Goal: Feedback & Contribution: Submit feedback/report problem

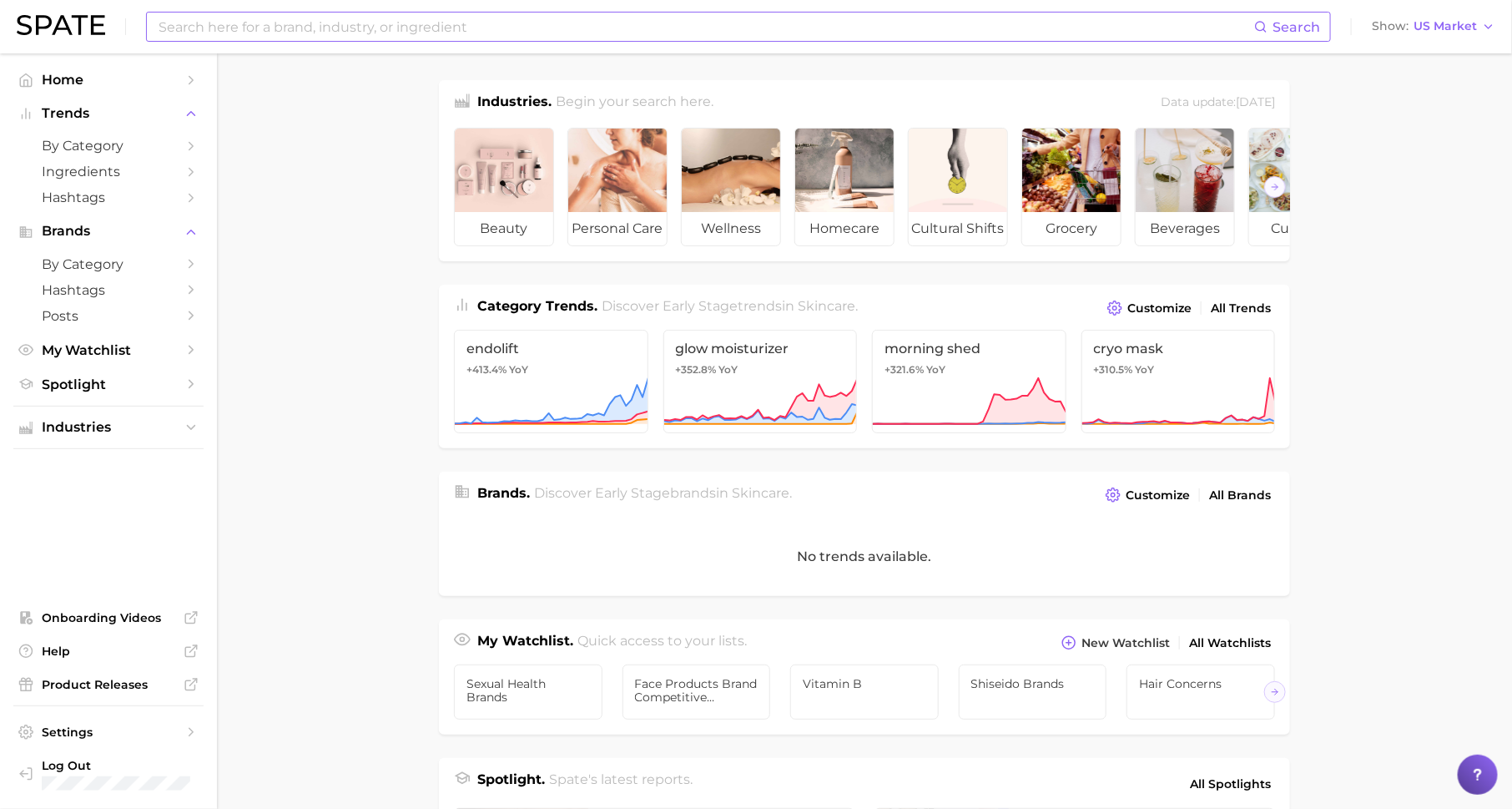
click at [342, 36] on input at bounding box center [705, 27] width 1097 height 28
click at [1439, 30] on span "US Market" at bounding box center [1445, 26] width 63 height 9
click at [1392, 145] on span "South Korea" at bounding box center [1440, 144] width 129 height 15
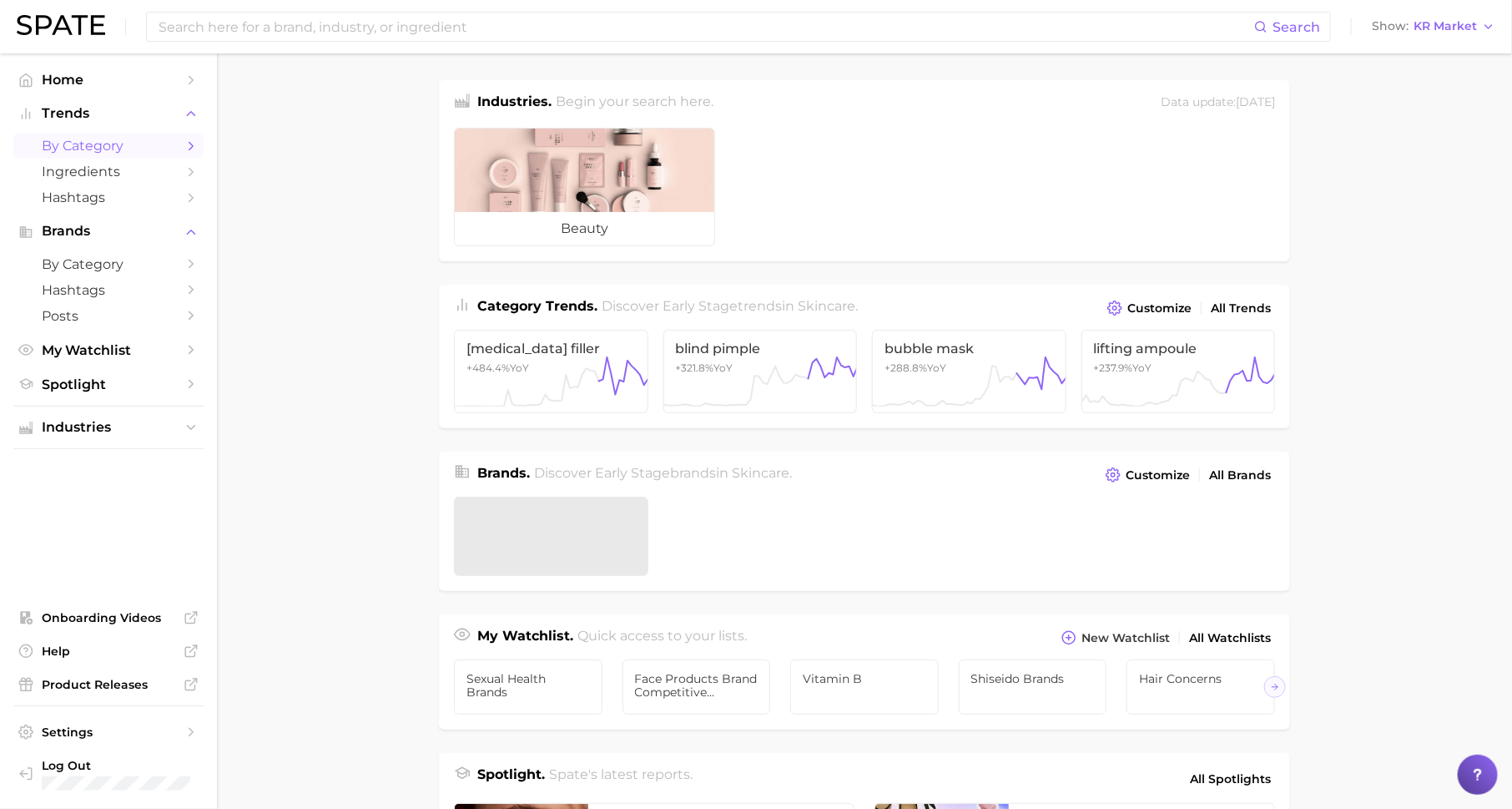
click at [191, 148] on polyline "Sidebar" at bounding box center [192, 145] width 4 height 8
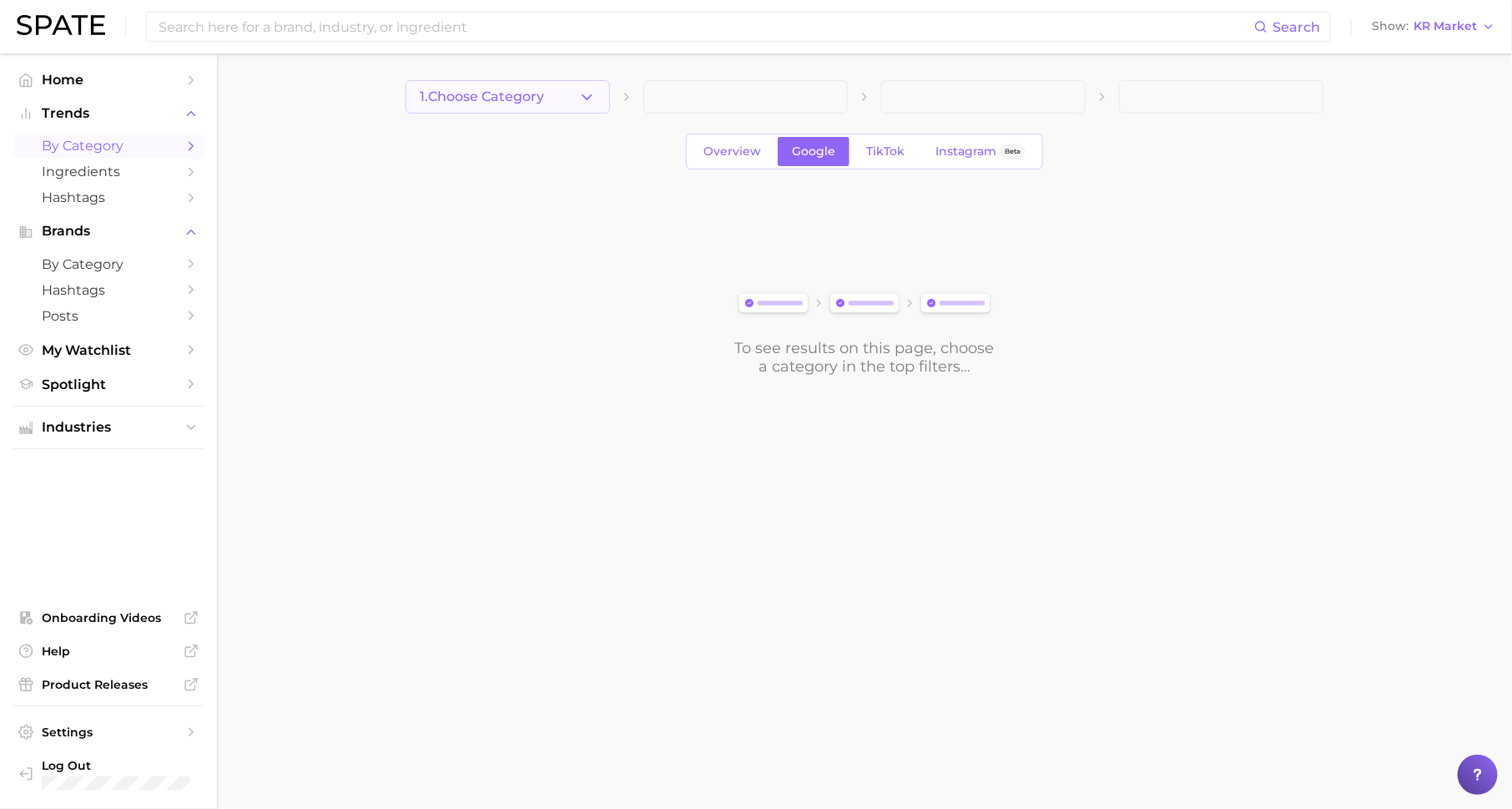
click at [477, 96] on span "1. Choose Category" at bounding box center [481, 97] width 124 height 15
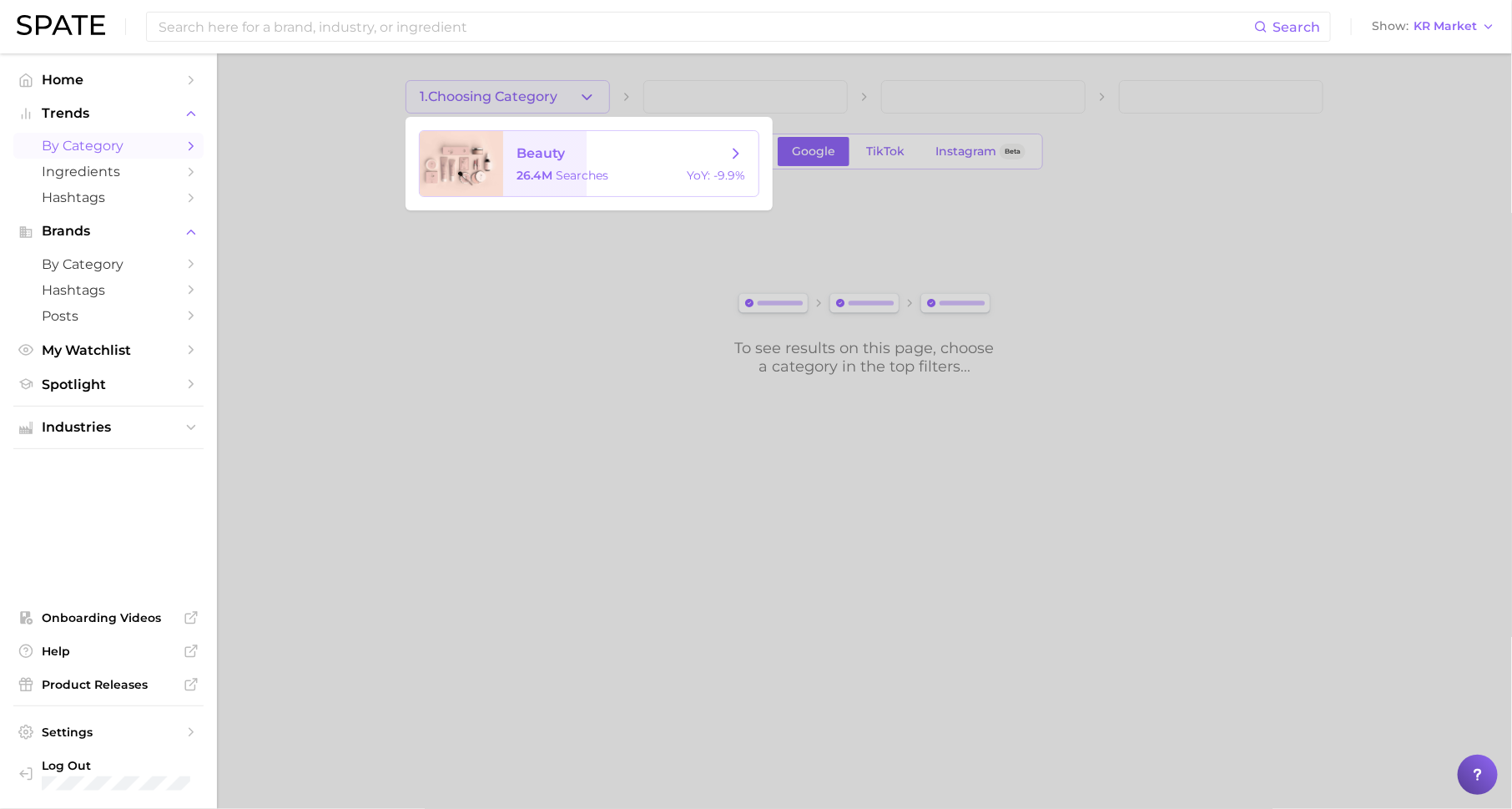
click at [553, 168] on span "26.4m searches" at bounding box center [562, 175] width 92 height 15
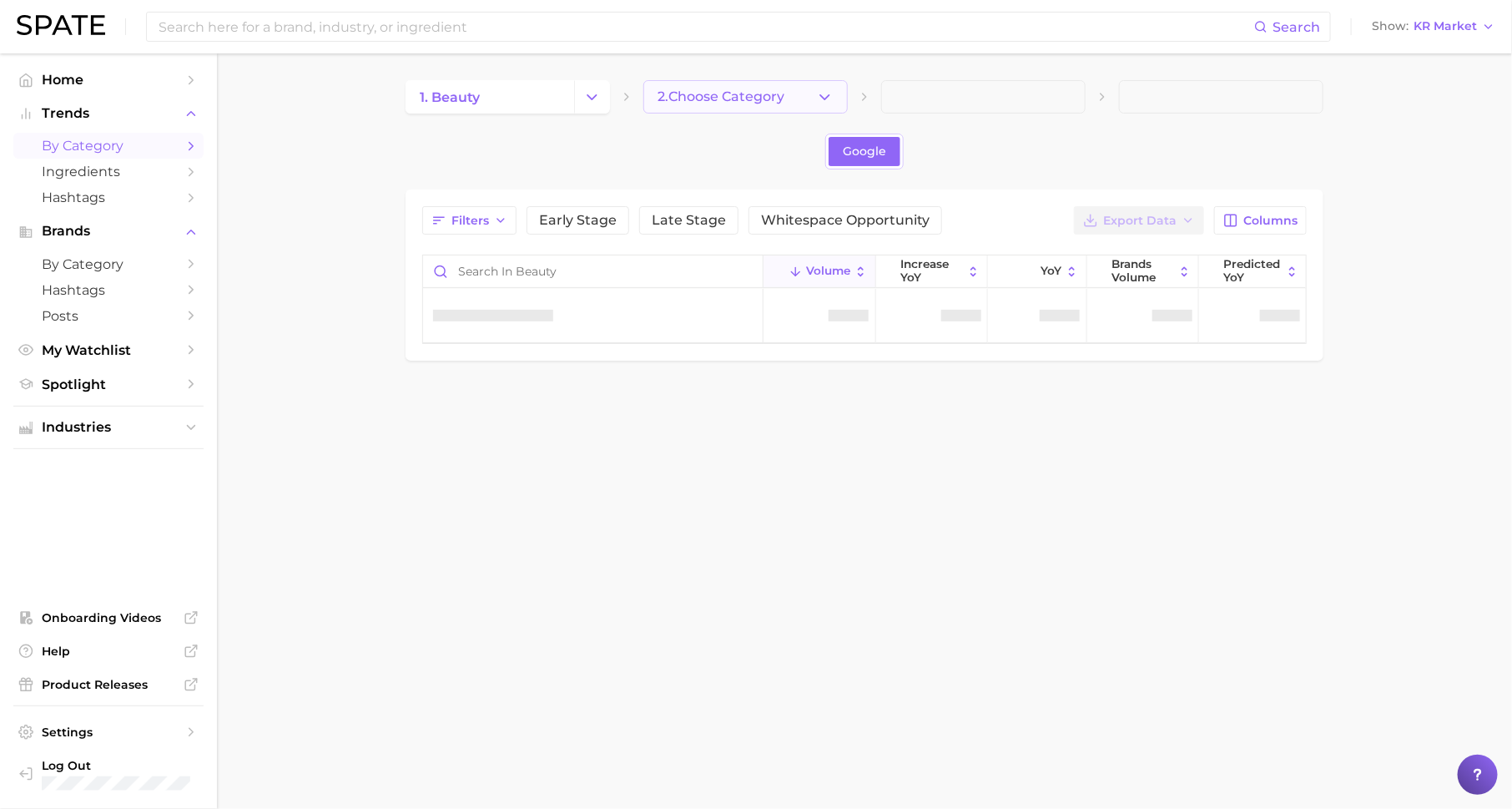
click at [684, 93] on span "2. Choose Category" at bounding box center [721, 97] width 127 height 15
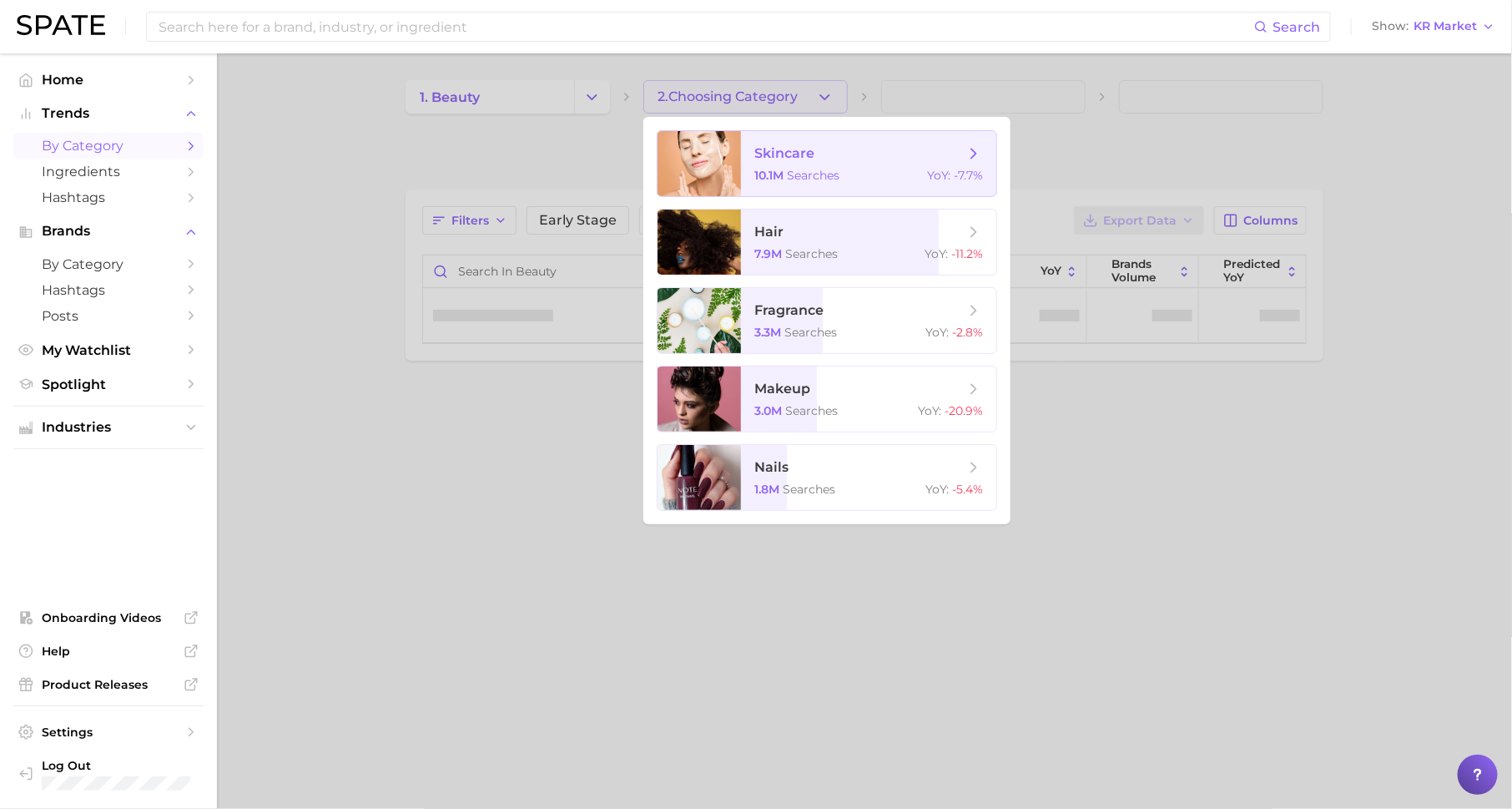
click at [830, 171] on span "searches" at bounding box center [812, 175] width 52 height 15
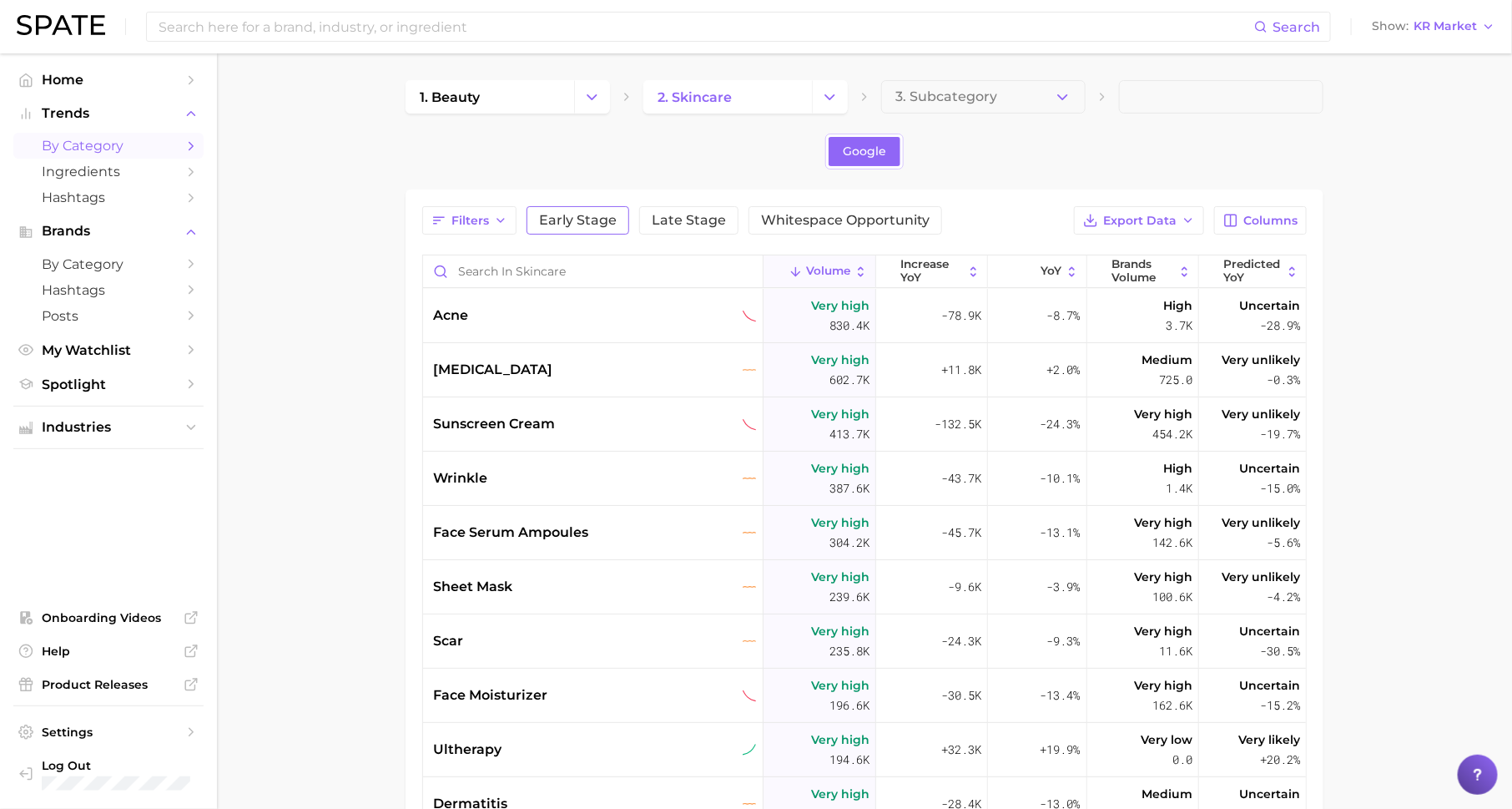
click at [600, 208] on button "Early Stage" at bounding box center [578, 220] width 103 height 28
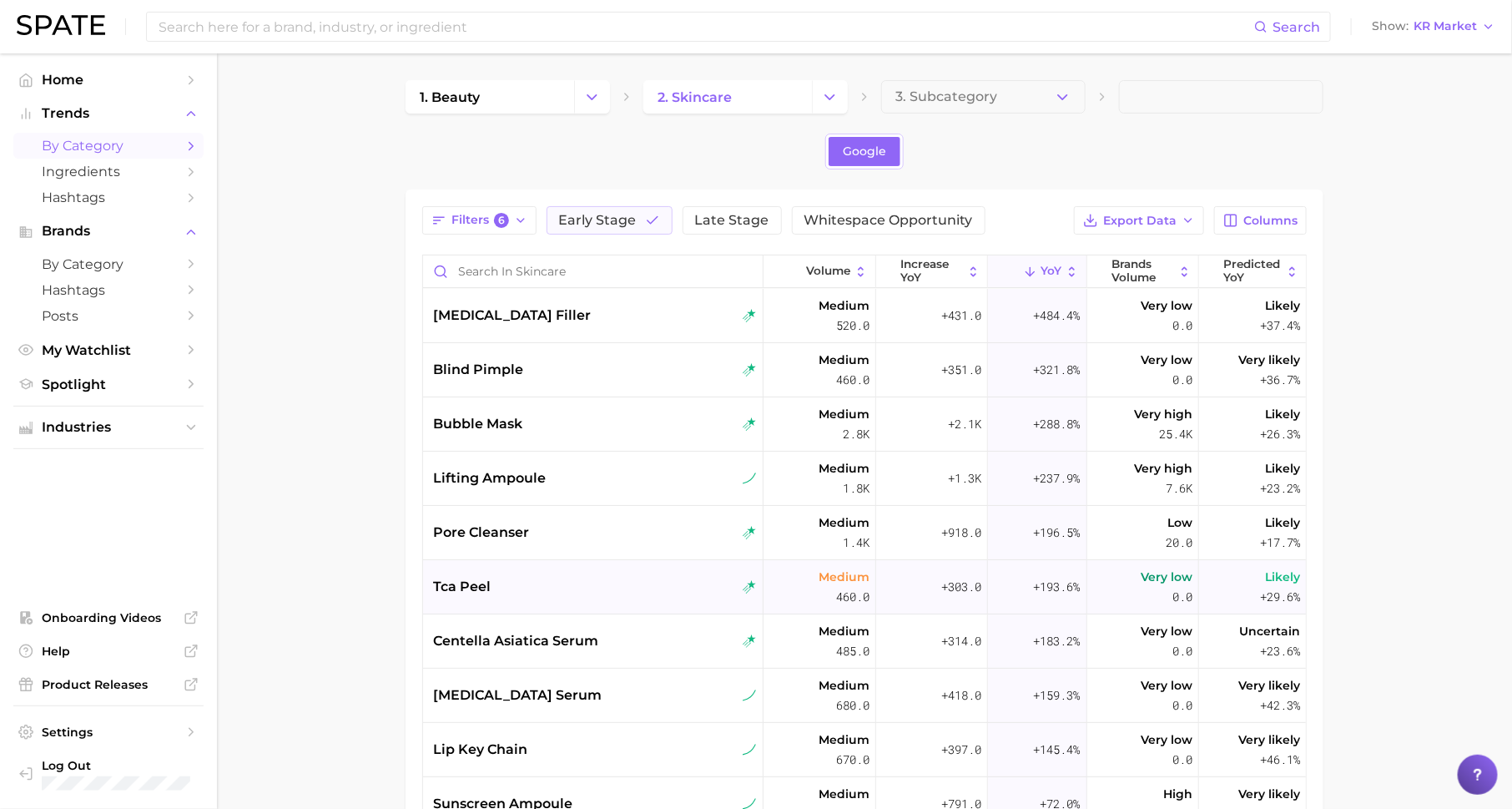
scroll to position [15, 0]
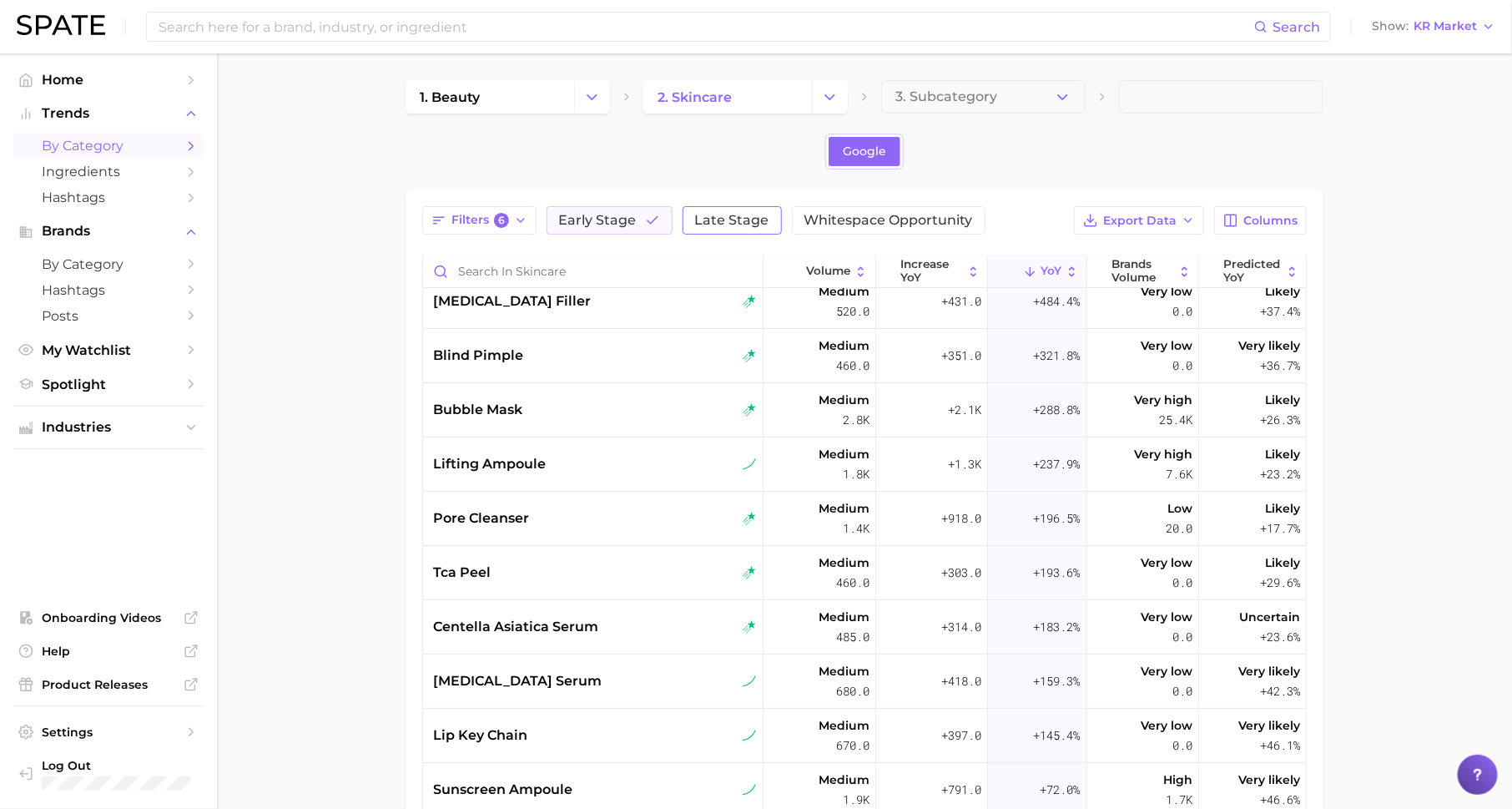
click at [717, 221] on span "Late Stage" at bounding box center [732, 221] width 74 height 14
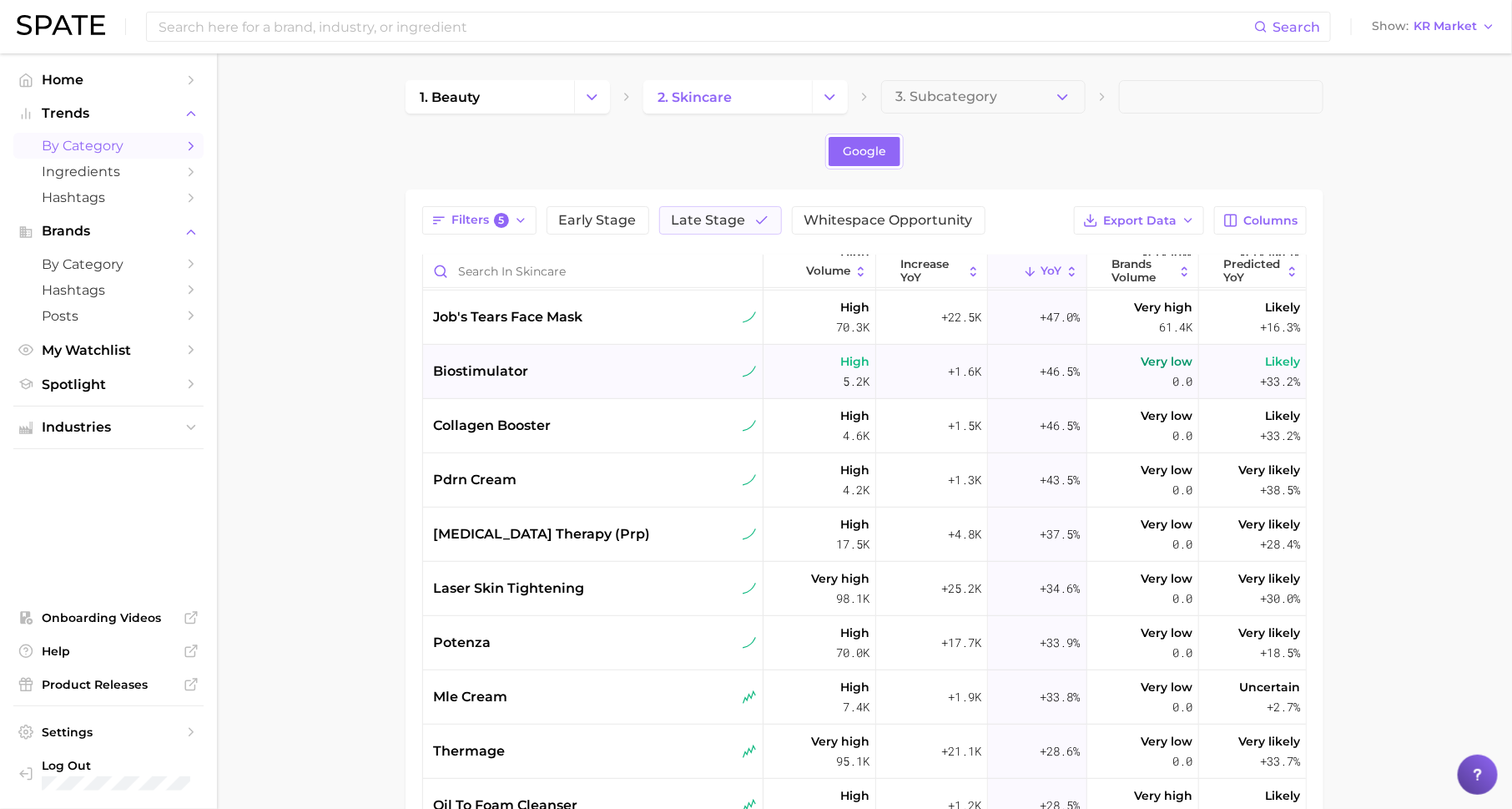
scroll to position [410, 0]
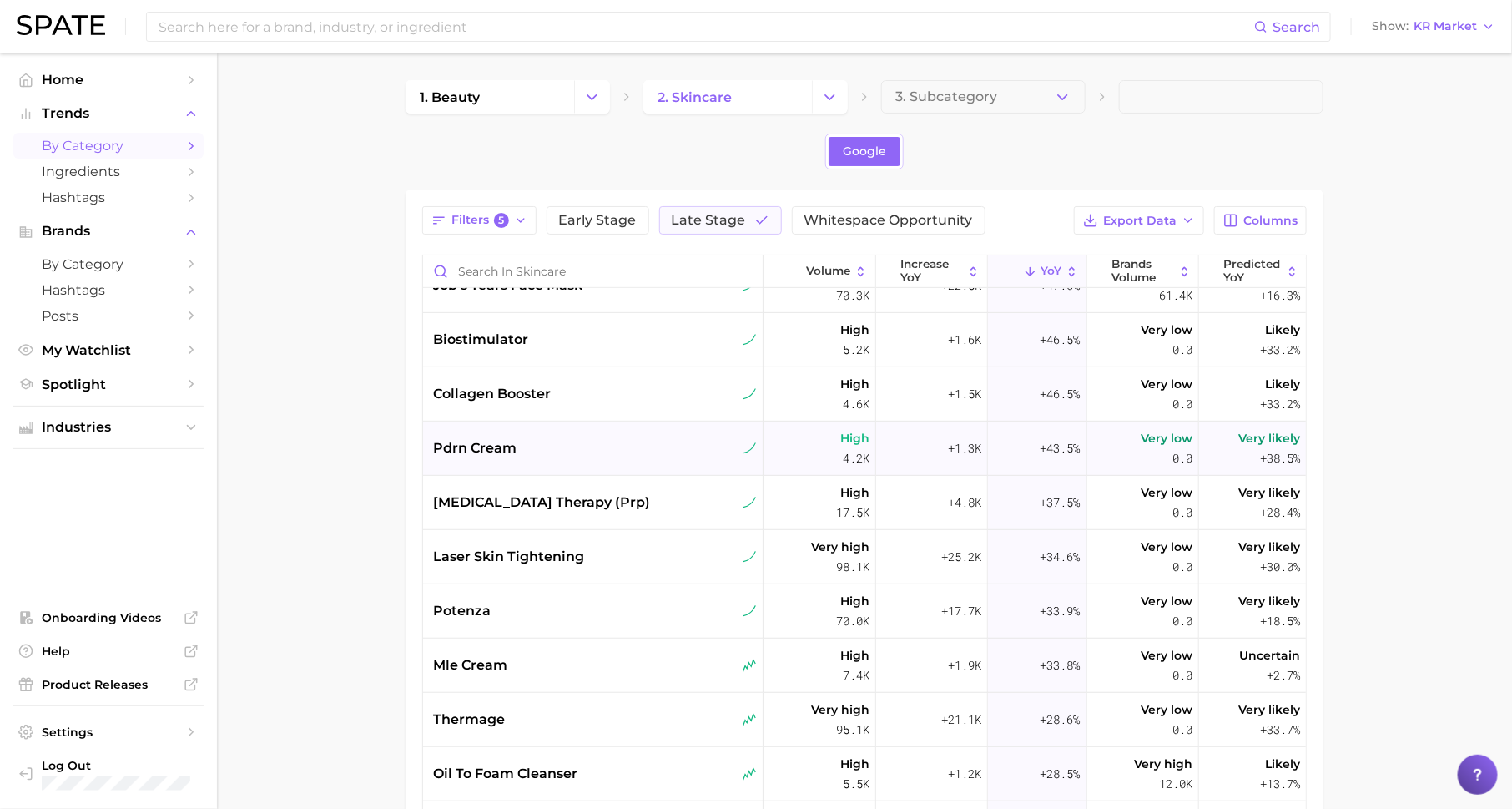
click at [493, 444] on span "pdrn cream" at bounding box center [475, 447] width 84 height 20
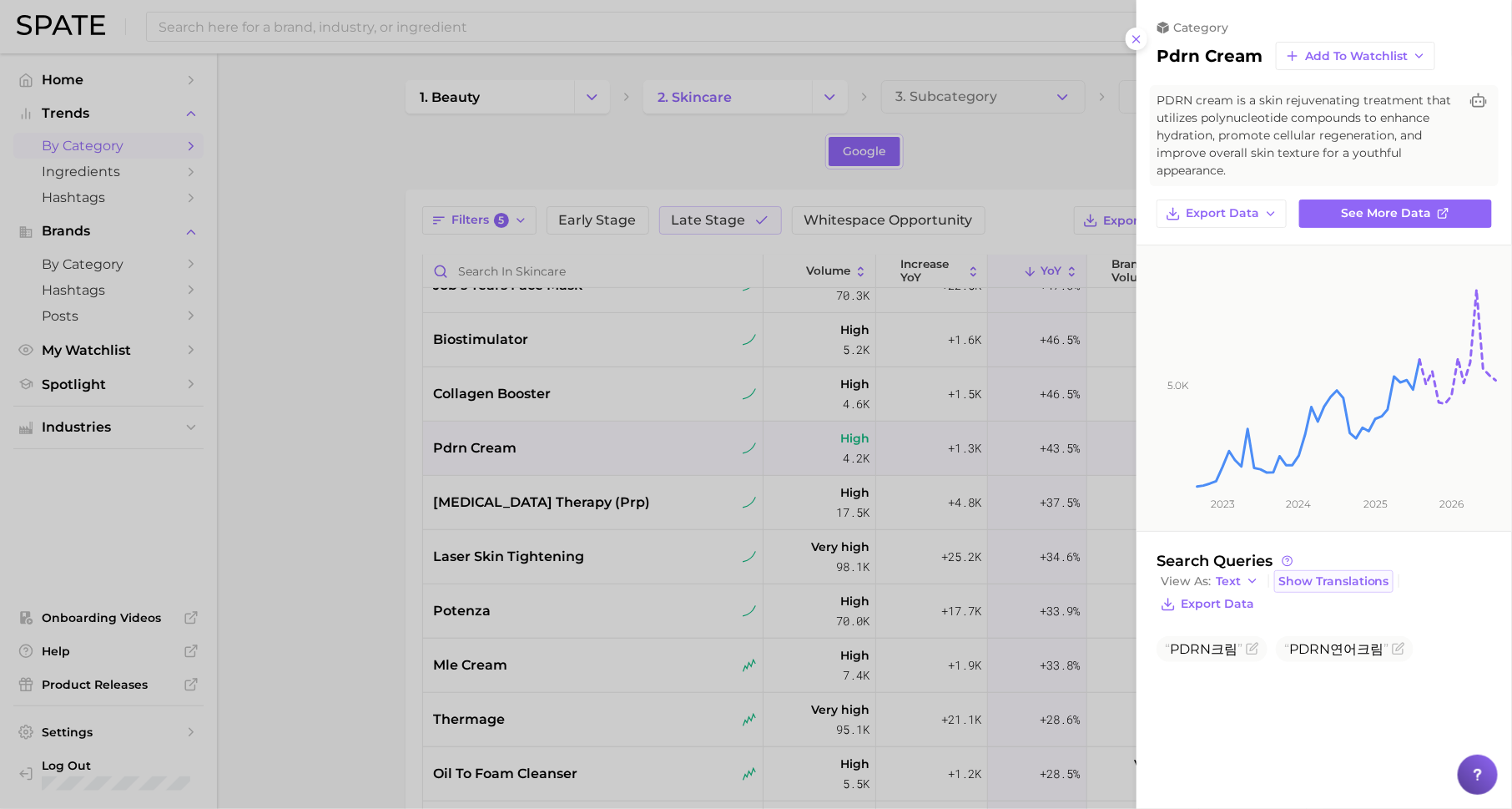
click at [1299, 578] on span "Show Translations" at bounding box center [1334, 581] width 111 height 15
drag, startPoint x: 1172, startPoint y: 652, endPoint x: 1262, endPoint y: 656, distance: 90.1
click at [1262, 656] on span "Pdrn cream" at bounding box center [1218, 649] width 121 height 26
click at [700, 569] on div at bounding box center [756, 404] width 1512 height 809
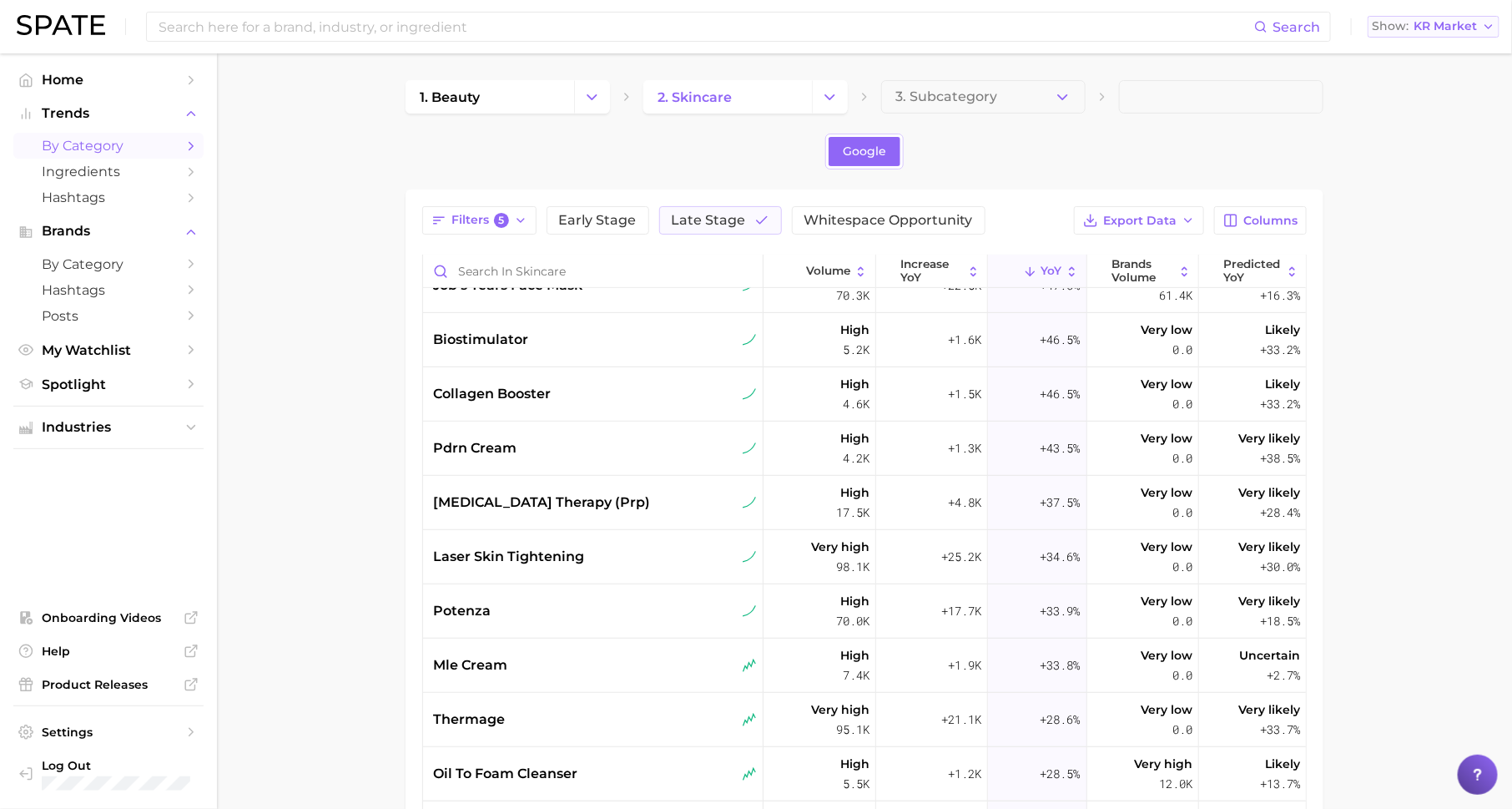
click at [1441, 17] on button "Show KR Market" at bounding box center [1434, 27] width 132 height 21
click at [1423, 62] on button "United States" at bounding box center [1441, 54] width 146 height 30
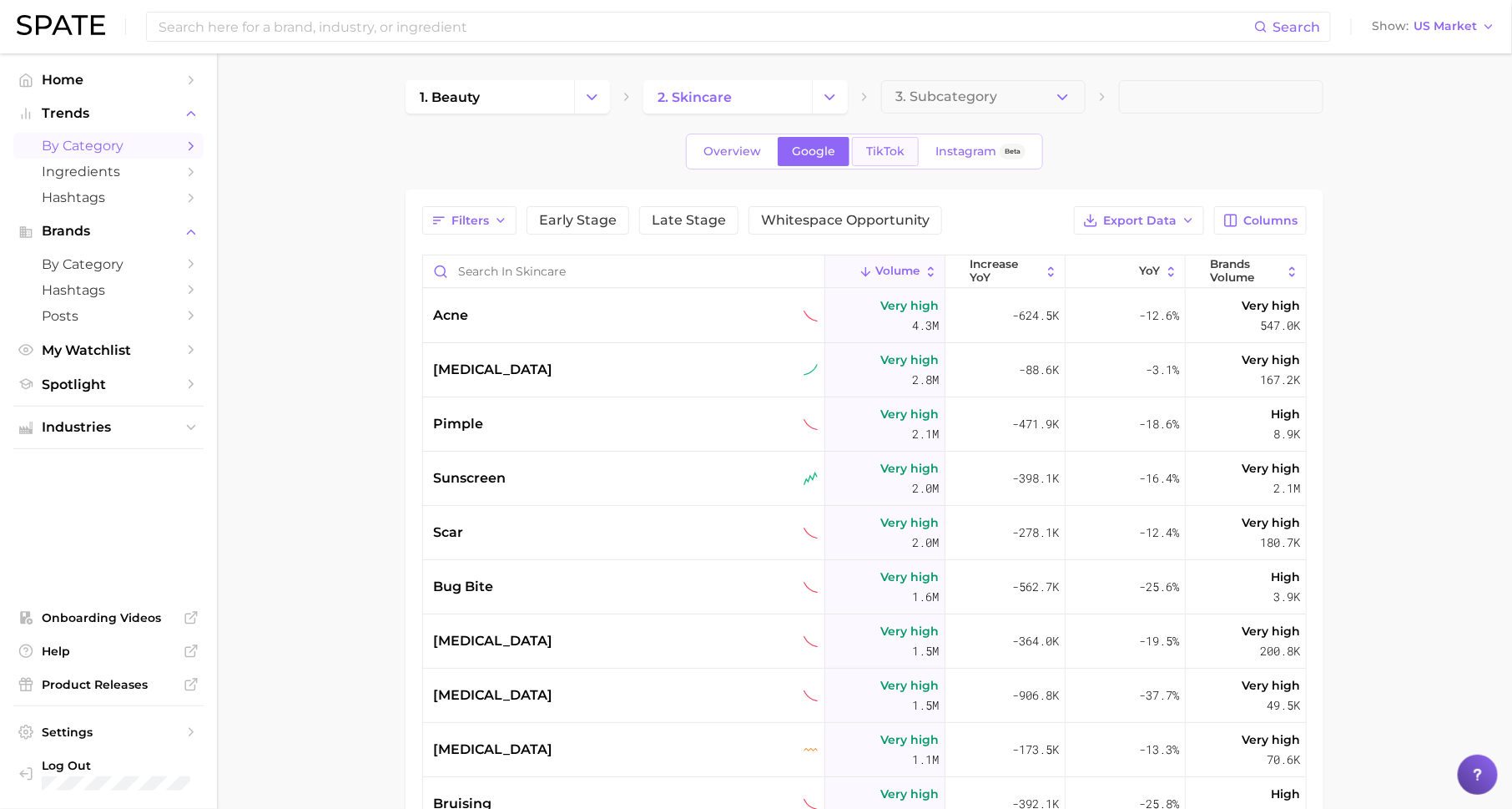
click at [892, 157] on link "TikTok" at bounding box center [885, 151] width 67 height 29
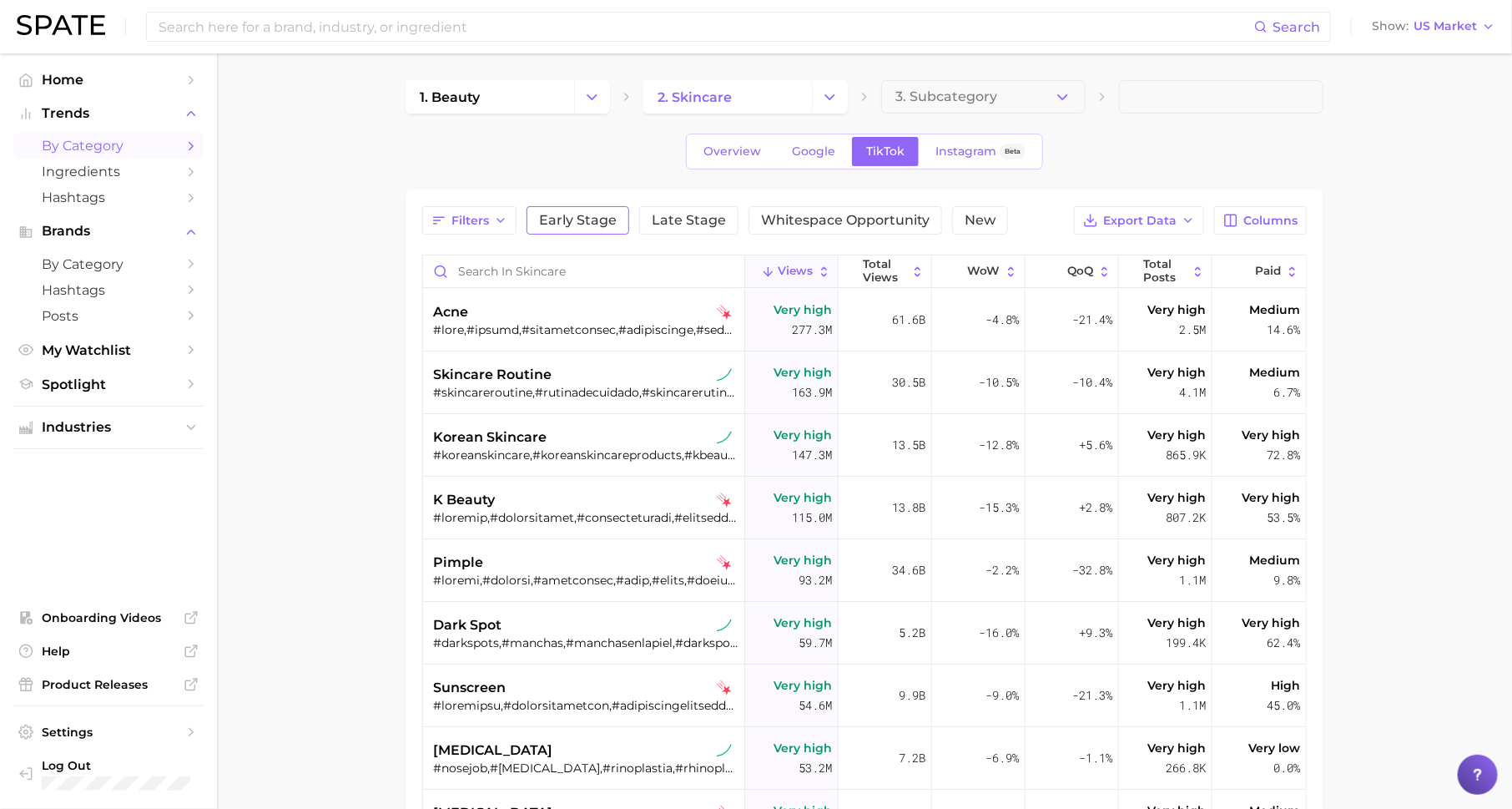
click at [568, 221] on span "Early Stage" at bounding box center [577, 221] width 78 height 14
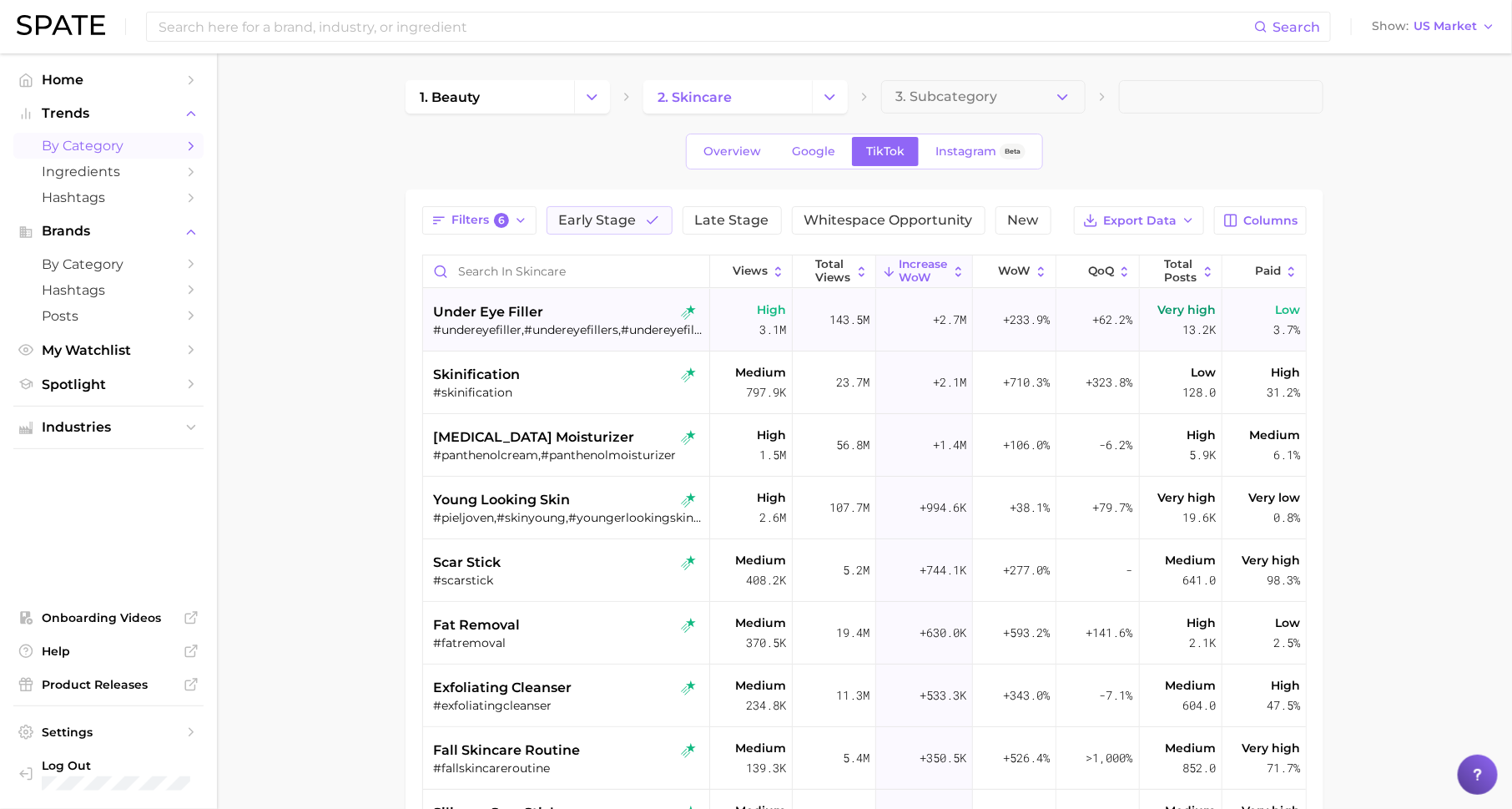
click at [592, 322] on div "#undereyefiller,#undereyefillers,#undereyefillerinjections,#undereyefillermiami…" at bounding box center [568, 330] width 269 height 15
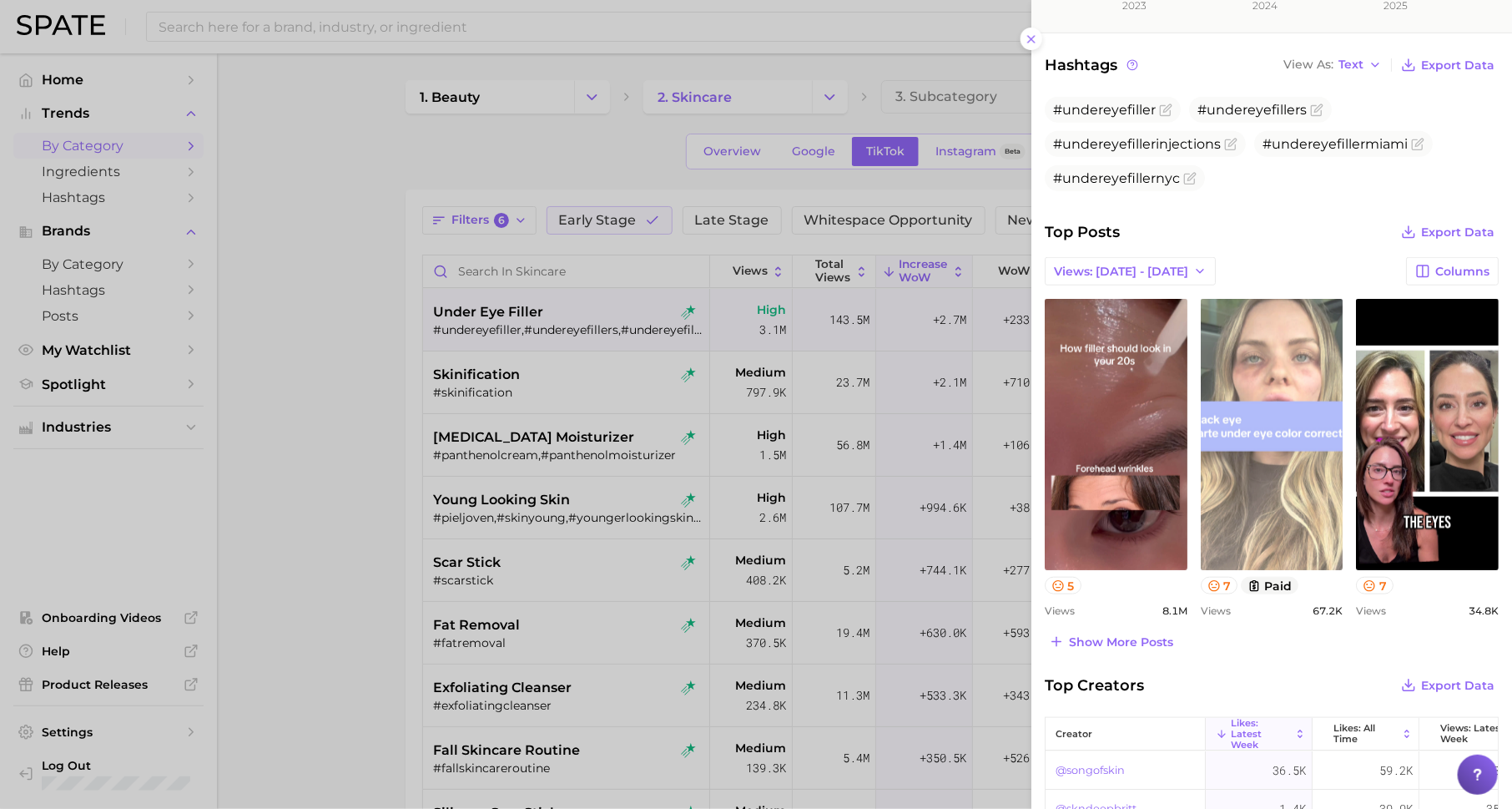
scroll to position [526, 0]
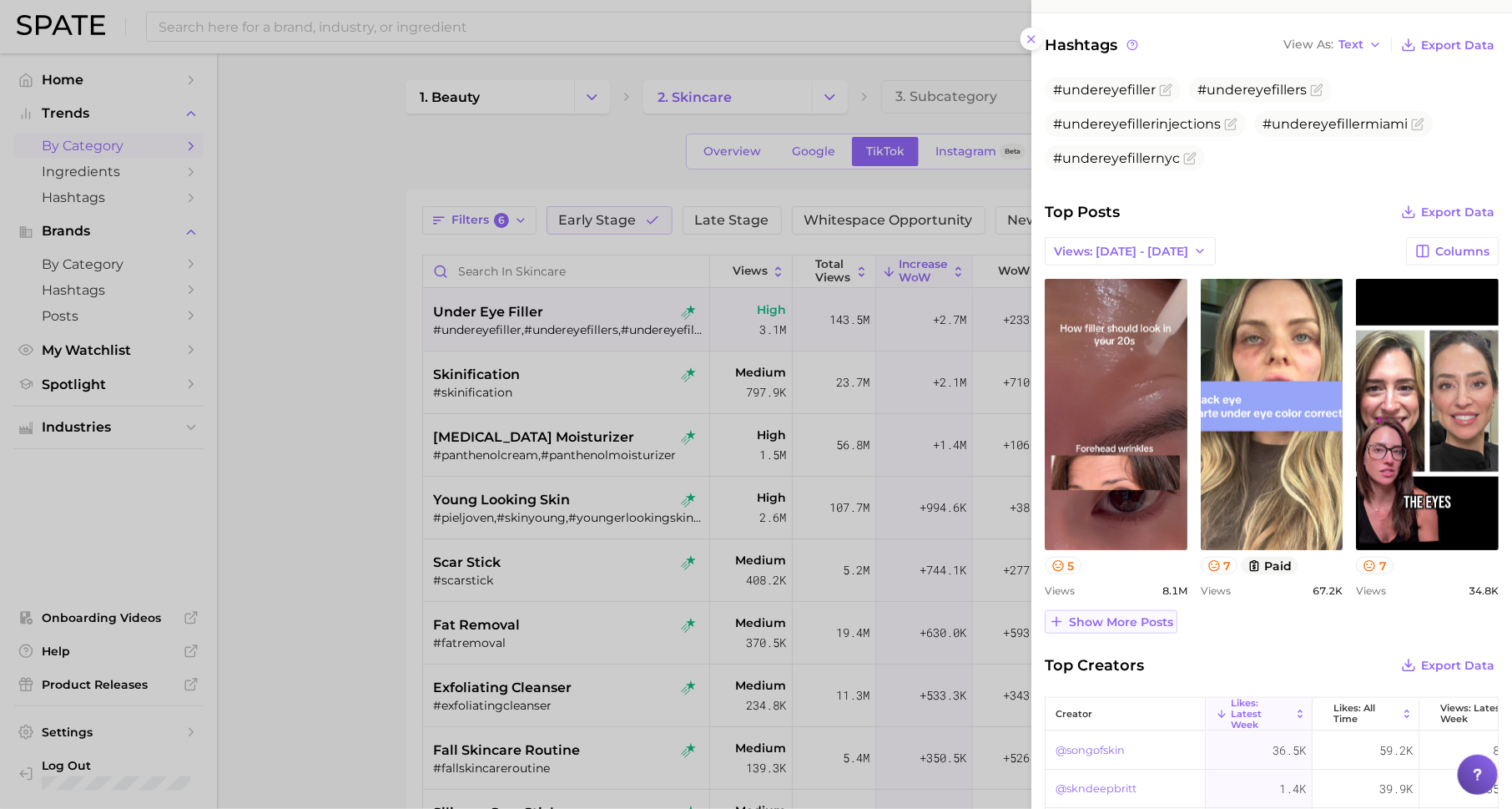
click at [1128, 628] on button "Show more posts" at bounding box center [1111, 621] width 133 height 23
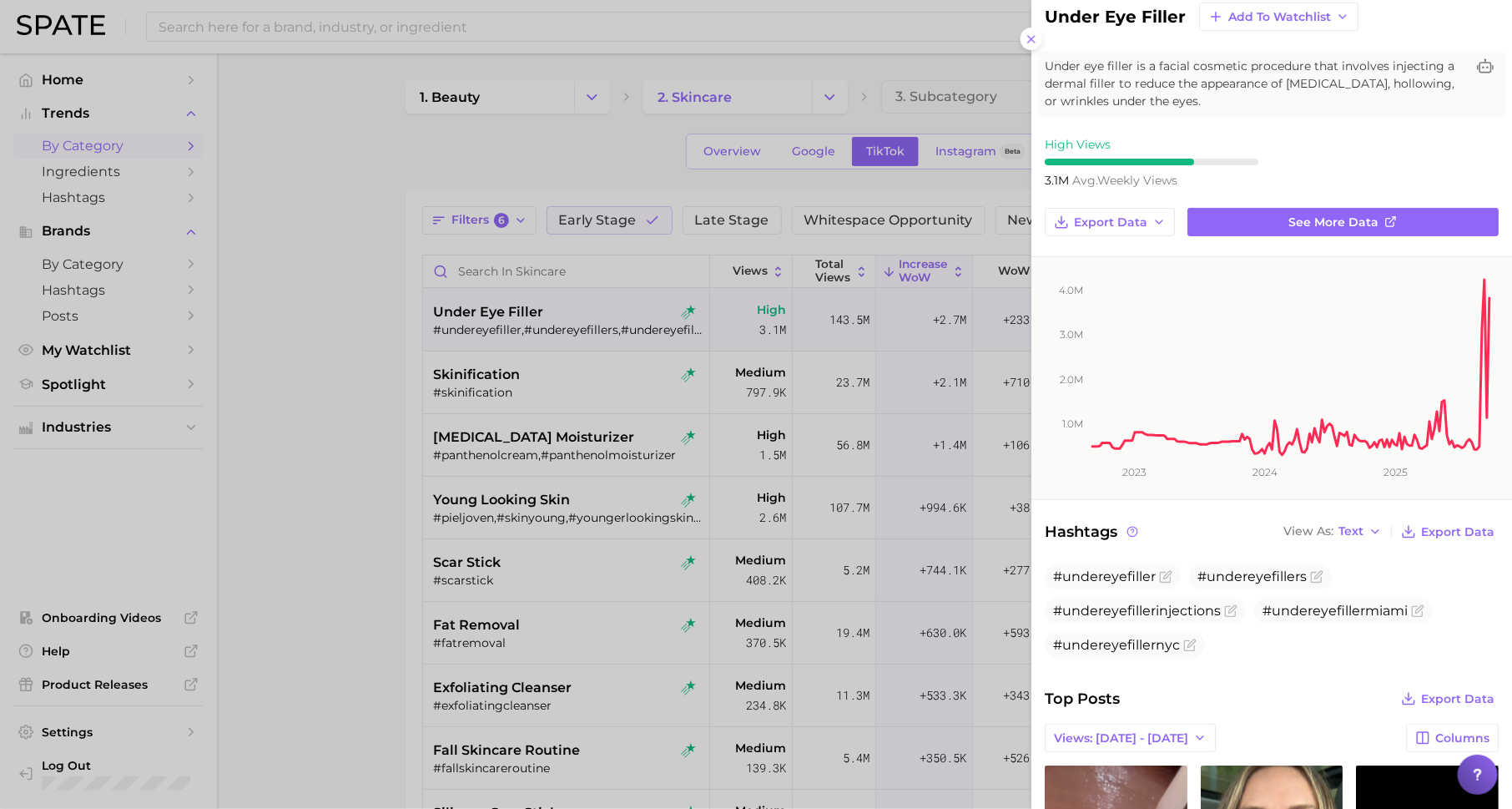
scroll to position [0, 0]
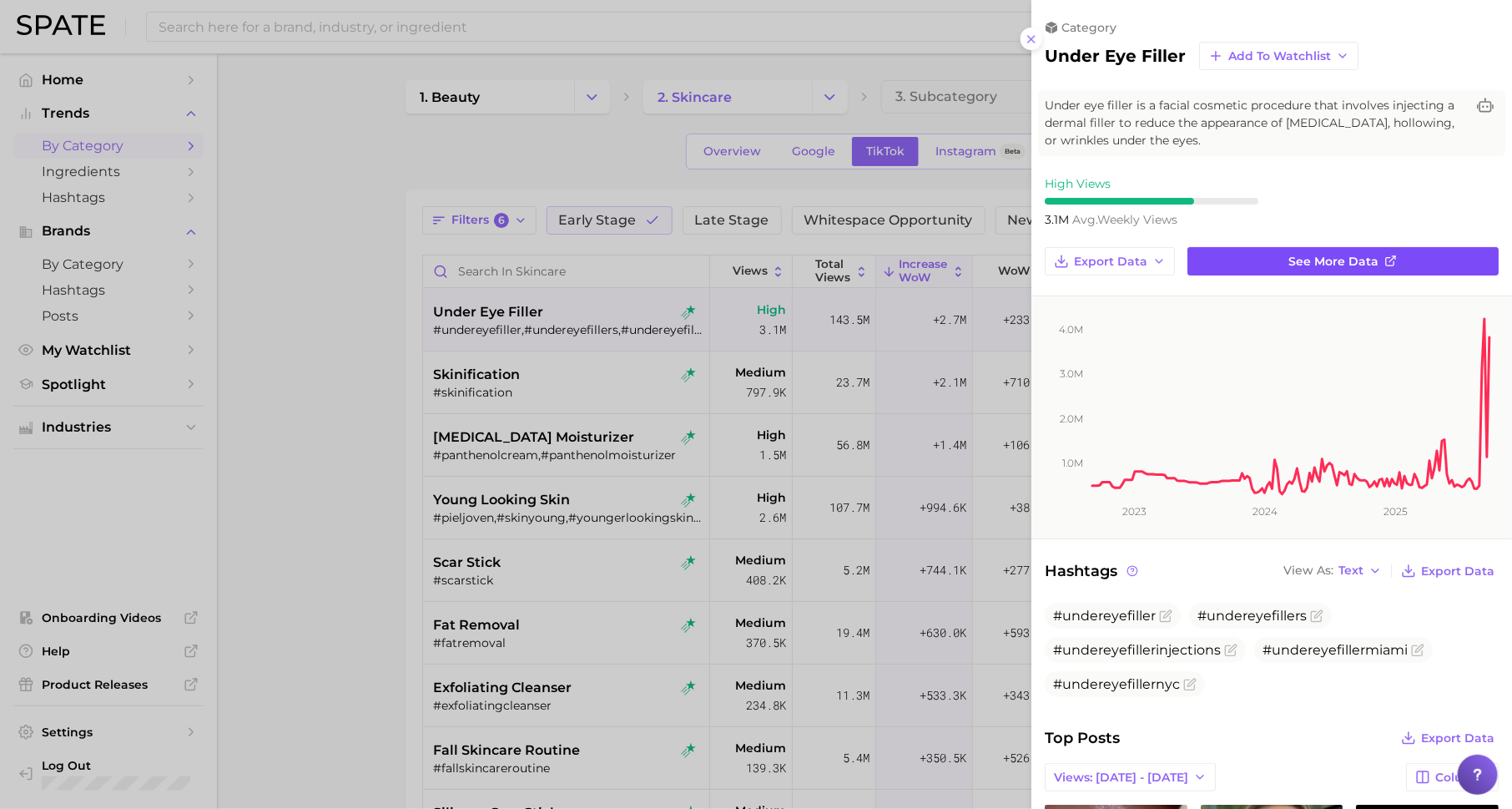
click at [1337, 255] on span "See more data" at bounding box center [1334, 262] width 90 height 15
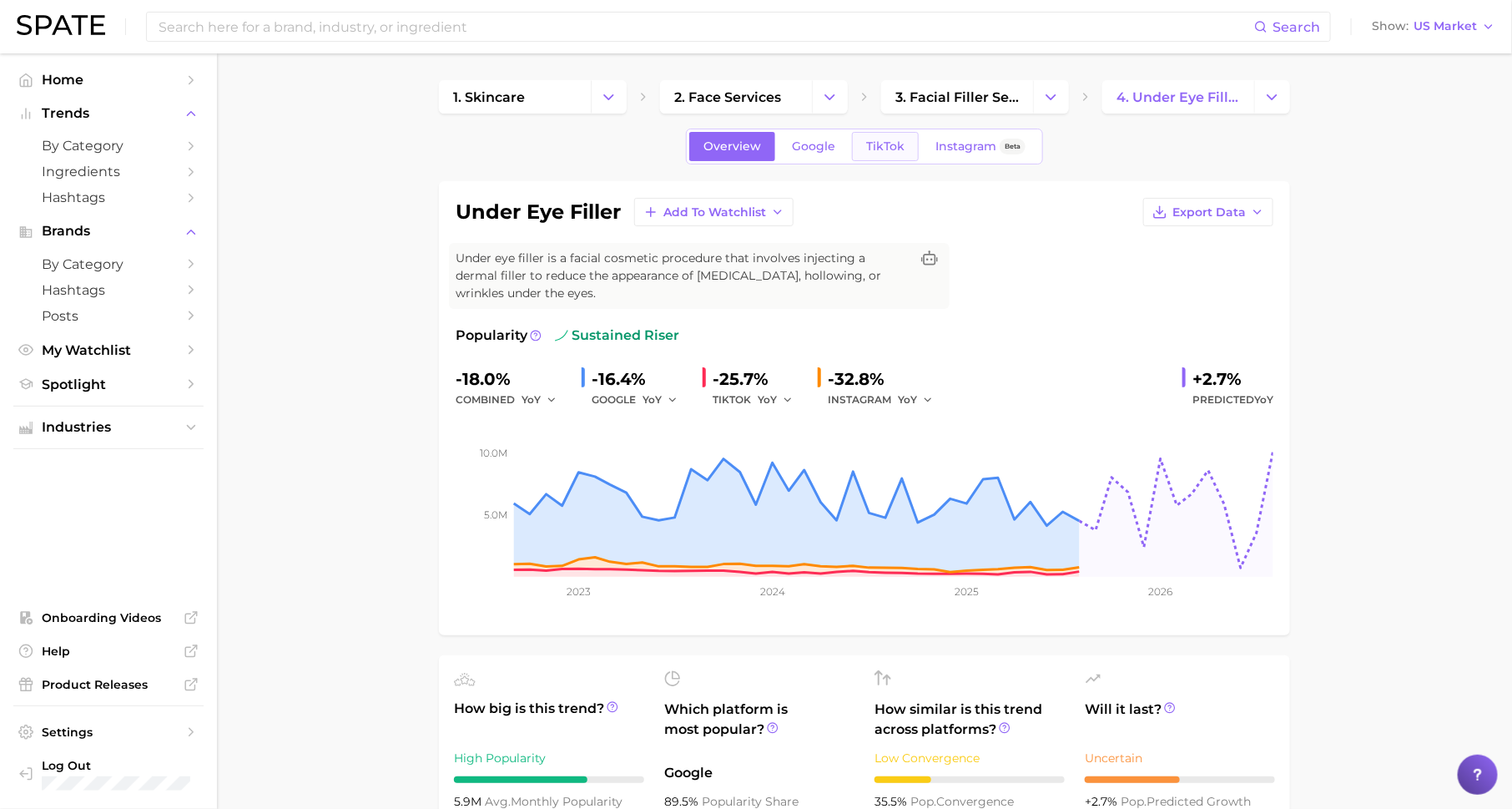
click at [885, 148] on span "TikTok" at bounding box center [885, 146] width 38 height 15
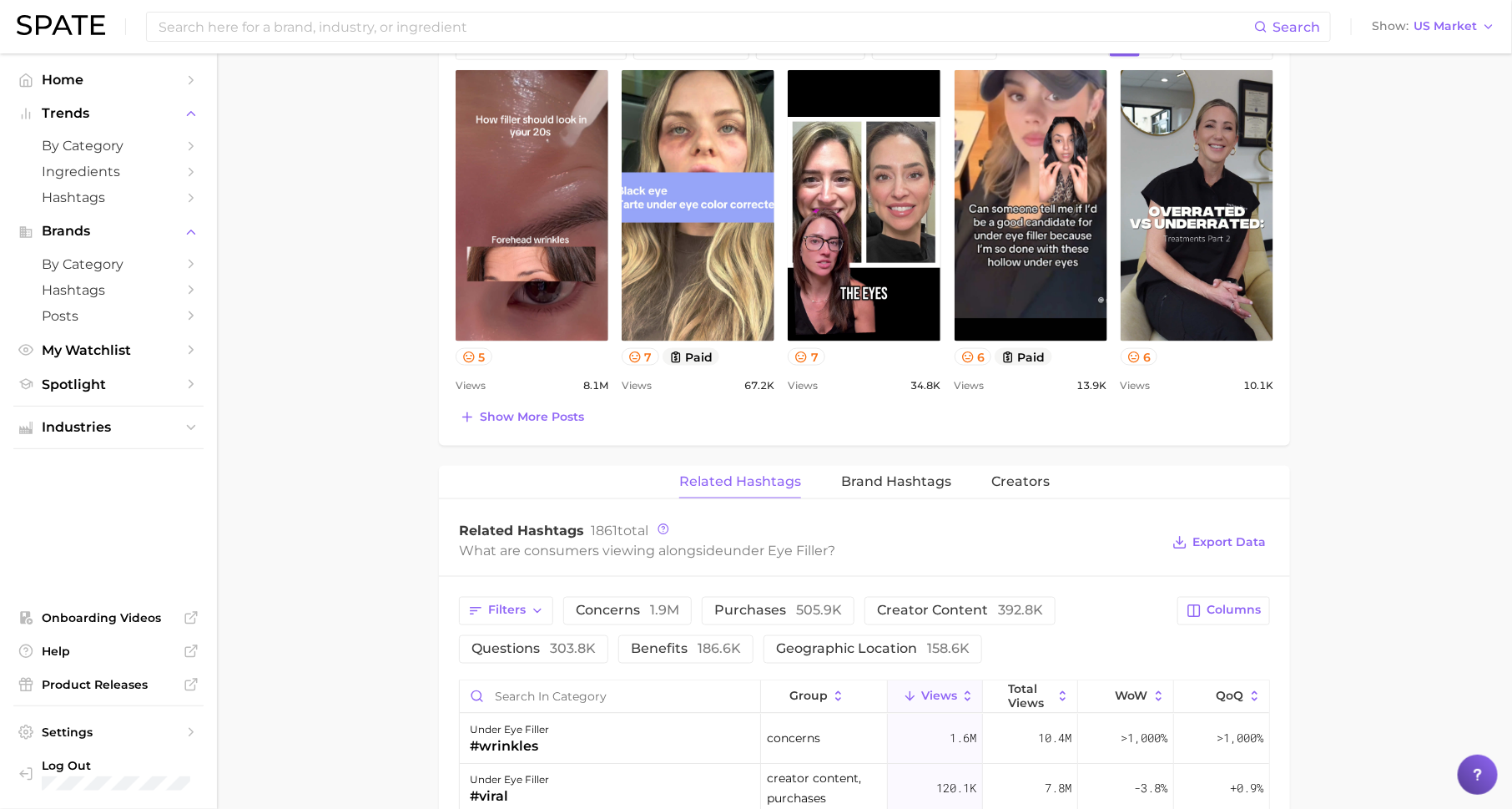
scroll to position [978, 0]
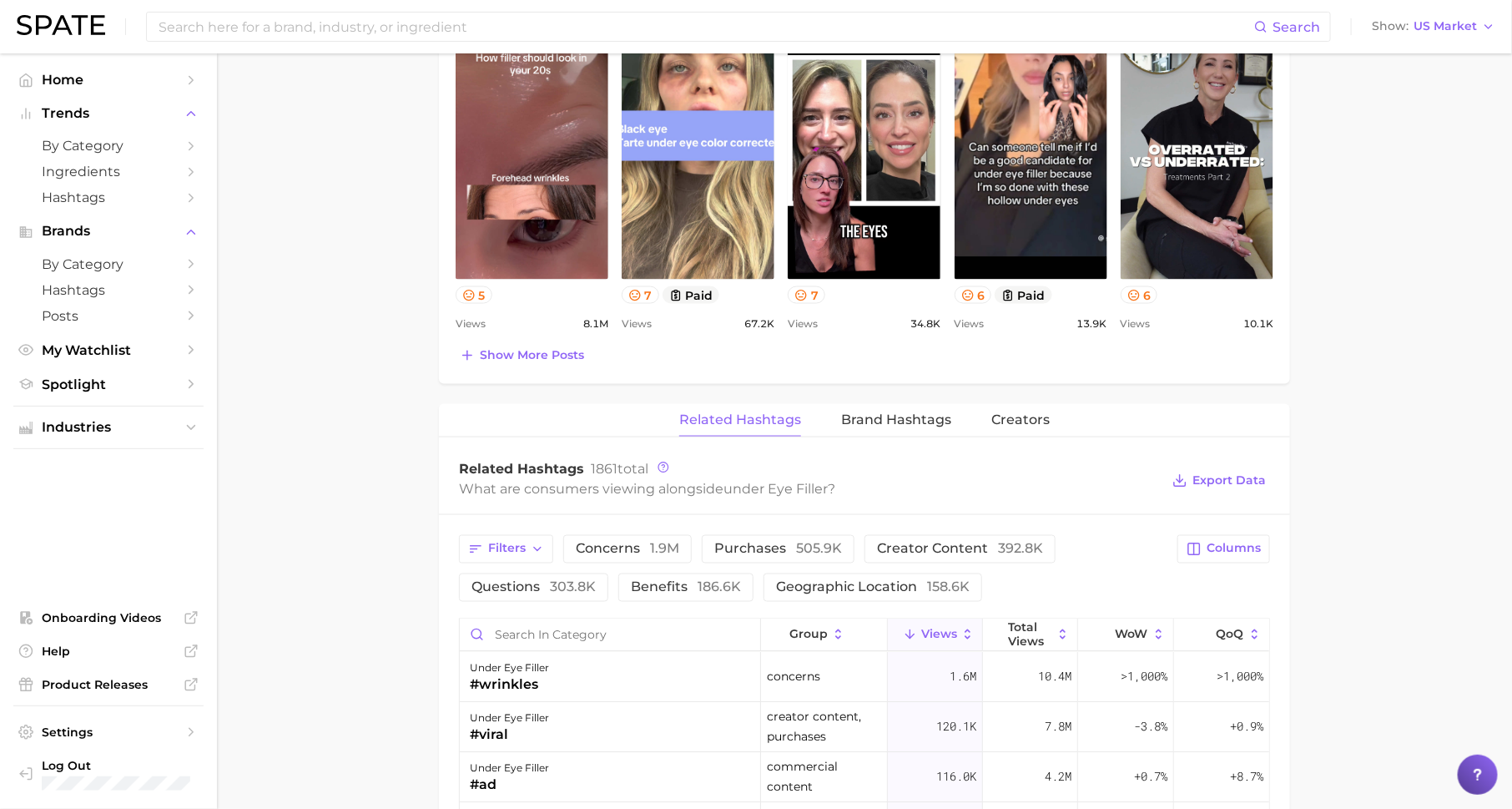
click at [896, 404] on button "Brand Hashtags" at bounding box center [896, 420] width 110 height 32
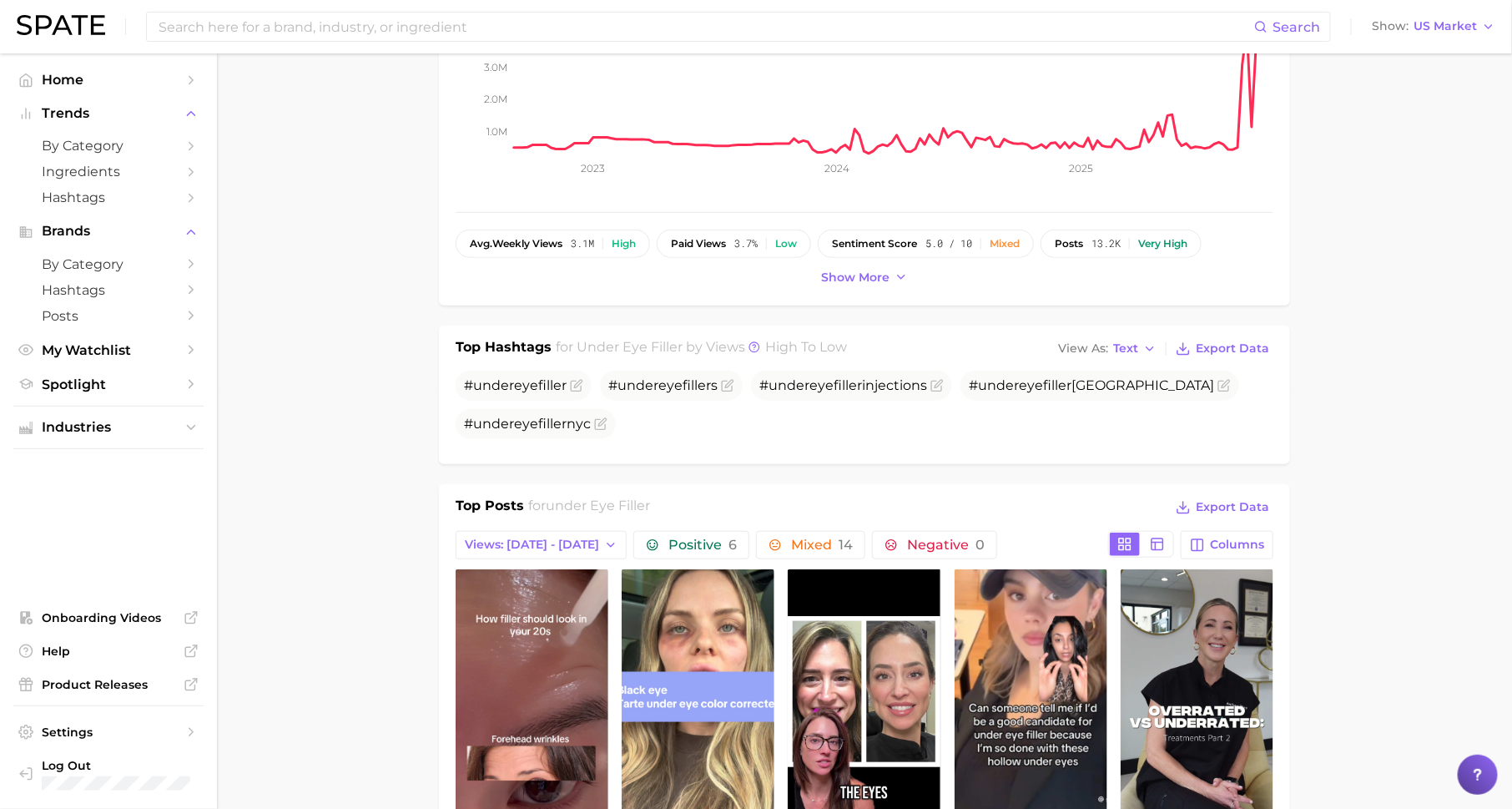
scroll to position [413, 0]
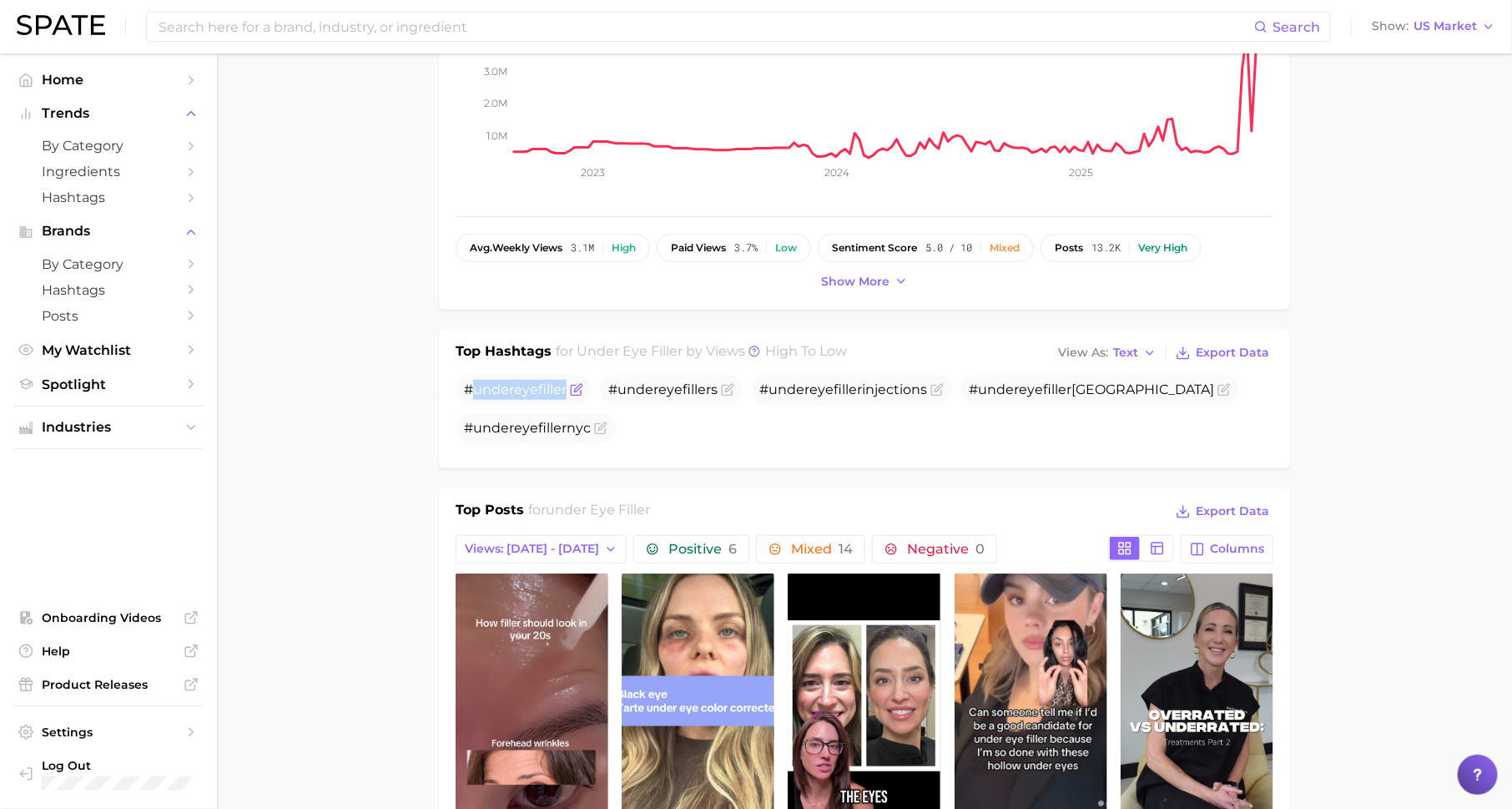
drag, startPoint x: 474, startPoint y: 389, endPoint x: 569, endPoint y: 393, distance: 95.1
click at [569, 393] on span "# under eye filler" at bounding box center [523, 389] width 136 height 30
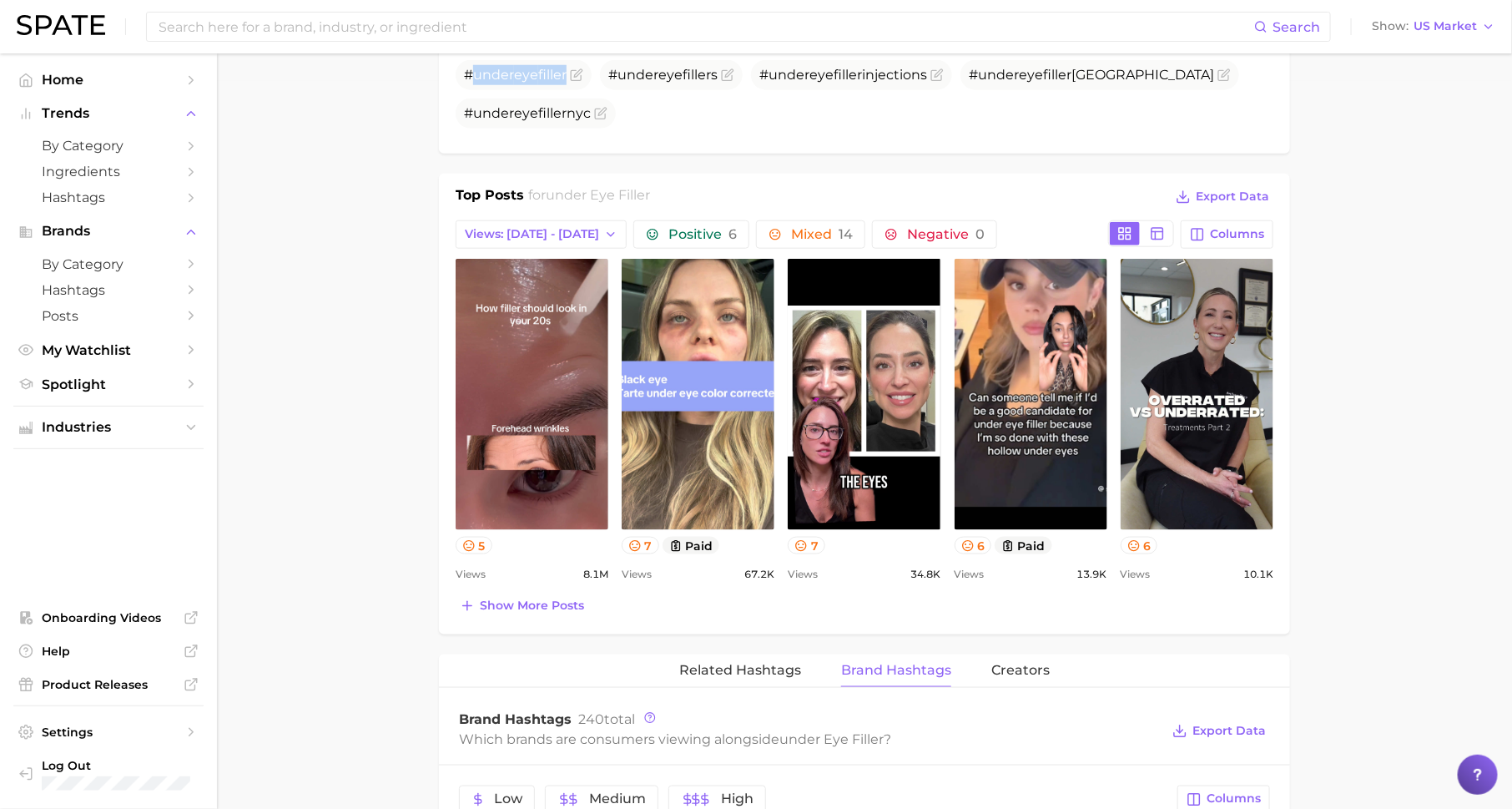
scroll to position [782, 0]
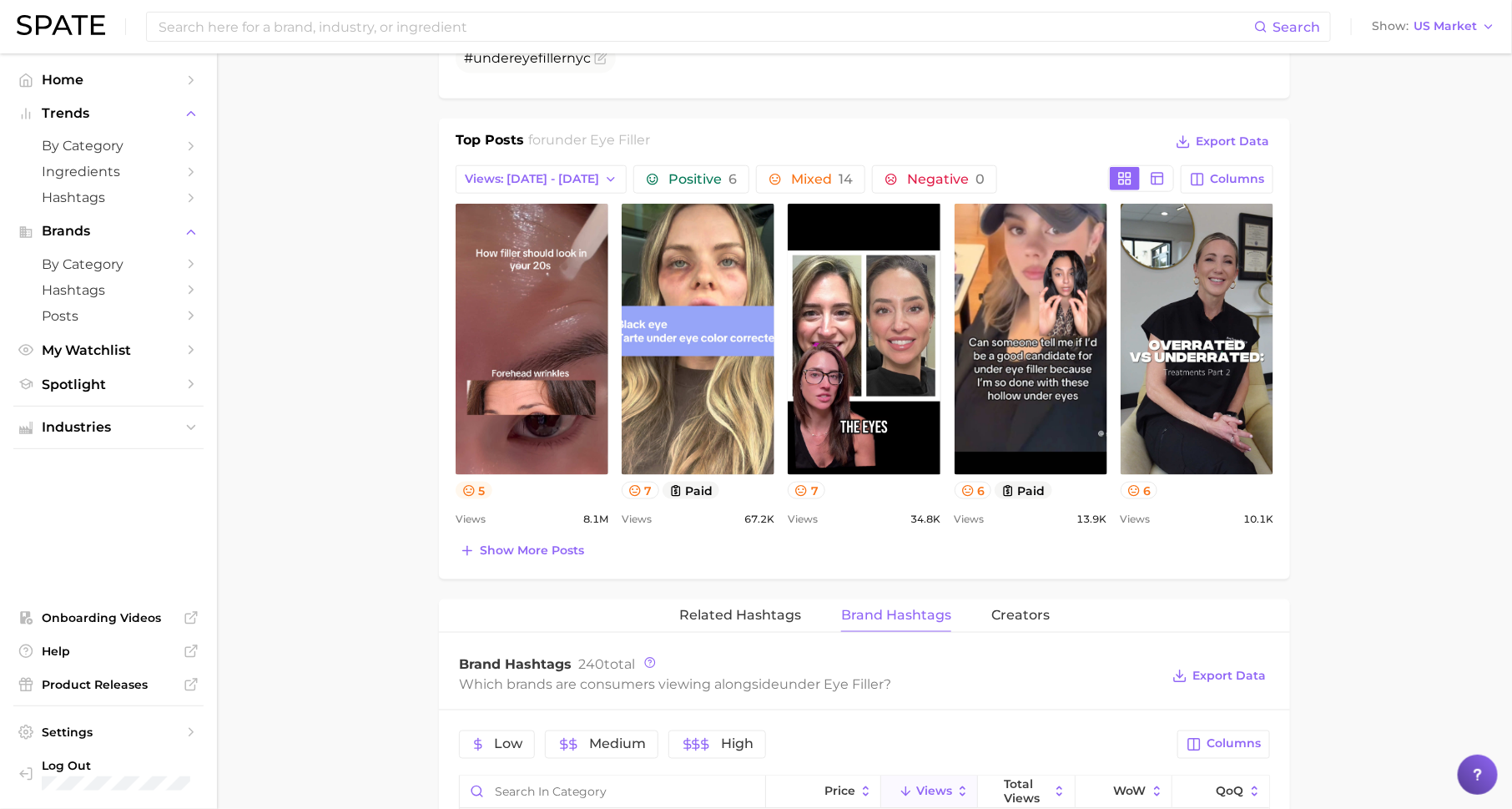
click at [469, 487] on icon at bounding box center [470, 491] width 14 height 14
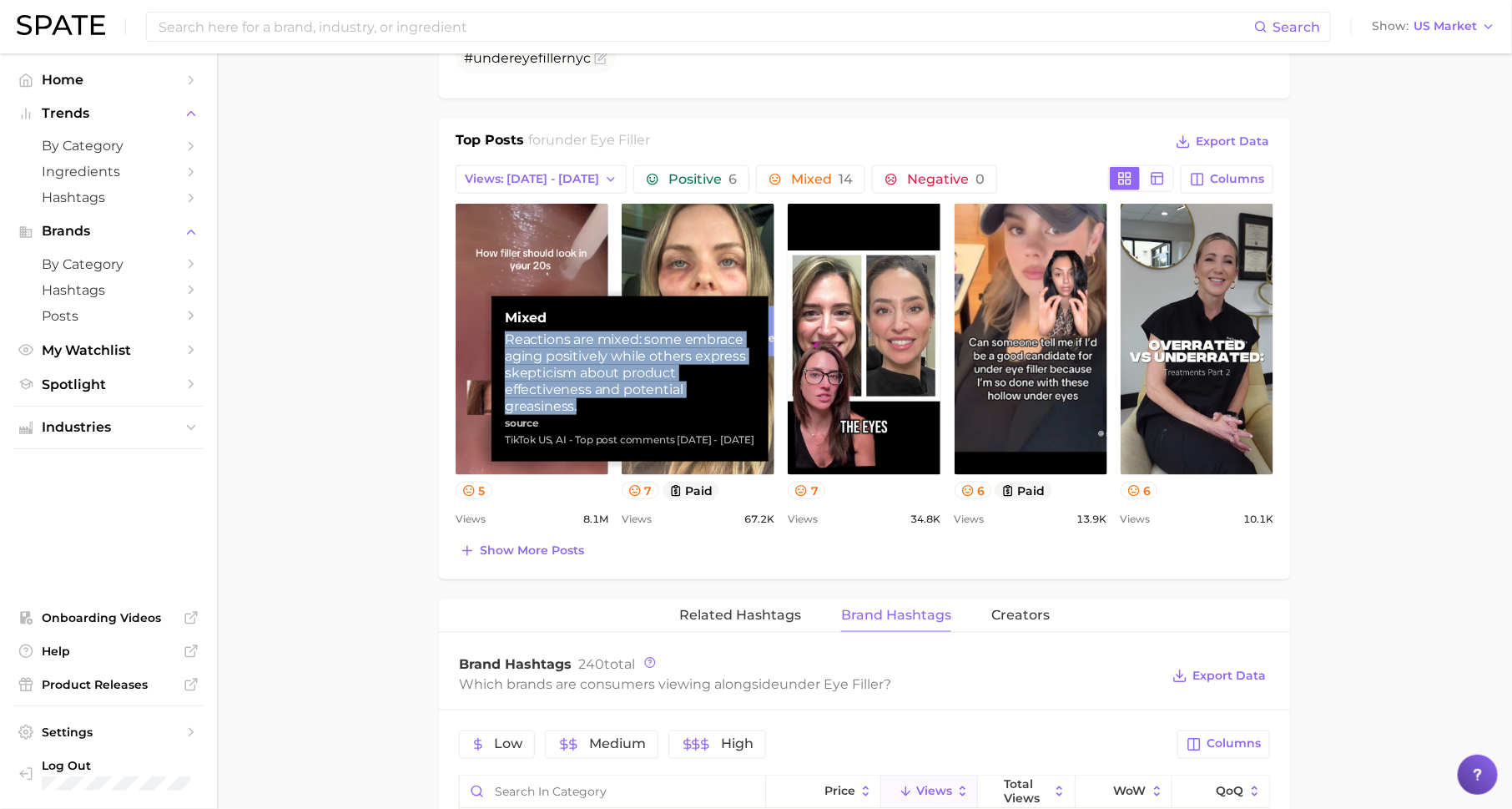
drag, startPoint x: 507, startPoint y: 345, endPoint x: 618, endPoint y: 401, distance: 124.3
click at [618, 401] on div "Reactions are mixed: some embrace aging positively while others express skeptic…" at bounding box center [629, 373] width 251 height 84
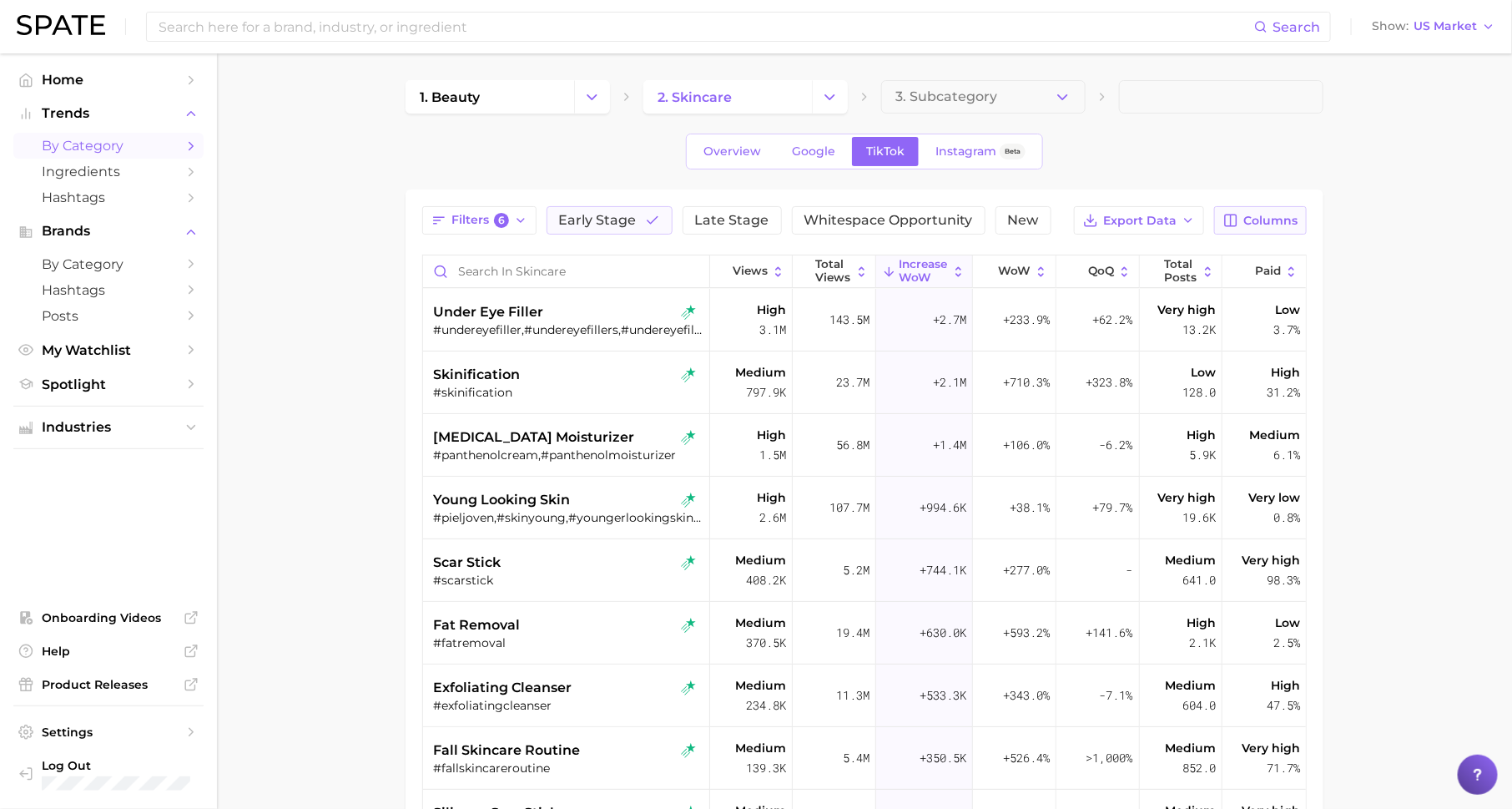
click at [1249, 226] on span "Columns" at bounding box center [1270, 221] width 54 height 15
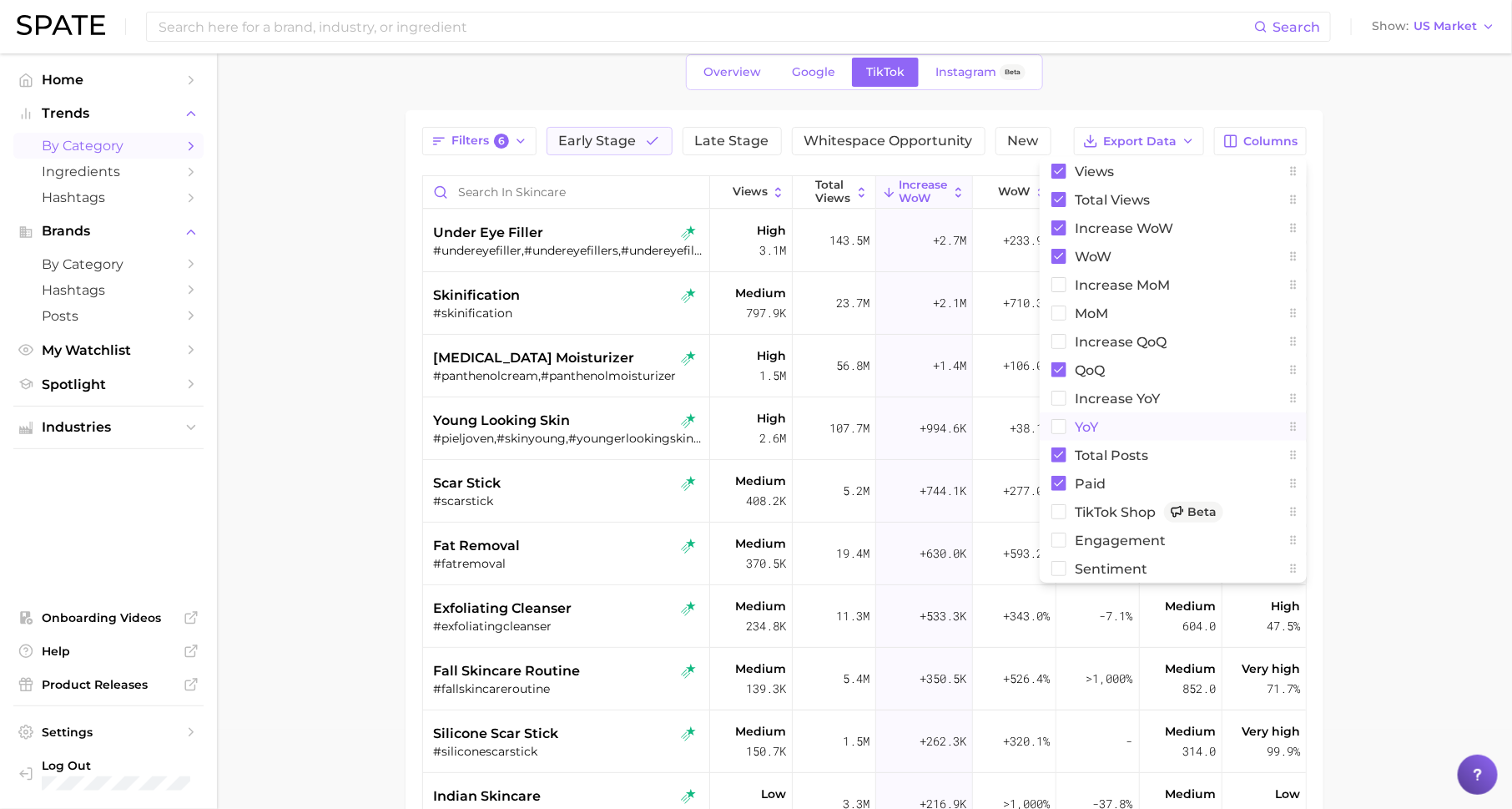
scroll to position [89, 0]
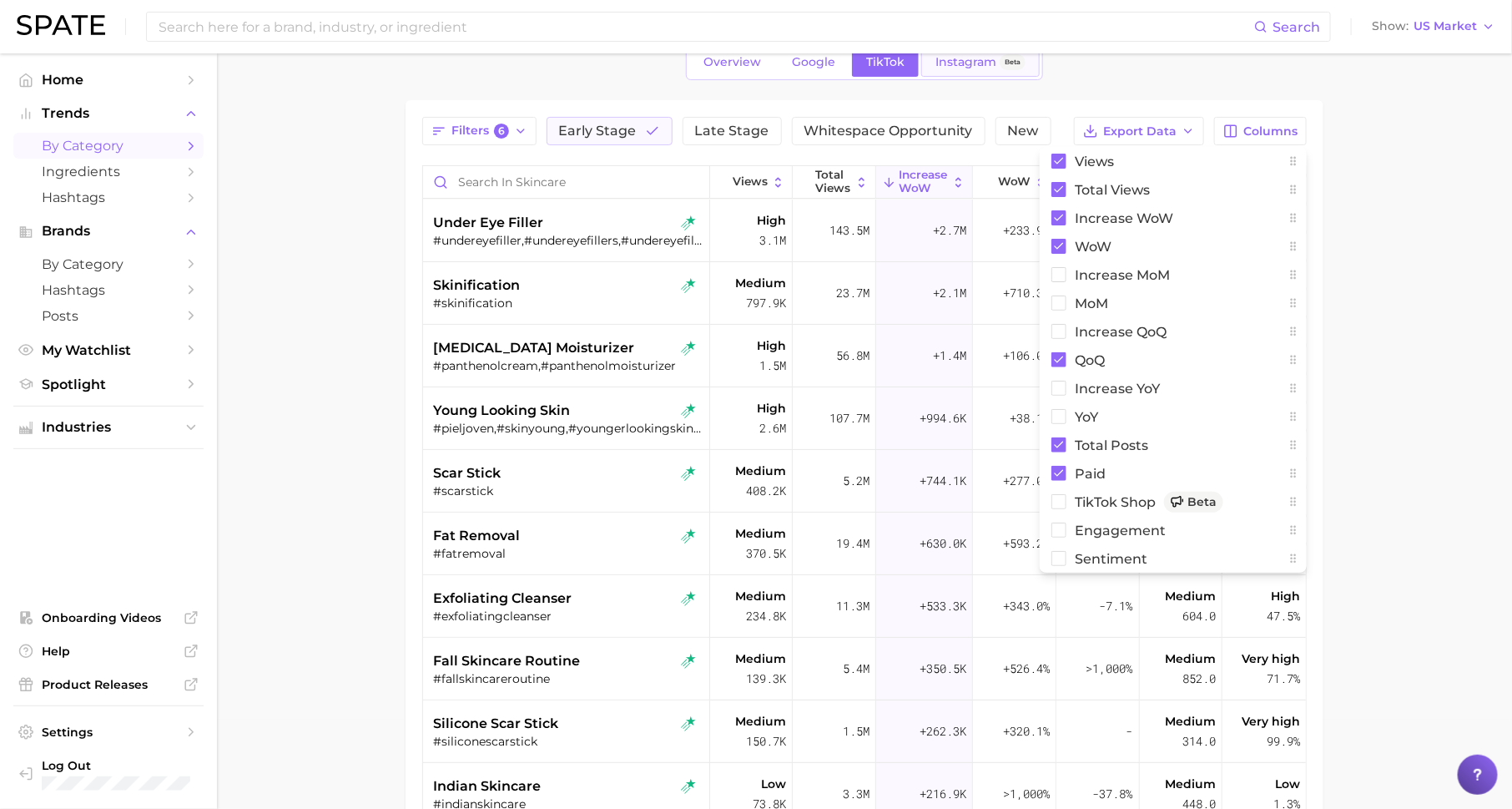
click at [966, 65] on span "Instagram" at bounding box center [966, 62] width 61 height 15
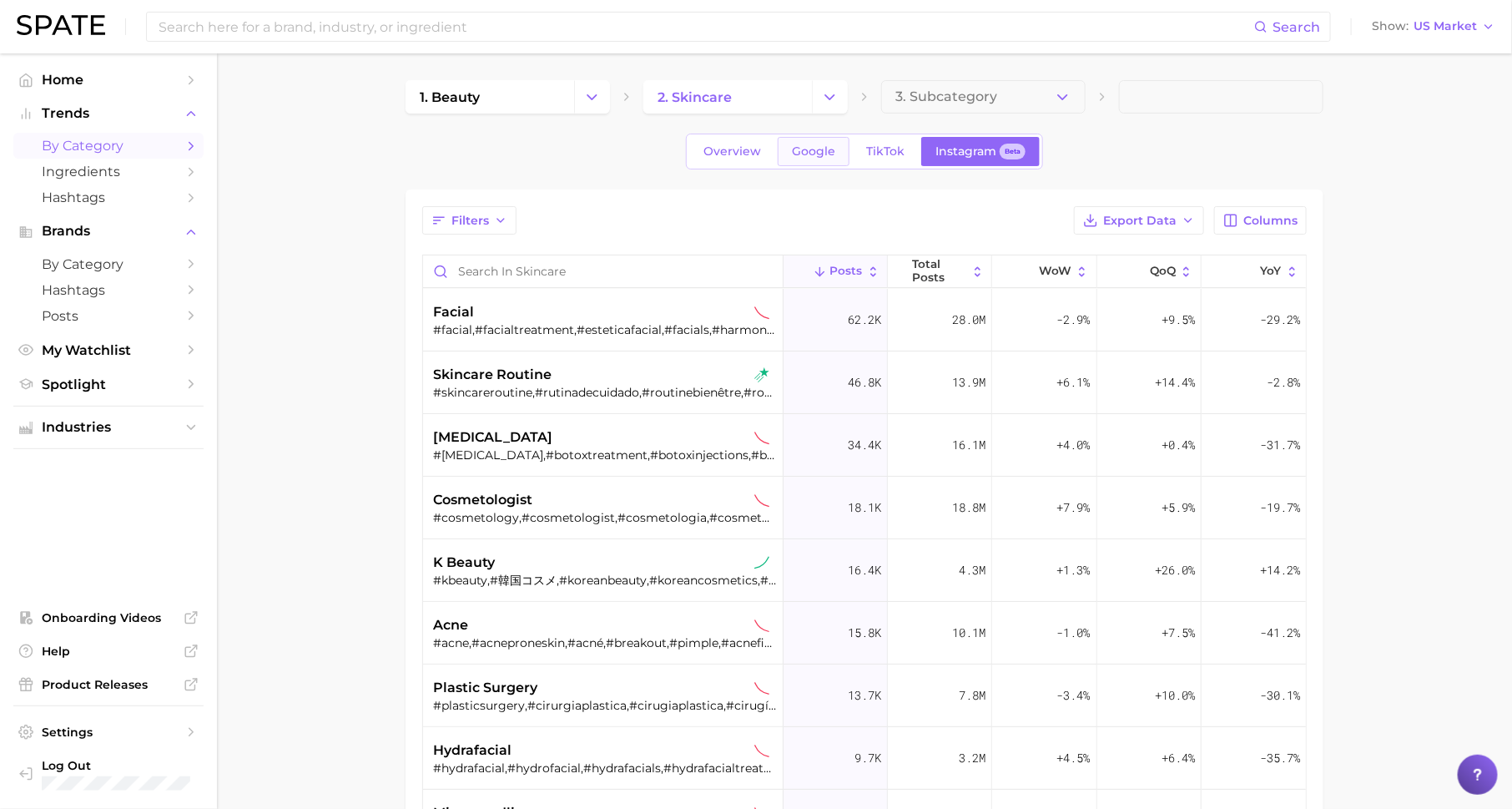
click at [797, 156] on span "Google" at bounding box center [813, 151] width 44 height 15
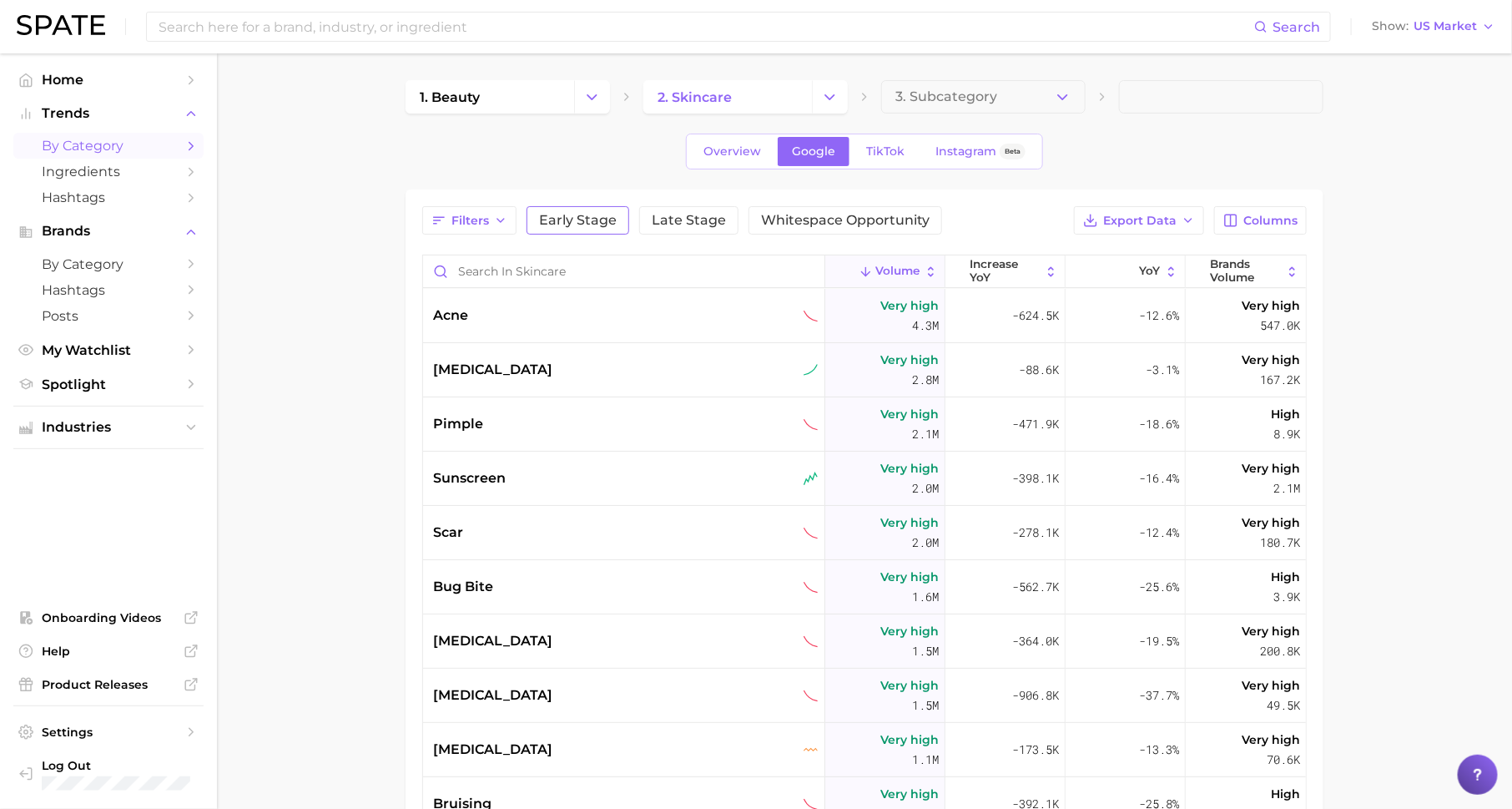
click at [610, 221] on span "Early Stage" at bounding box center [577, 221] width 78 height 14
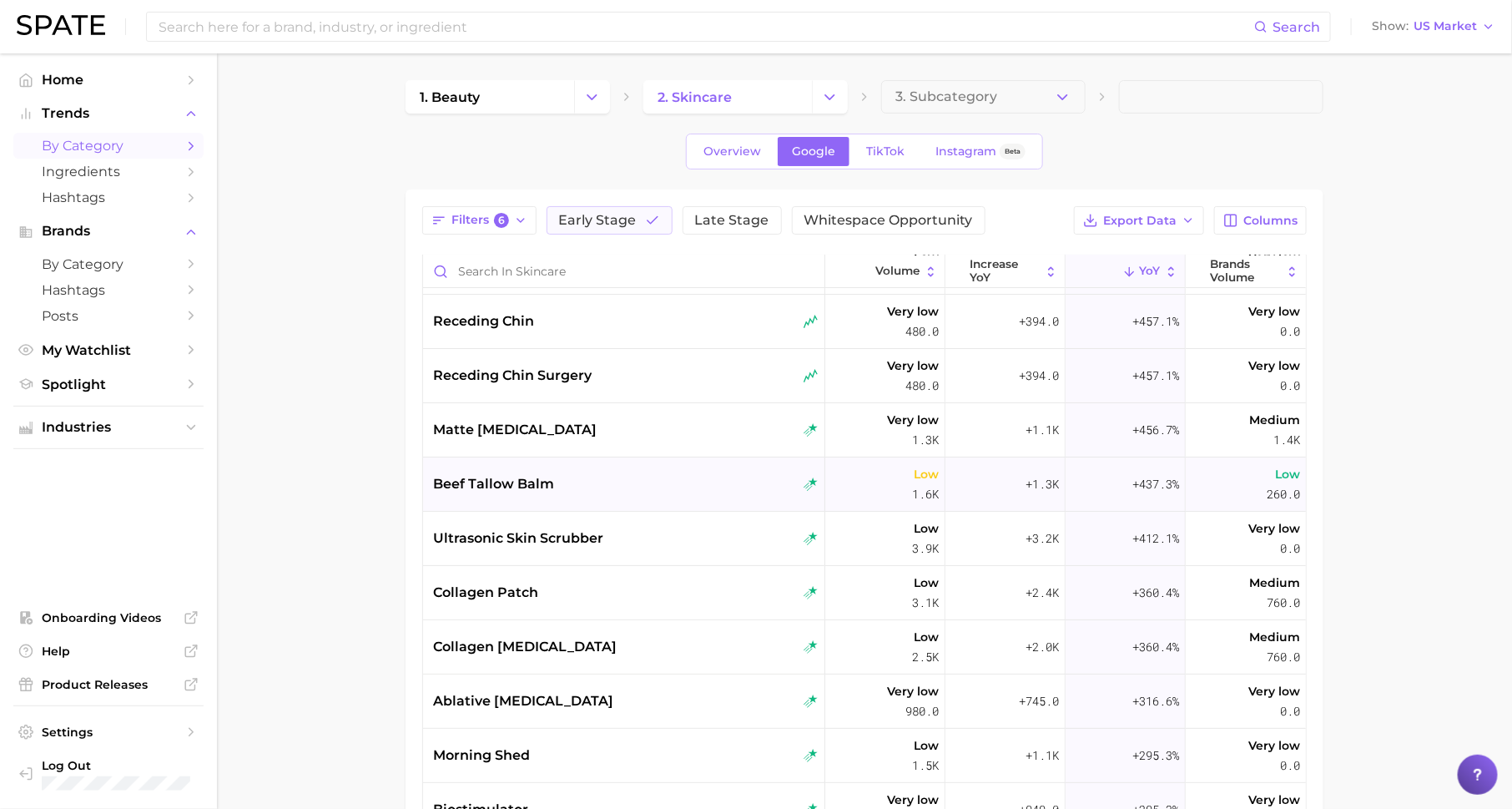
scroll to position [40, 0]
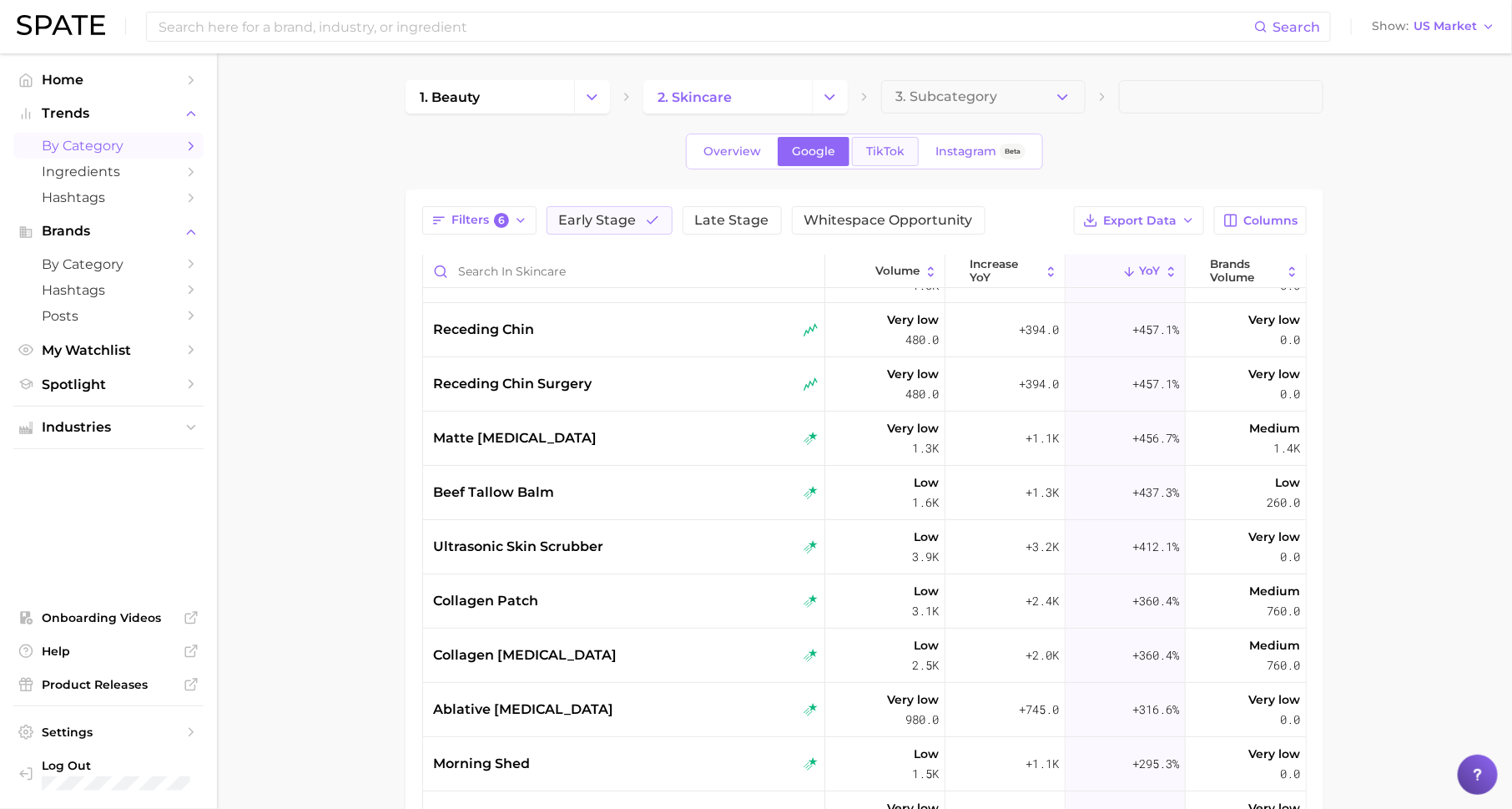
click at [883, 152] on span "TikTok" at bounding box center [885, 151] width 38 height 15
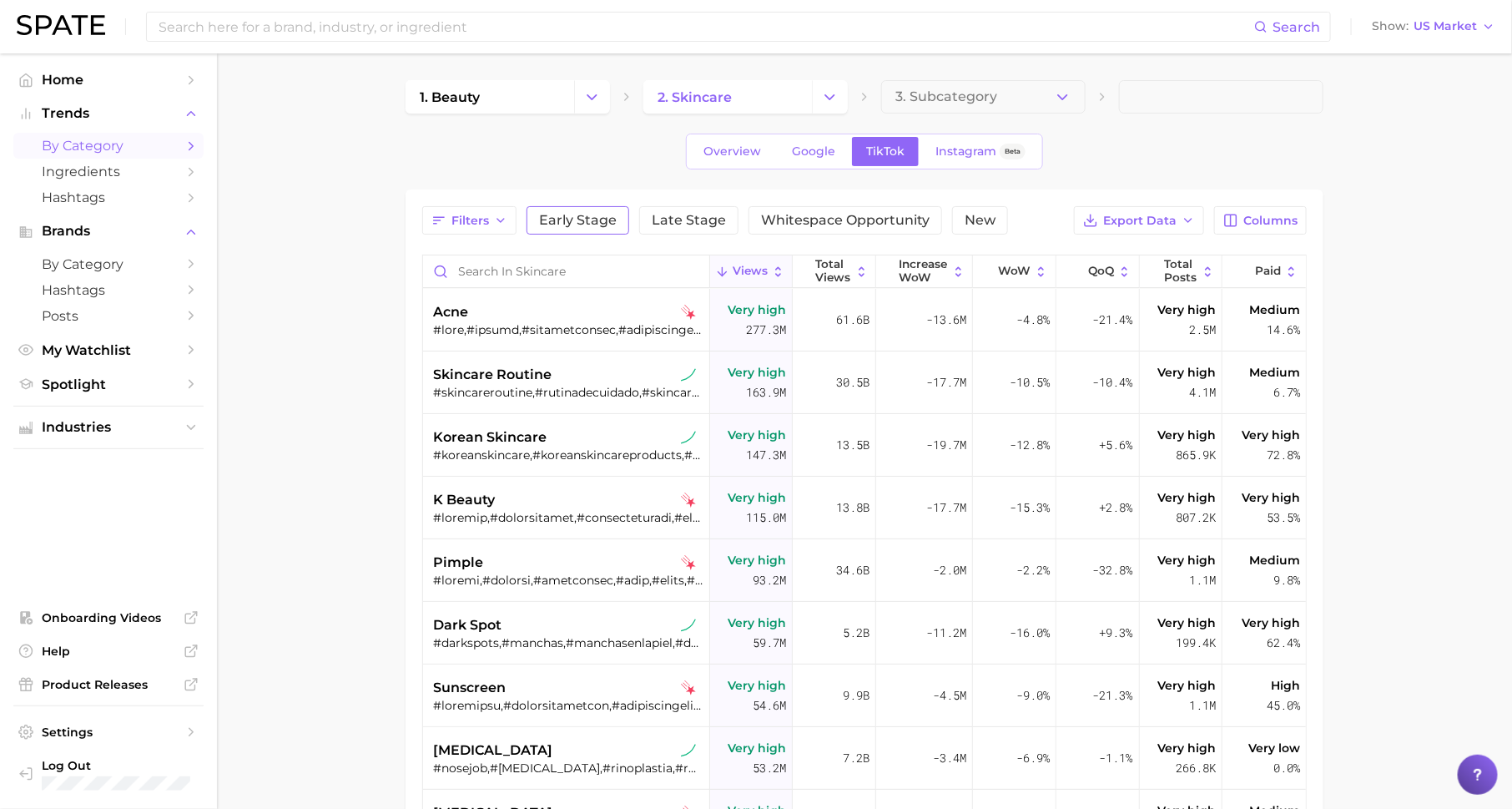
click at [592, 219] on span "Early Stage" at bounding box center [577, 221] width 78 height 14
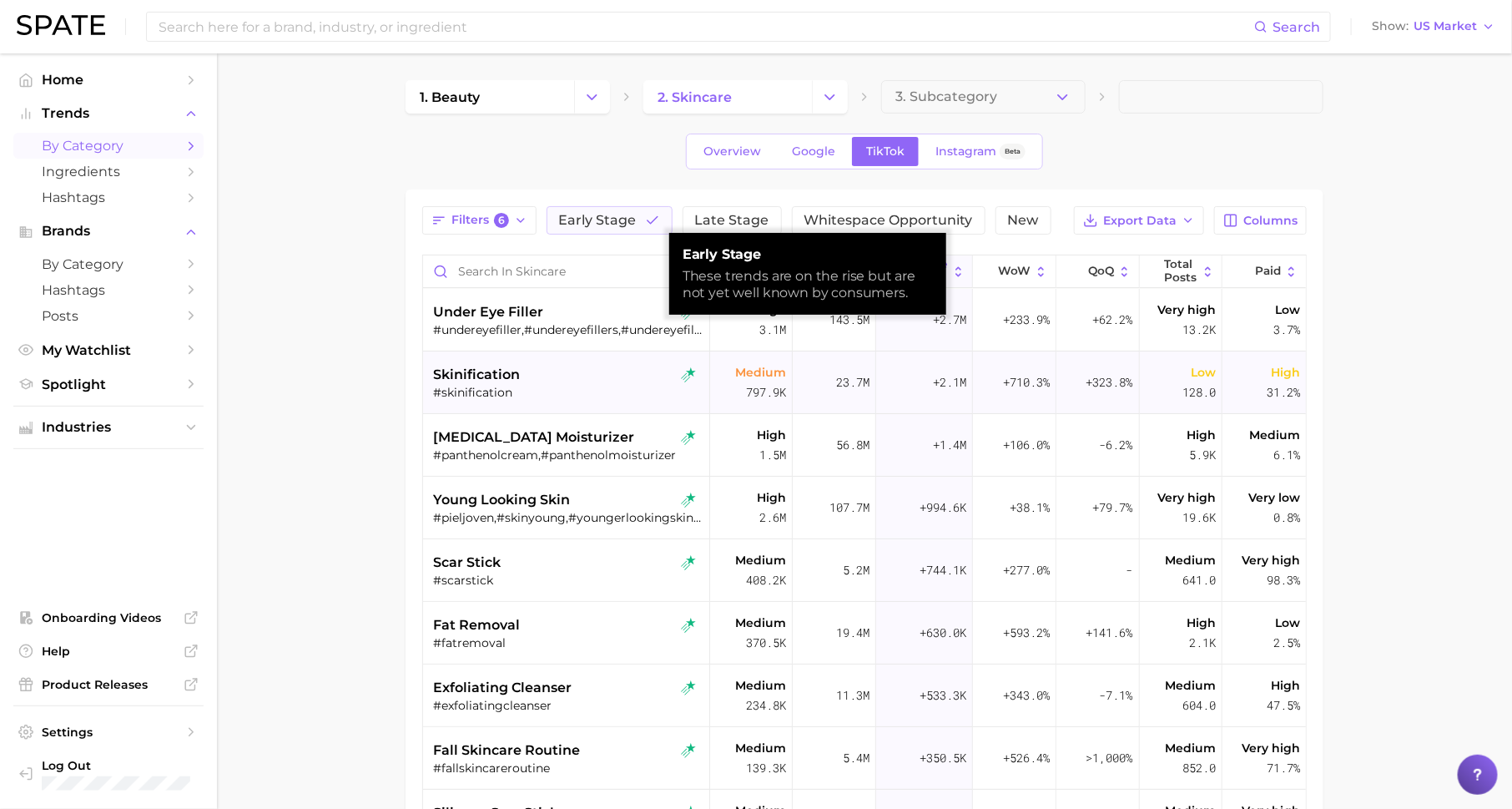
click at [528, 394] on div "#skinification" at bounding box center [568, 393] width 269 height 15
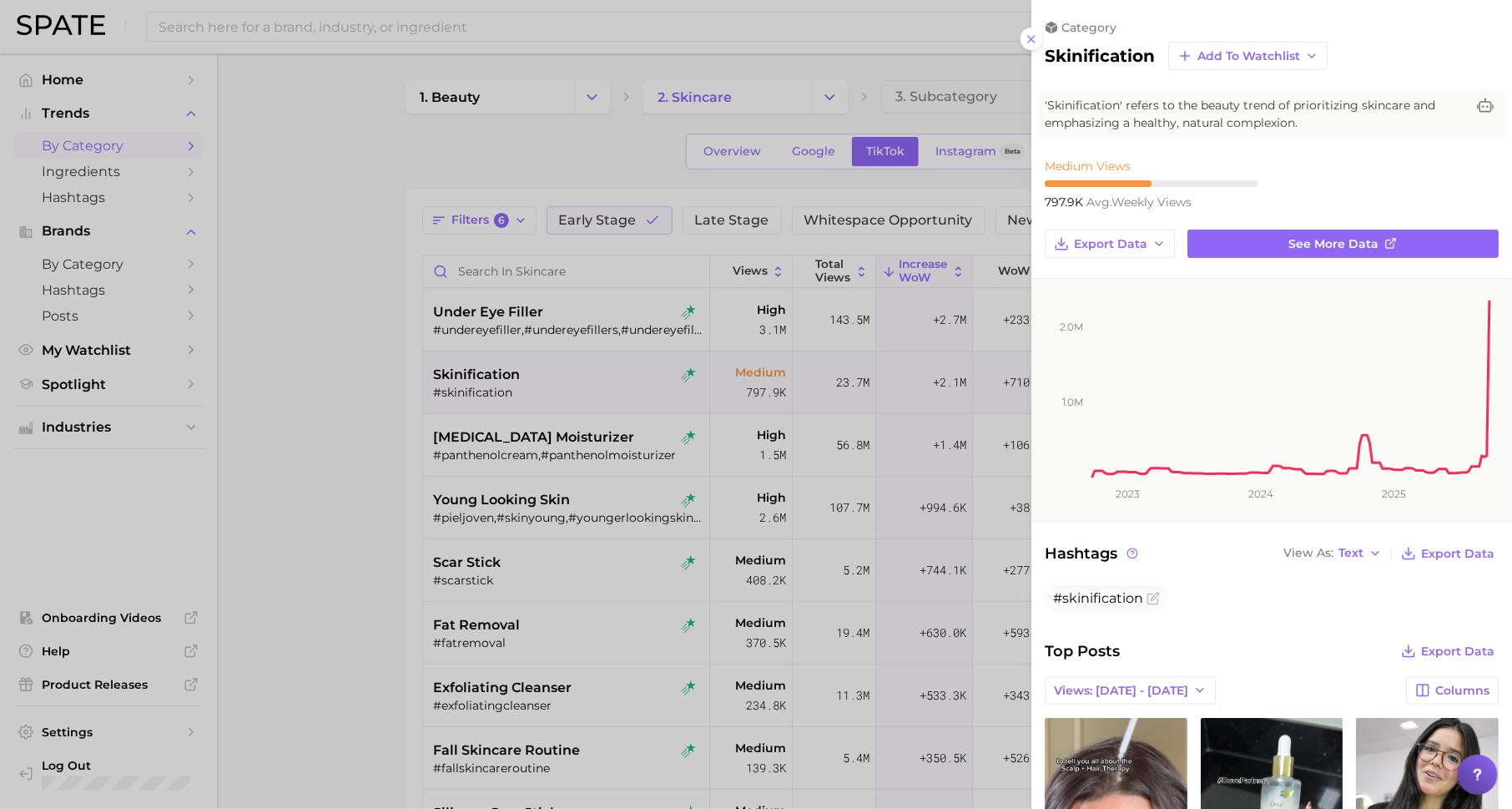
click at [818, 464] on div at bounding box center [756, 404] width 1512 height 809
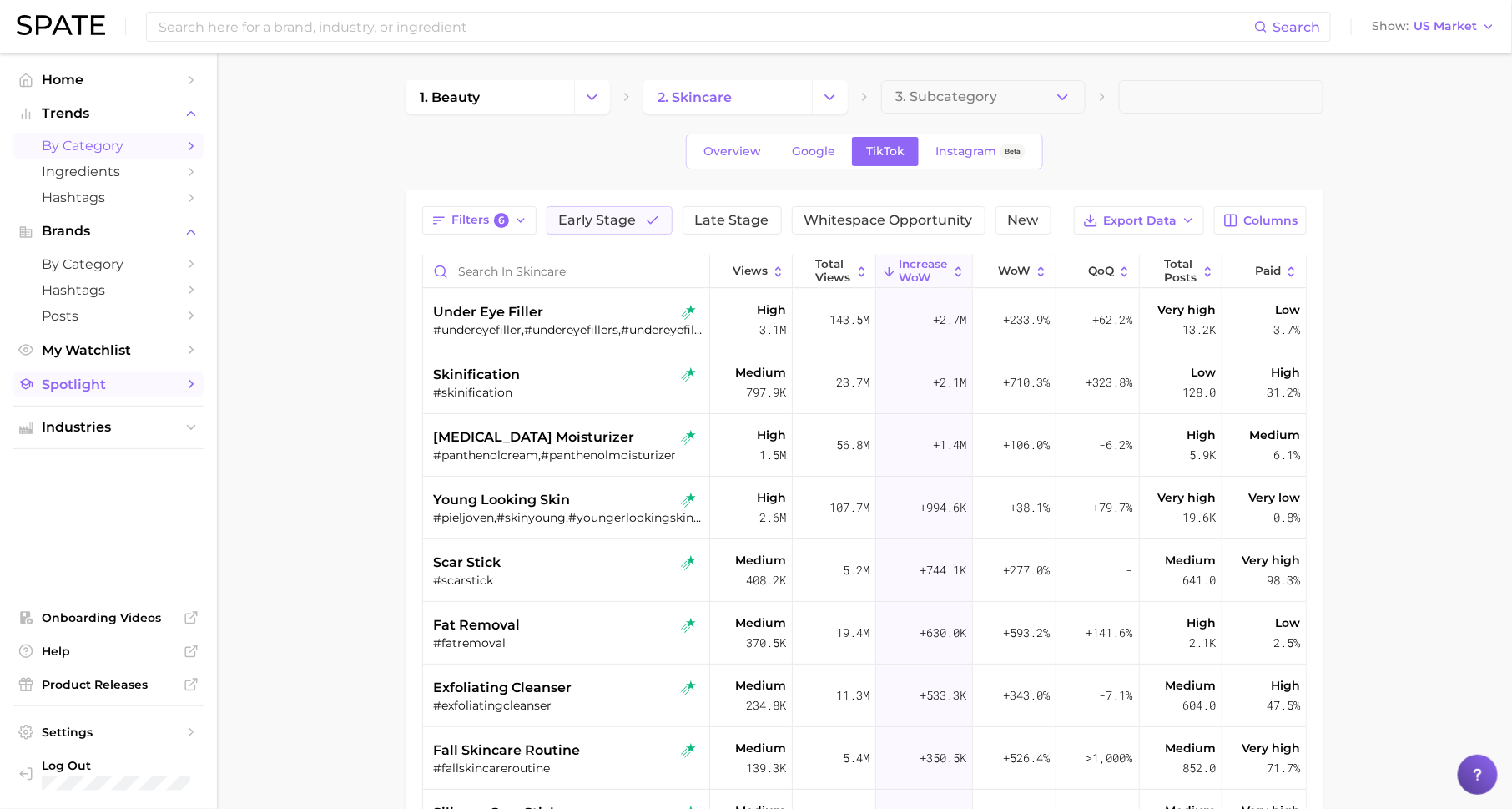
click at [117, 383] on span "Spotlight" at bounding box center [109, 384] width 133 height 16
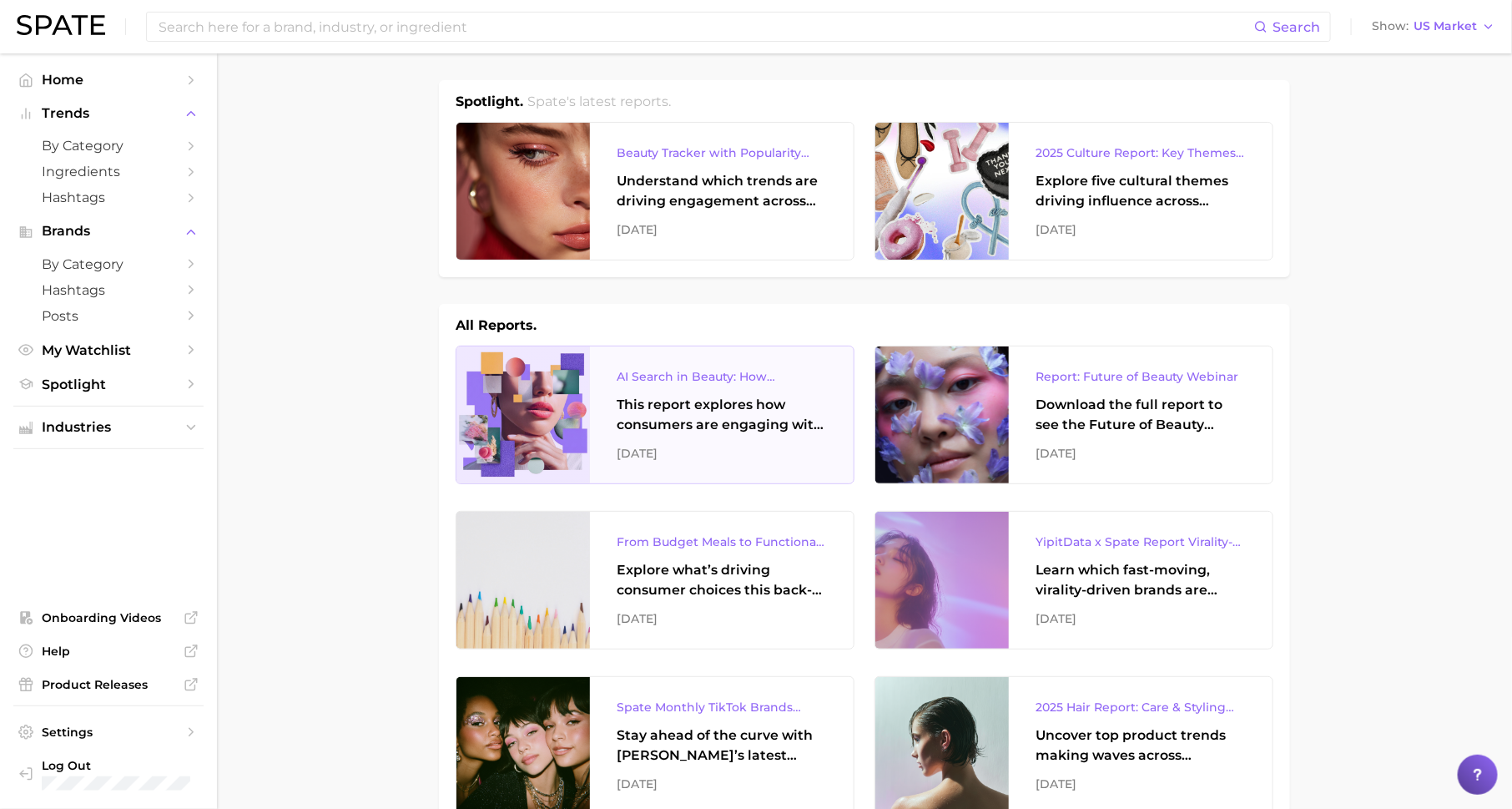
click at [649, 428] on div "This report explores how consumers are engaging with AI-powered search tools — …" at bounding box center [722, 415] width 210 height 40
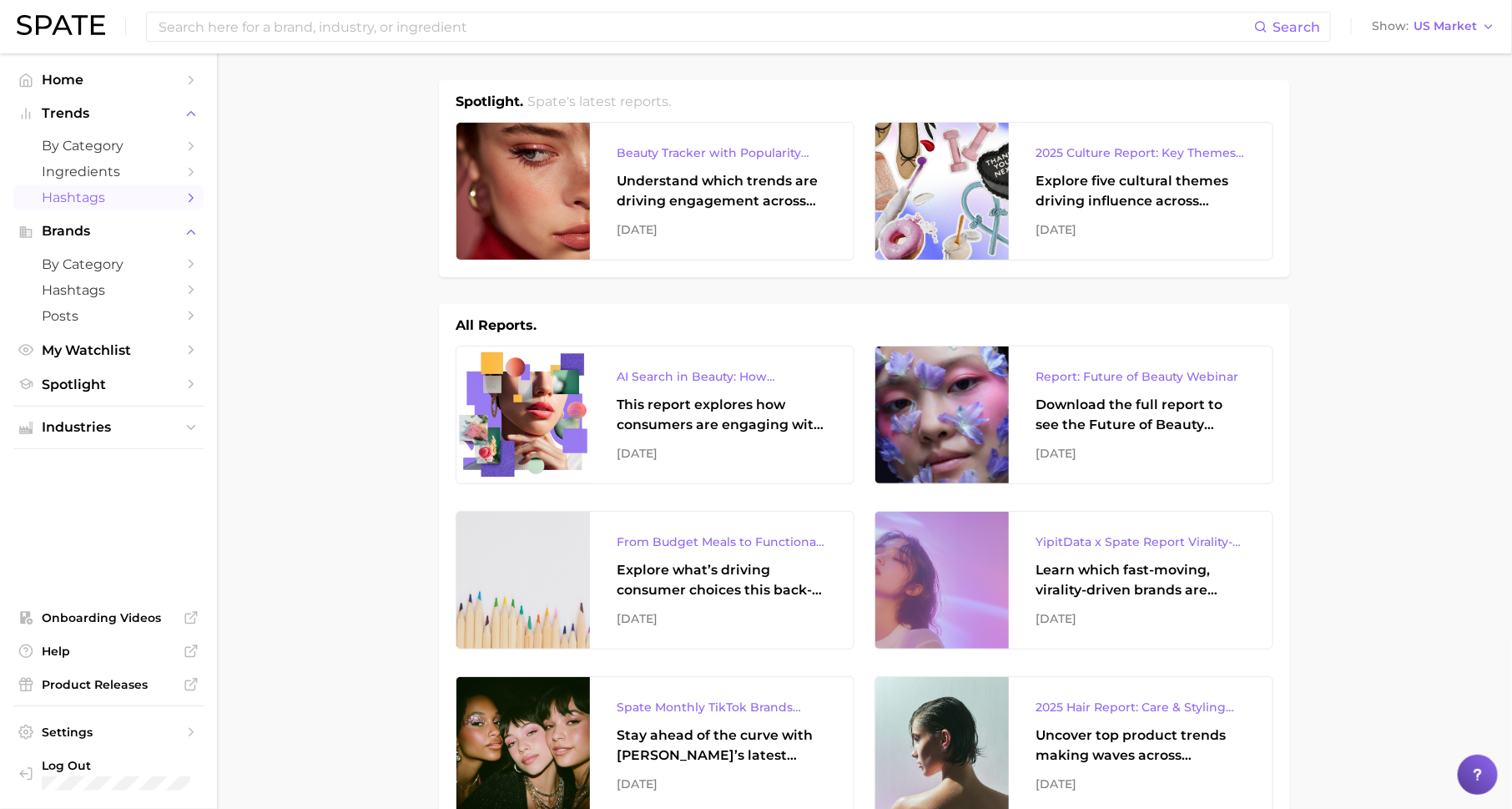
click at [155, 202] on span "Hashtags" at bounding box center [109, 198] width 133 height 16
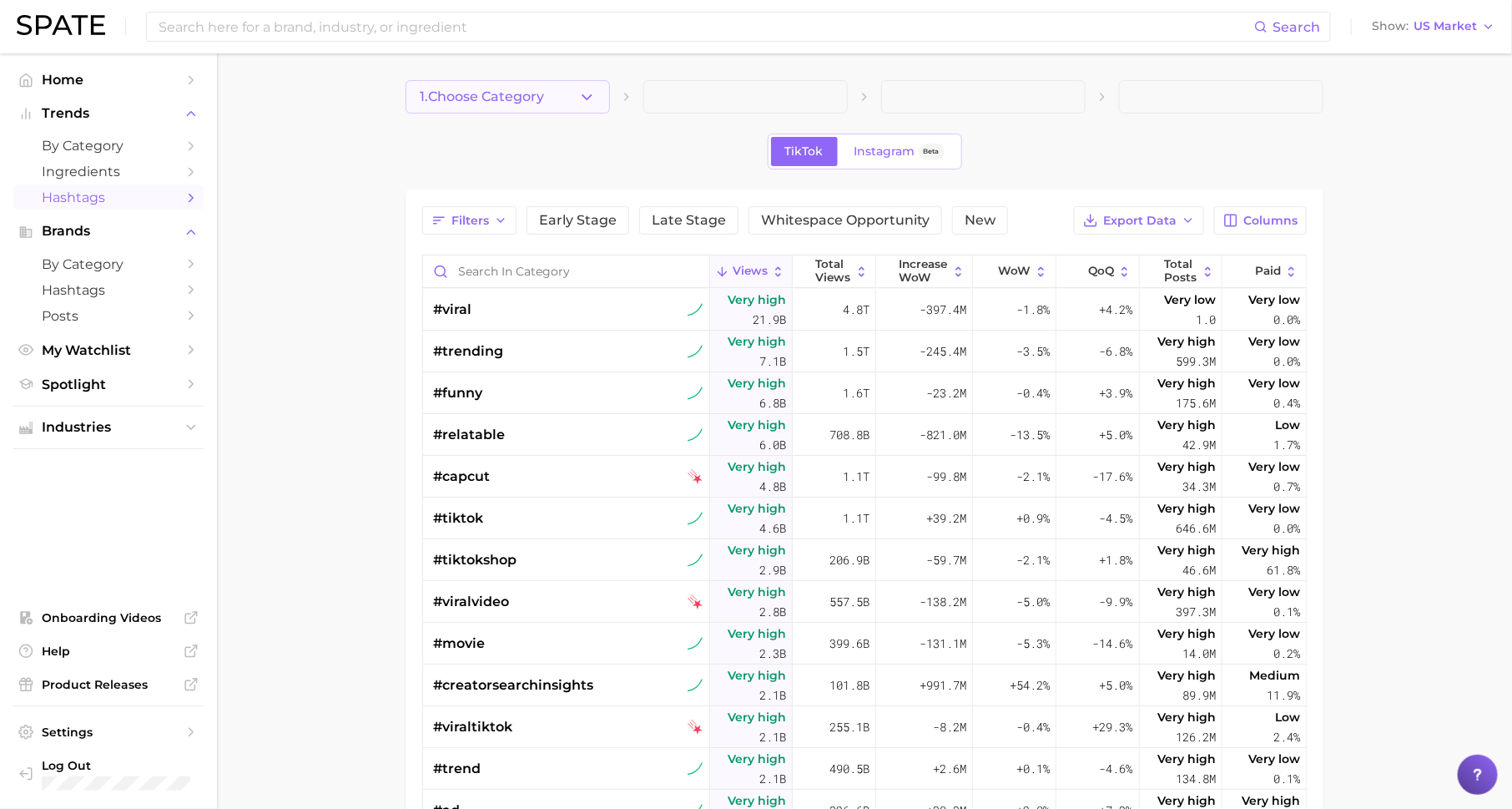
click at [508, 107] on button "1. Choose Category" at bounding box center [507, 97] width 204 height 33
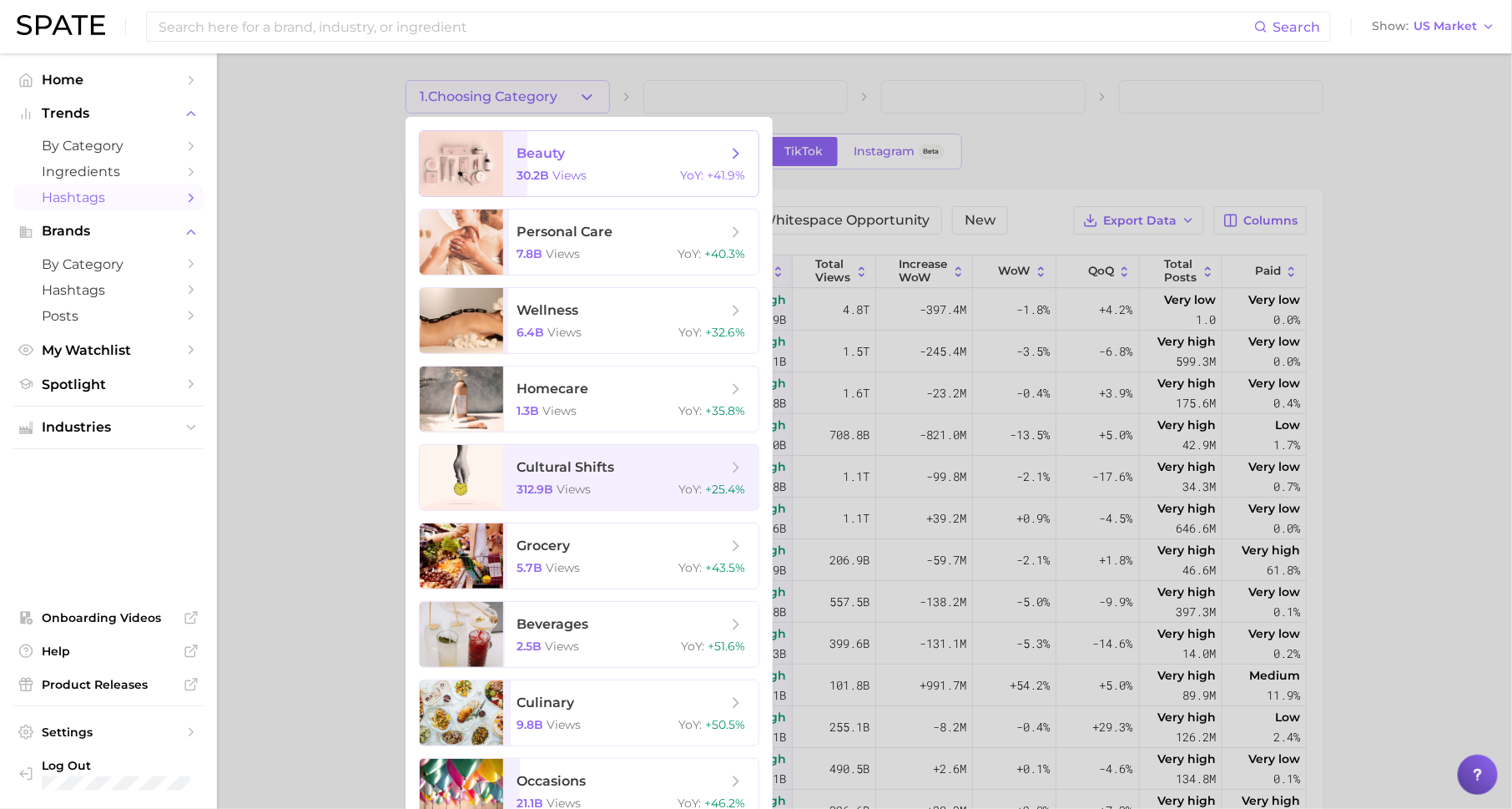
click at [564, 163] on span "beauty 30.2b views YoY : +41.9%" at bounding box center [631, 163] width 256 height 65
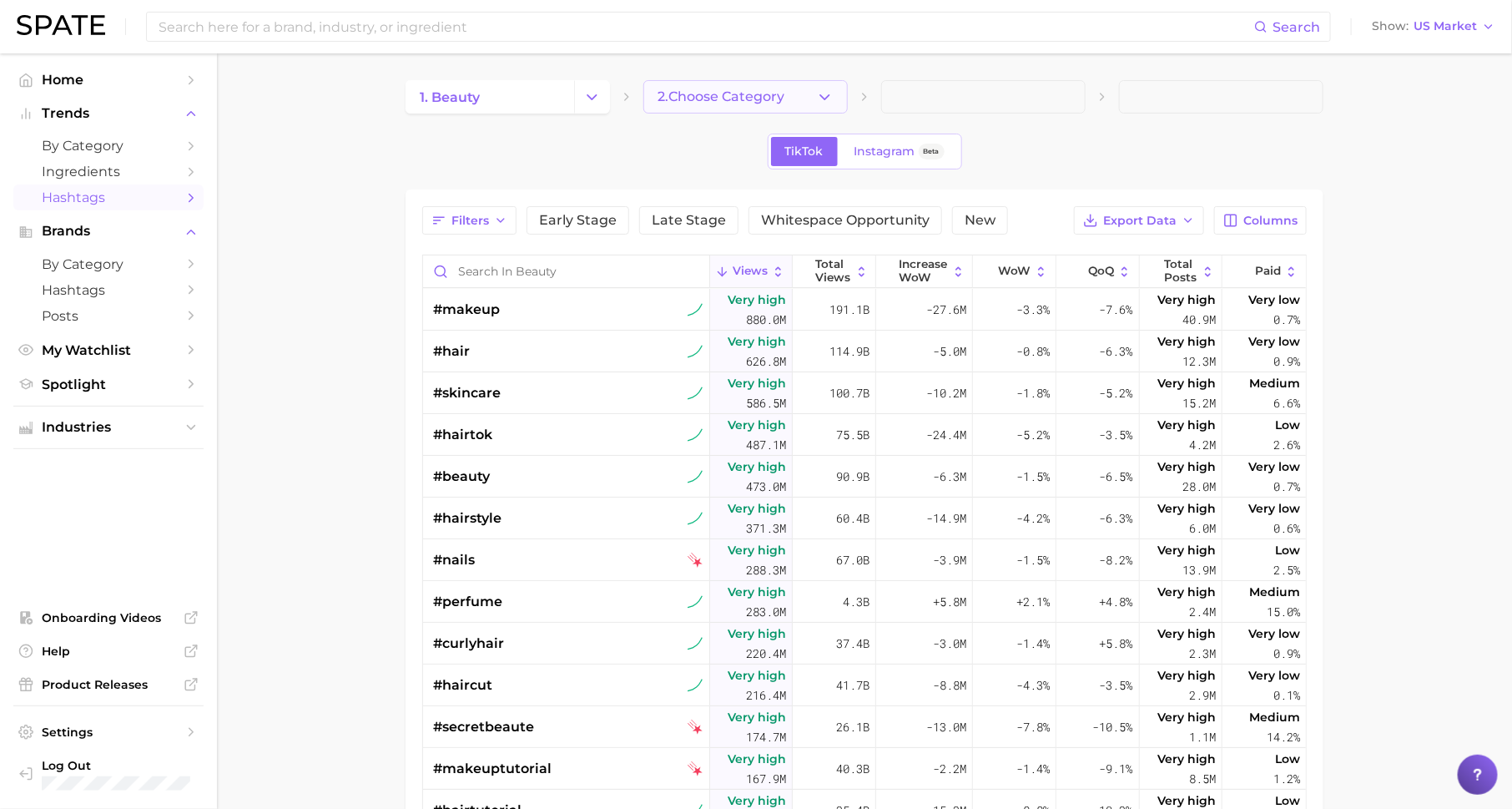
click at [709, 94] on span "2. Choose Category" at bounding box center [721, 97] width 127 height 15
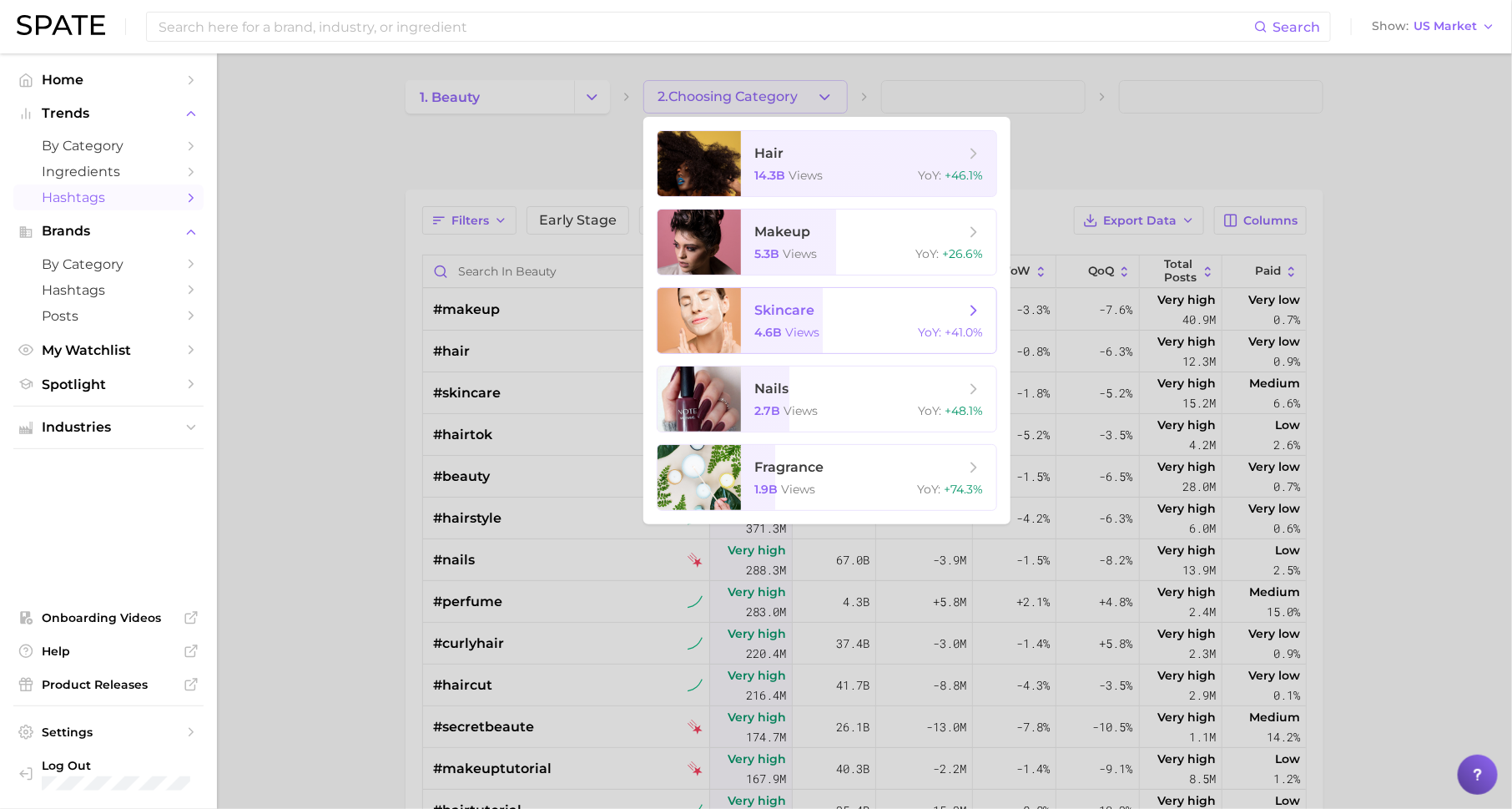
click at [832, 326] on div "4.6b views YoY : +41.0%" at bounding box center [868, 333] width 228 height 15
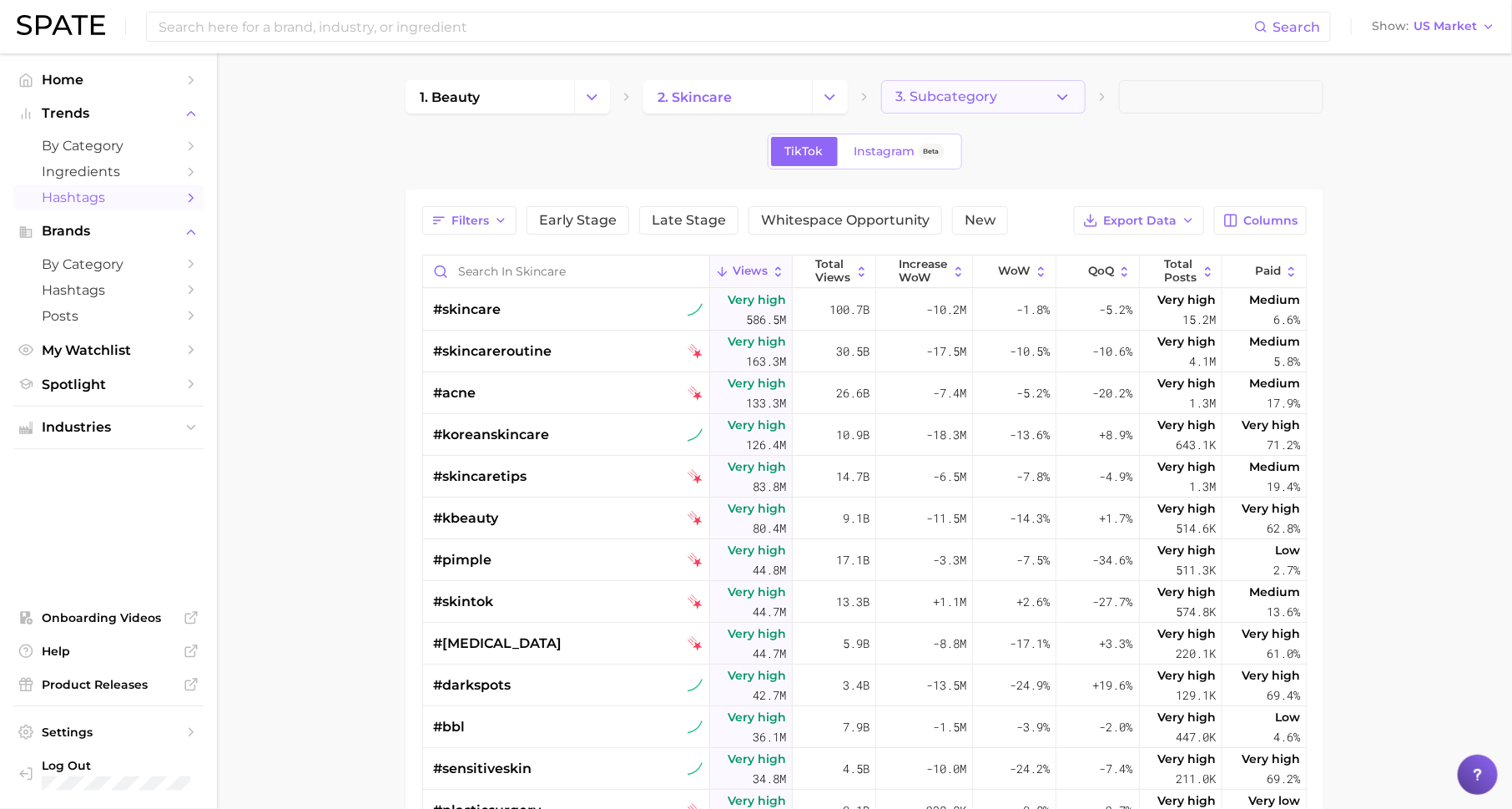
click at [964, 102] on span "3. Subcategory" at bounding box center [946, 97] width 102 height 15
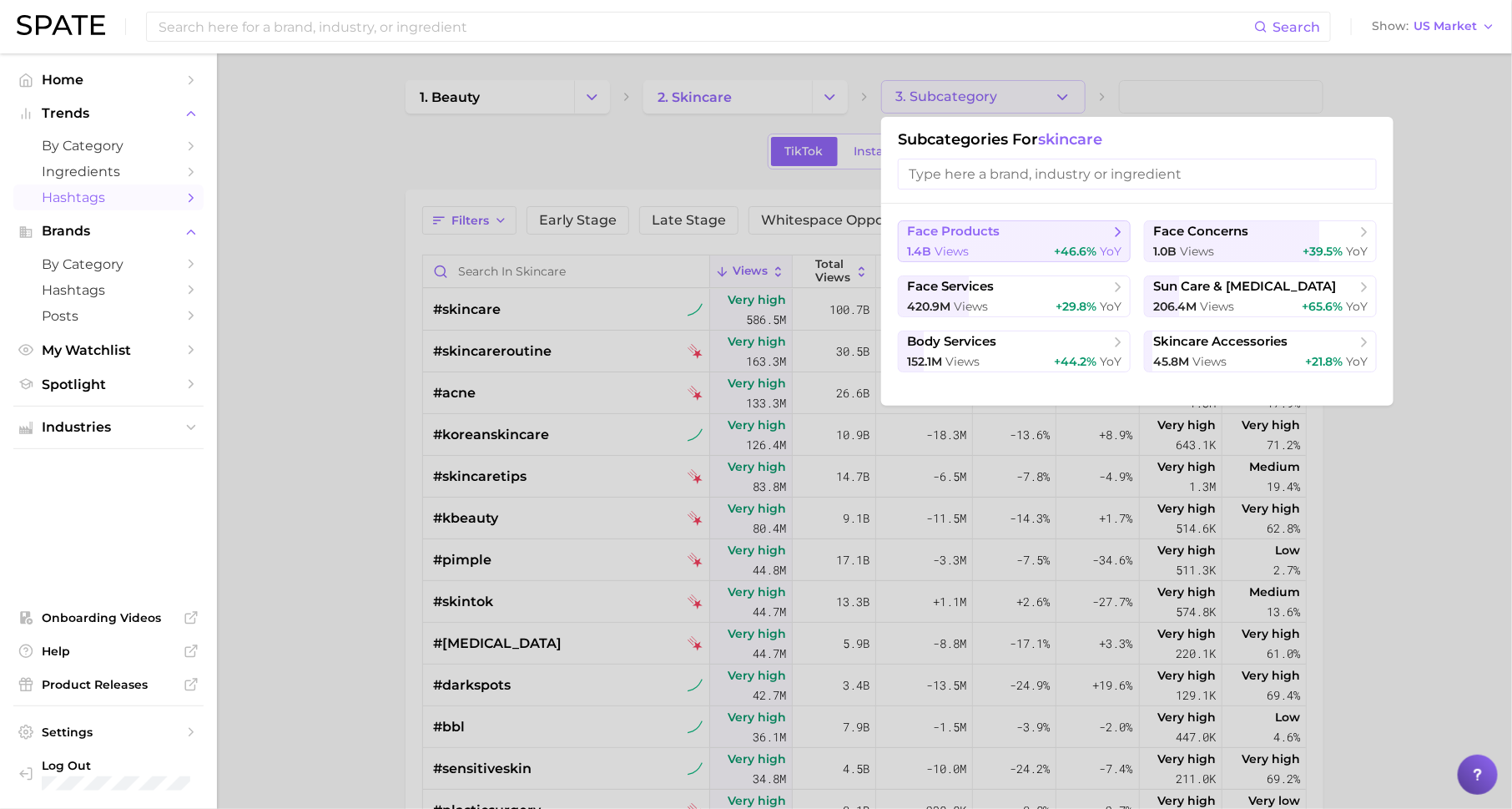
click at [1066, 244] on span "+46.6%" at bounding box center [1076, 251] width 43 height 15
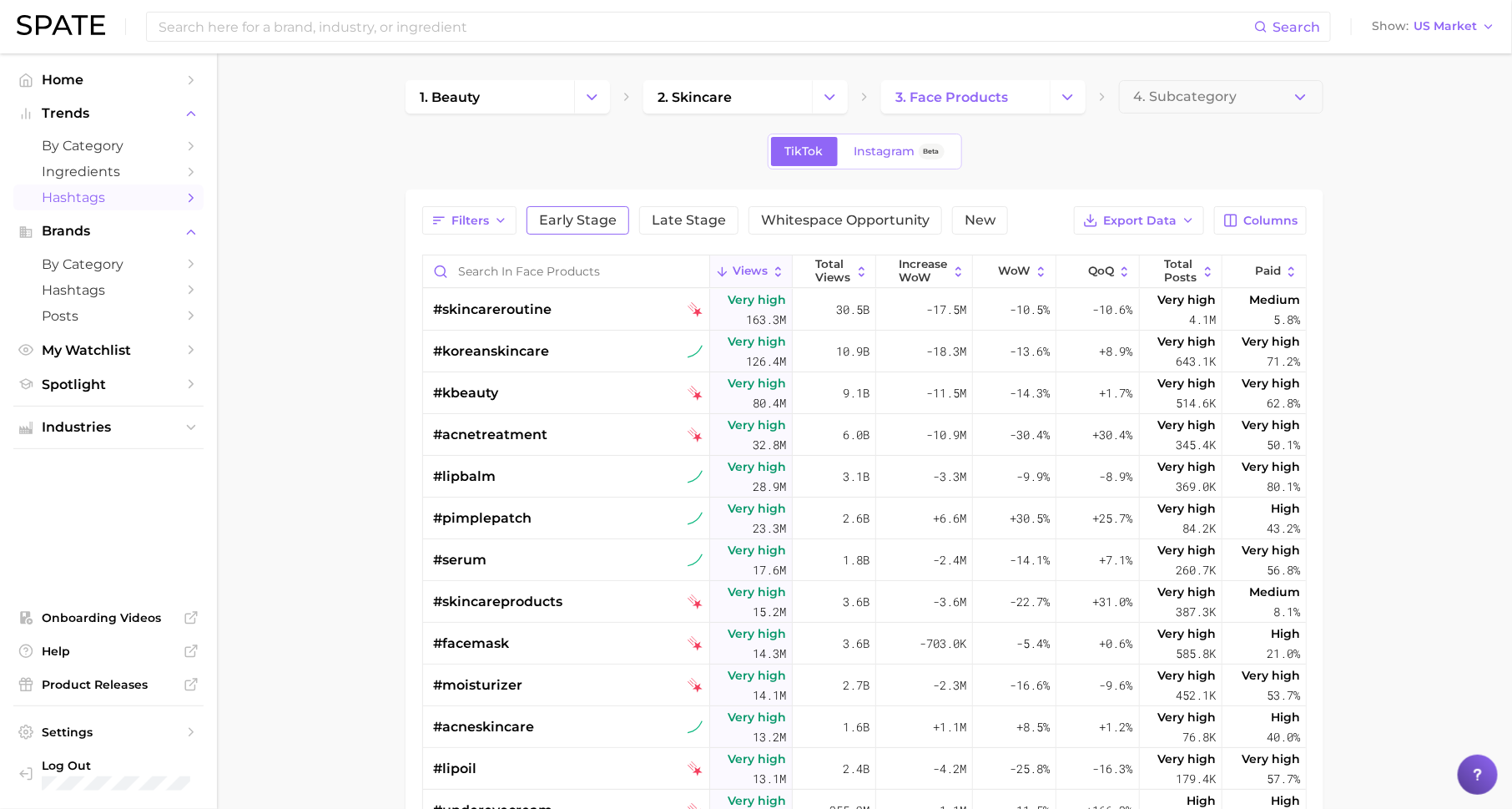
click at [597, 217] on span "Early Stage" at bounding box center [577, 221] width 78 height 14
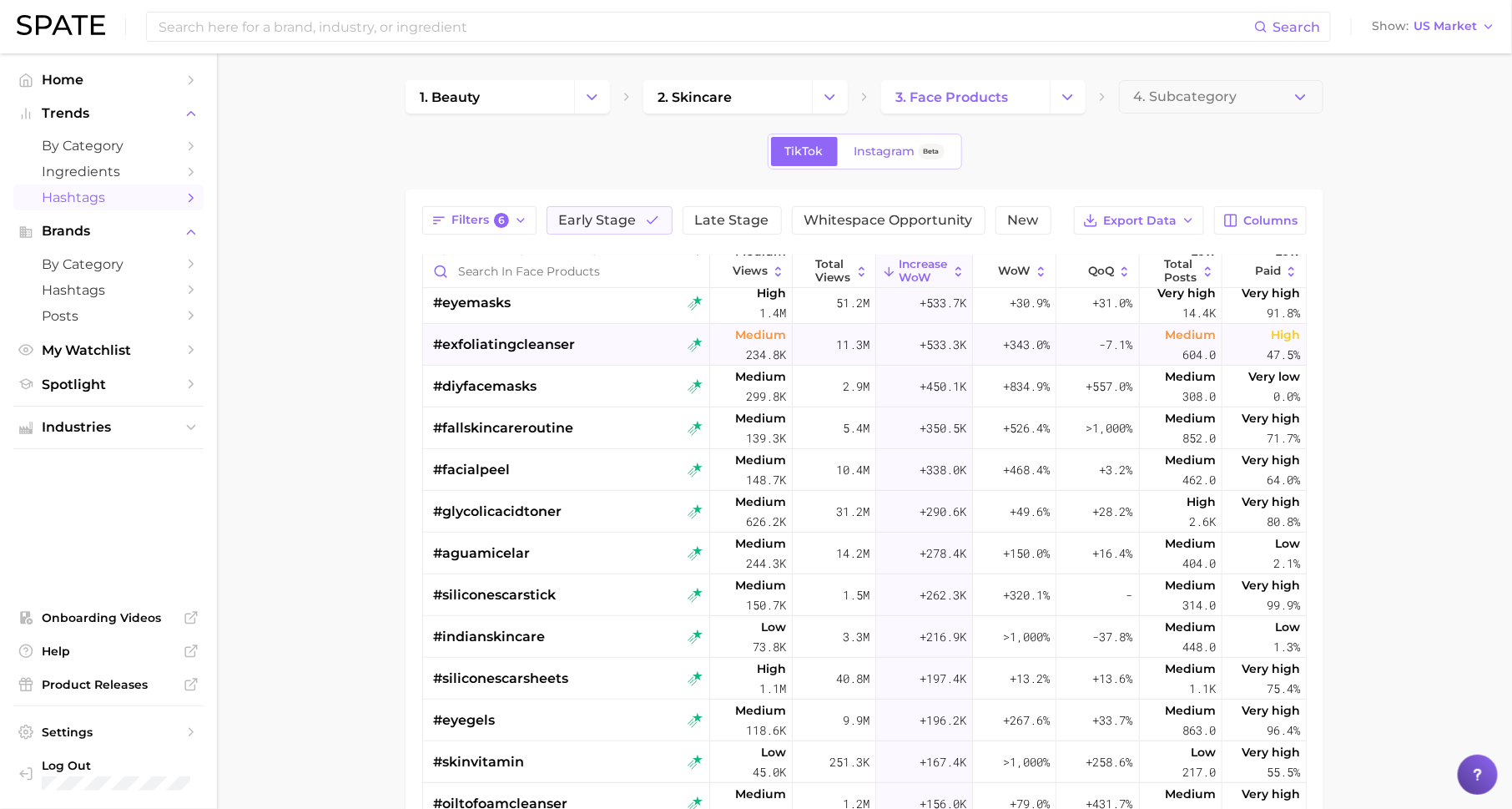
scroll to position [298, 0]
click at [157, 426] on span "Industries" at bounding box center [109, 428] width 133 height 15
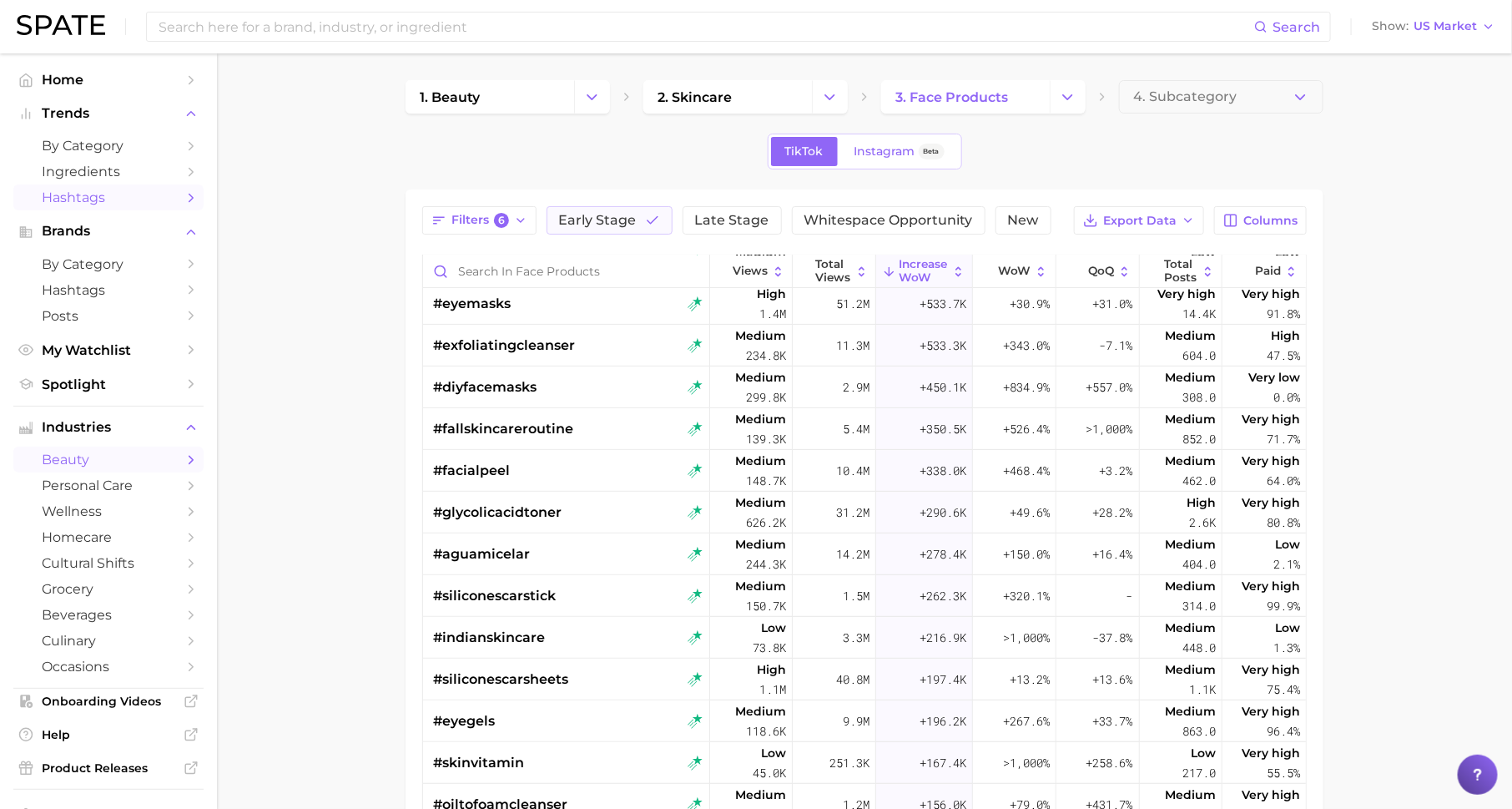
click at [177, 458] on link "beauty" at bounding box center [109, 459] width 191 height 26
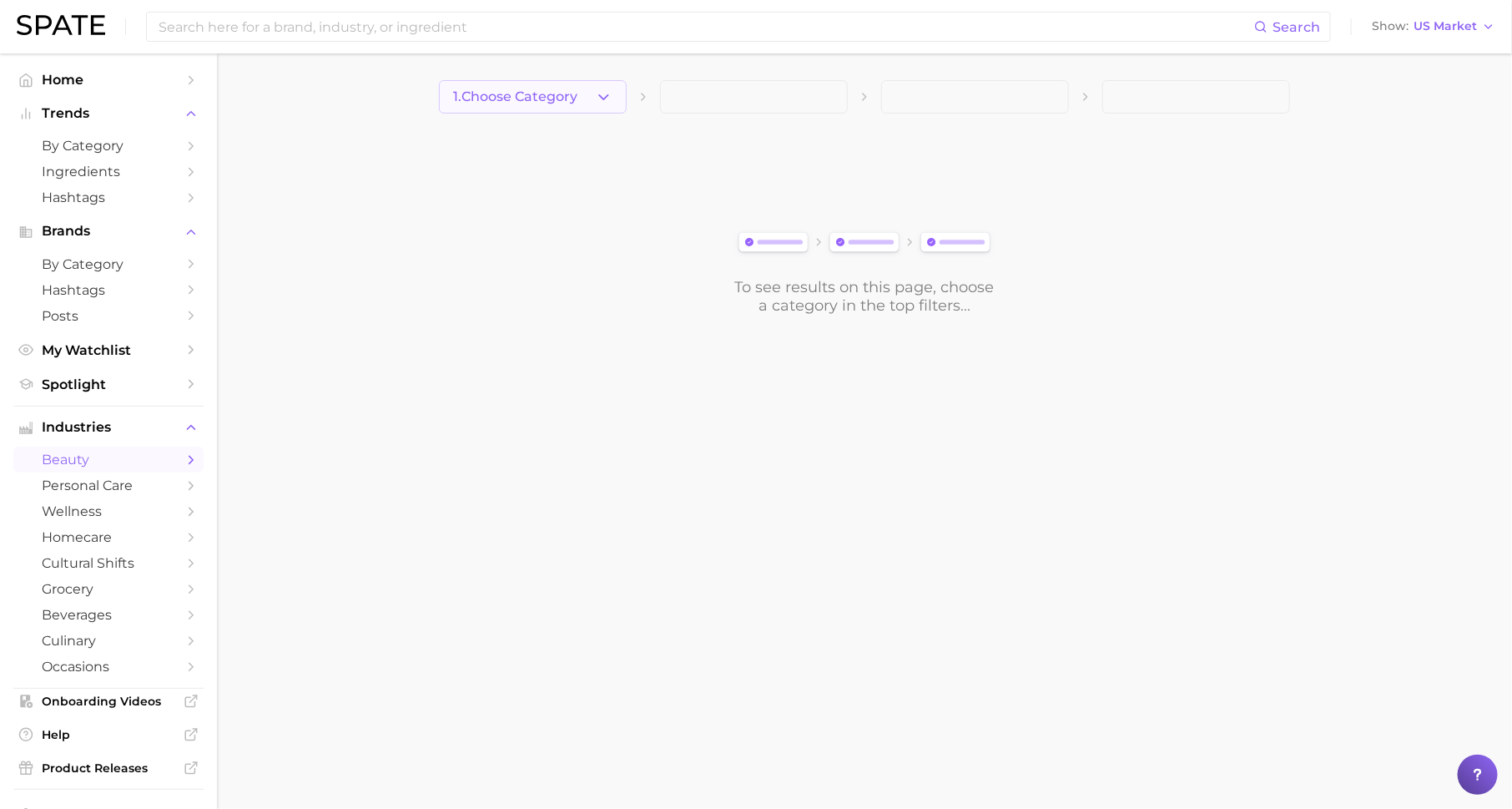
click at [552, 90] on span "1. Choose Category" at bounding box center [515, 97] width 124 height 15
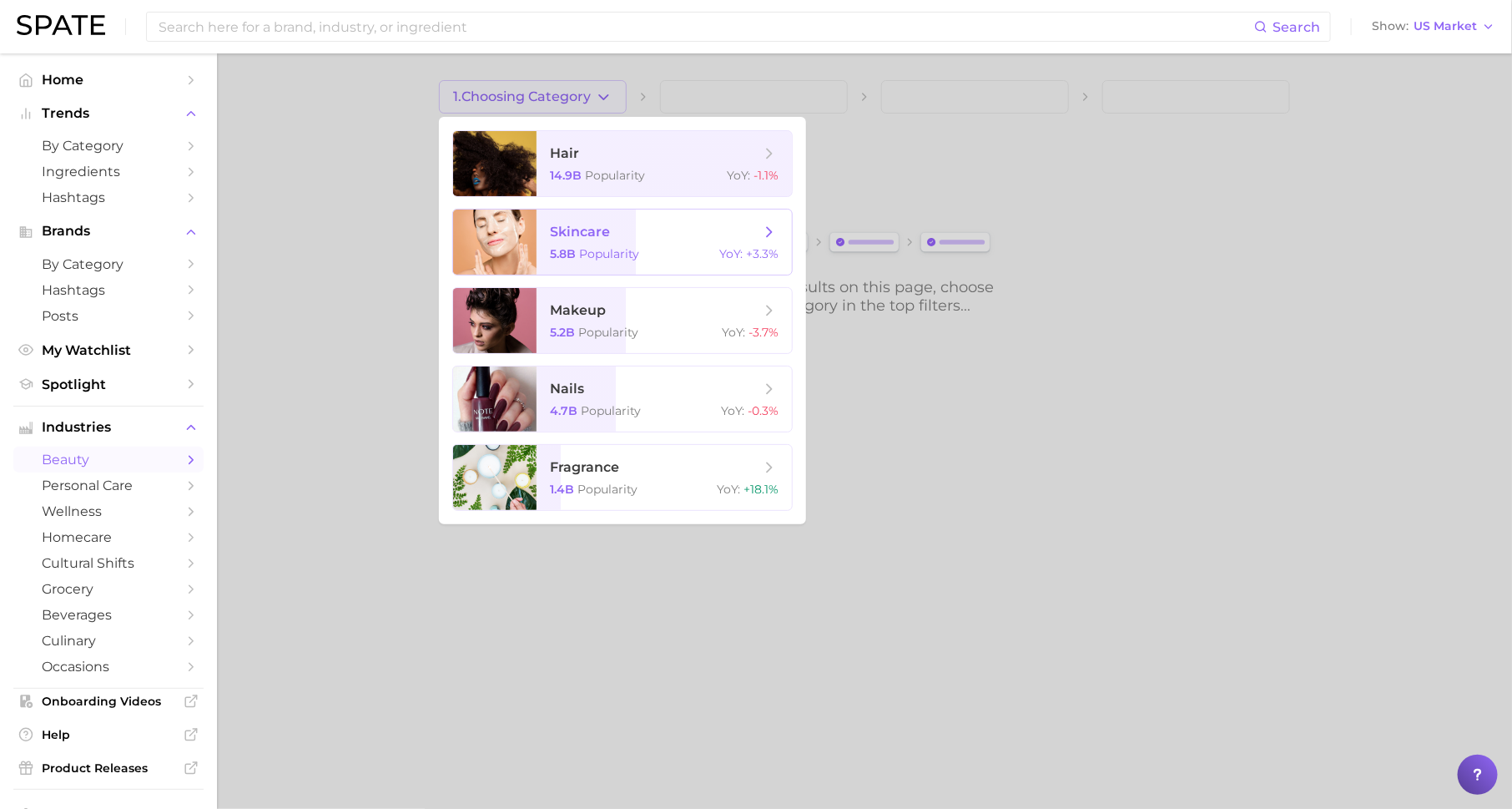
click at [659, 252] on div "5.8b Popularity YoY : +3.3%" at bounding box center [664, 254] width 228 height 15
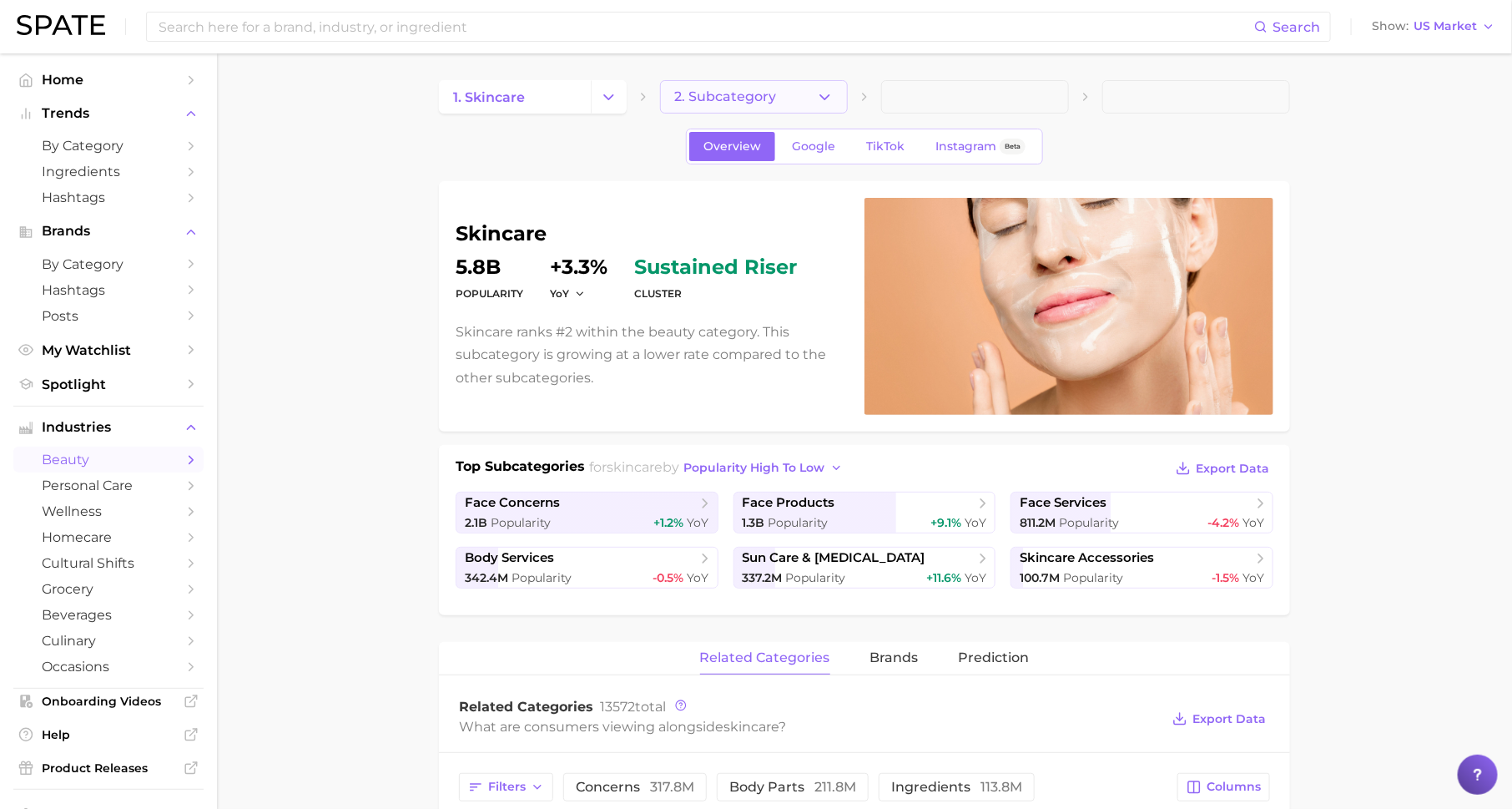
click at [788, 94] on button "2. Subcategory" at bounding box center [754, 97] width 188 height 33
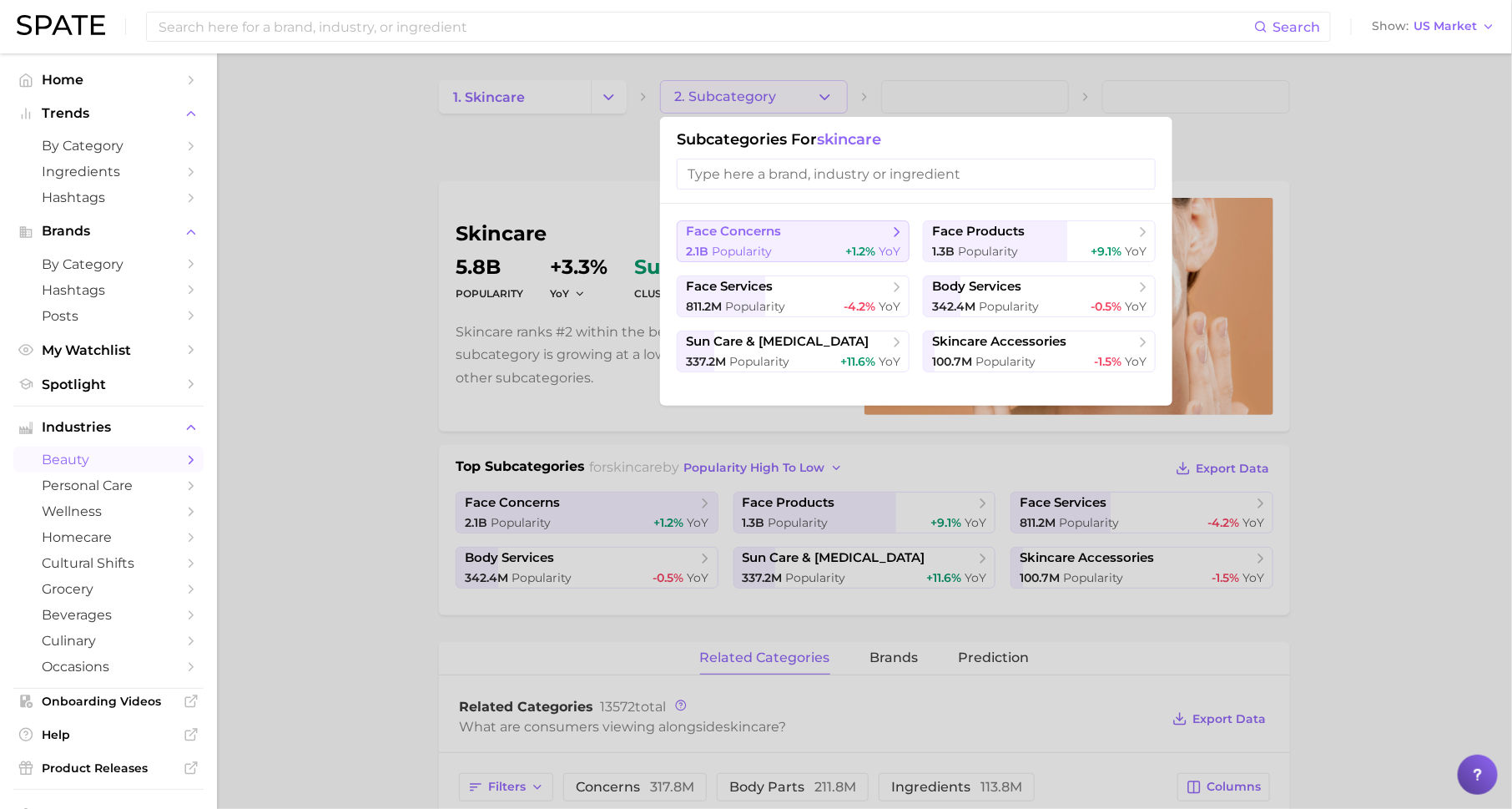
click at [826, 244] on div "2.1b Popularity +1.2% YoY" at bounding box center [793, 251] width 215 height 16
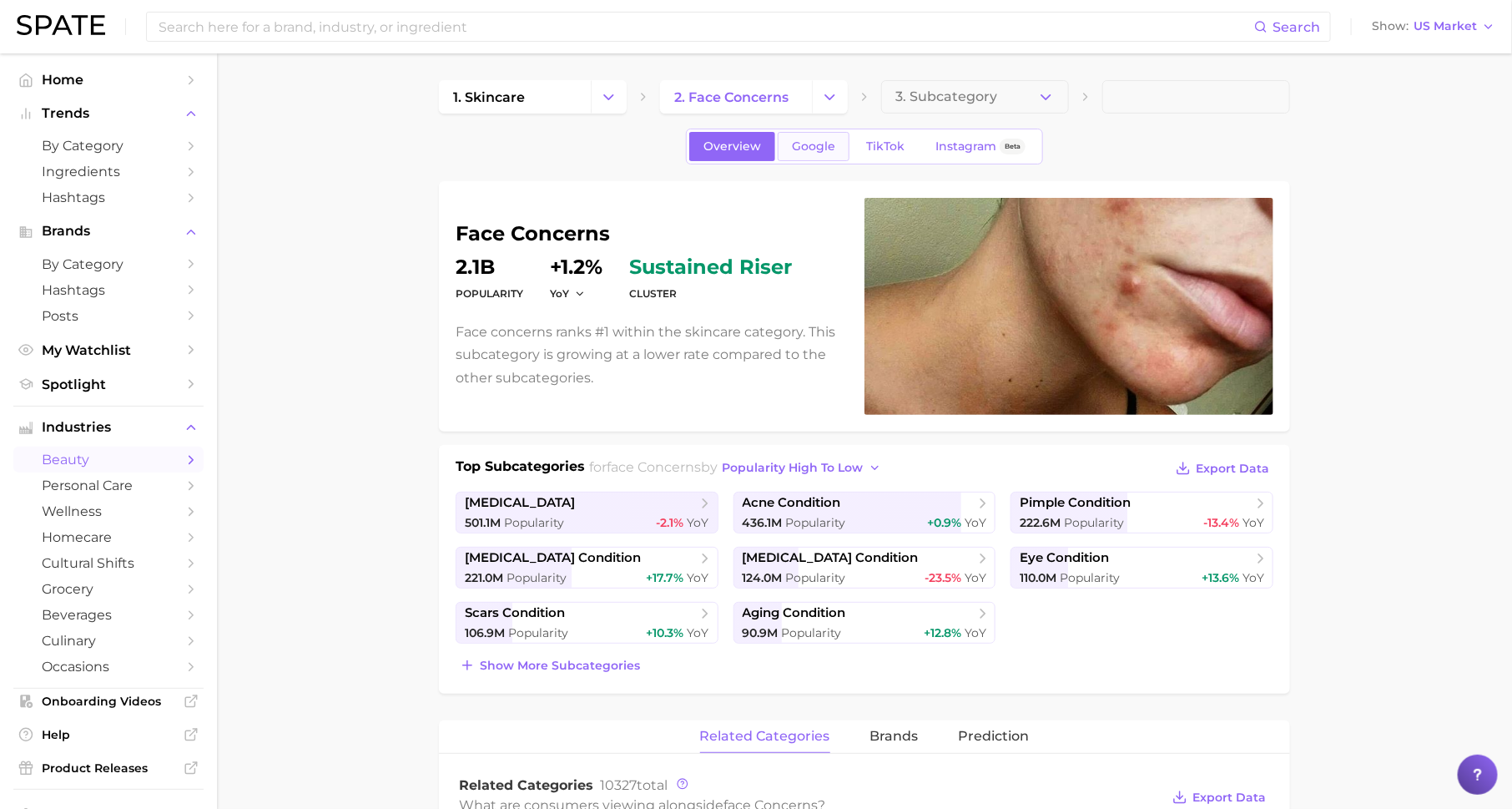
click at [815, 144] on span "Google" at bounding box center [813, 146] width 44 height 15
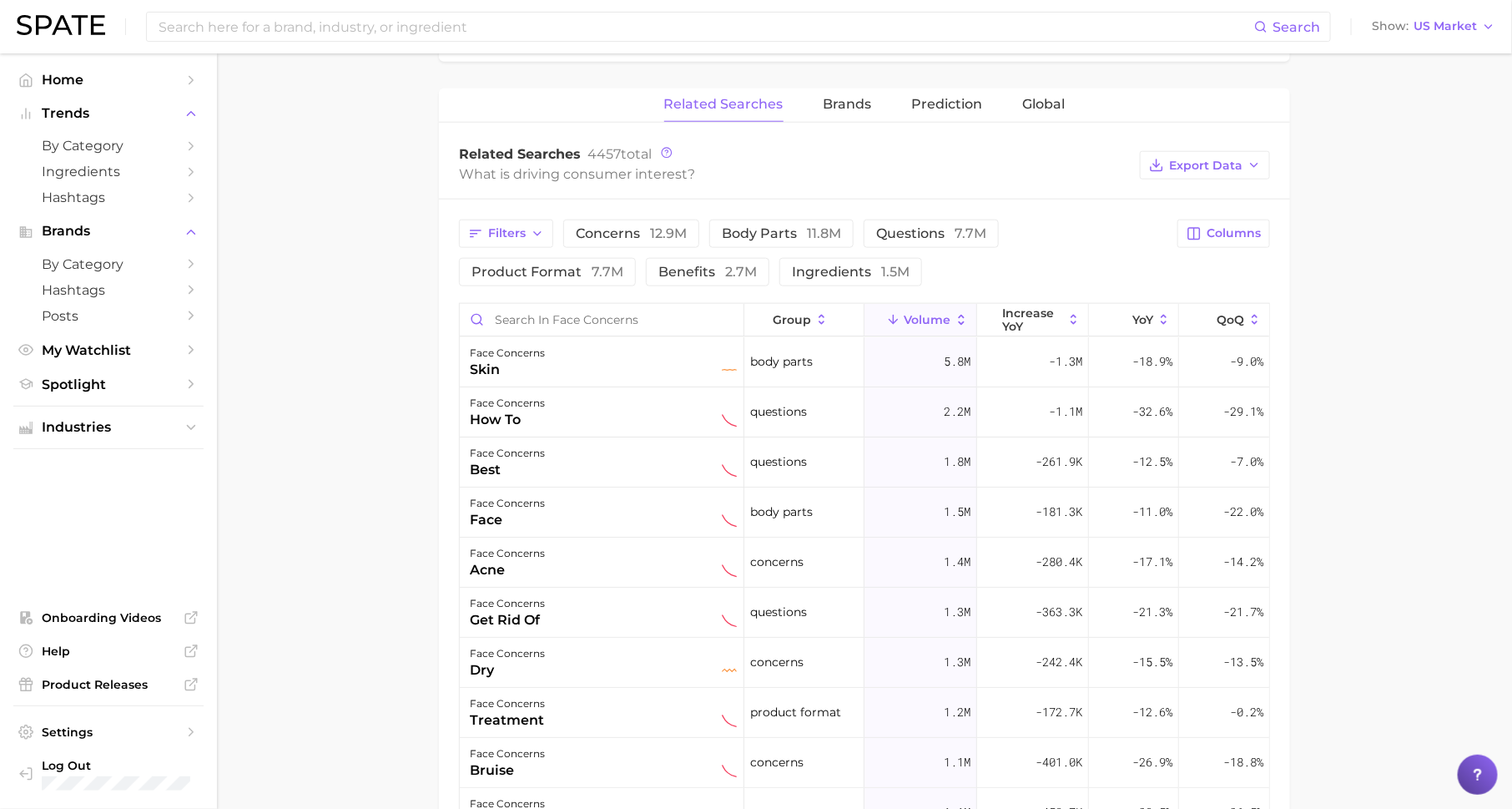
scroll to position [781, 0]
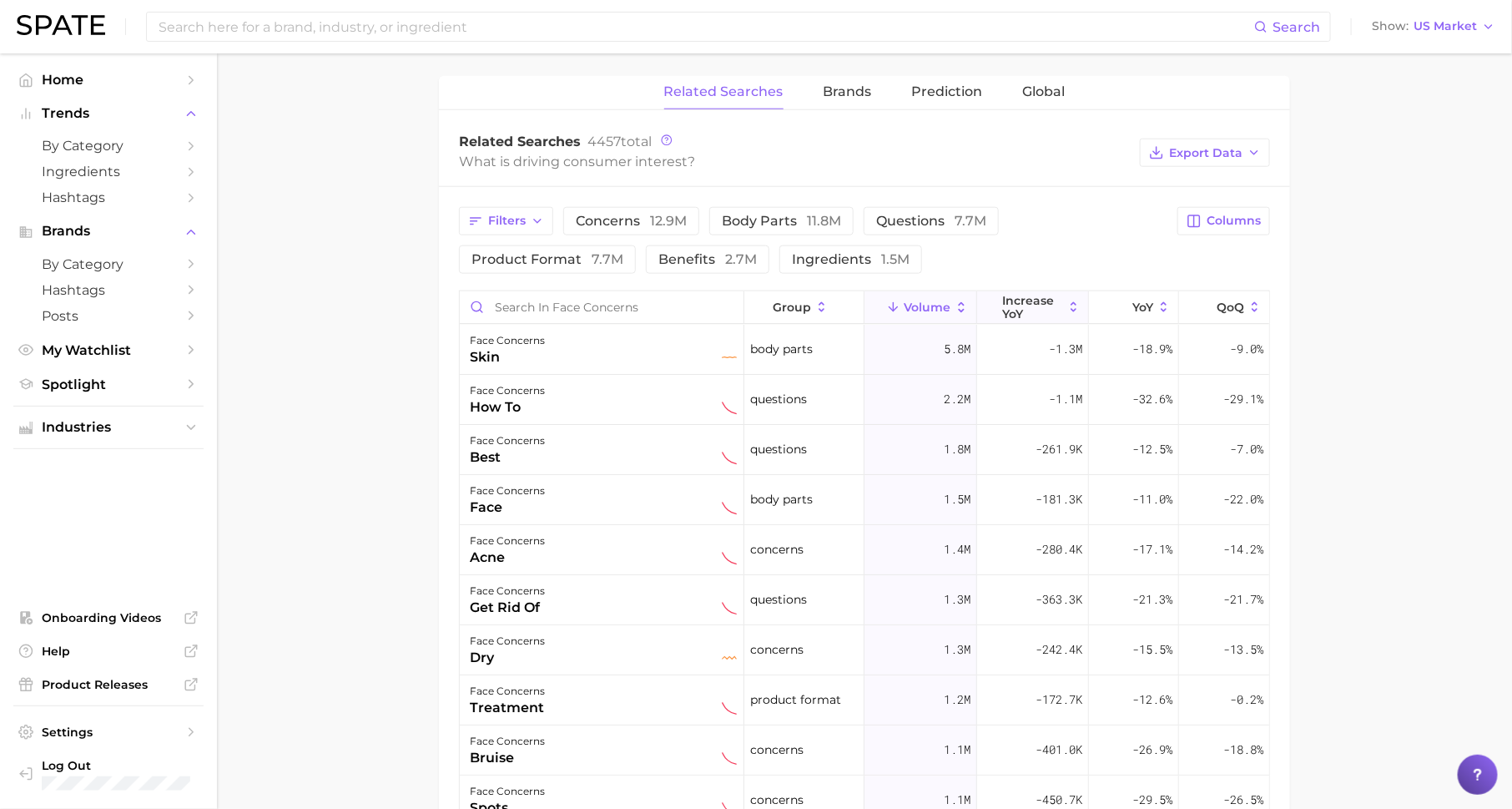
click at [1032, 297] on span "increase YoY" at bounding box center [1032, 307] width 61 height 27
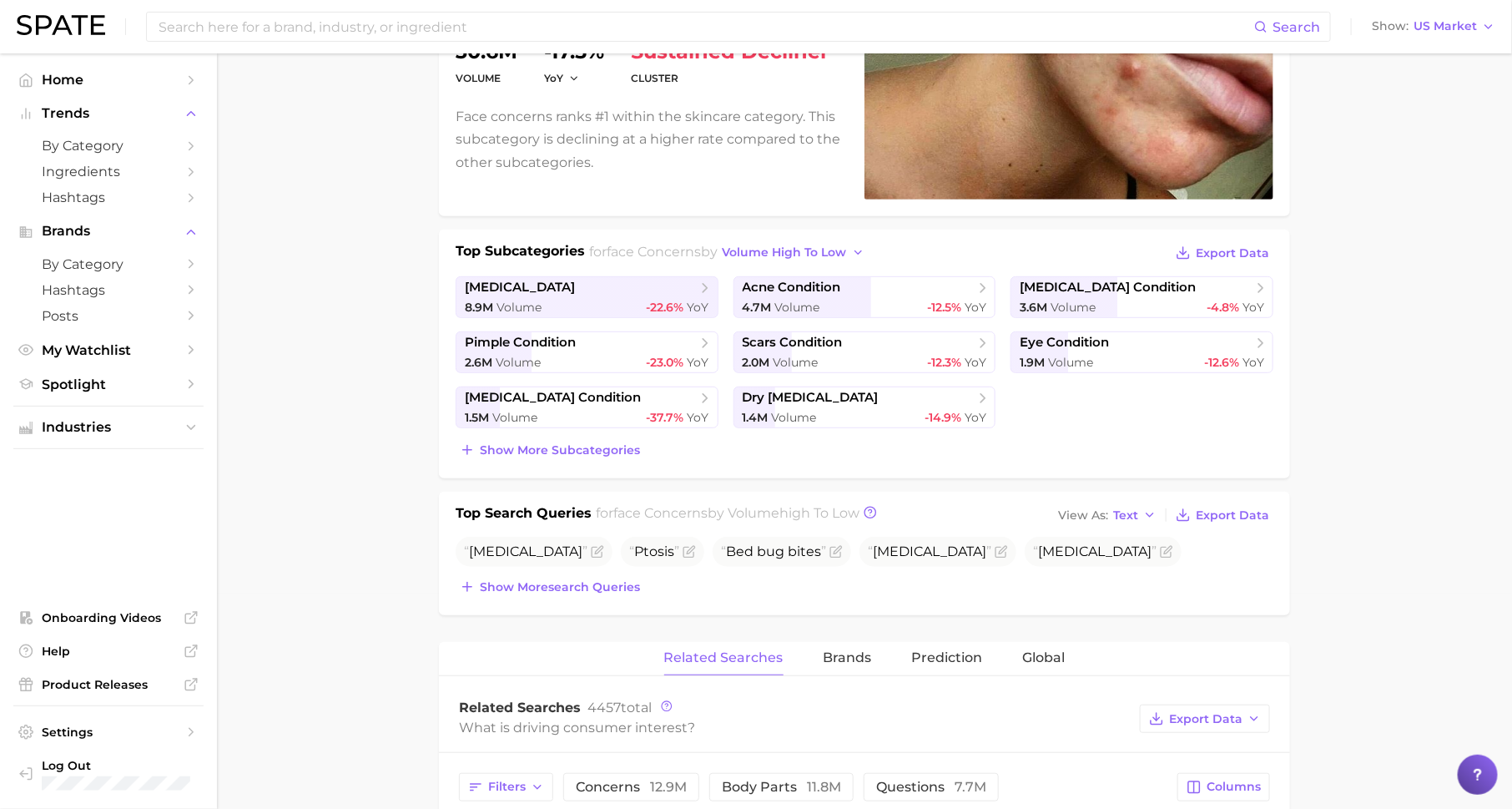
scroll to position [210, 0]
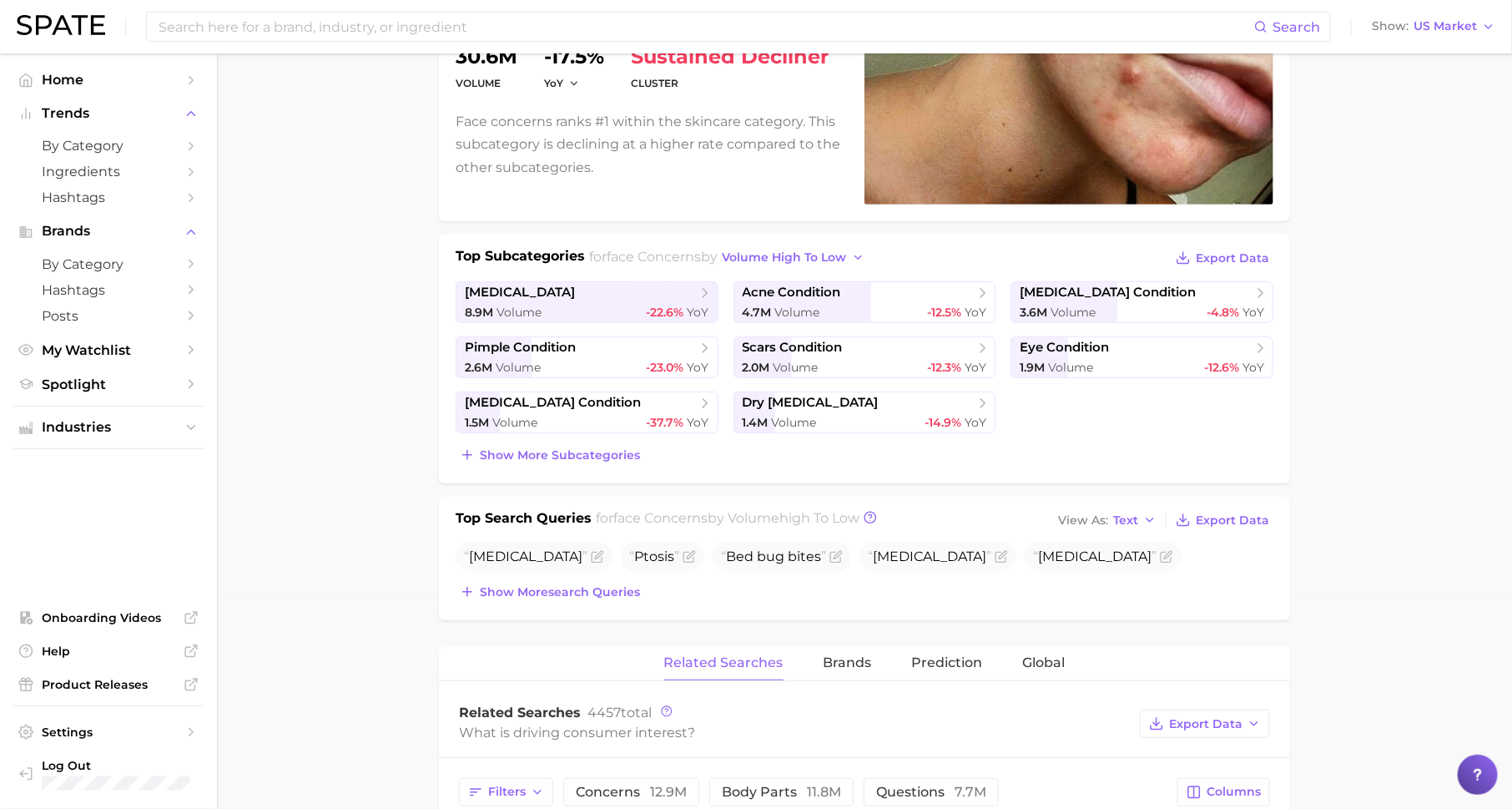
click at [570, 465] on div "Top Subcategories for face concerns by volume high to low Export Data skin cond…" at bounding box center [864, 358] width 851 height 249
click at [588, 453] on span "Show more subcategories" at bounding box center [559, 455] width 160 height 15
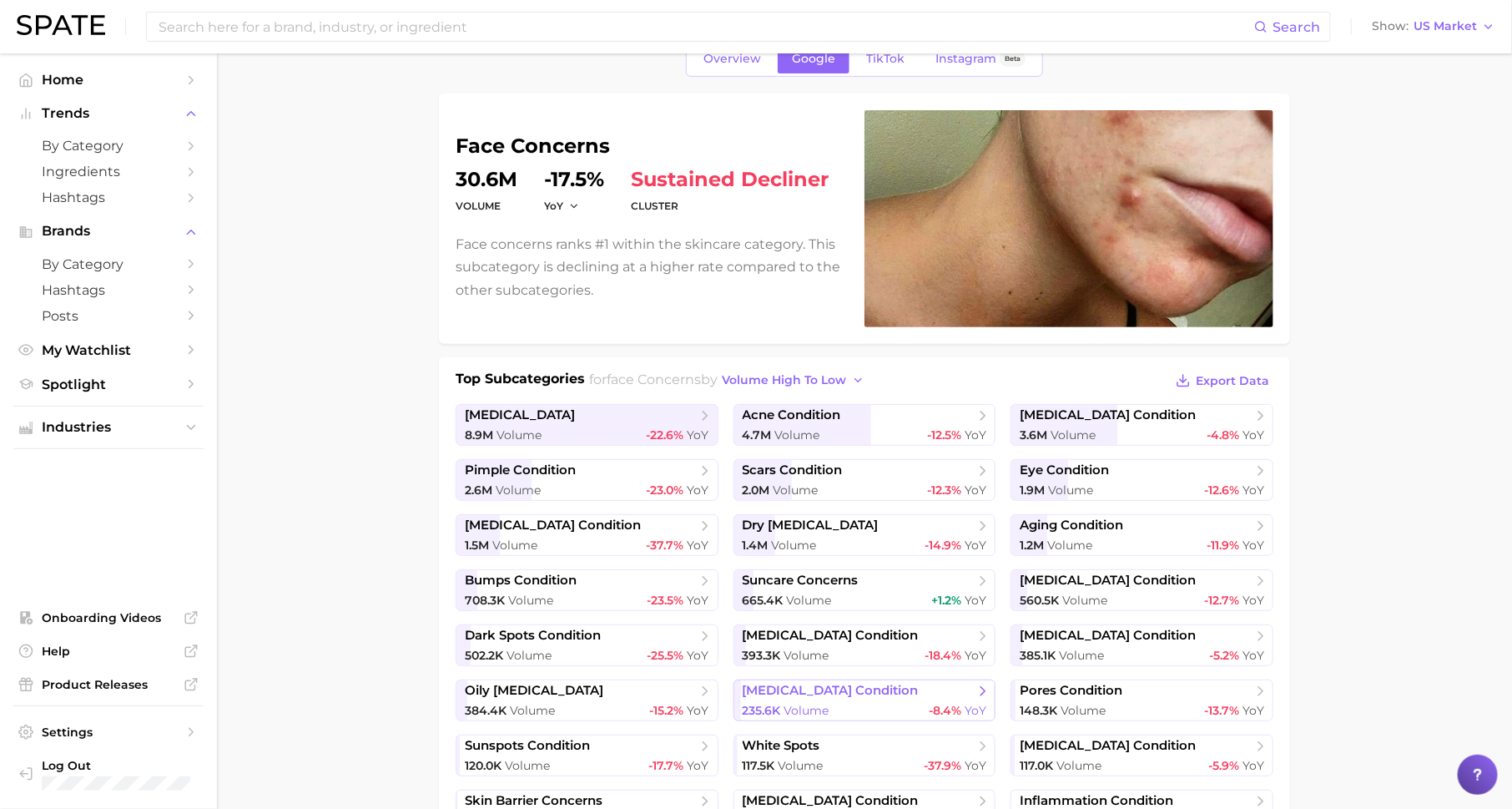
scroll to position [0, 0]
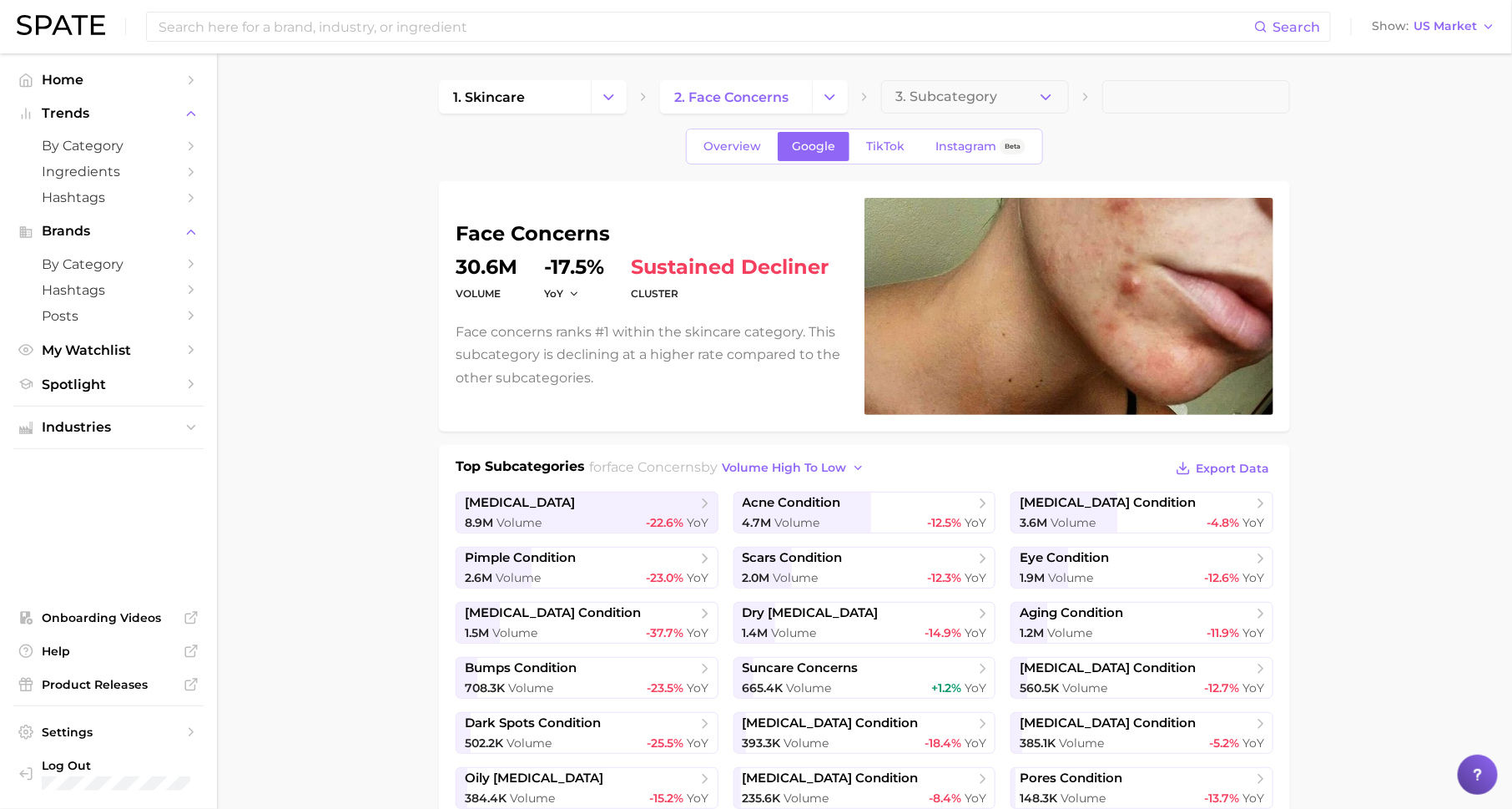
click at [980, 109] on button "3. Subcategory" at bounding box center [976, 97] width 188 height 33
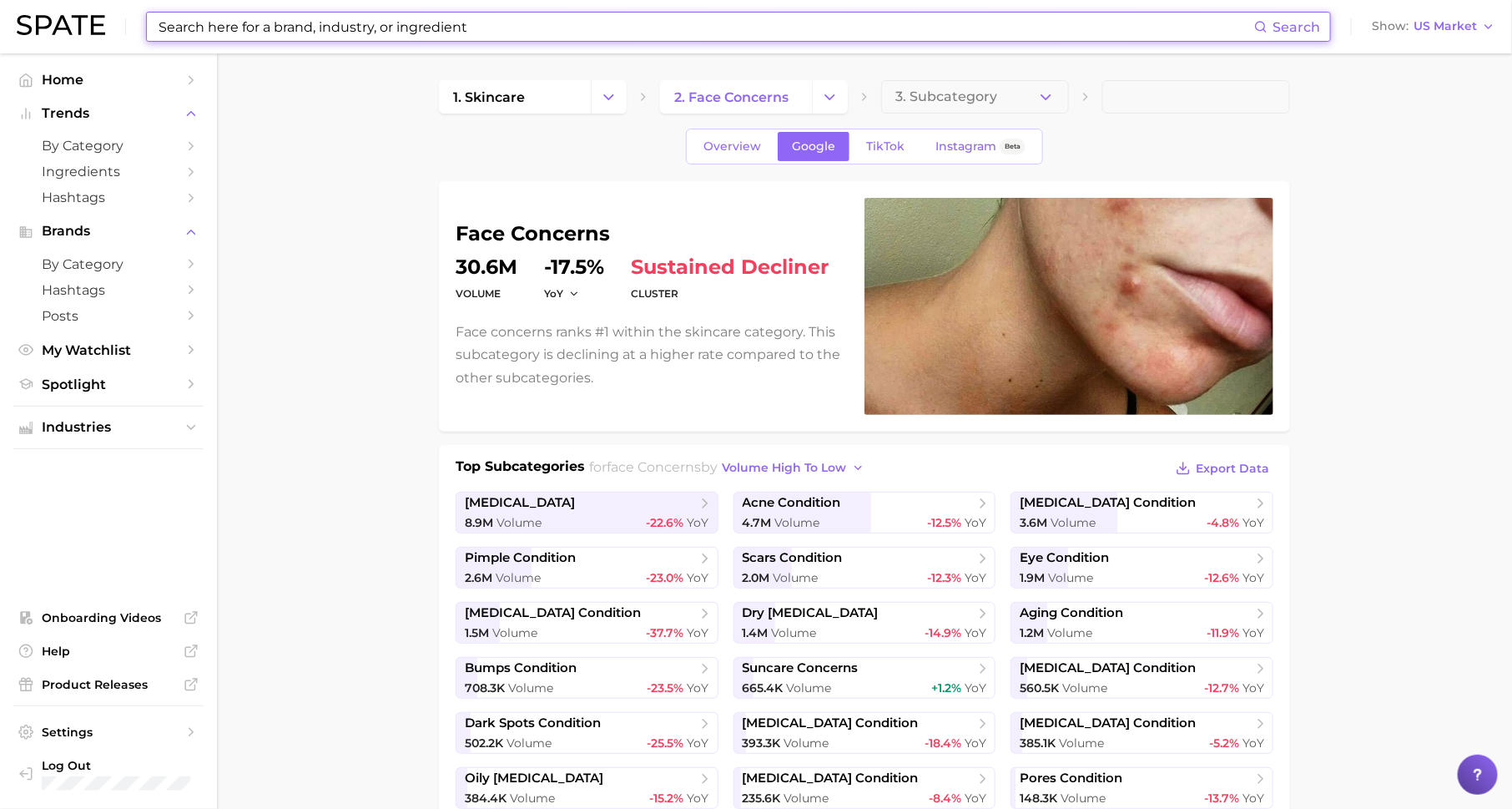
click at [749, 38] on input at bounding box center [705, 27] width 1097 height 28
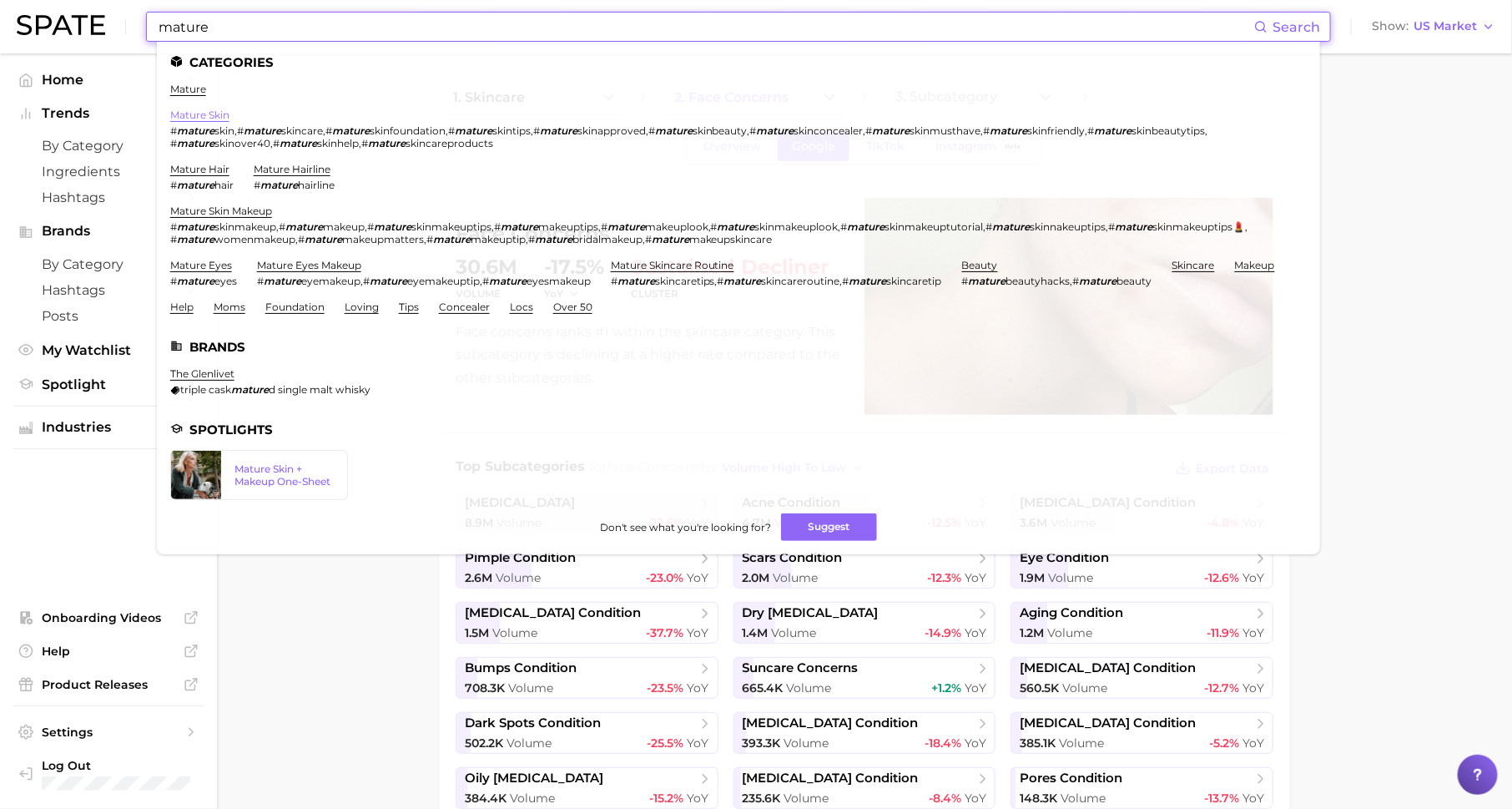
type input "mature"
click at [198, 115] on link "mature skin" at bounding box center [199, 115] width 59 height 13
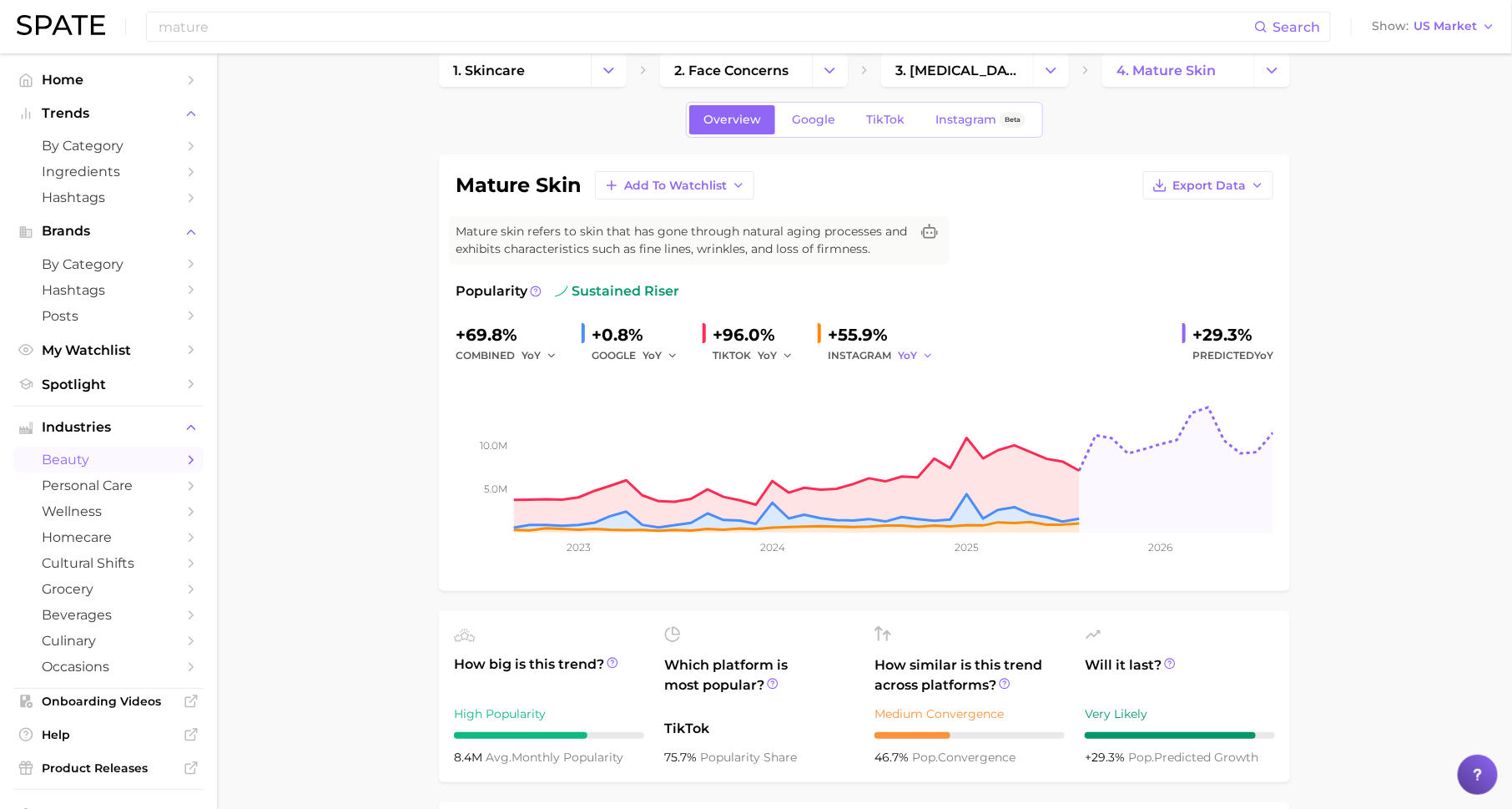
scroll to position [23, 0]
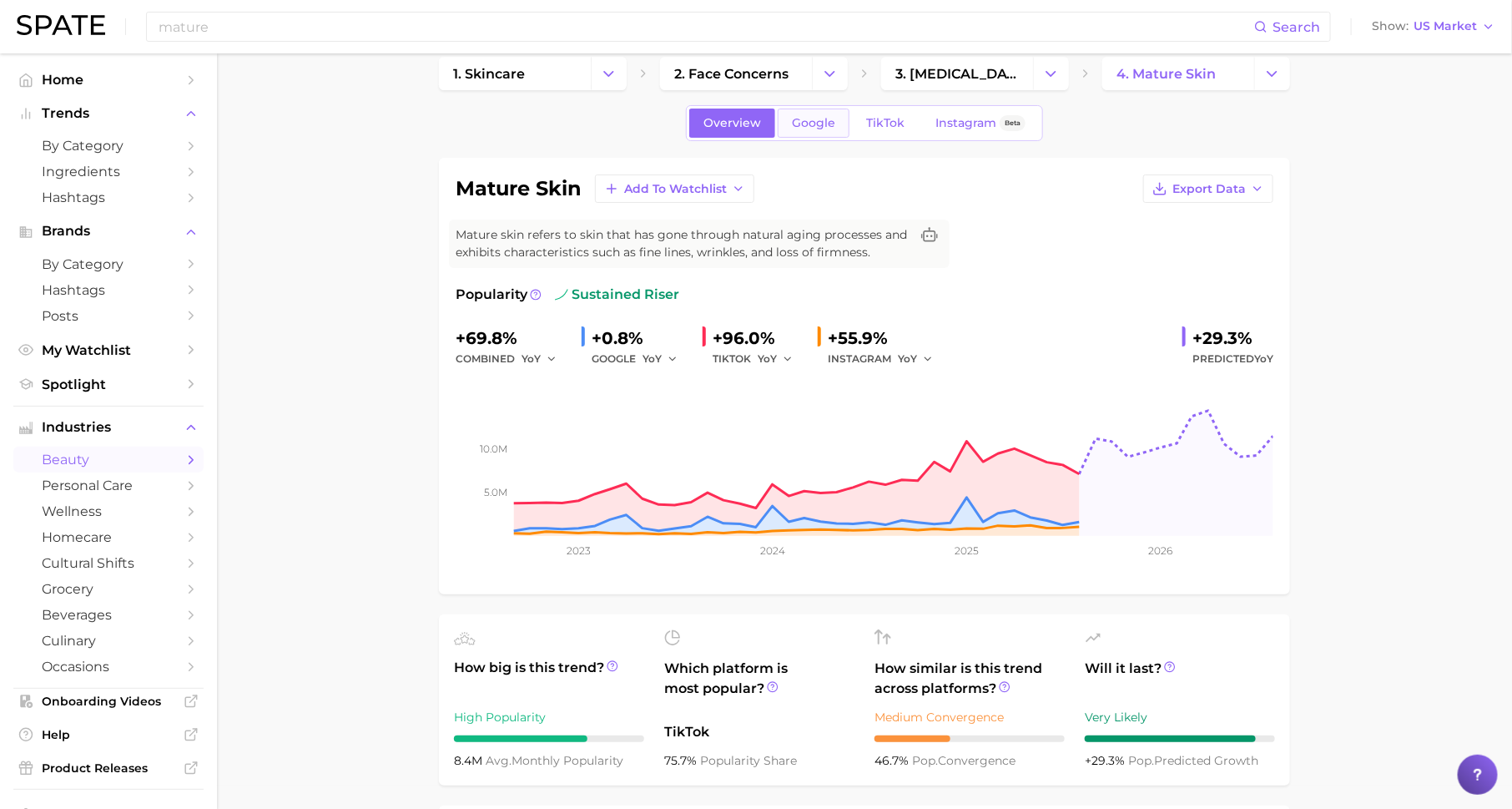
click at [820, 125] on span "Google" at bounding box center [813, 123] width 44 height 15
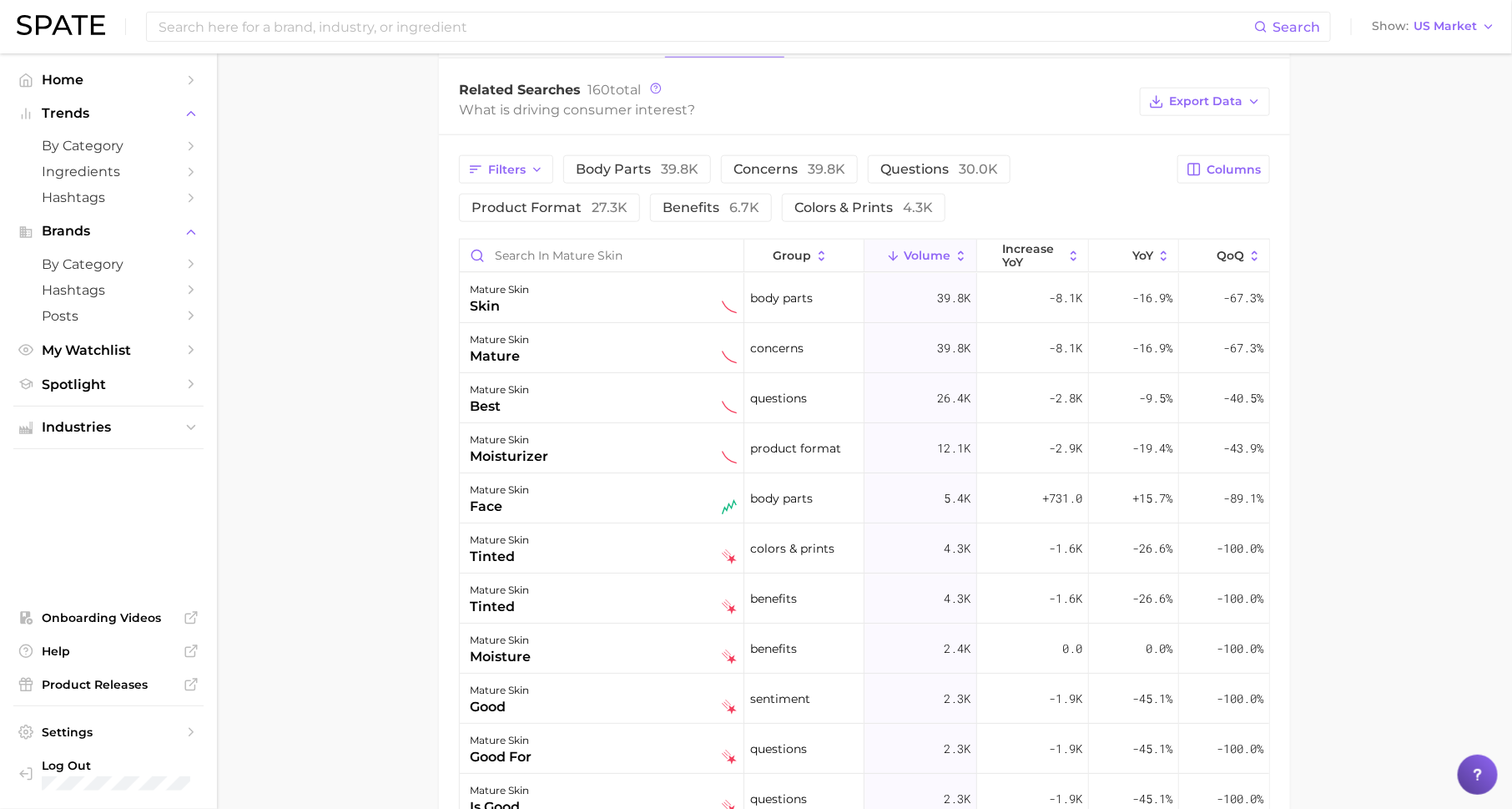
scroll to position [849, 0]
click at [1076, 251] on icon at bounding box center [1074, 259] width 15 height 15
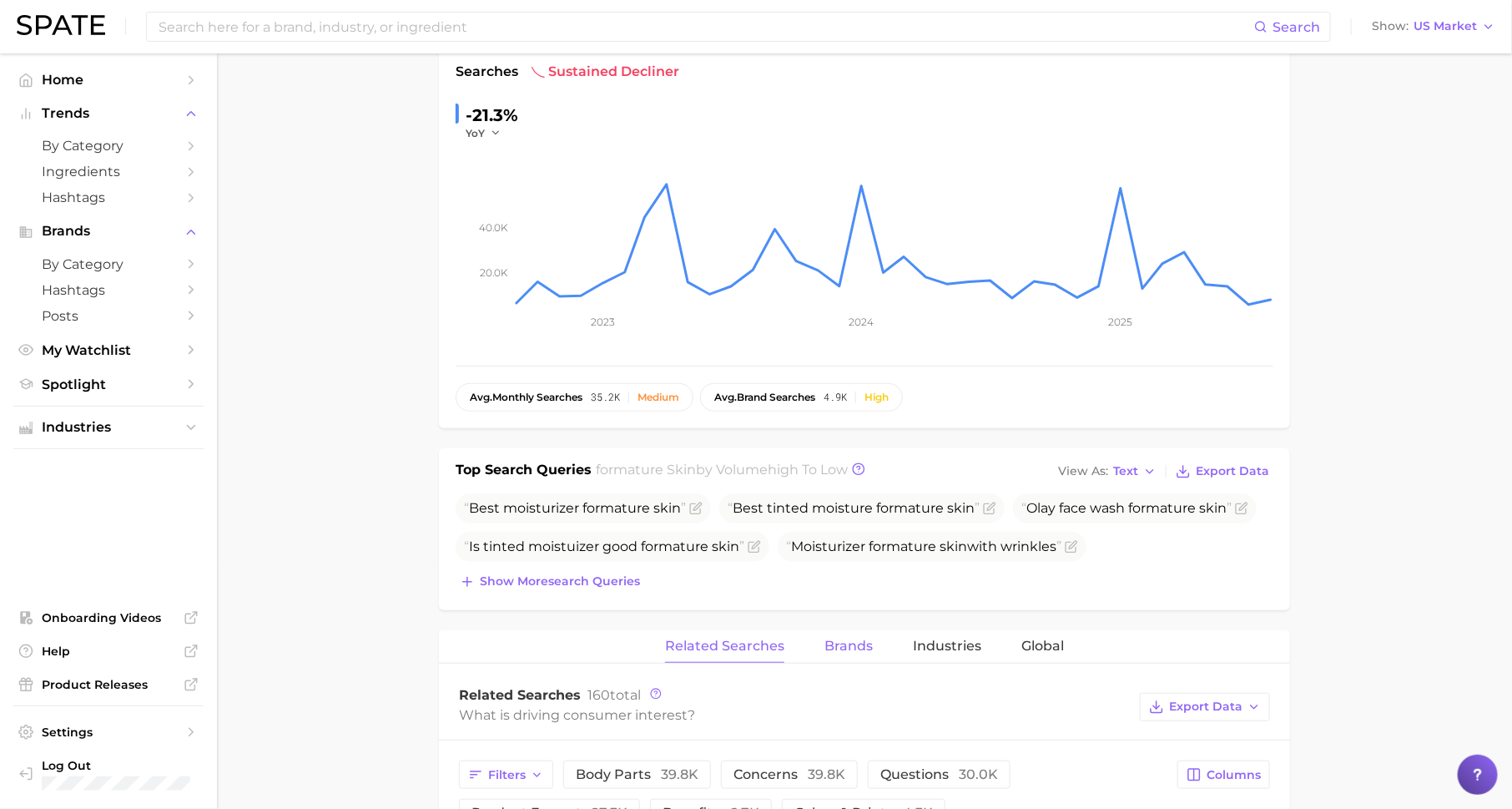
scroll to position [0, 0]
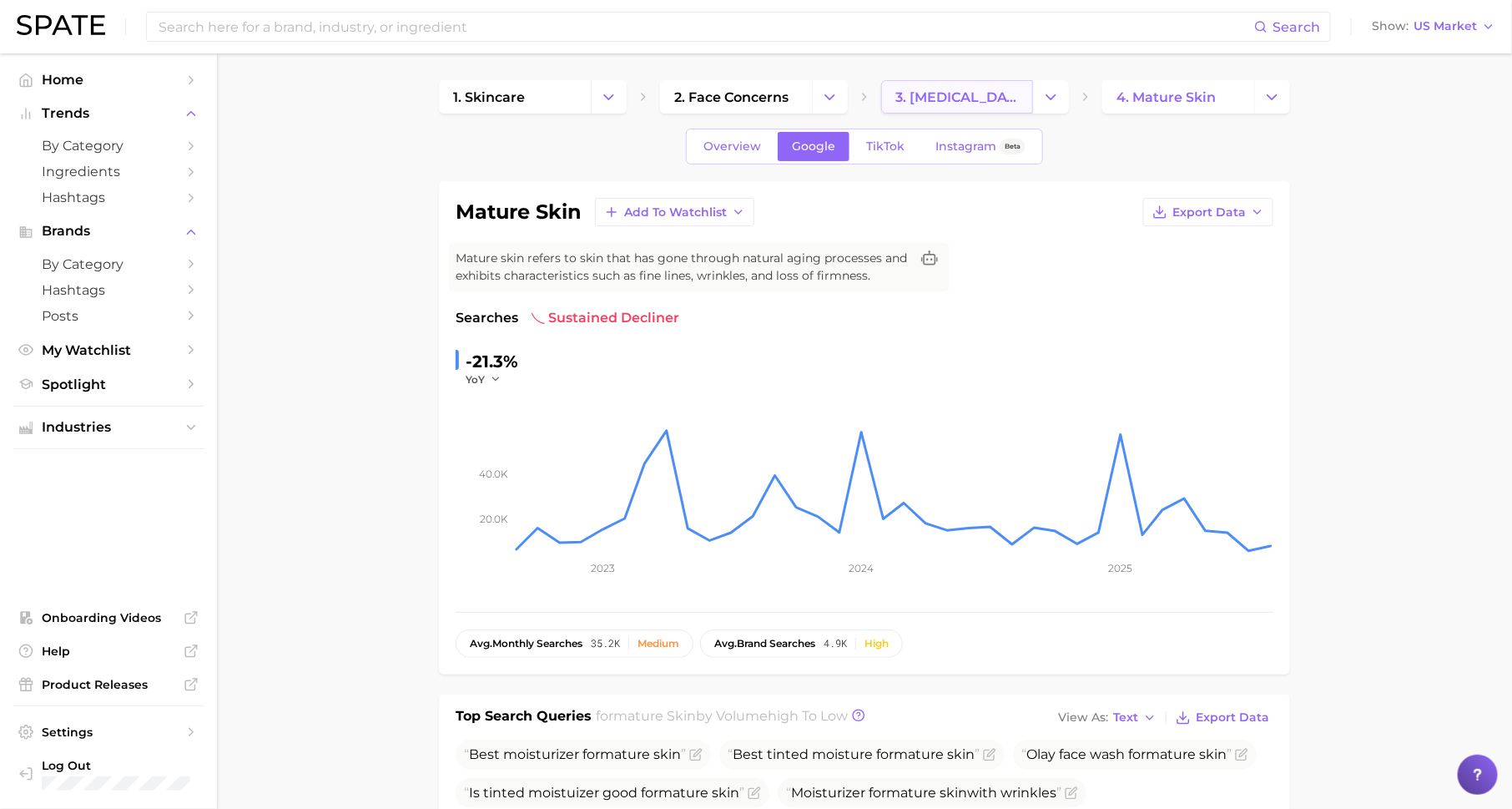
click at [966, 98] on span "3. skin condition" at bounding box center [957, 97] width 123 height 16
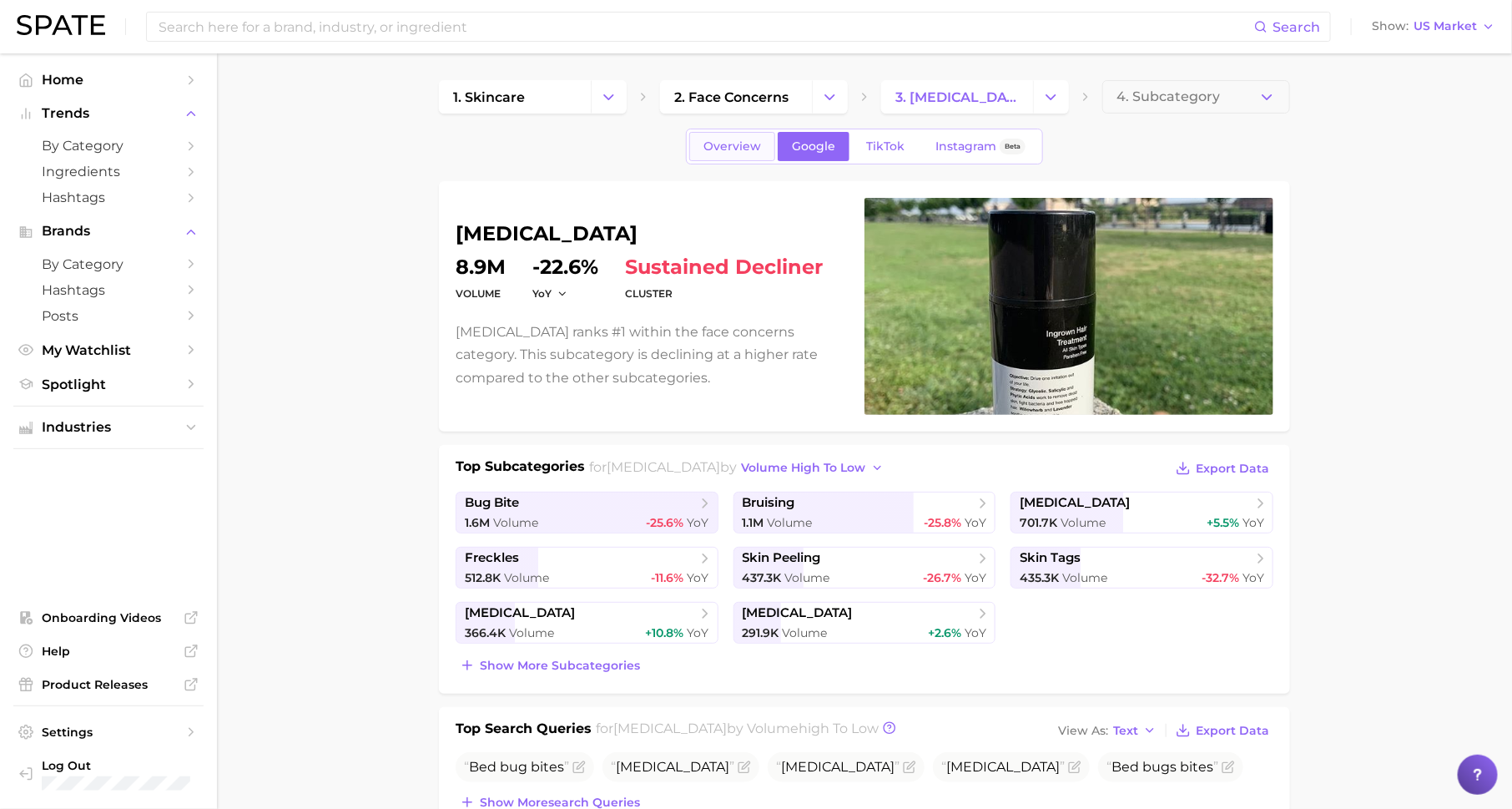
click at [739, 146] on span "Overview" at bounding box center [732, 146] width 57 height 15
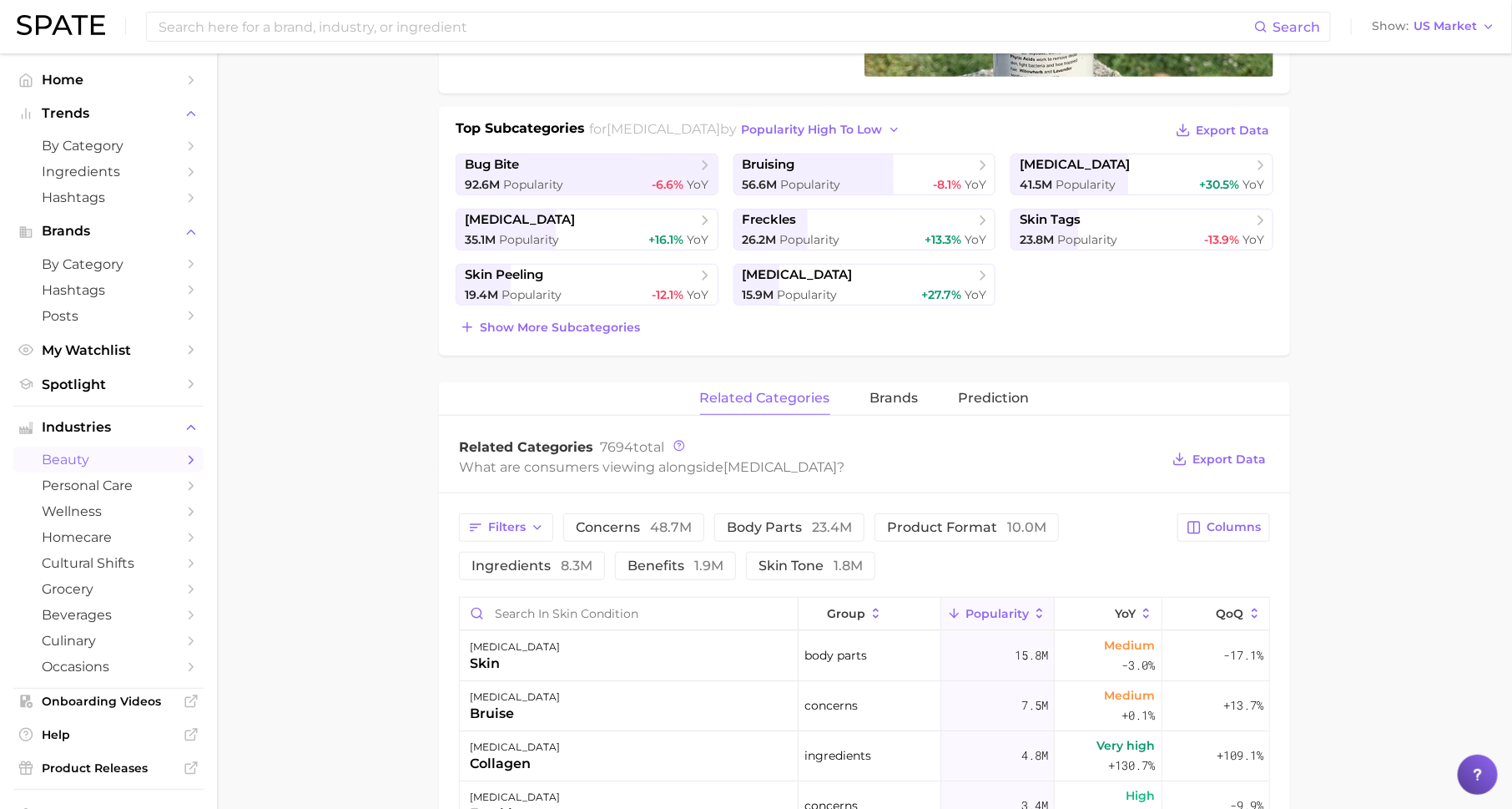
scroll to position [514, 0]
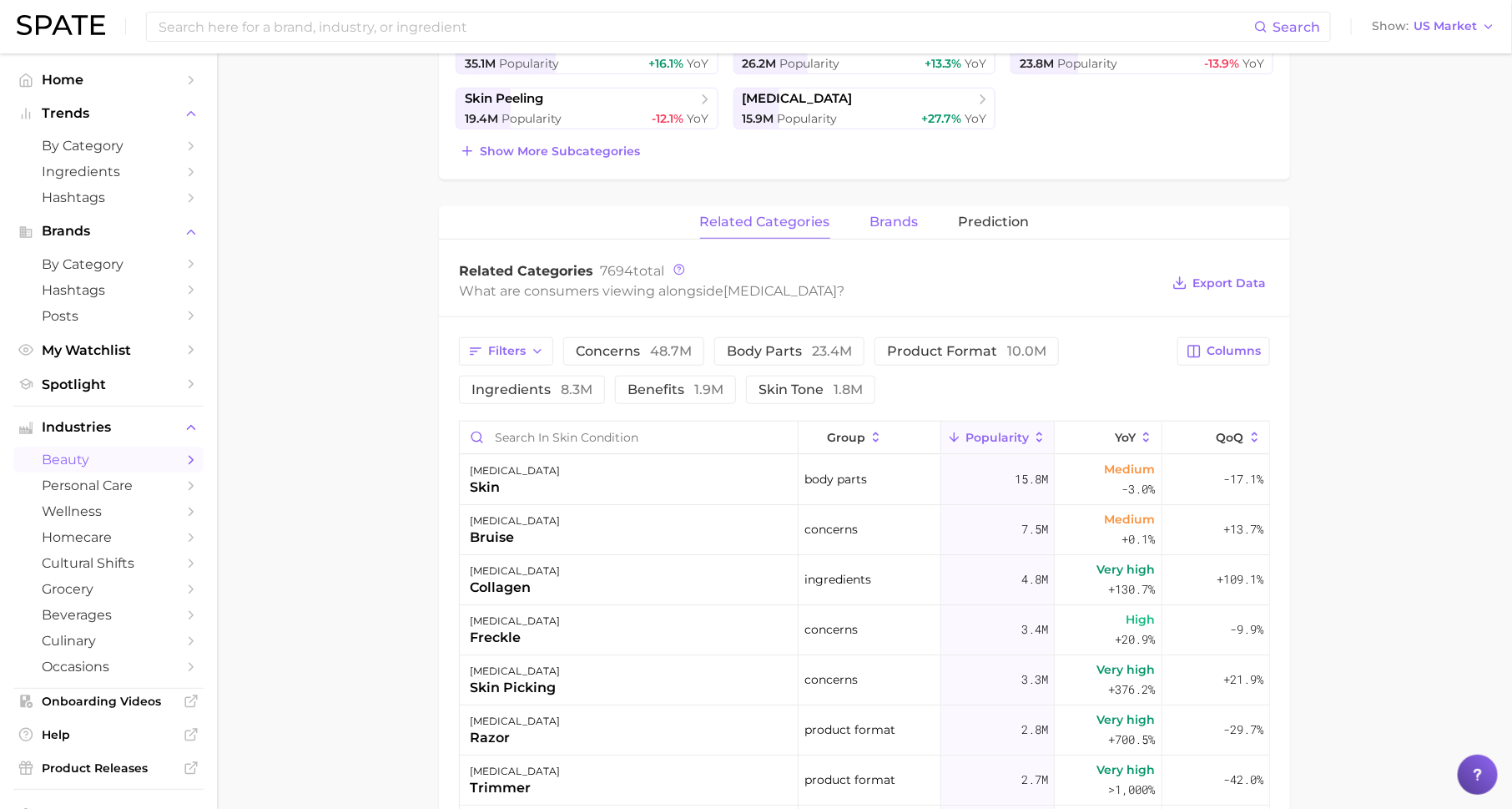
click at [896, 215] on span "brands" at bounding box center [895, 222] width 49 height 15
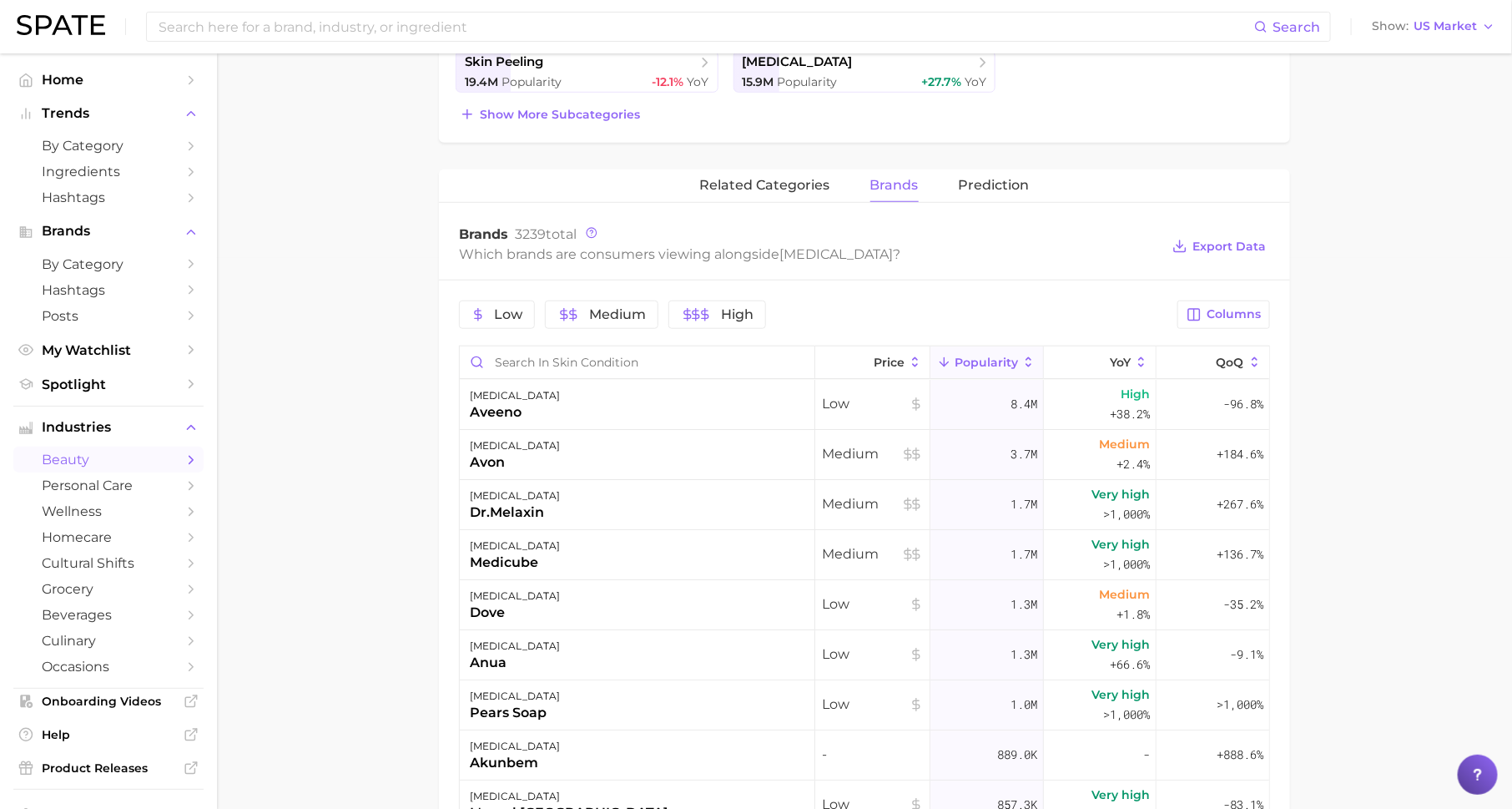
scroll to position [564, 0]
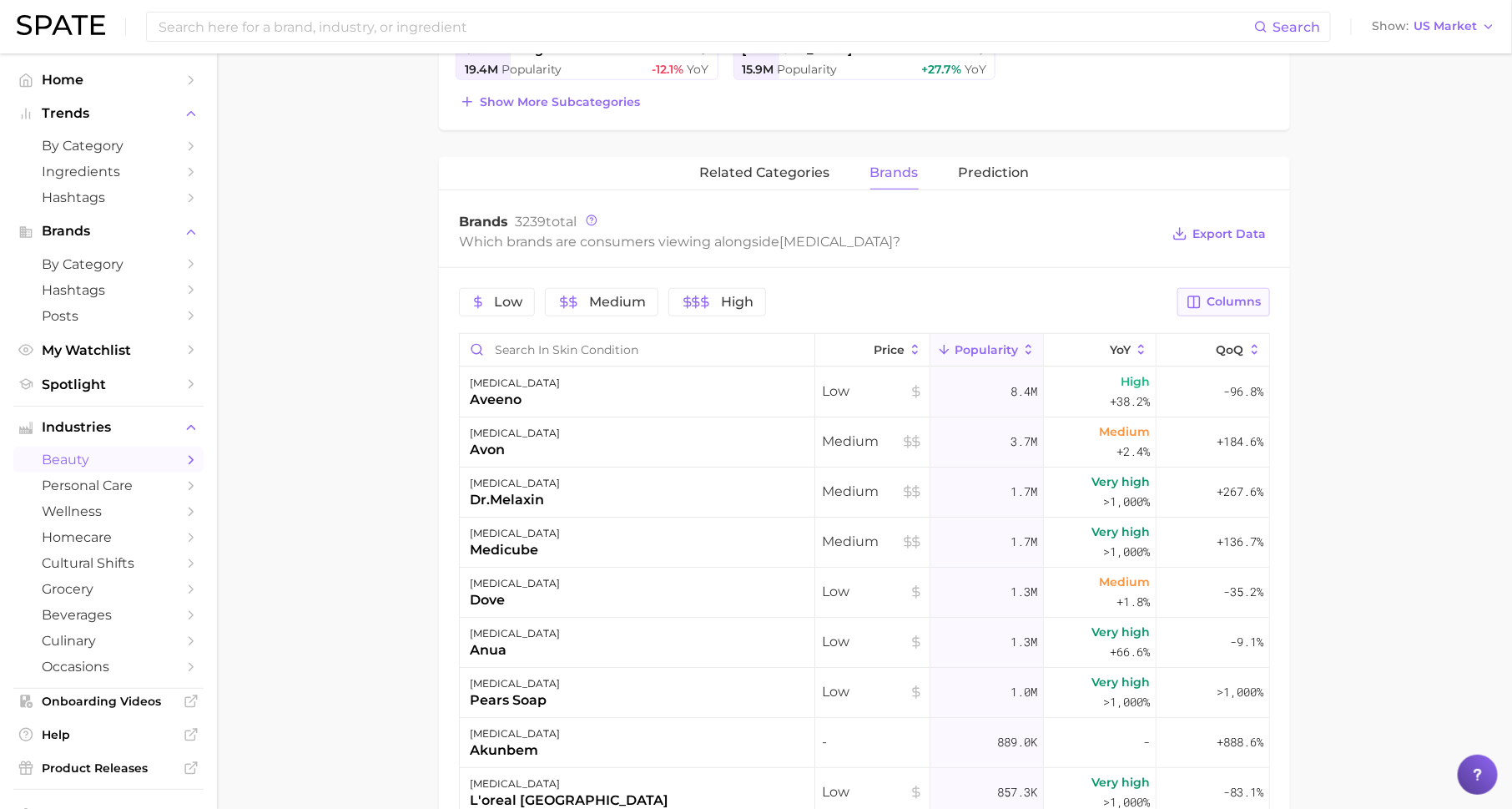
click at [1232, 298] on span "Columns" at bounding box center [1233, 302] width 54 height 15
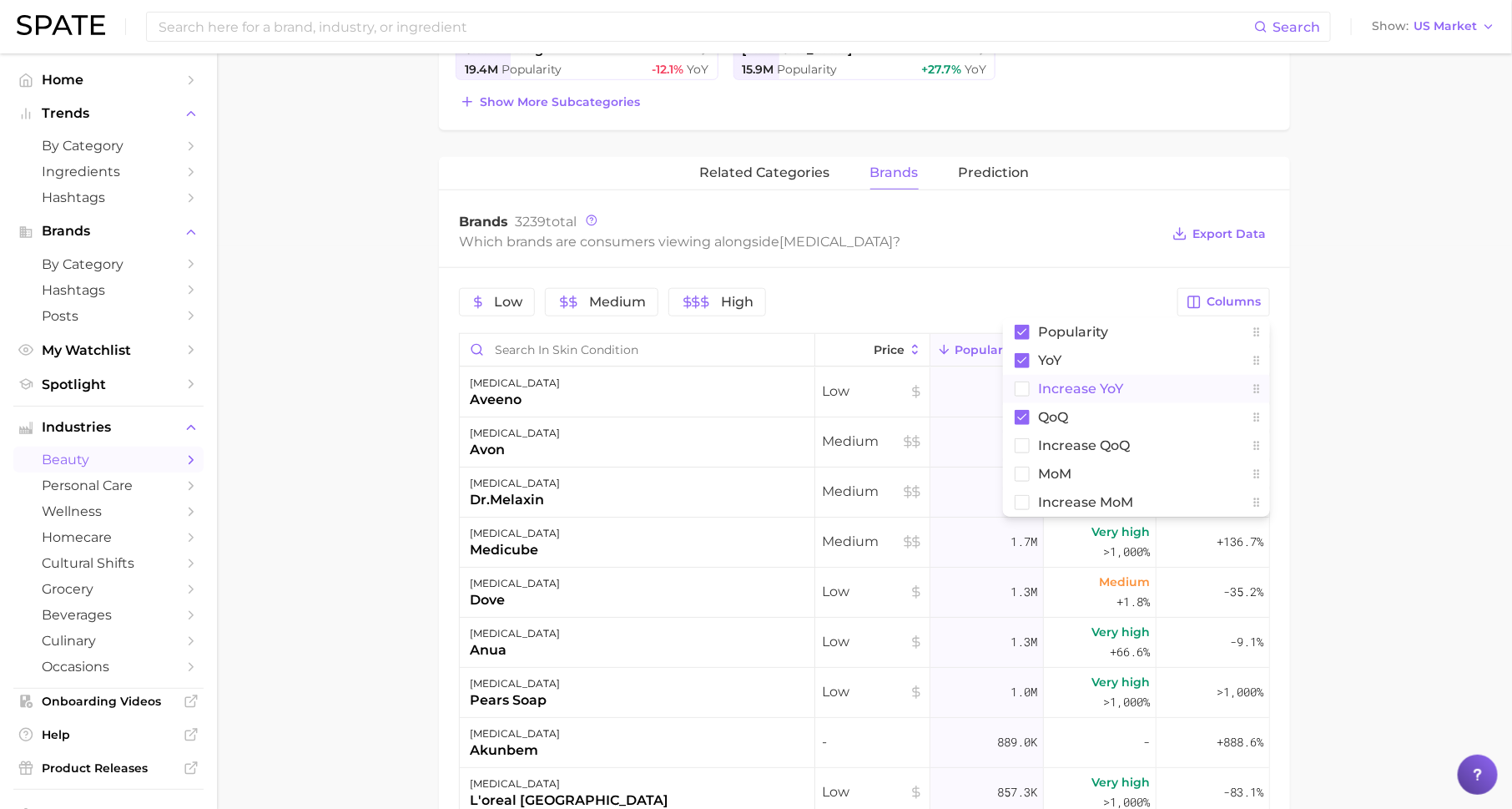
click at [1143, 375] on button "Increase YoY" at bounding box center [1137, 388] width 267 height 28
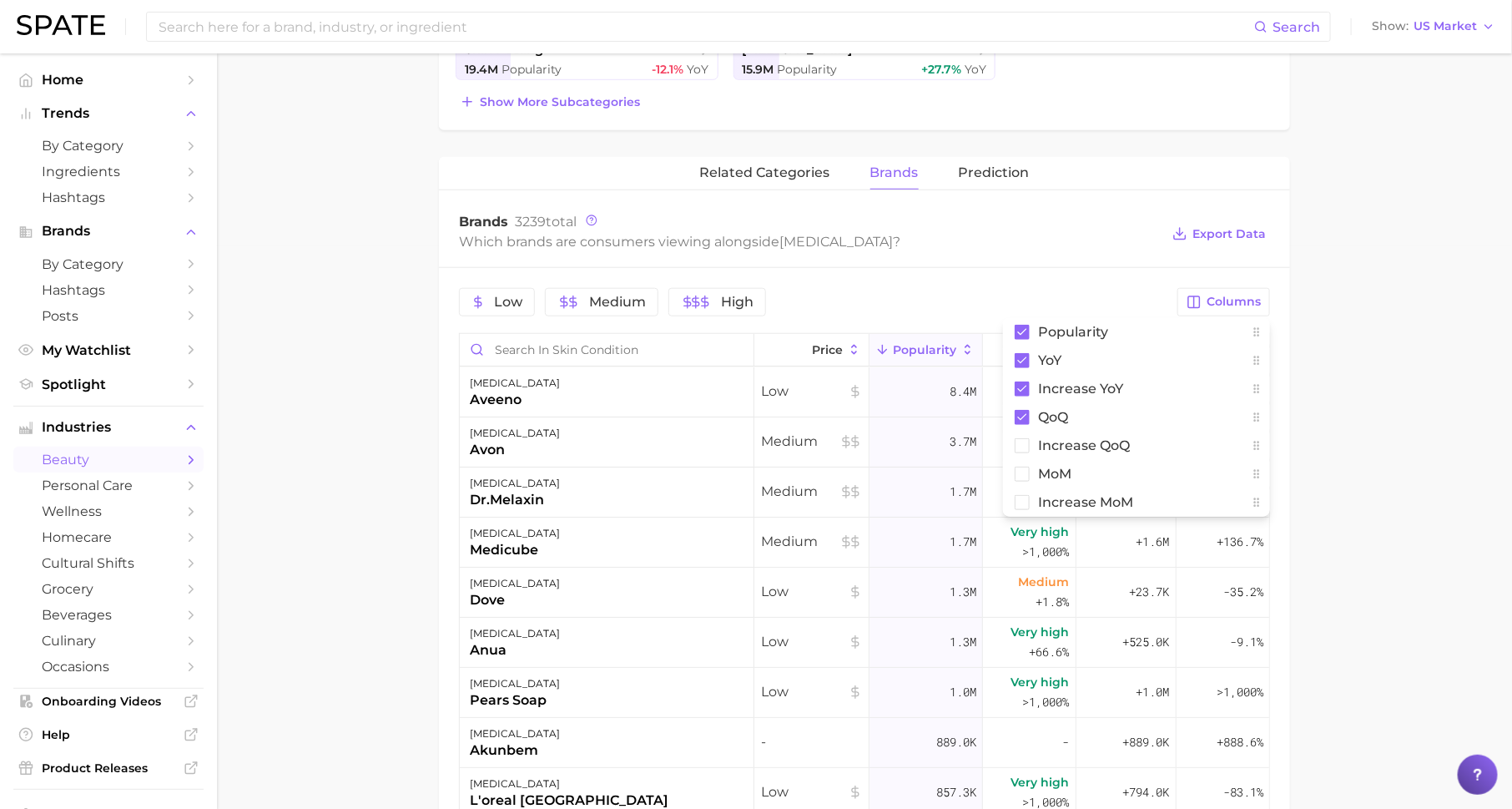
click at [1343, 375] on main "1. skincare 2. face concerns 3. skin condition 4. Subcategory Overview Google T…" at bounding box center [865, 368] width 1296 height 1755
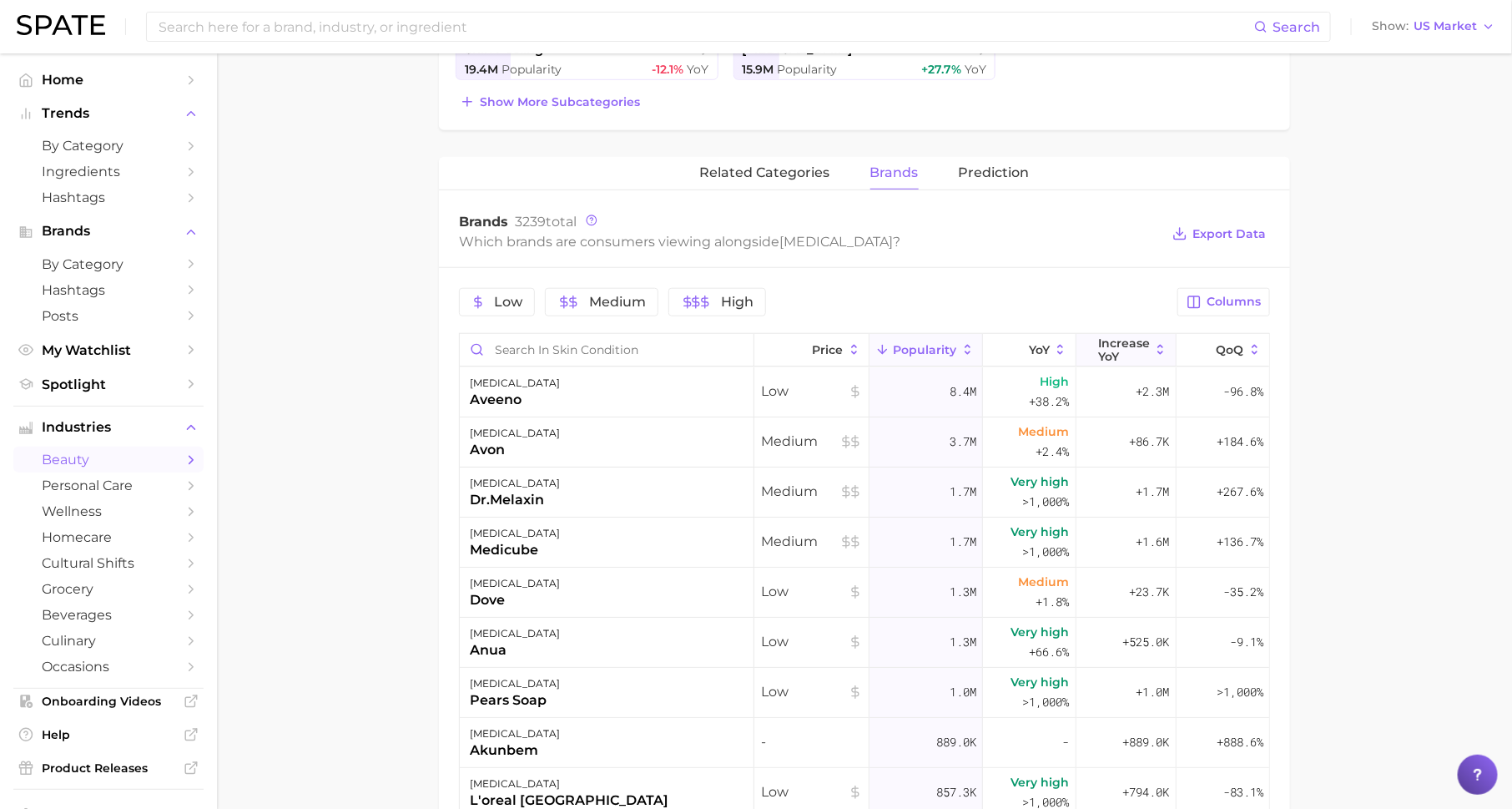
click at [1127, 336] on span "Increase YoY" at bounding box center [1124, 349] width 52 height 27
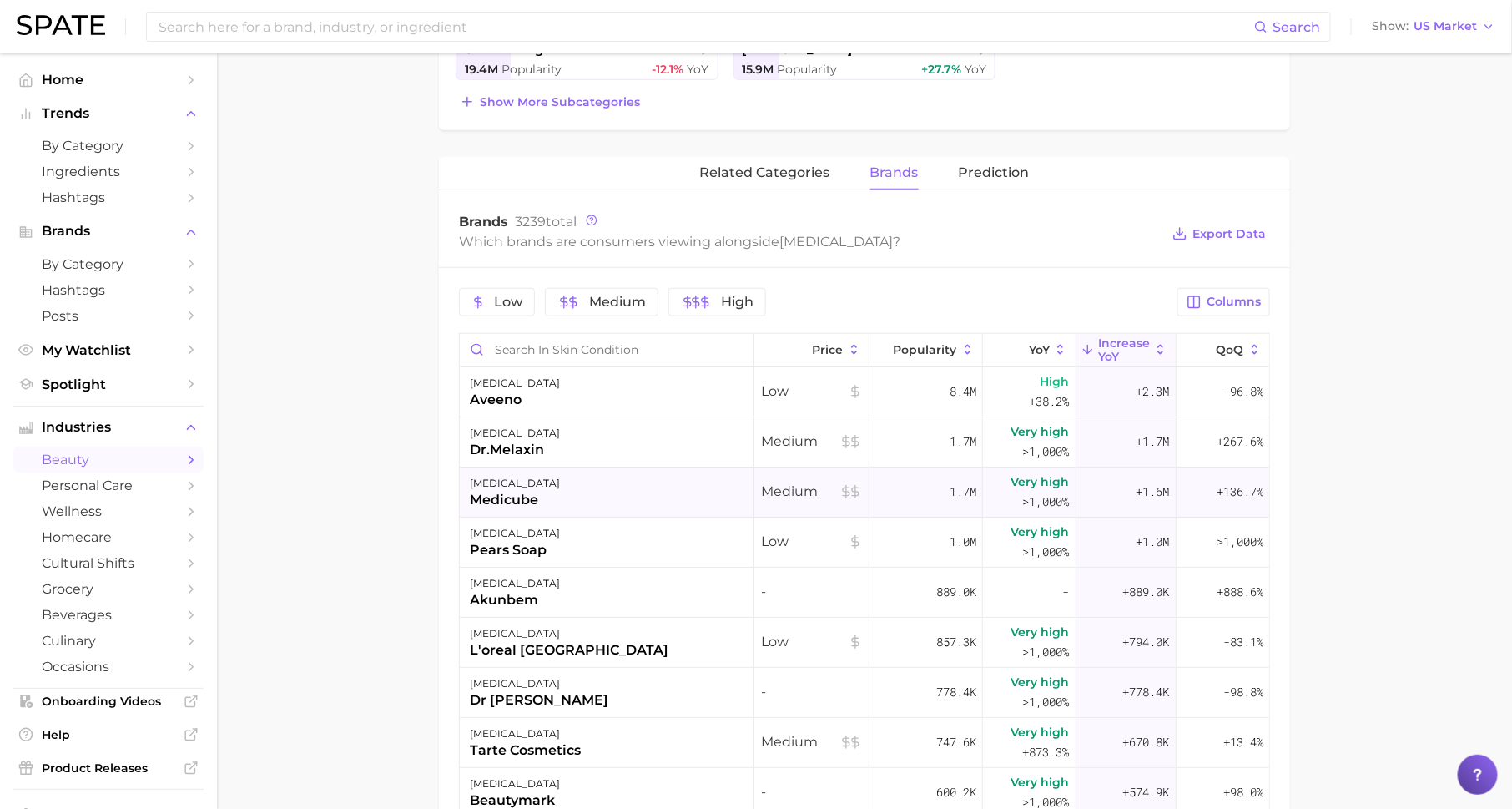
click at [570, 502] on div "skin condition medicube" at bounding box center [607, 493] width 295 height 50
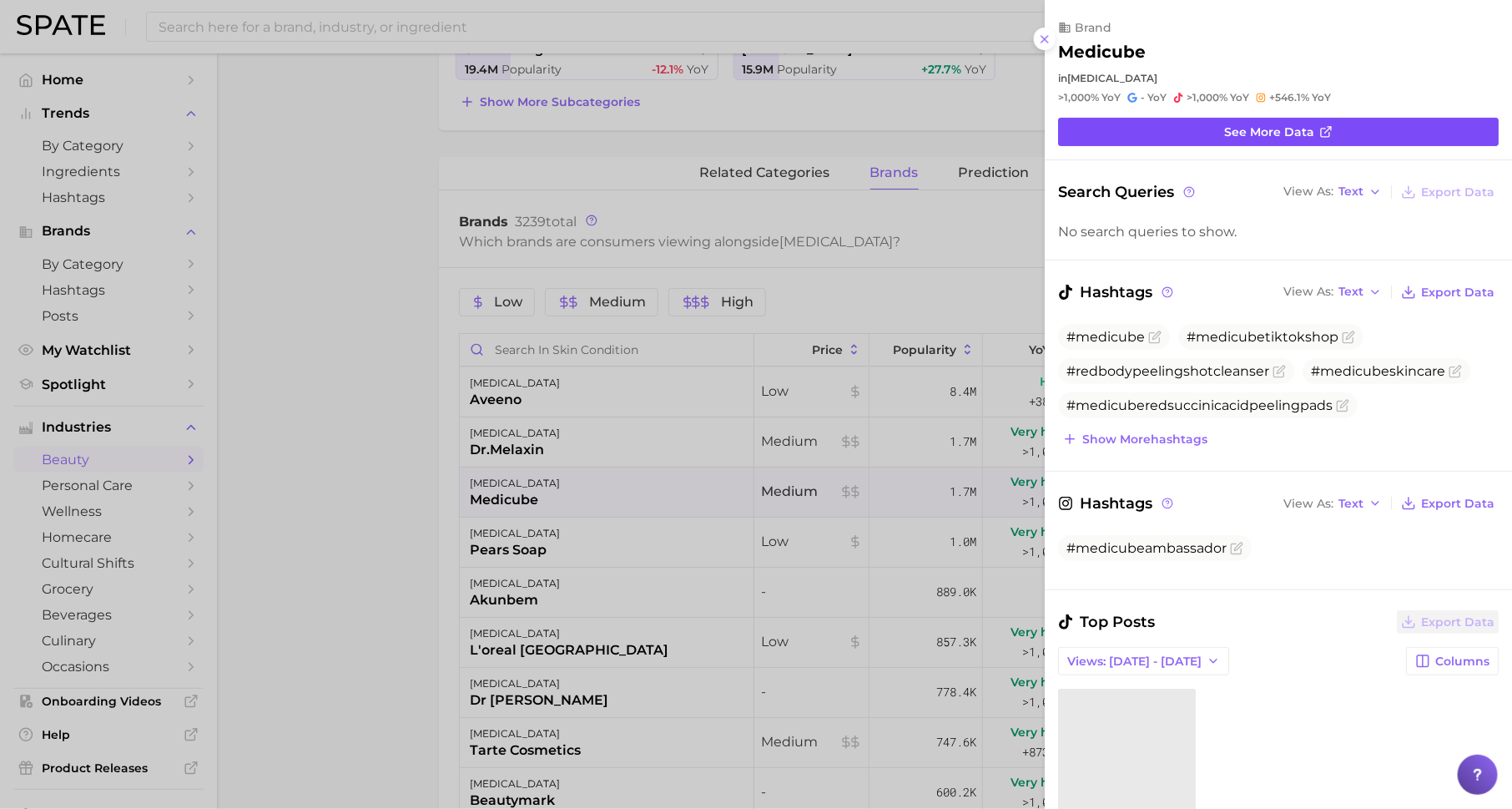
click at [1295, 134] on span "See more data" at bounding box center [1269, 132] width 90 height 15
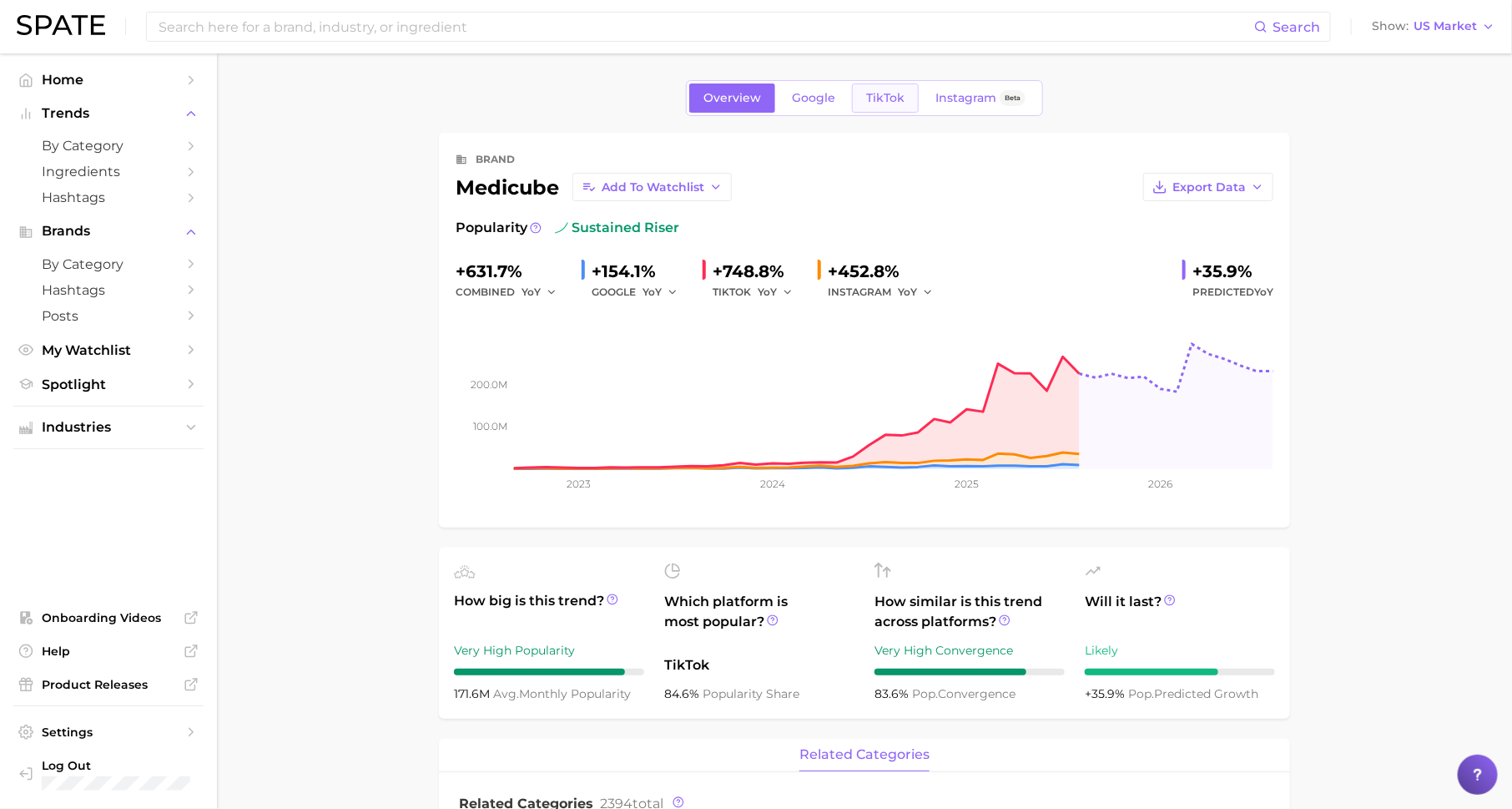
click at [878, 103] on span "TikTok" at bounding box center [885, 97] width 38 height 15
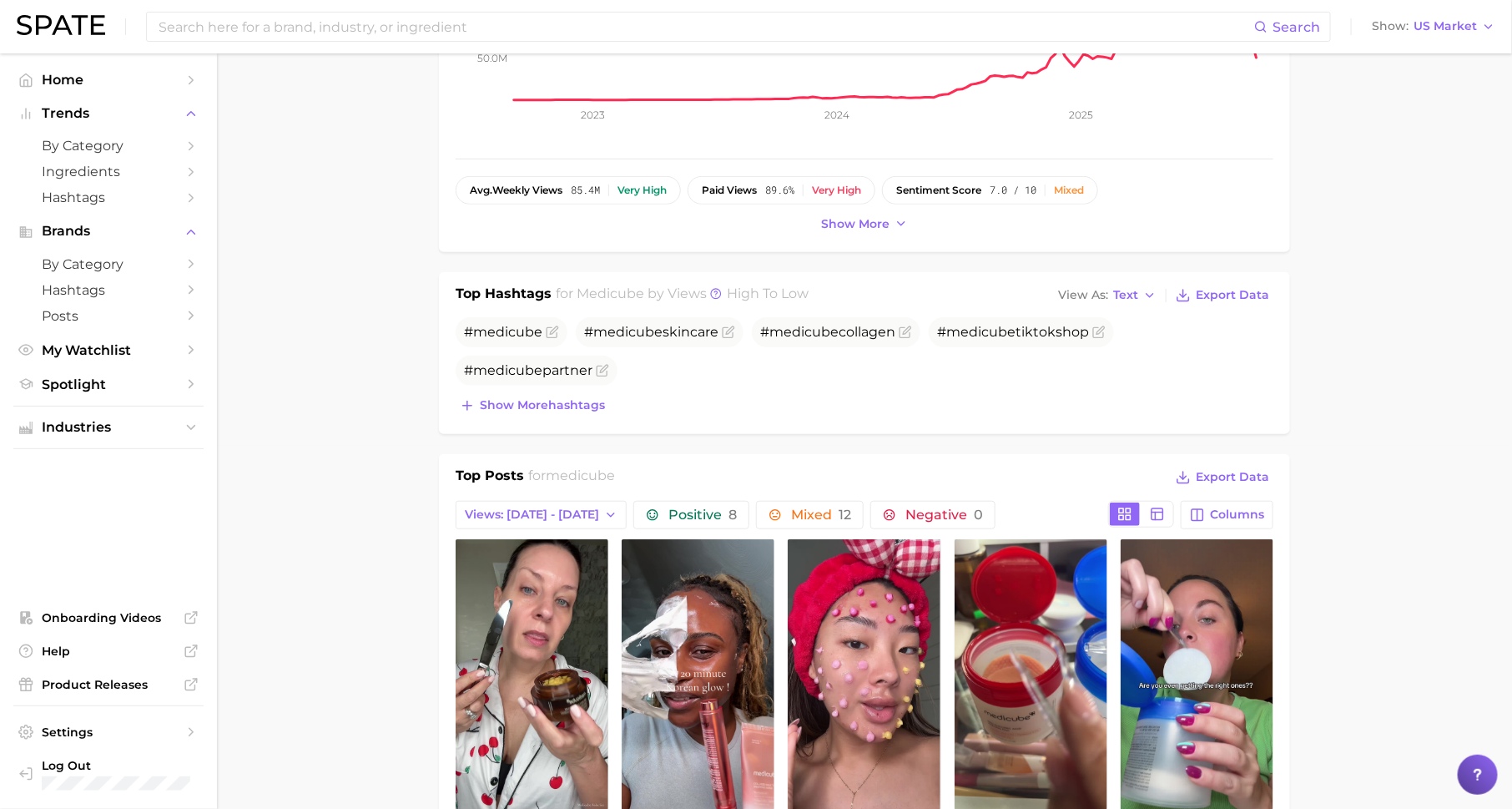
scroll to position [393, 0]
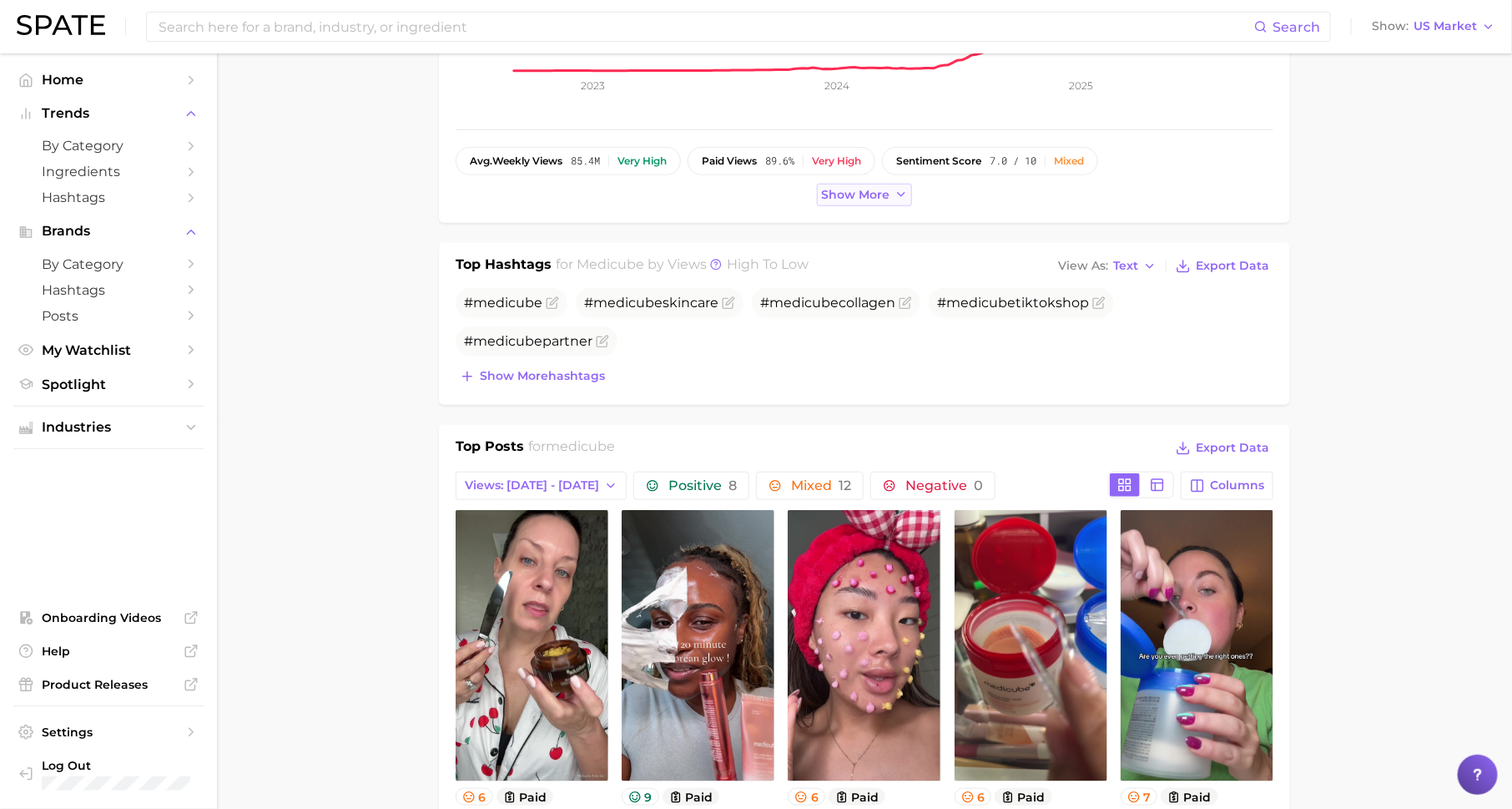
click at [871, 192] on span "Show more" at bounding box center [855, 195] width 68 height 15
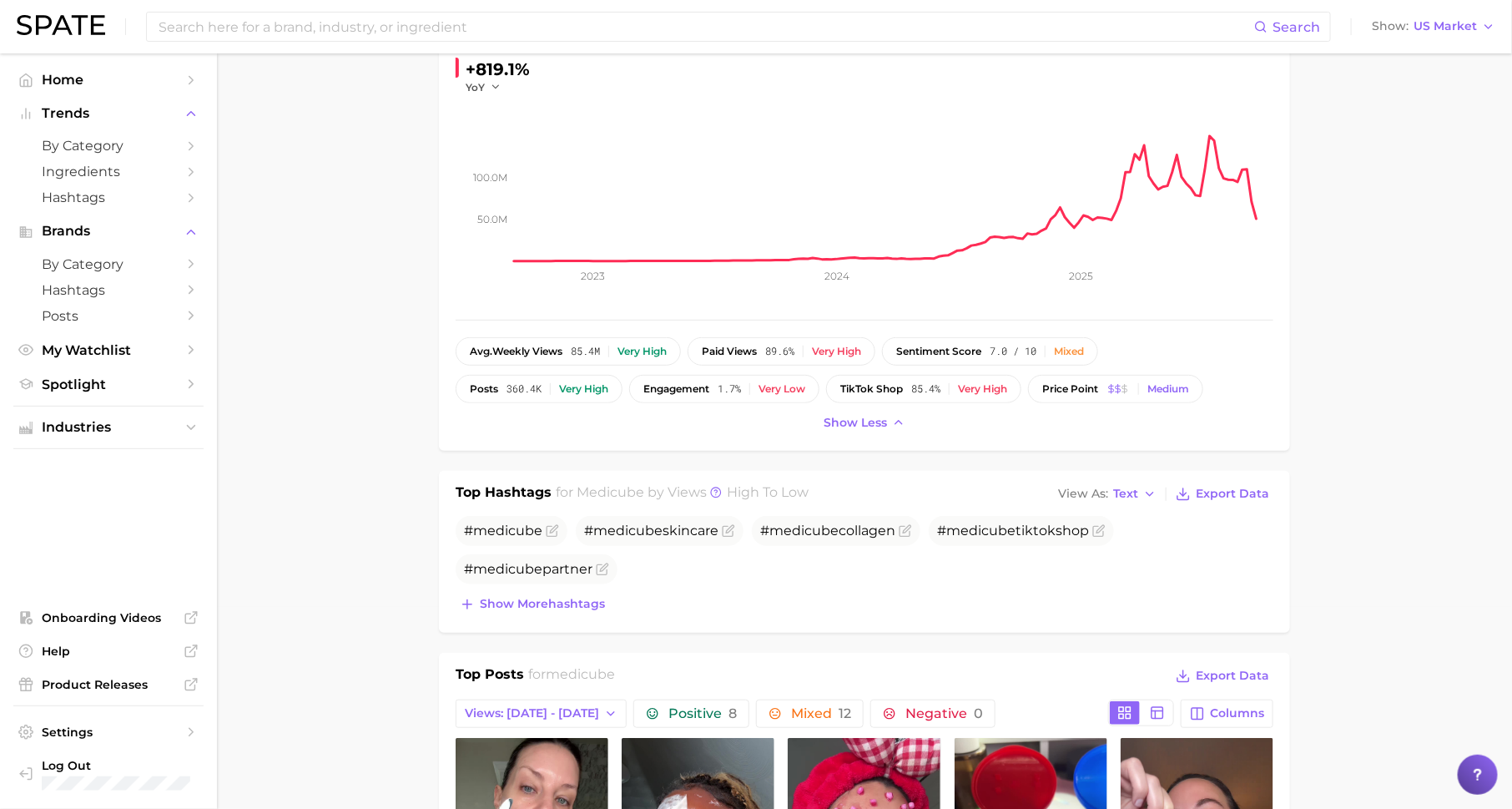
scroll to position [0, 0]
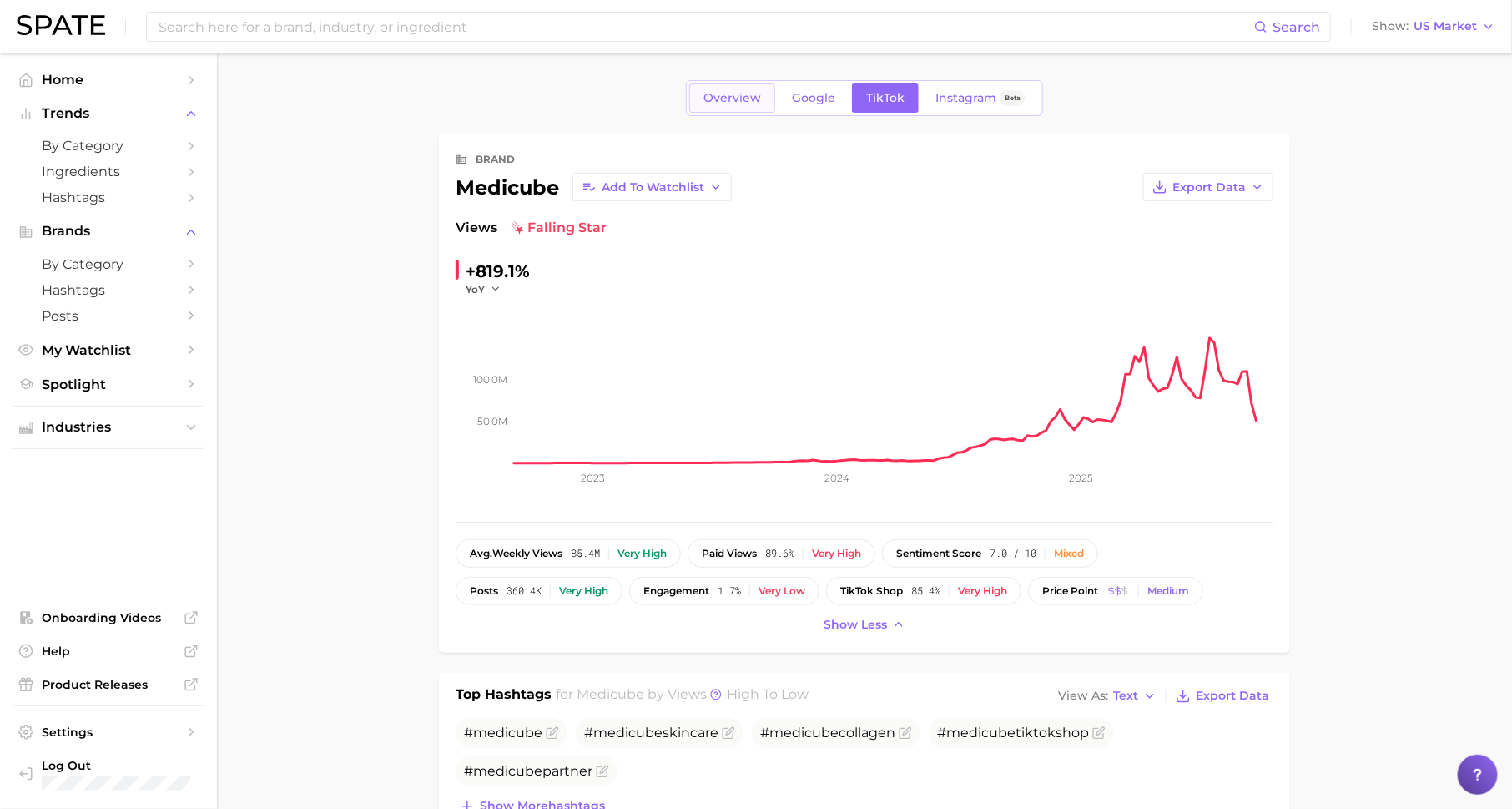
click at [745, 98] on span "Overview" at bounding box center [732, 97] width 57 height 15
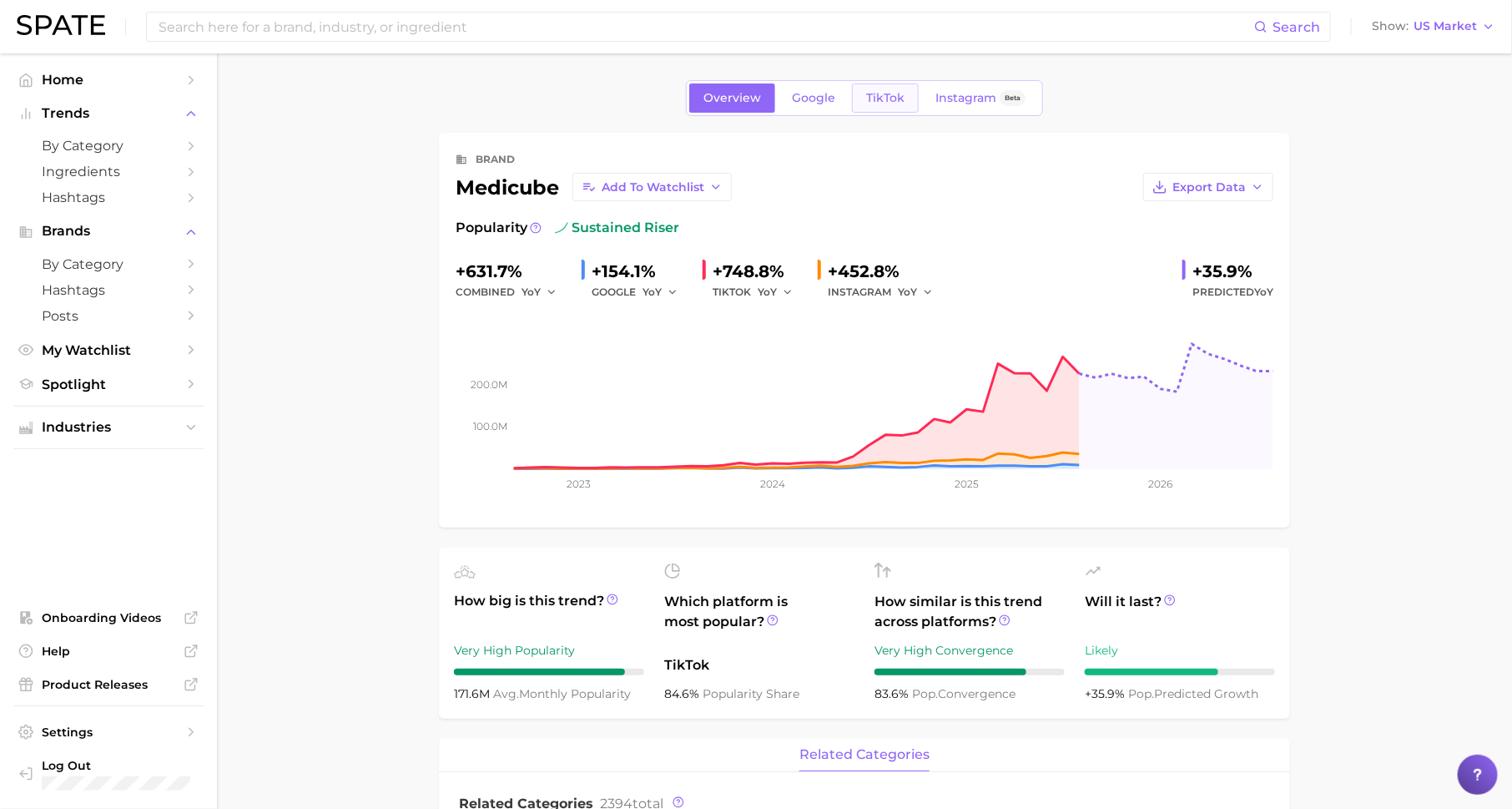
click at [882, 91] on span "TikTok" at bounding box center [885, 97] width 38 height 15
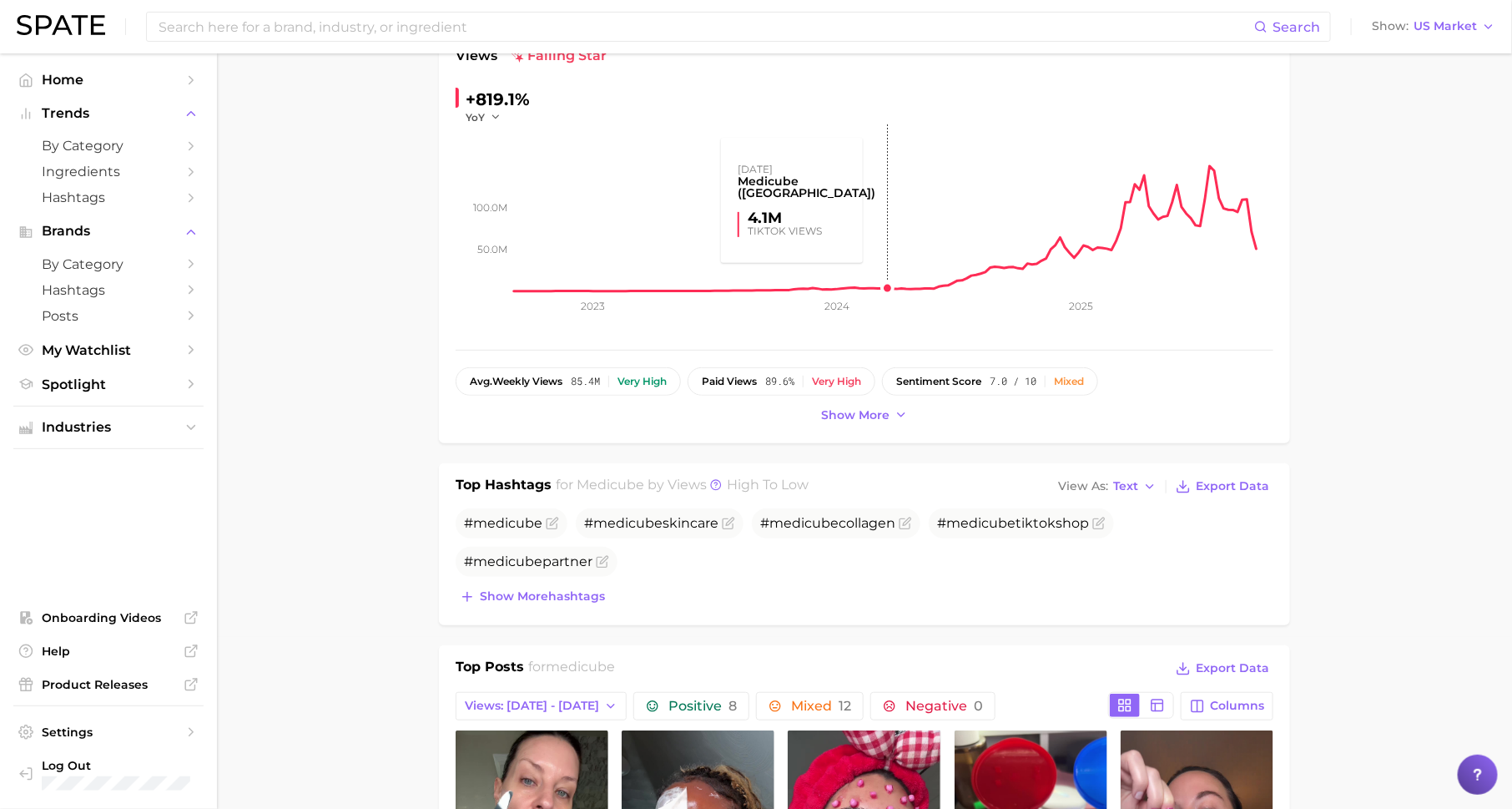
scroll to position [203, 0]
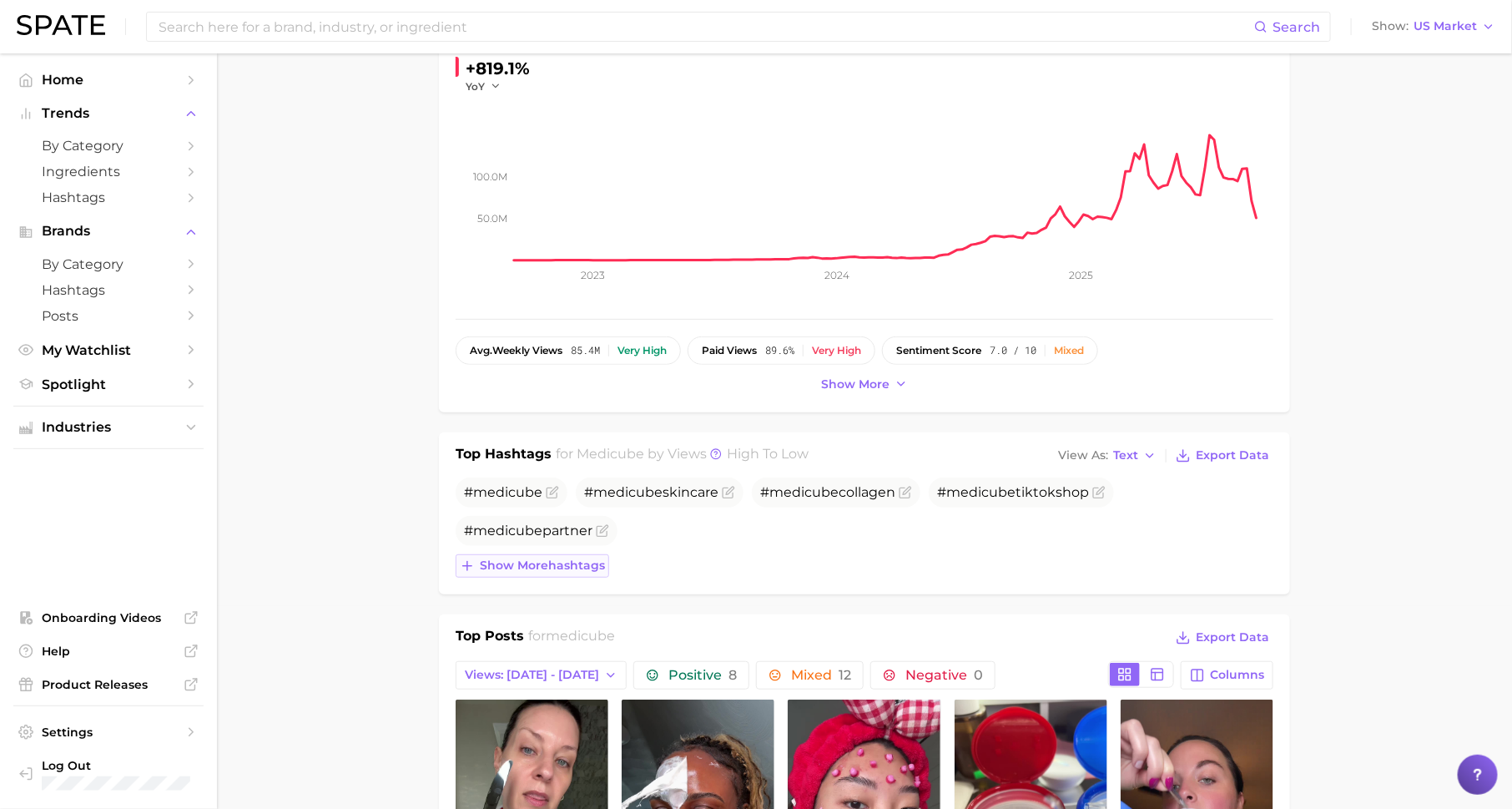
click at [510, 565] on span "Show more hashtags" at bounding box center [542, 565] width 125 height 15
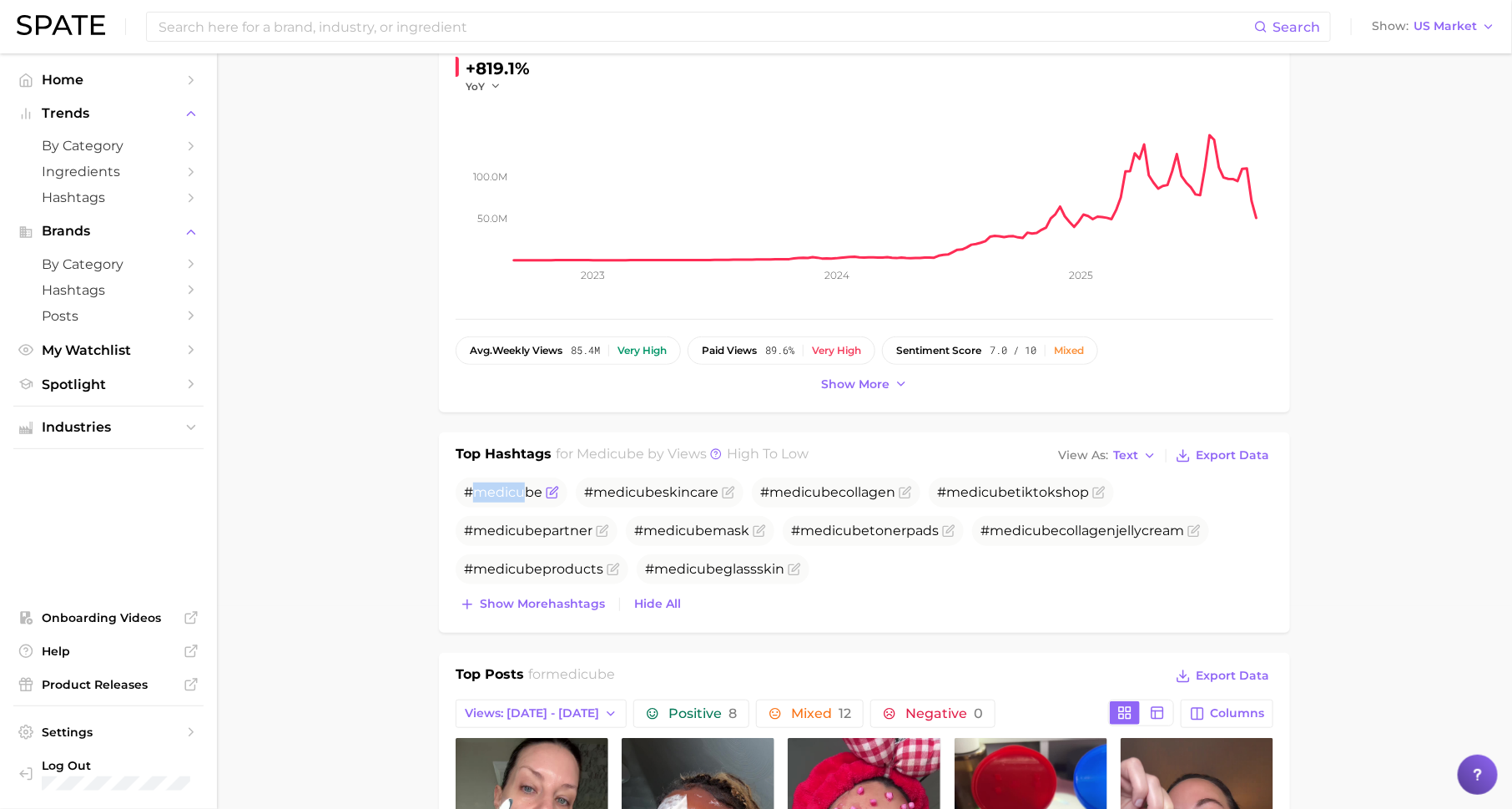
drag, startPoint x: 474, startPoint y: 491, endPoint x: 526, endPoint y: 489, distance: 52.0
click at [526, 489] on span "medicube" at bounding box center [507, 492] width 69 height 16
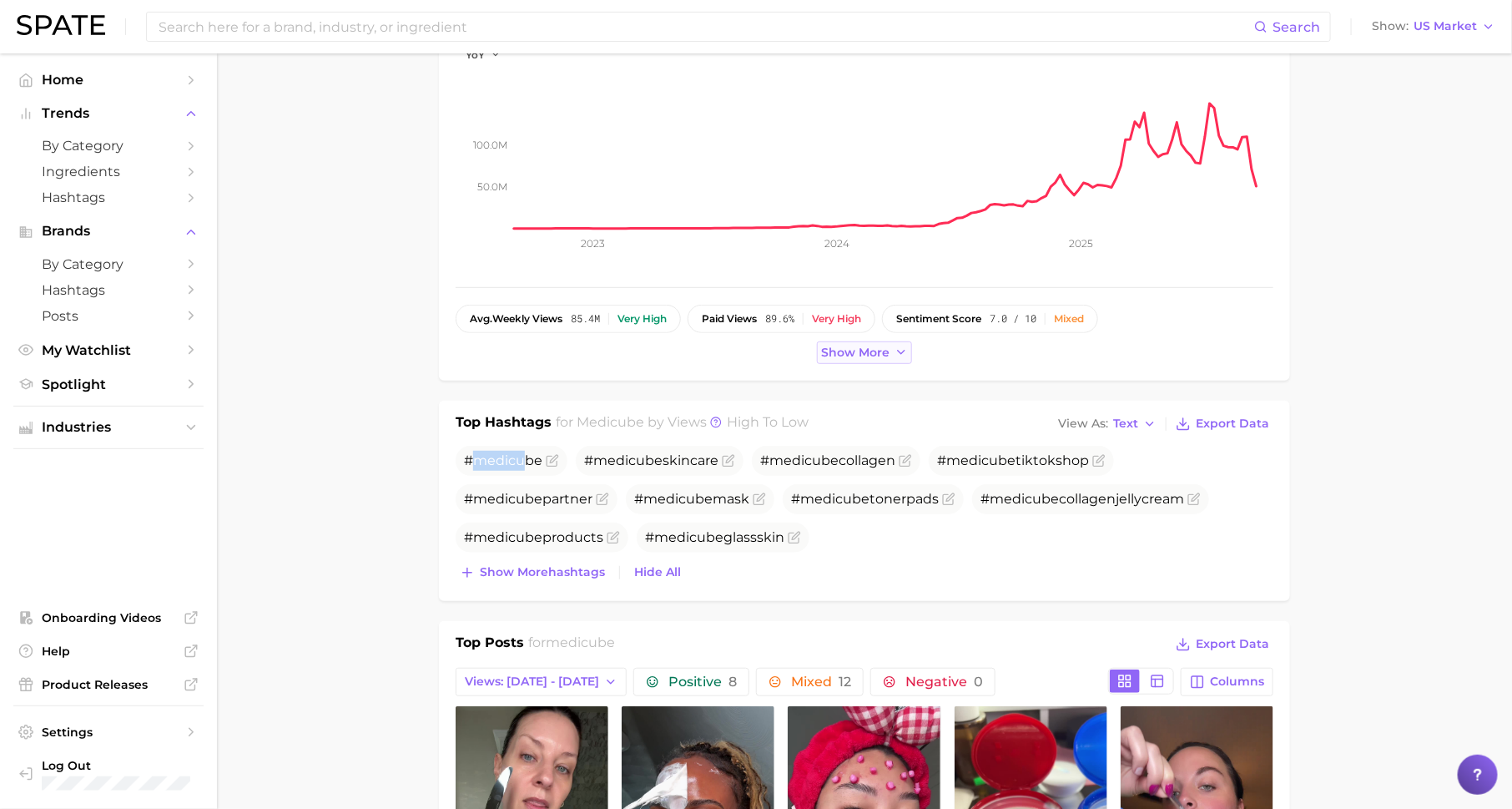
click at [833, 345] on span "Show more" at bounding box center [855, 352] width 68 height 15
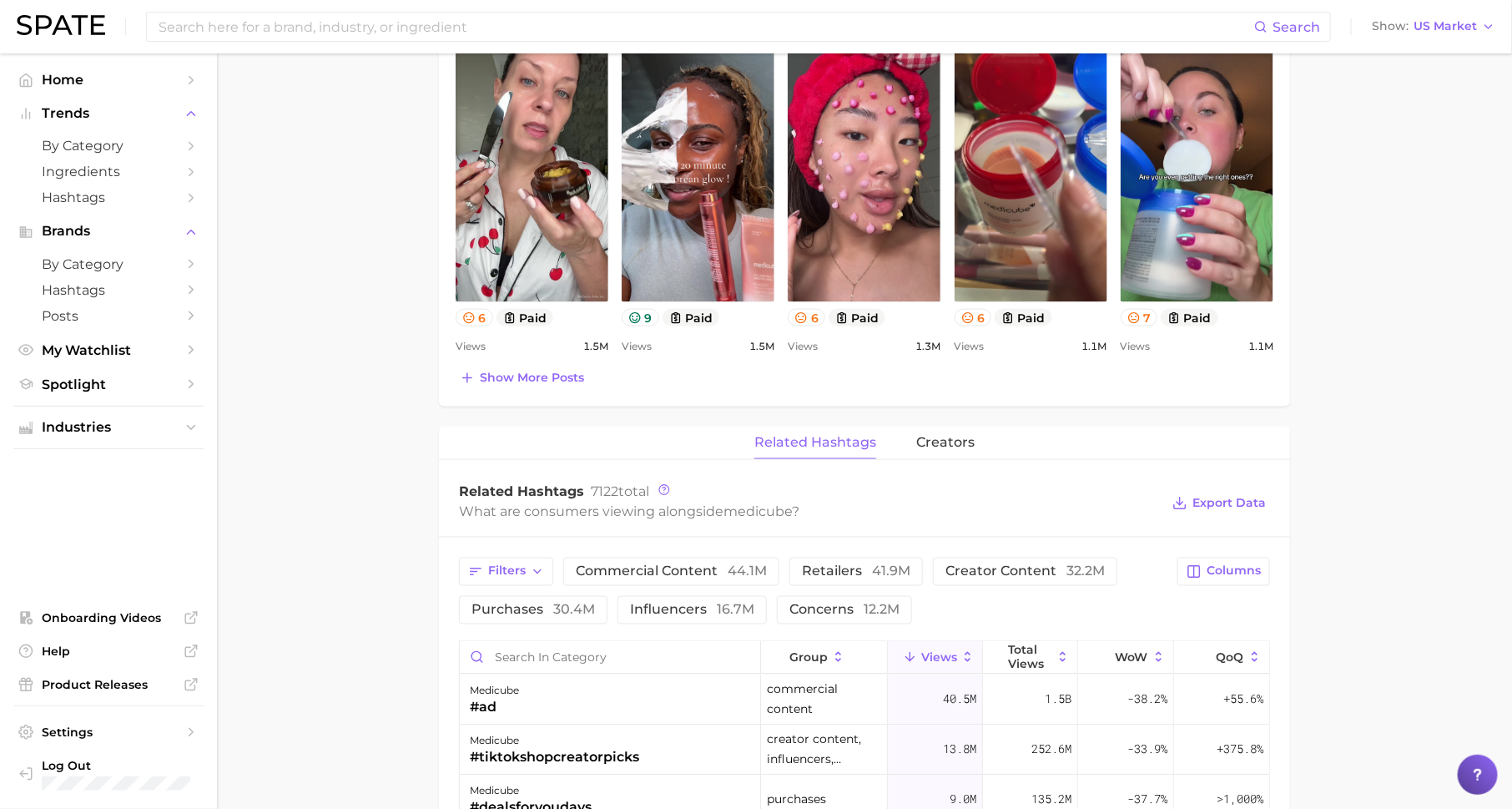
scroll to position [882, 0]
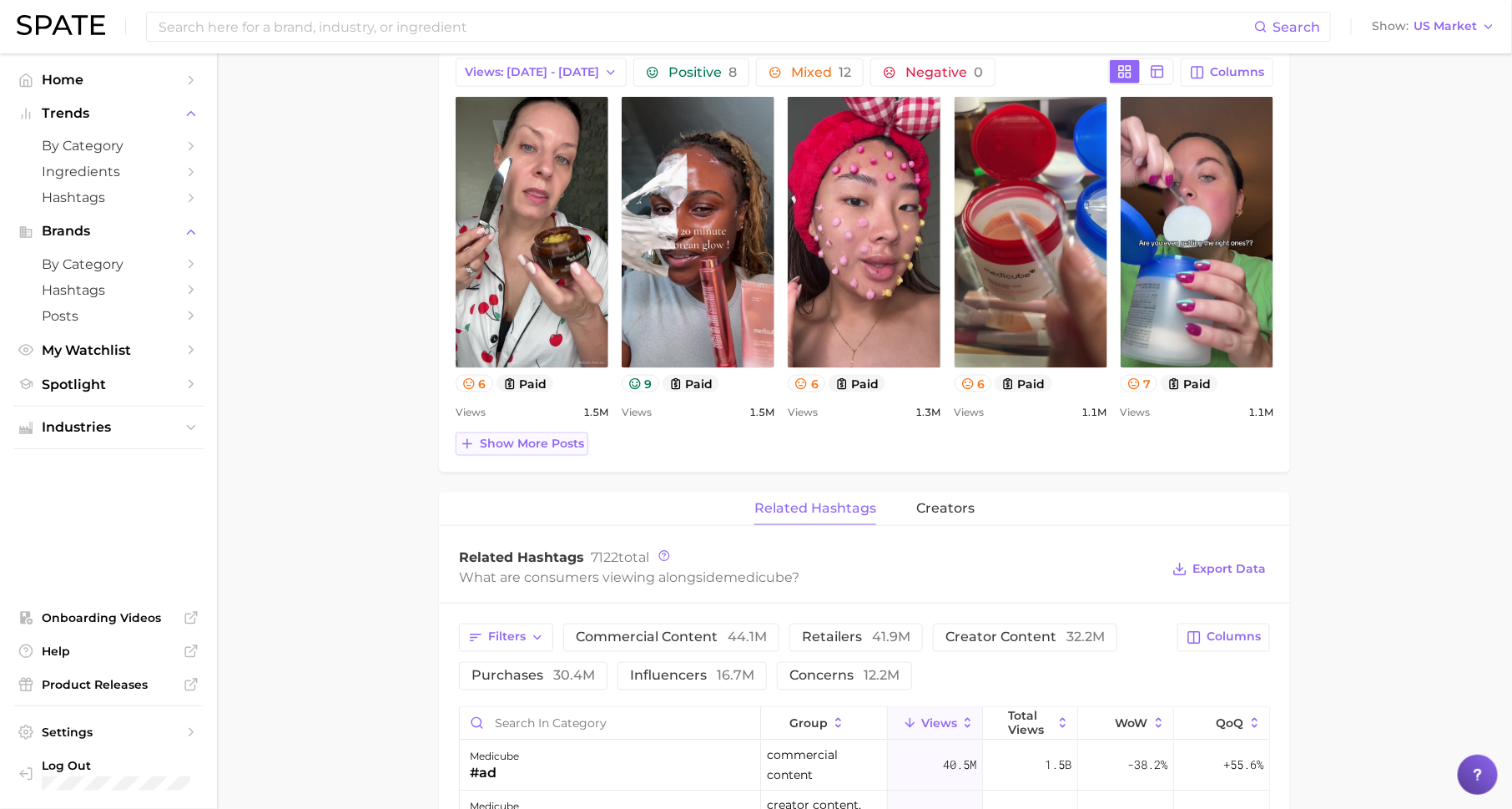
click at [555, 439] on span "Show more posts" at bounding box center [532, 443] width 104 height 15
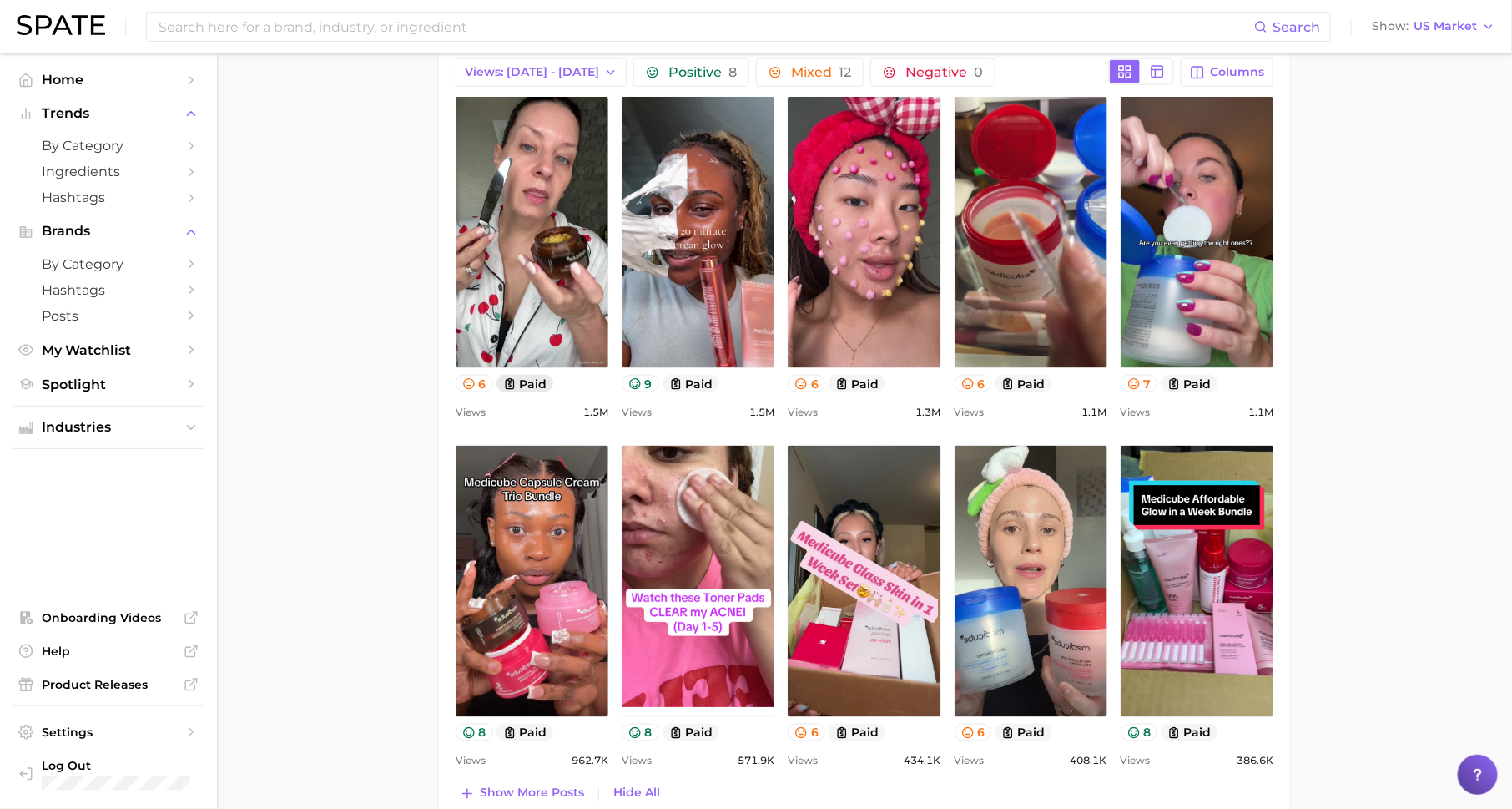
scroll to position [0, 0]
click at [576, 31] on input at bounding box center [705, 27] width 1097 height 28
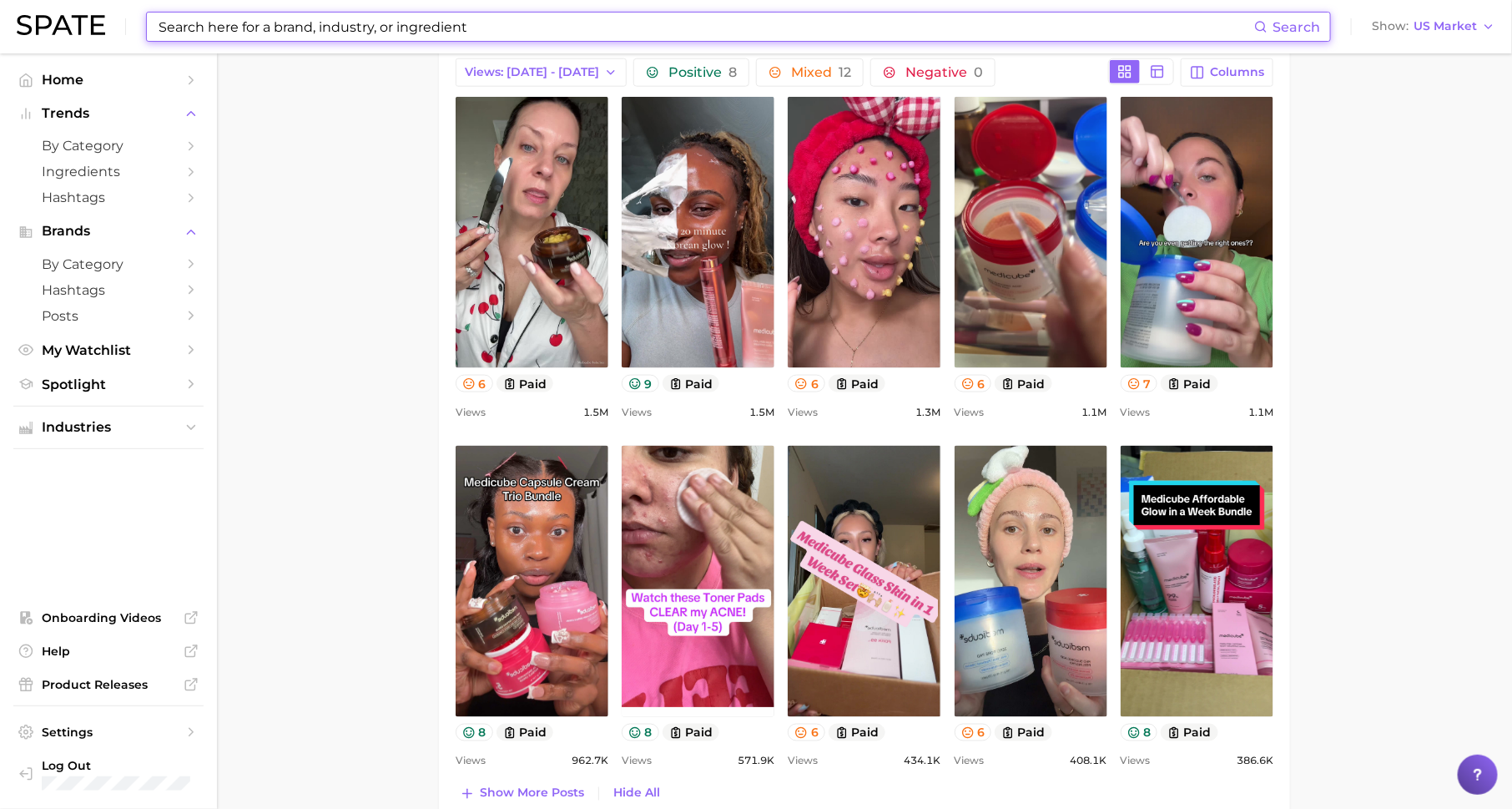
type input "m"
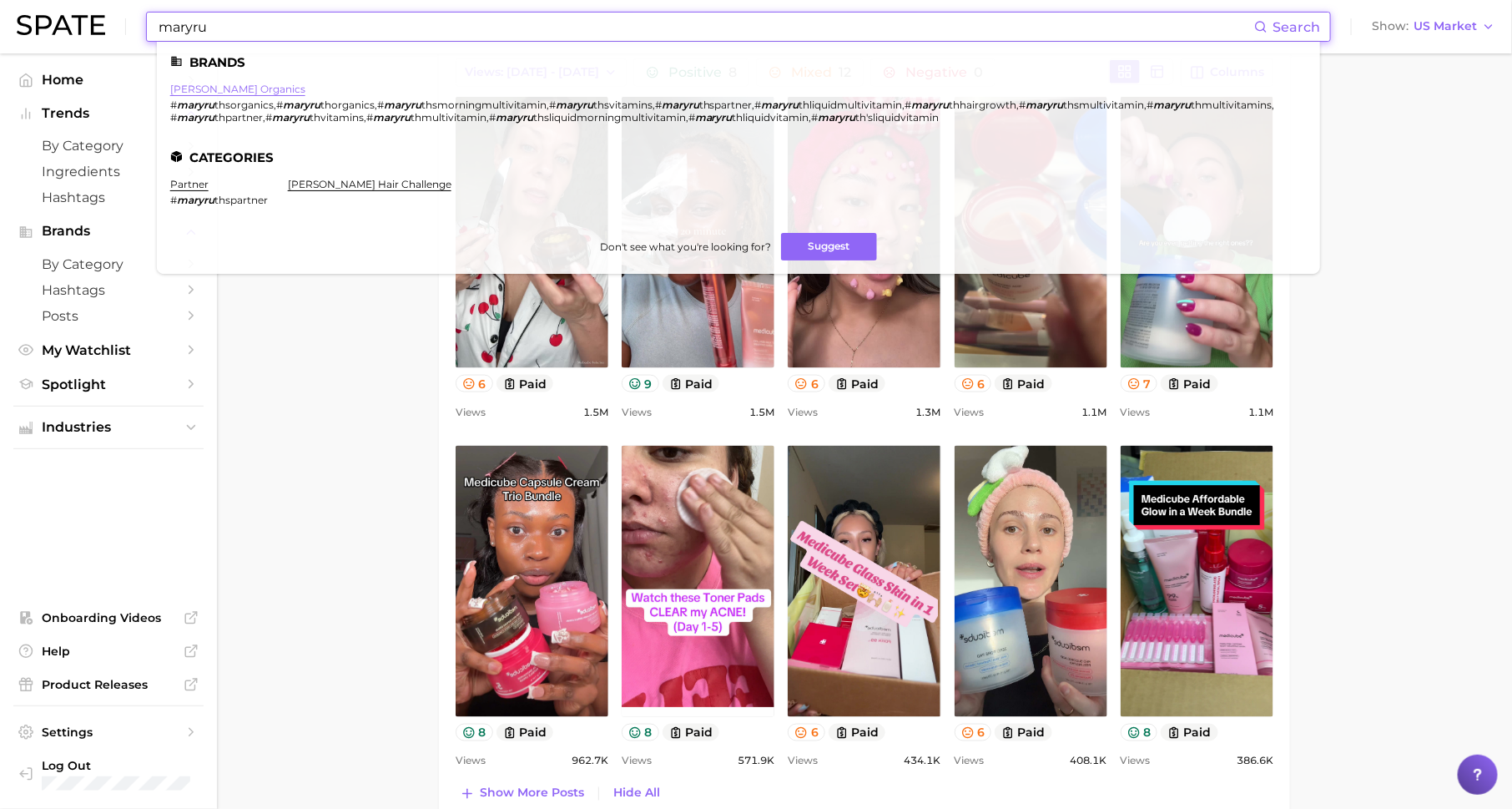
type input "maryru"
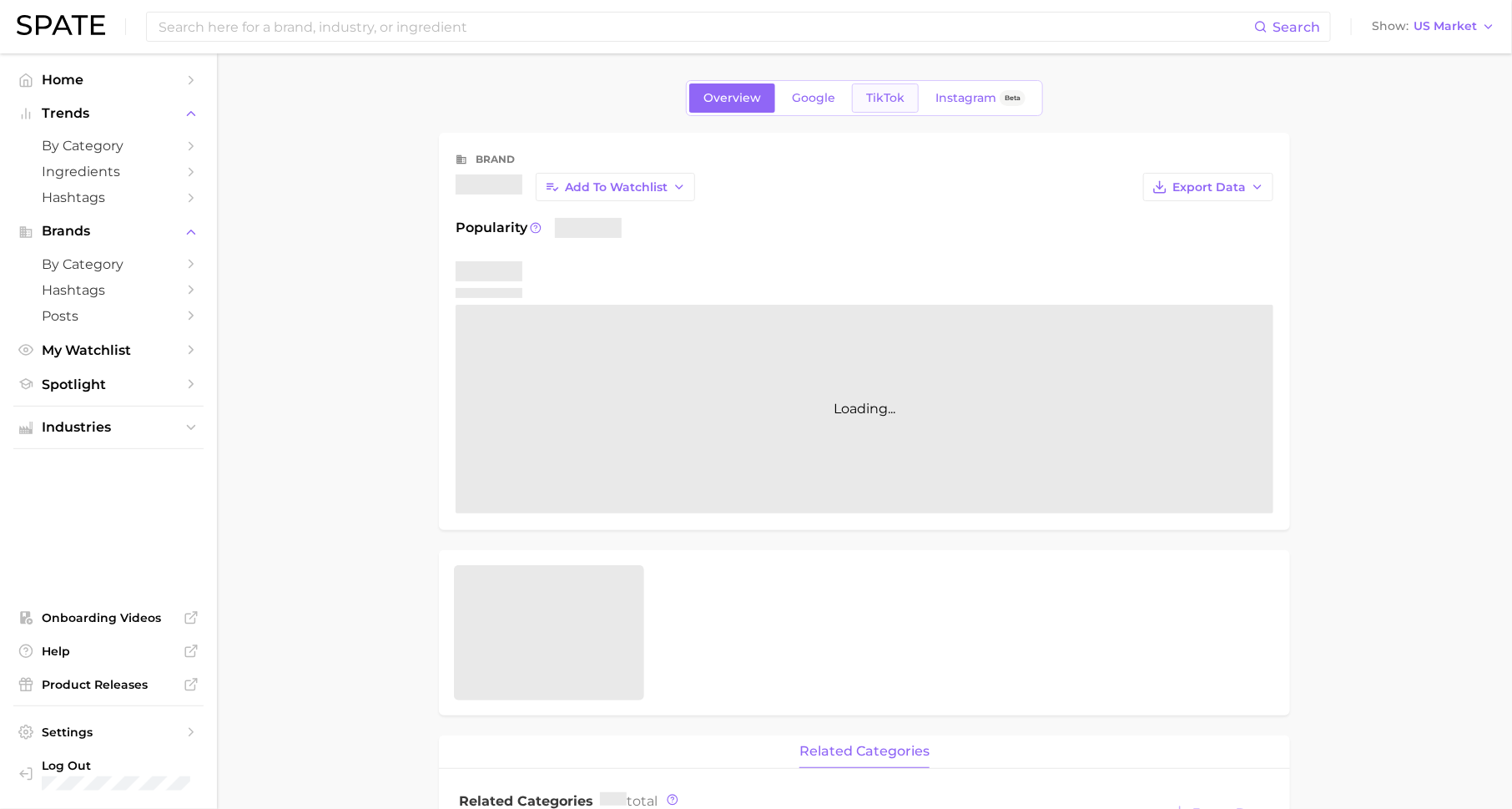
click at [898, 96] on span "TikTok" at bounding box center [885, 97] width 38 height 15
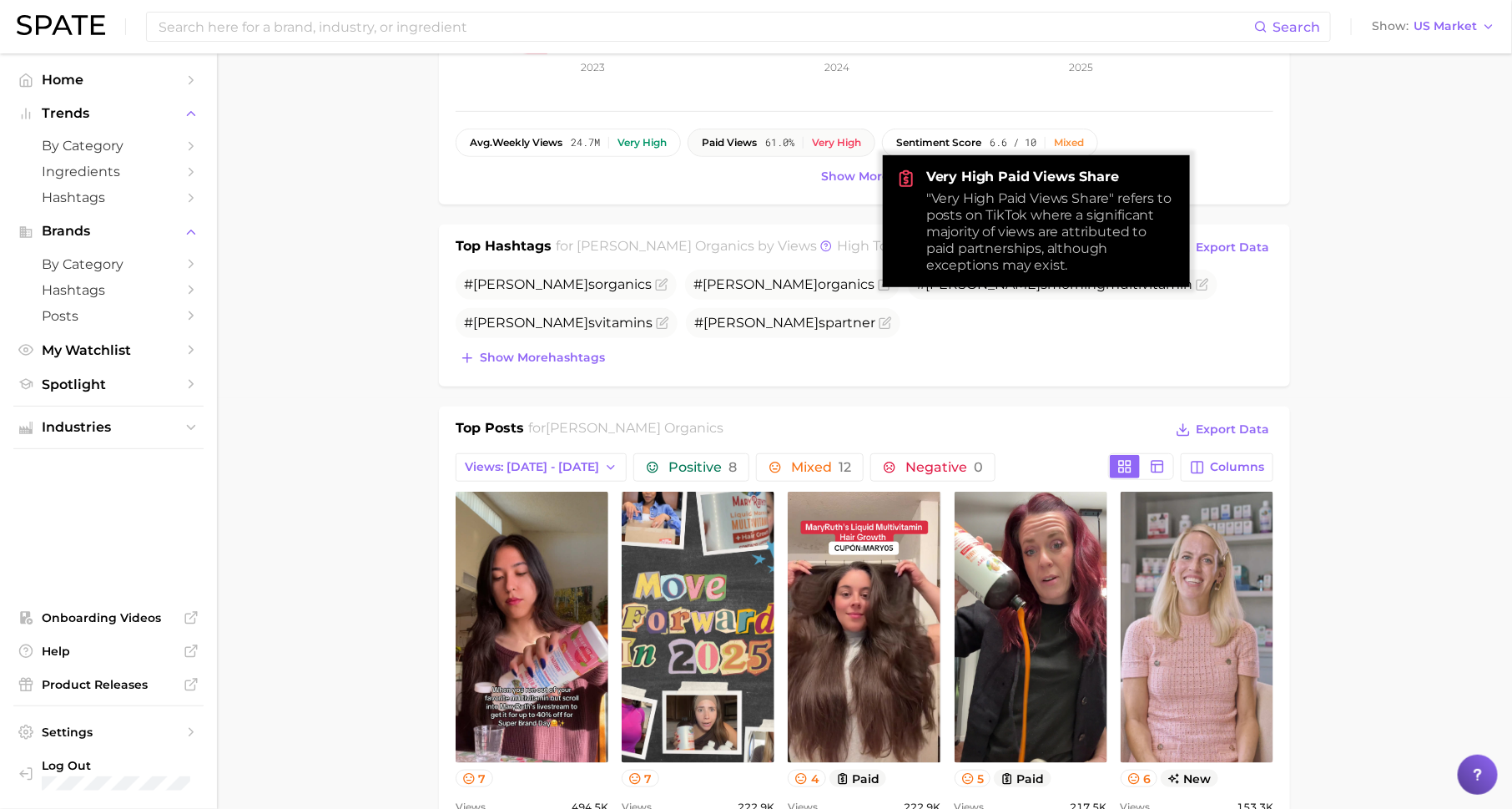
scroll to position [708, 0]
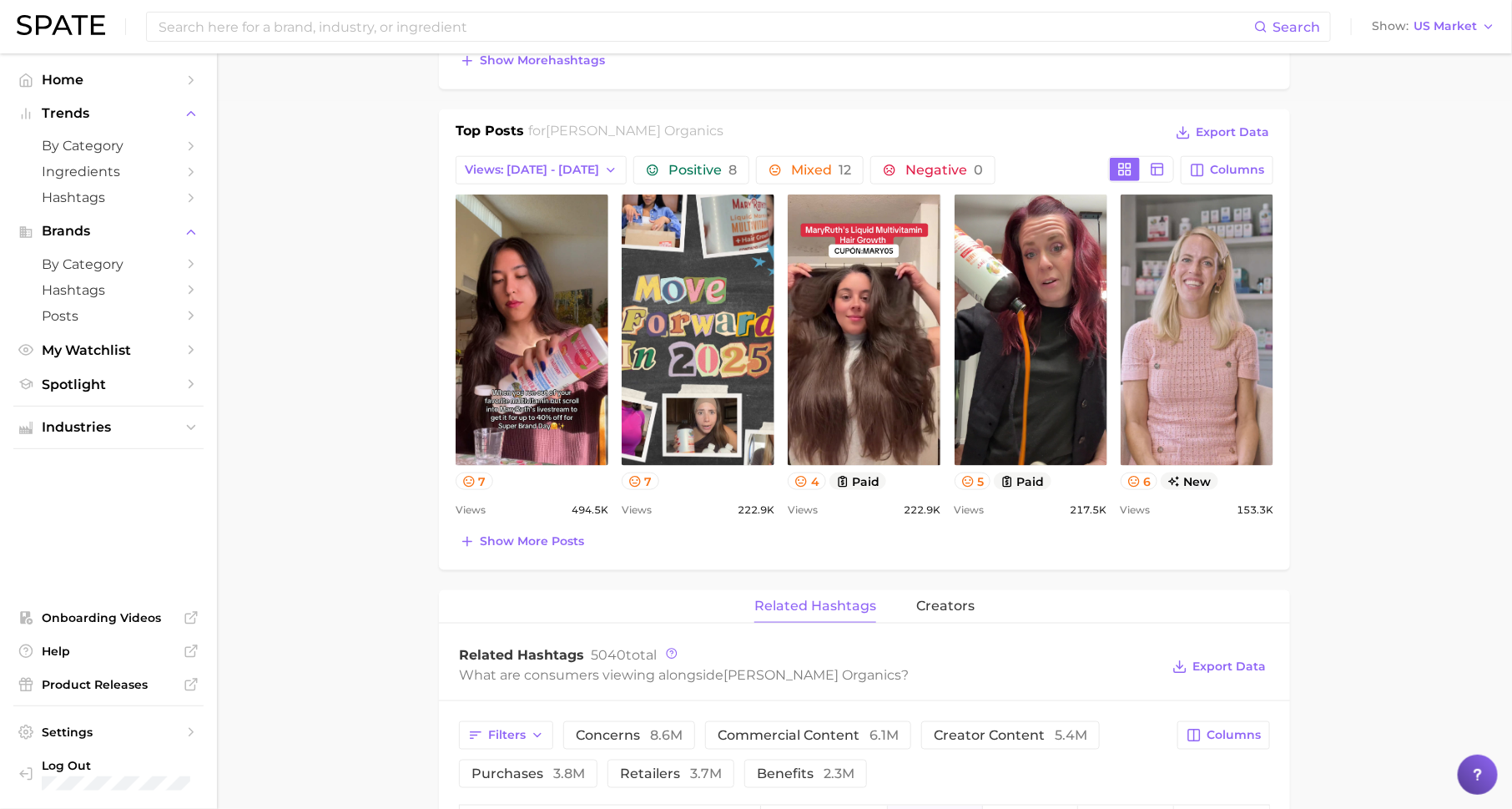
click at [534, 547] on div "Top Posts for maryruth organics Export Data Views: Sep 14 - 21 Positive 8 Mixed…" at bounding box center [864, 340] width 851 height 461
click at [549, 540] on span "Show more posts" at bounding box center [532, 541] width 104 height 15
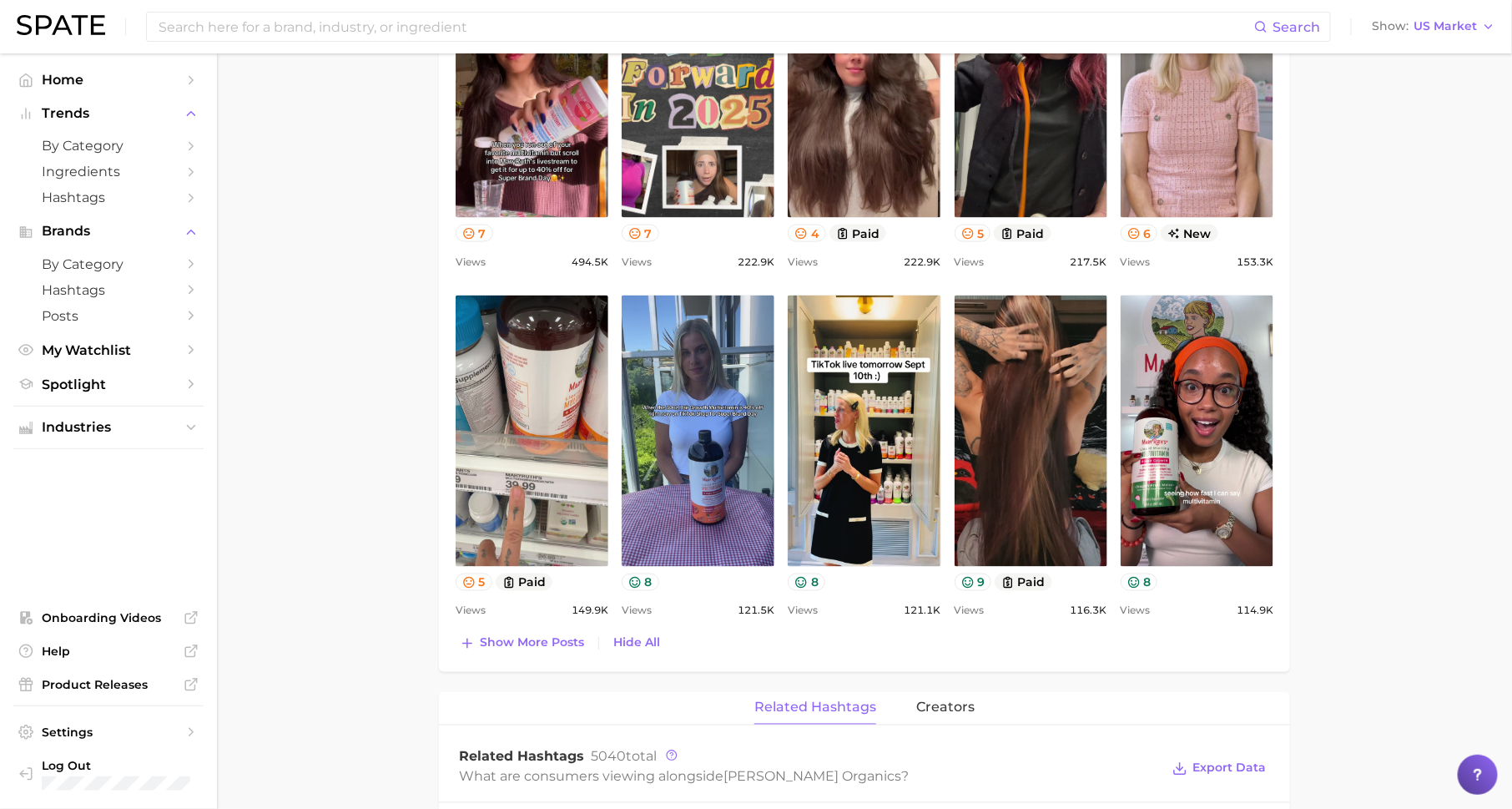
scroll to position [1252, 0]
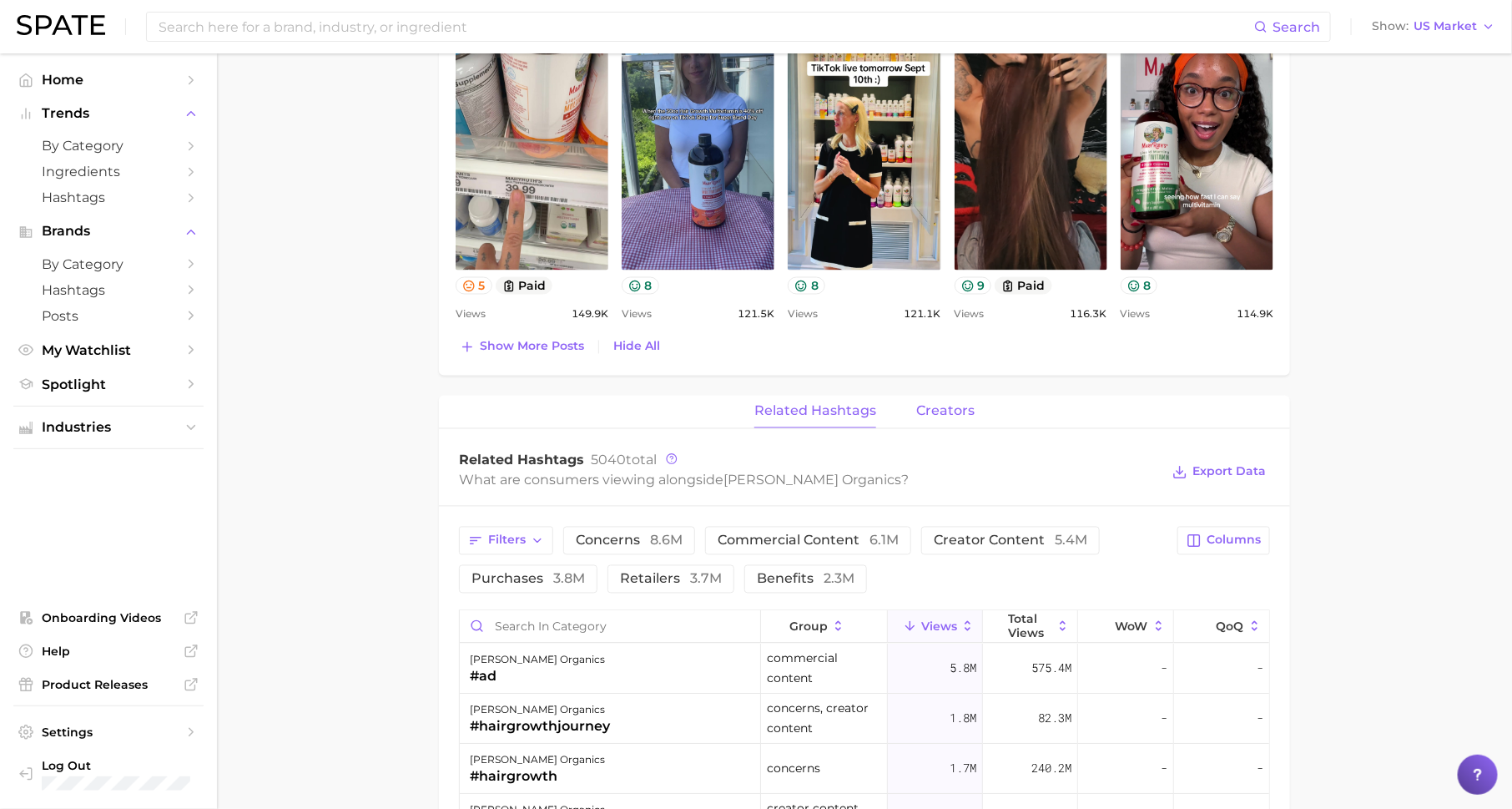
click at [930, 406] on span "creators" at bounding box center [946, 411] width 58 height 15
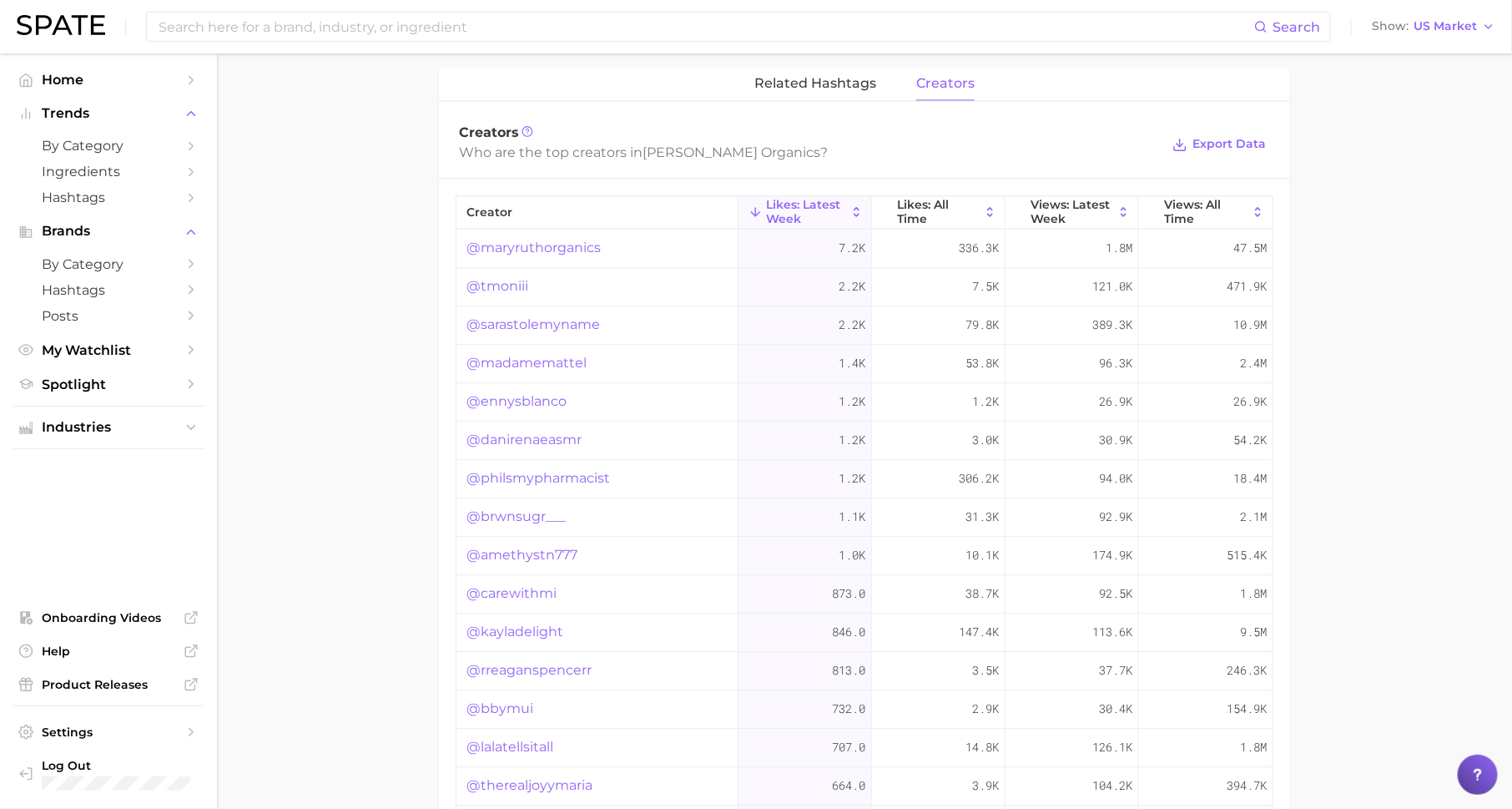
scroll to position [1584, 0]
click at [108, 430] on span "Industries" at bounding box center [109, 428] width 133 height 15
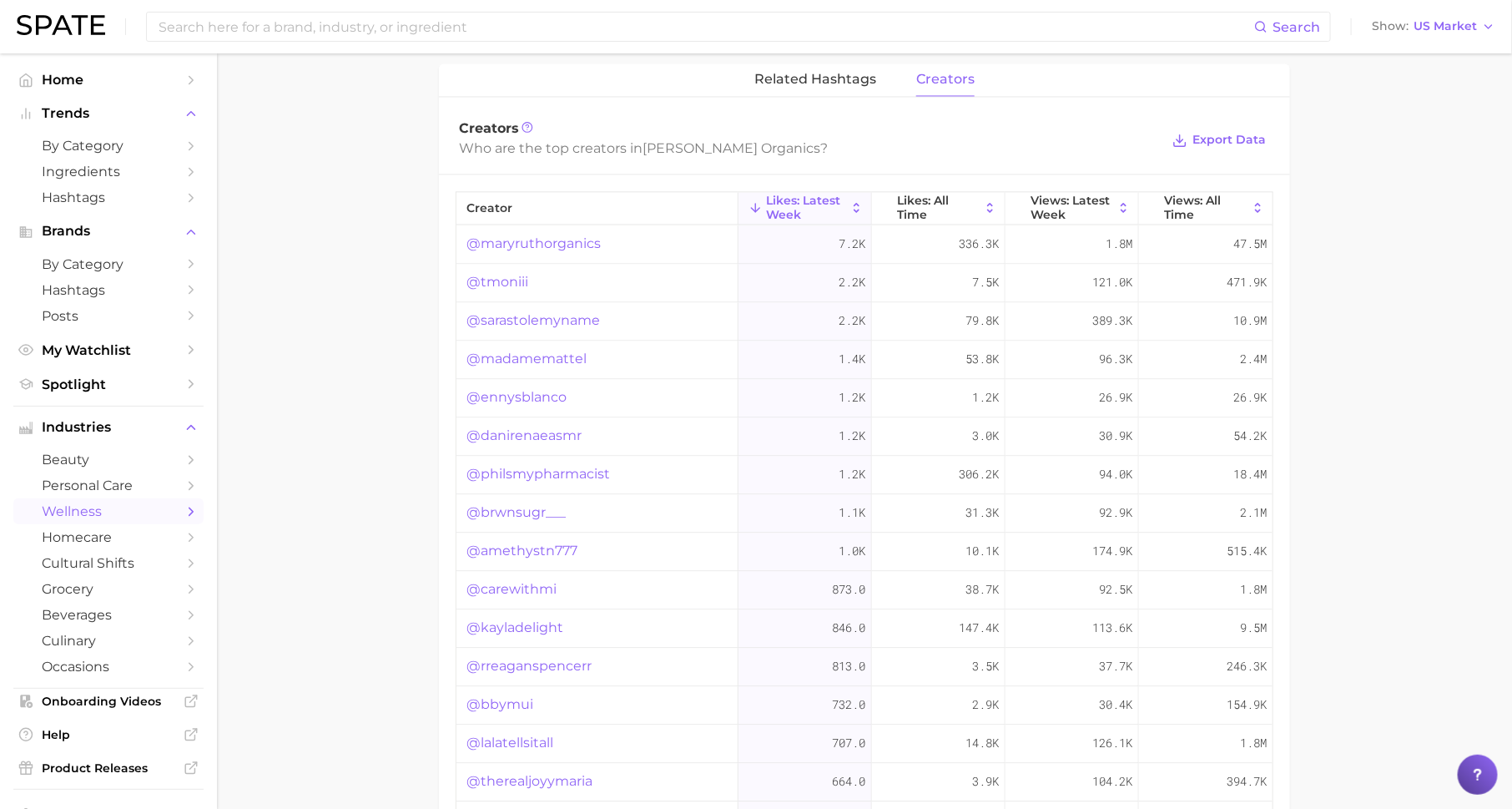
click at [117, 519] on span "wellness" at bounding box center [109, 511] width 133 height 16
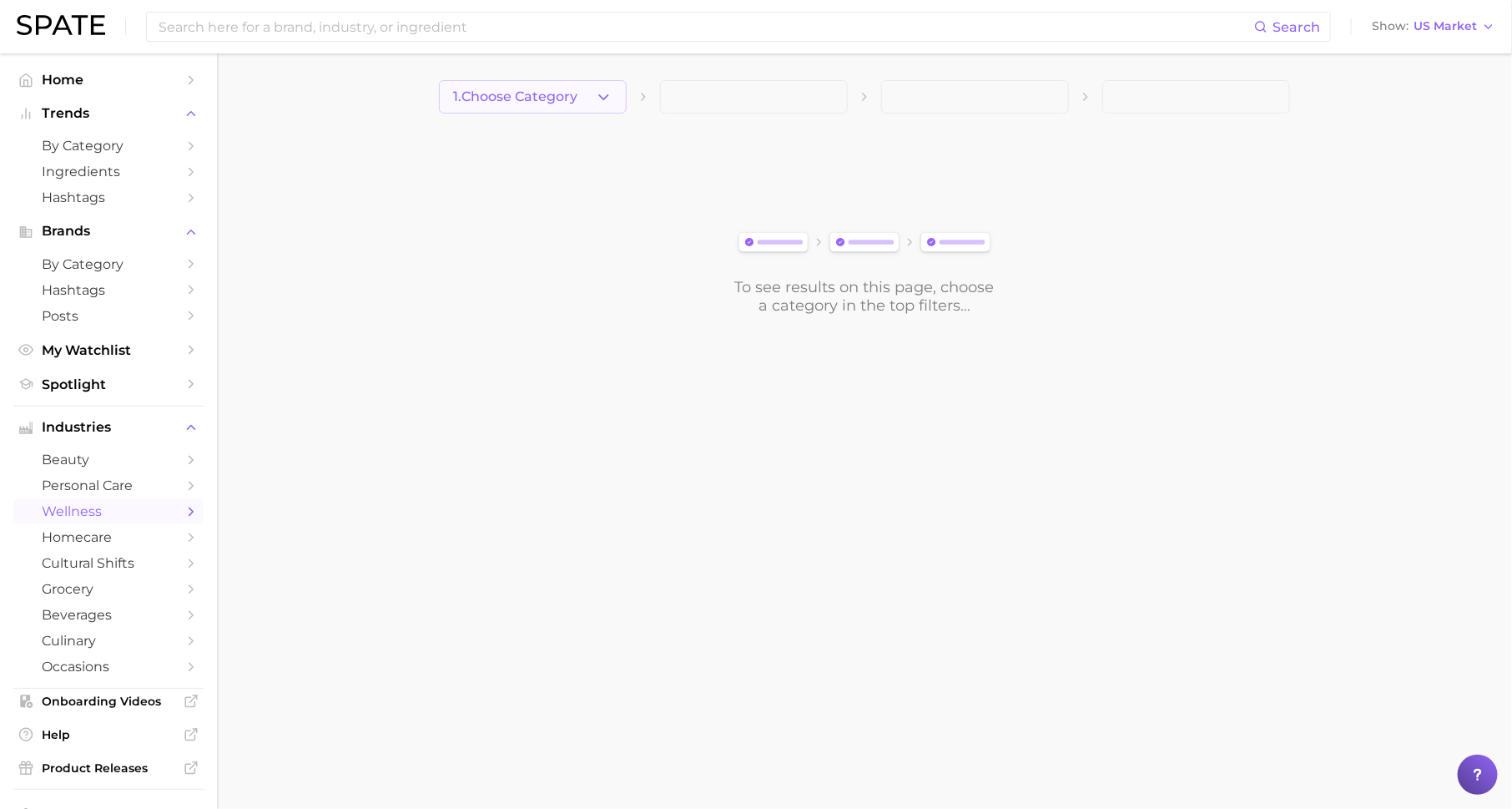
click at [528, 104] on button "1. Choose Category" at bounding box center [533, 97] width 188 height 33
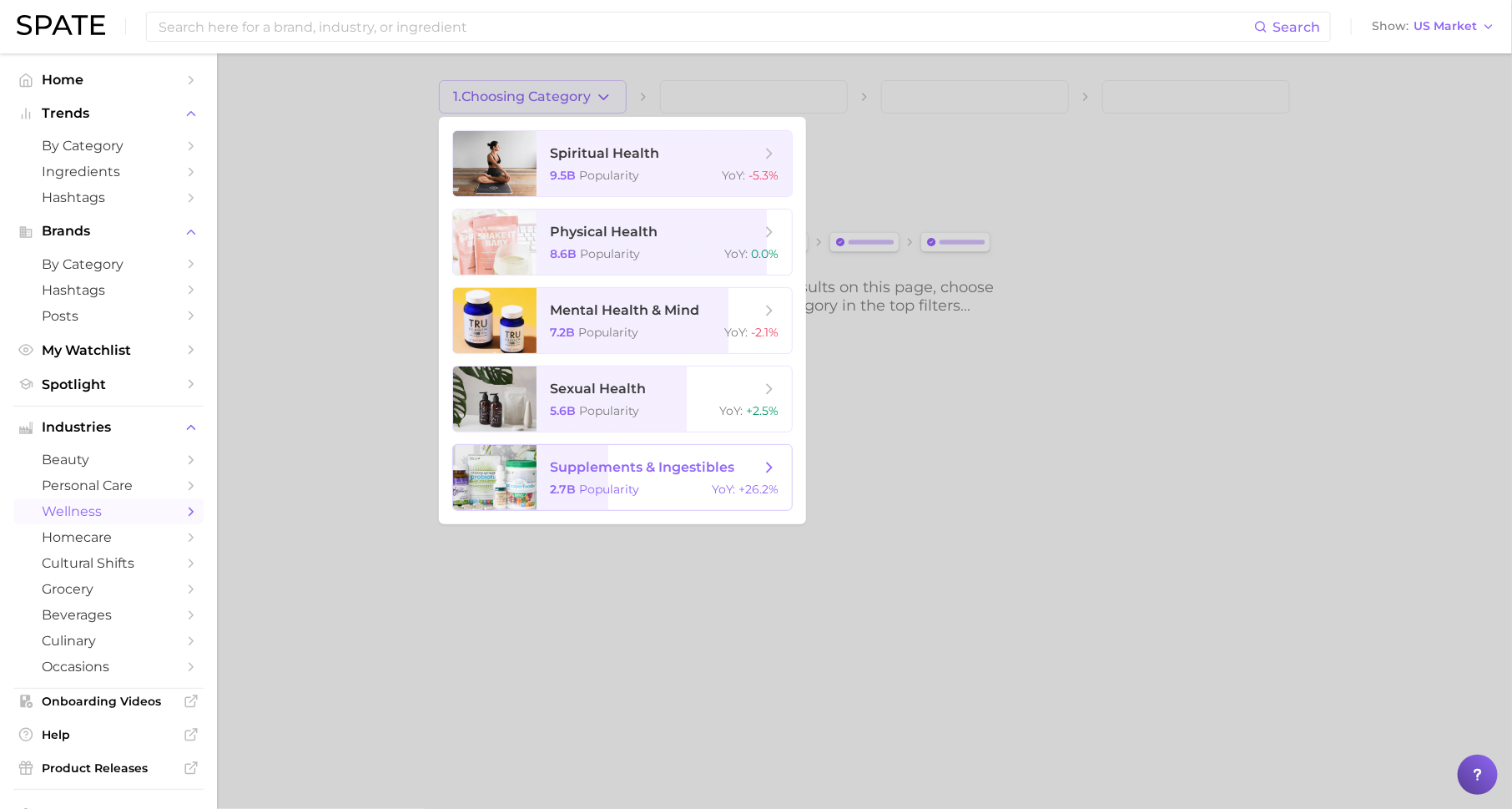
click at [651, 463] on span "supplements & ingestibles" at bounding box center [642, 467] width 185 height 16
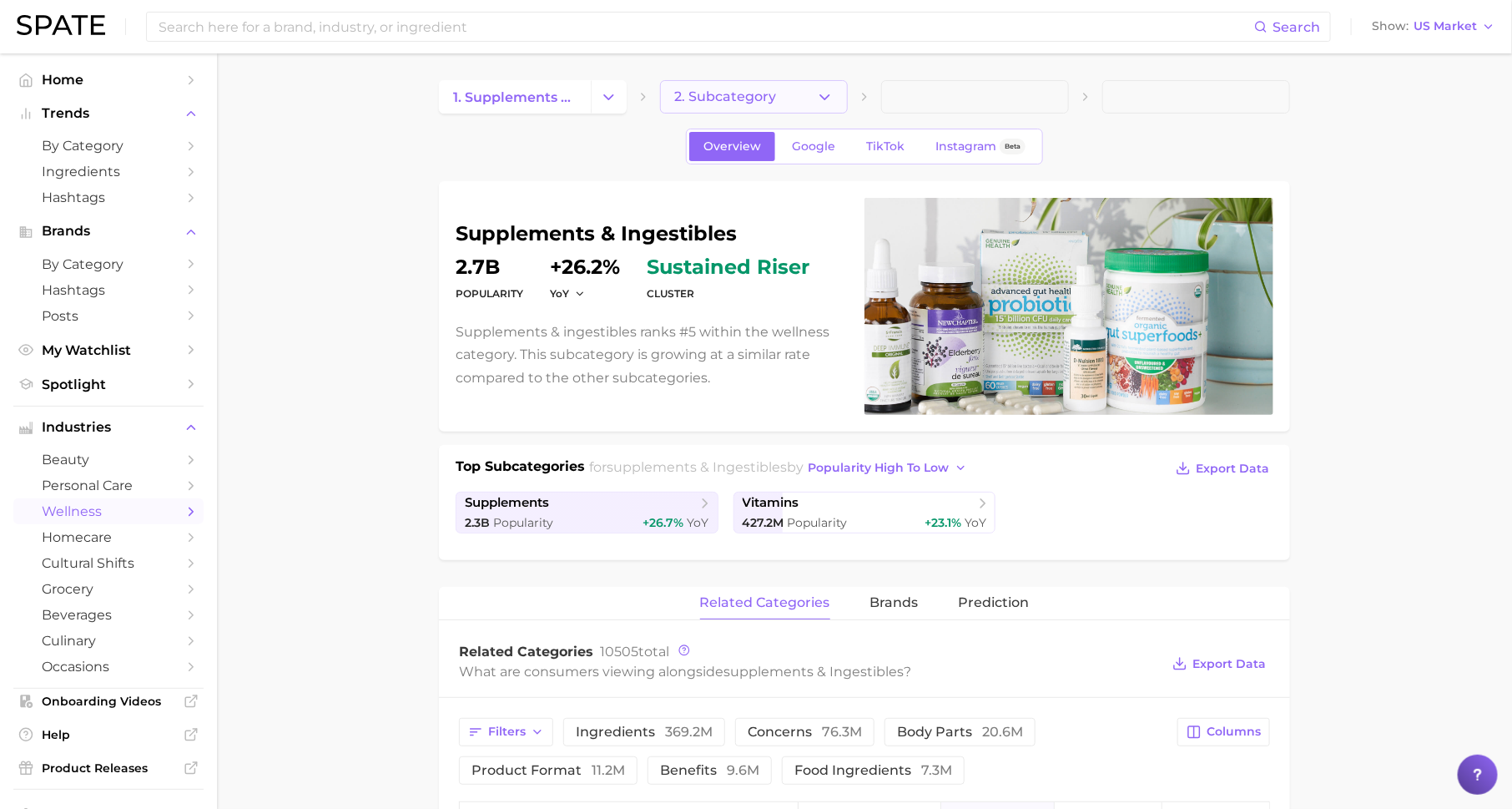
click at [732, 96] on span "2. Subcategory" at bounding box center [725, 97] width 102 height 15
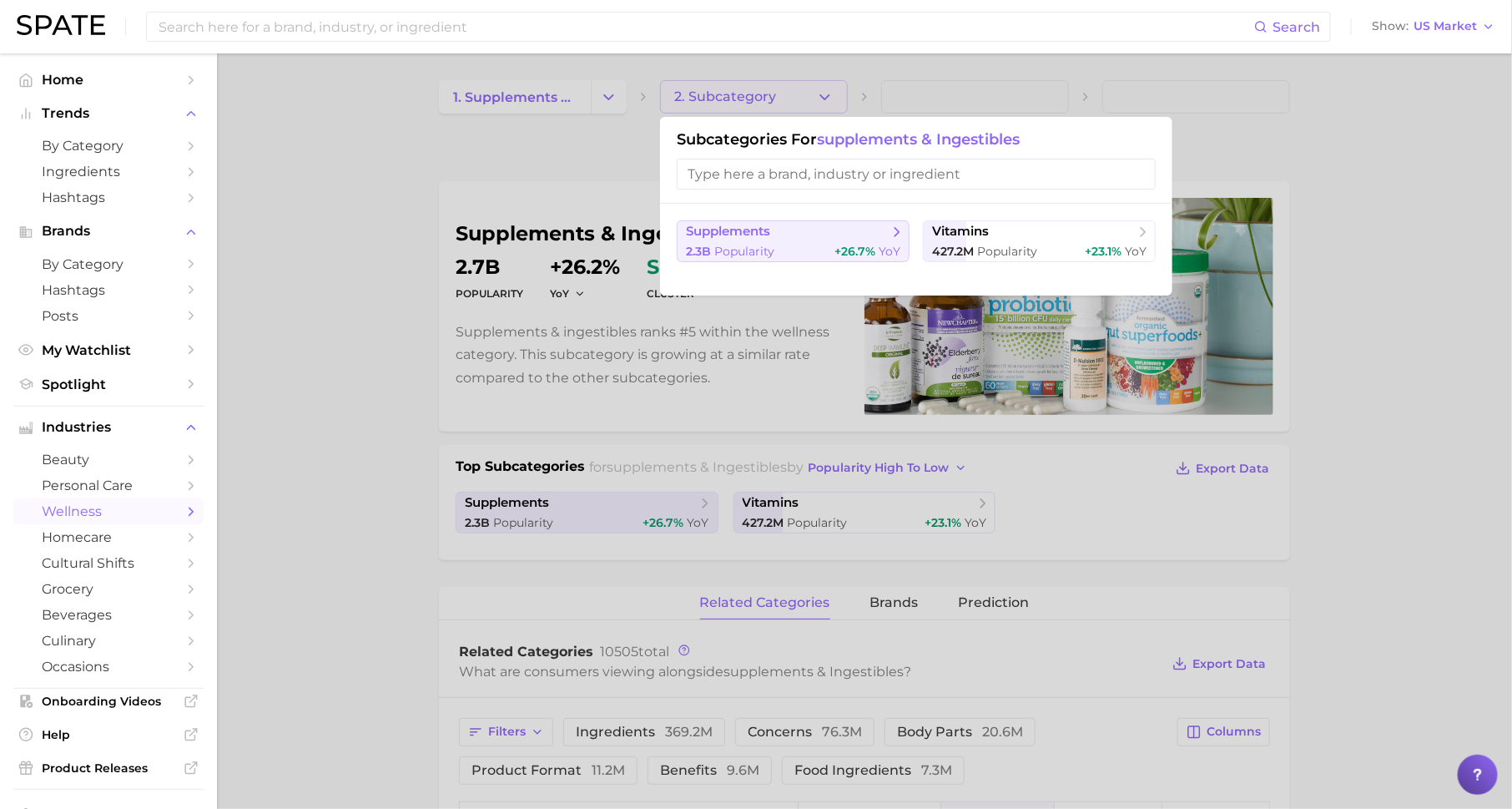
click at [781, 231] on span "supplements" at bounding box center [787, 233] width 203 height 17
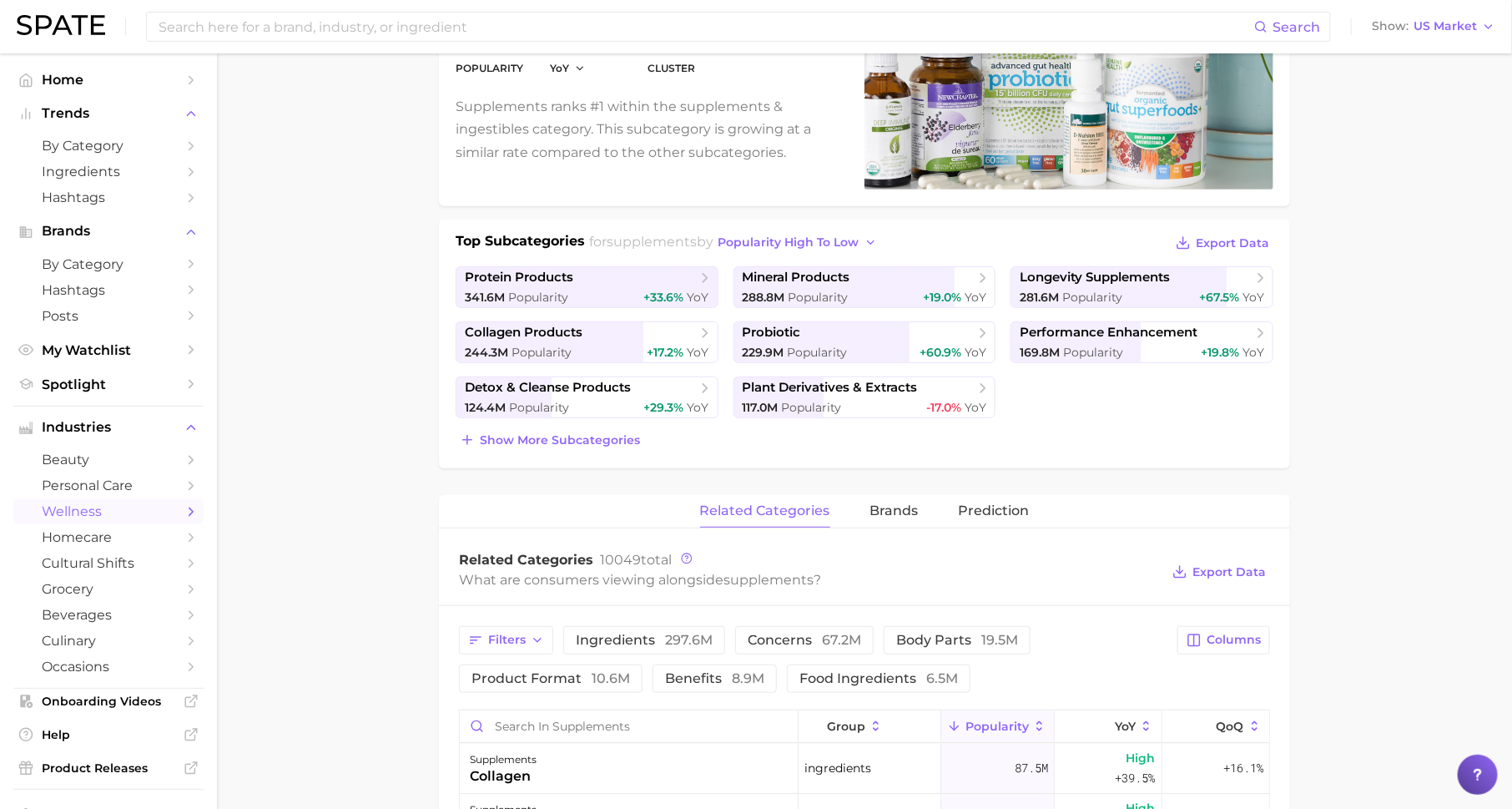
scroll to position [347, 0]
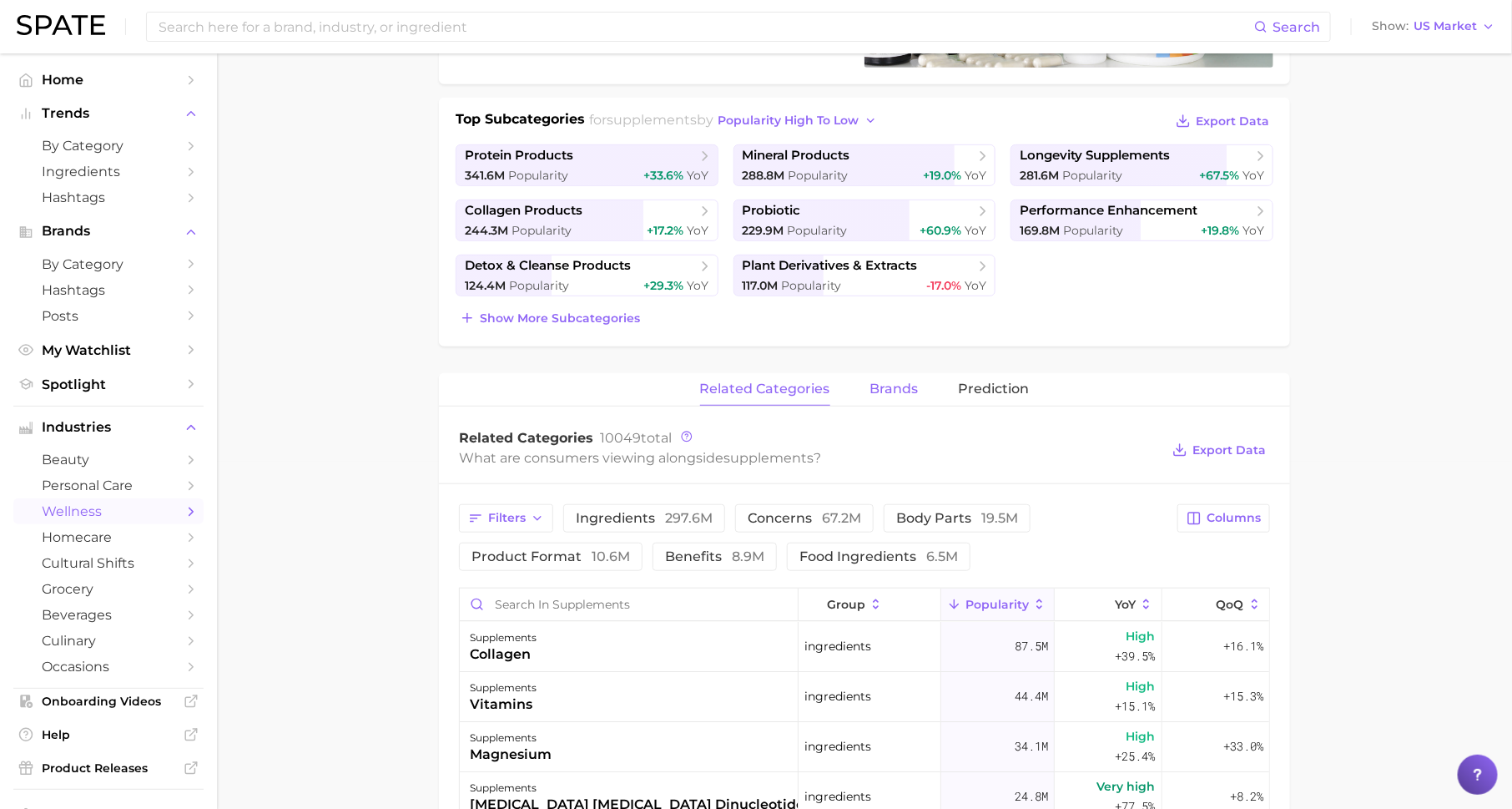
click at [901, 375] on button "brands" at bounding box center [895, 389] width 49 height 32
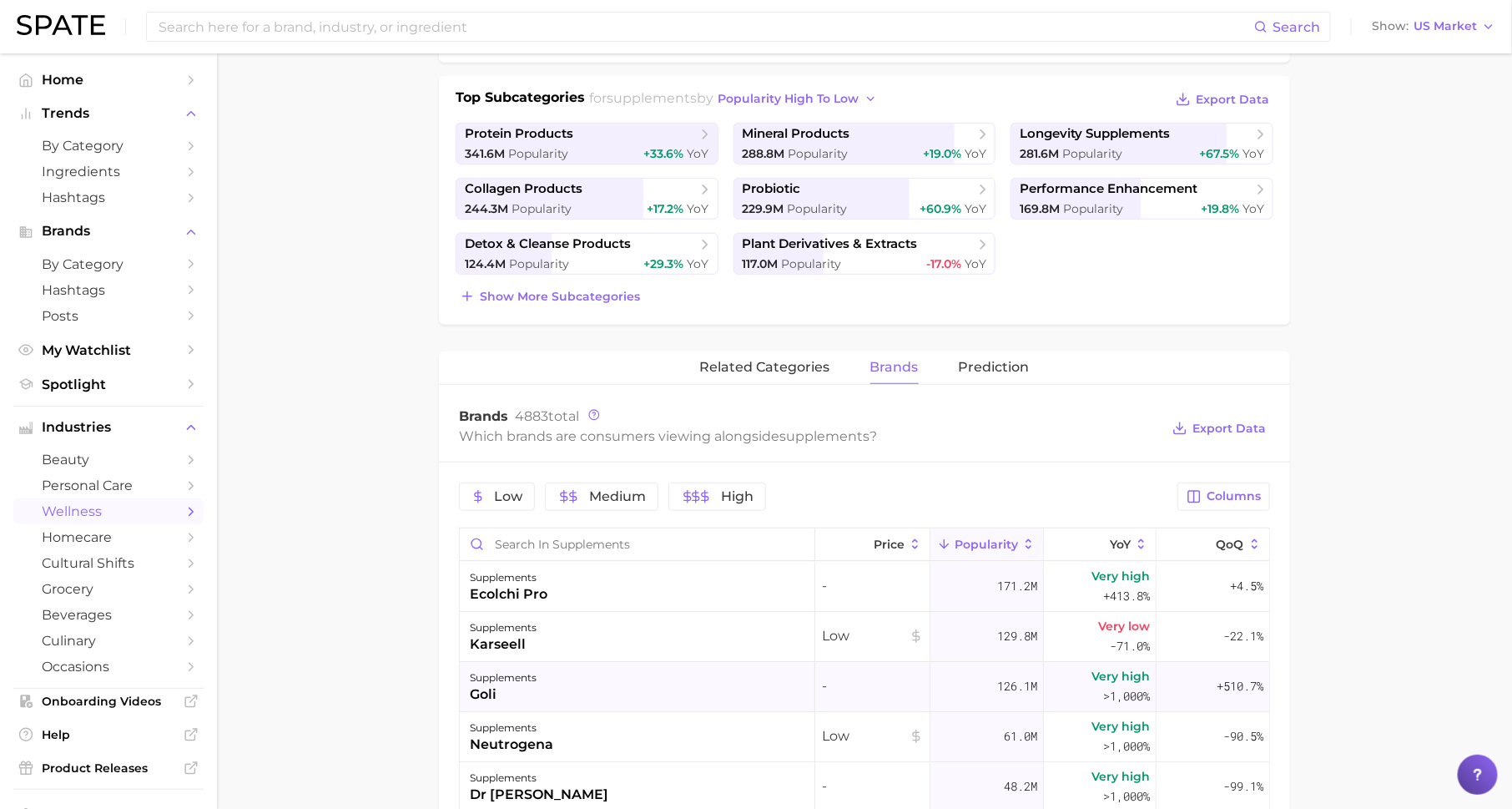
scroll to position [351, 0]
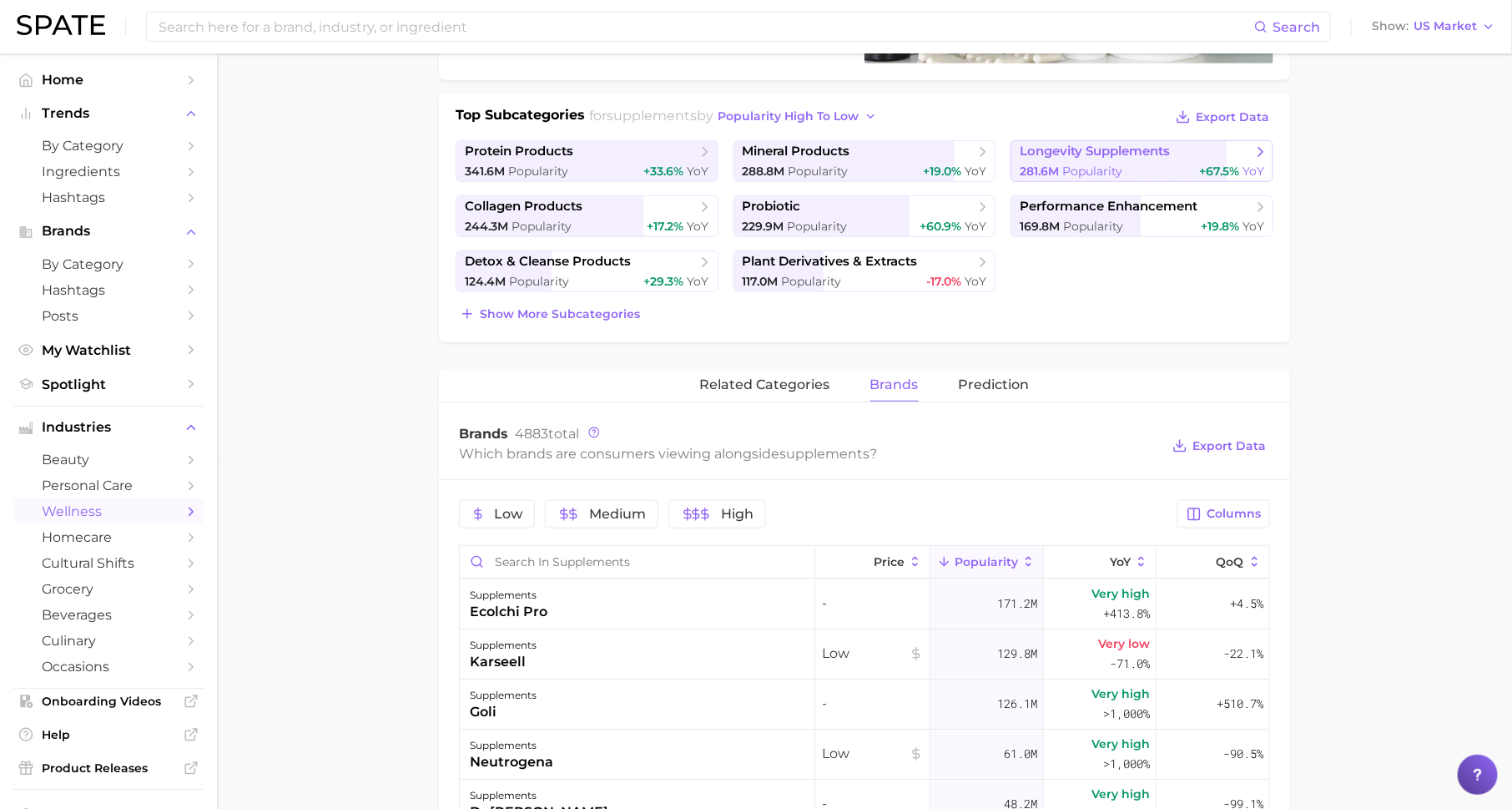
click at [1094, 165] on span "Popularity" at bounding box center [1092, 171] width 60 height 15
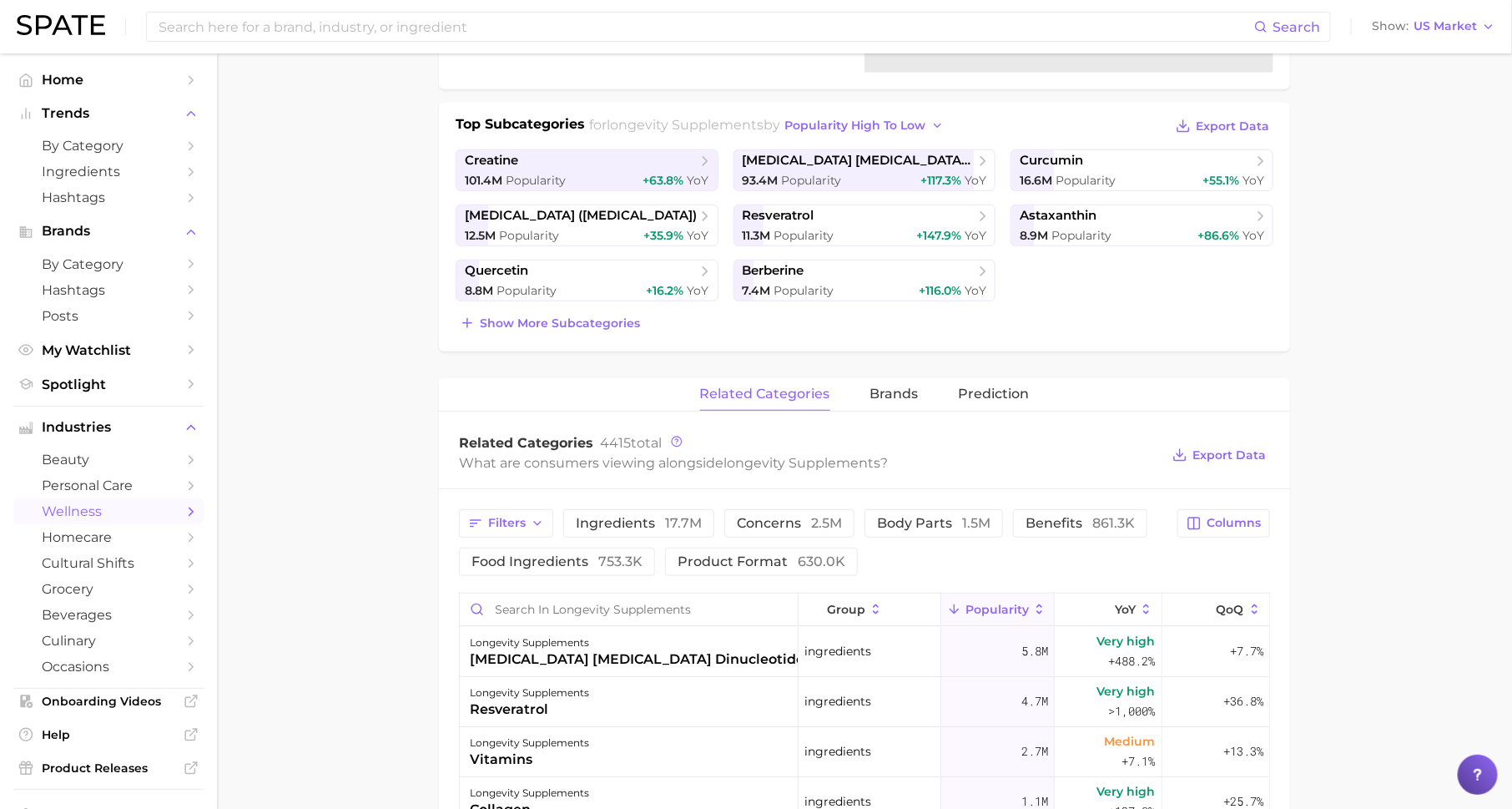
scroll to position [372, 0]
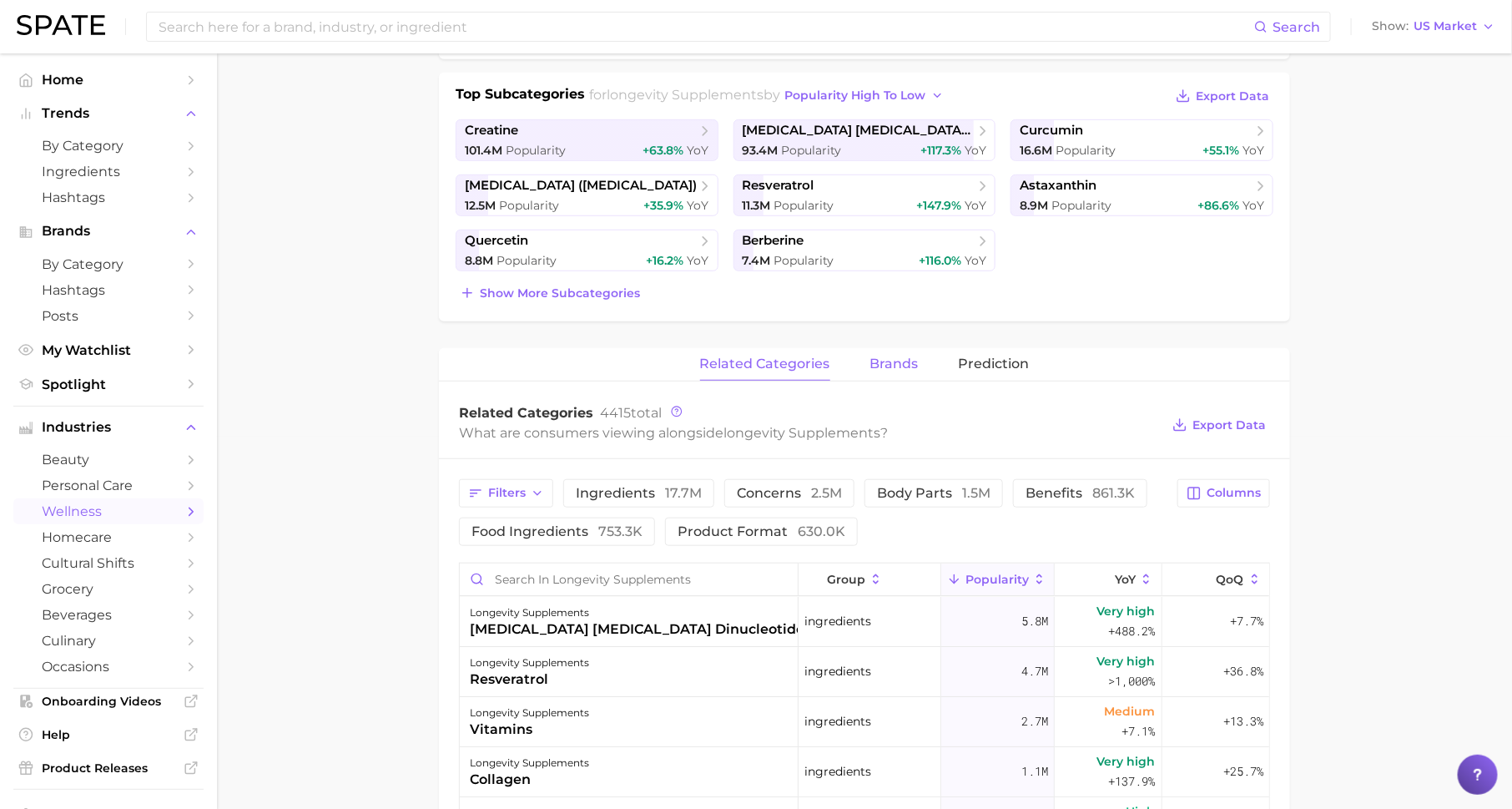
click at [876, 365] on span "brands" at bounding box center [895, 364] width 49 height 15
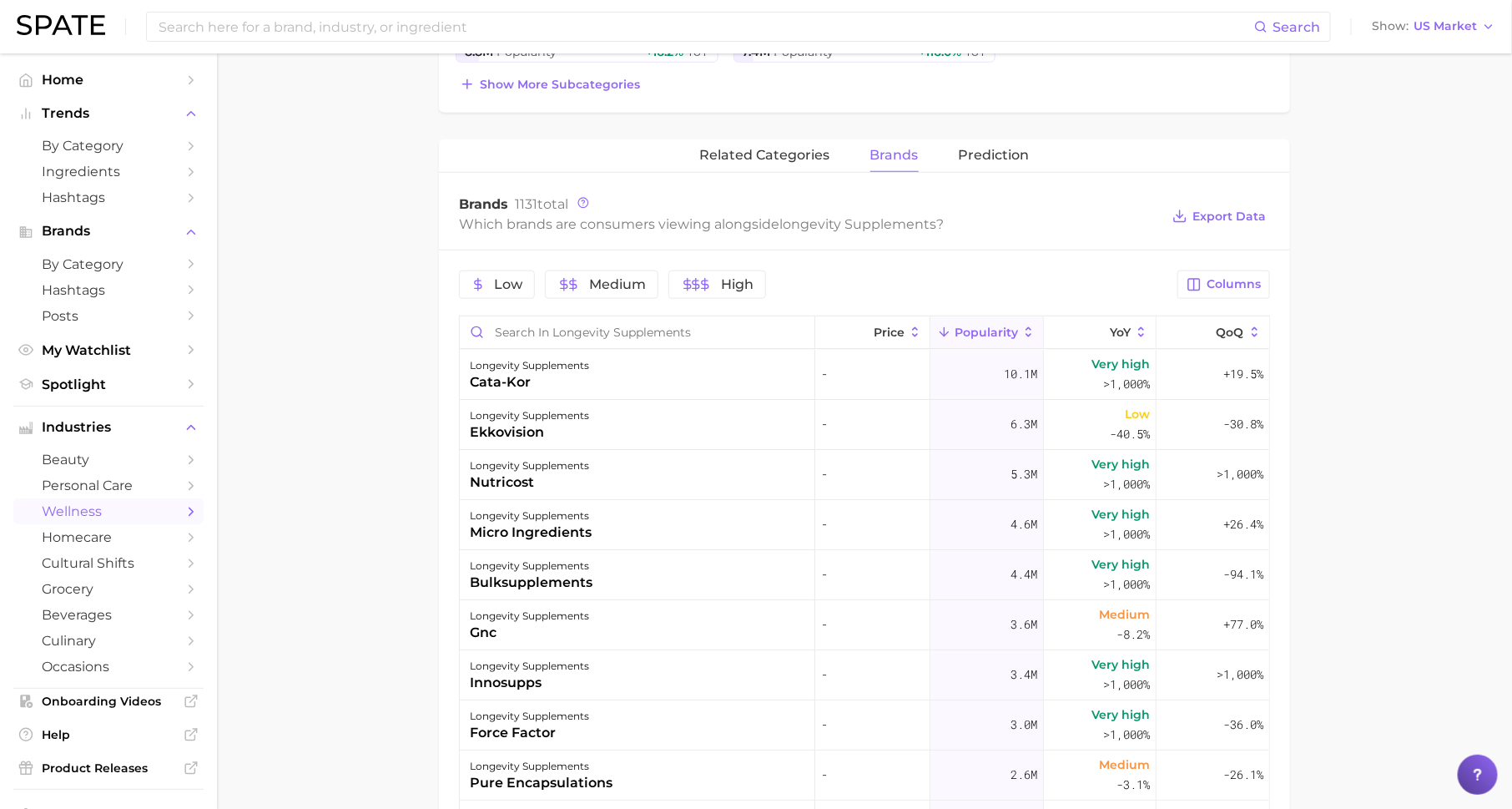
scroll to position [585, 0]
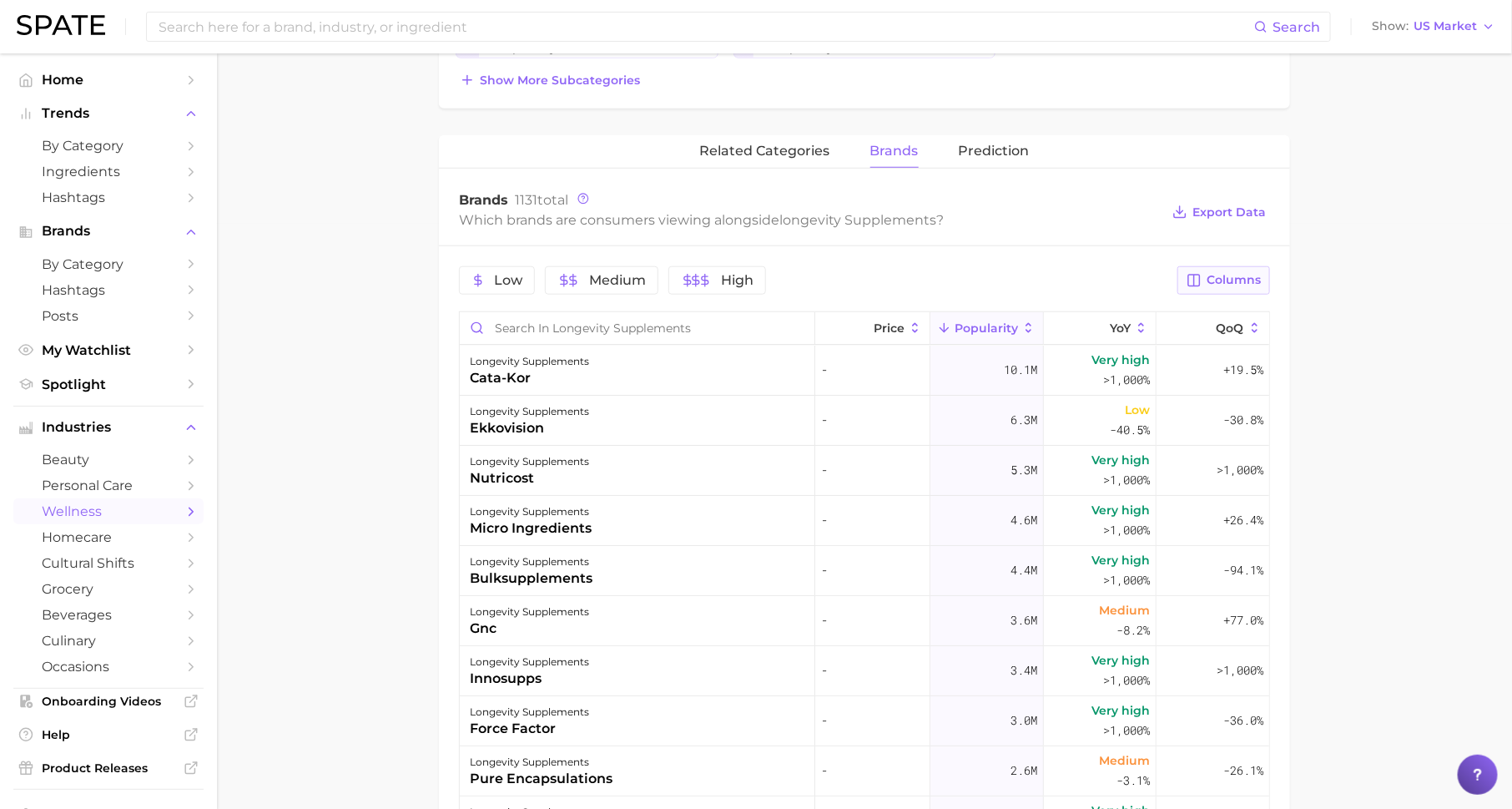
click at [1196, 282] on icon "button" at bounding box center [1195, 280] width 12 height 12
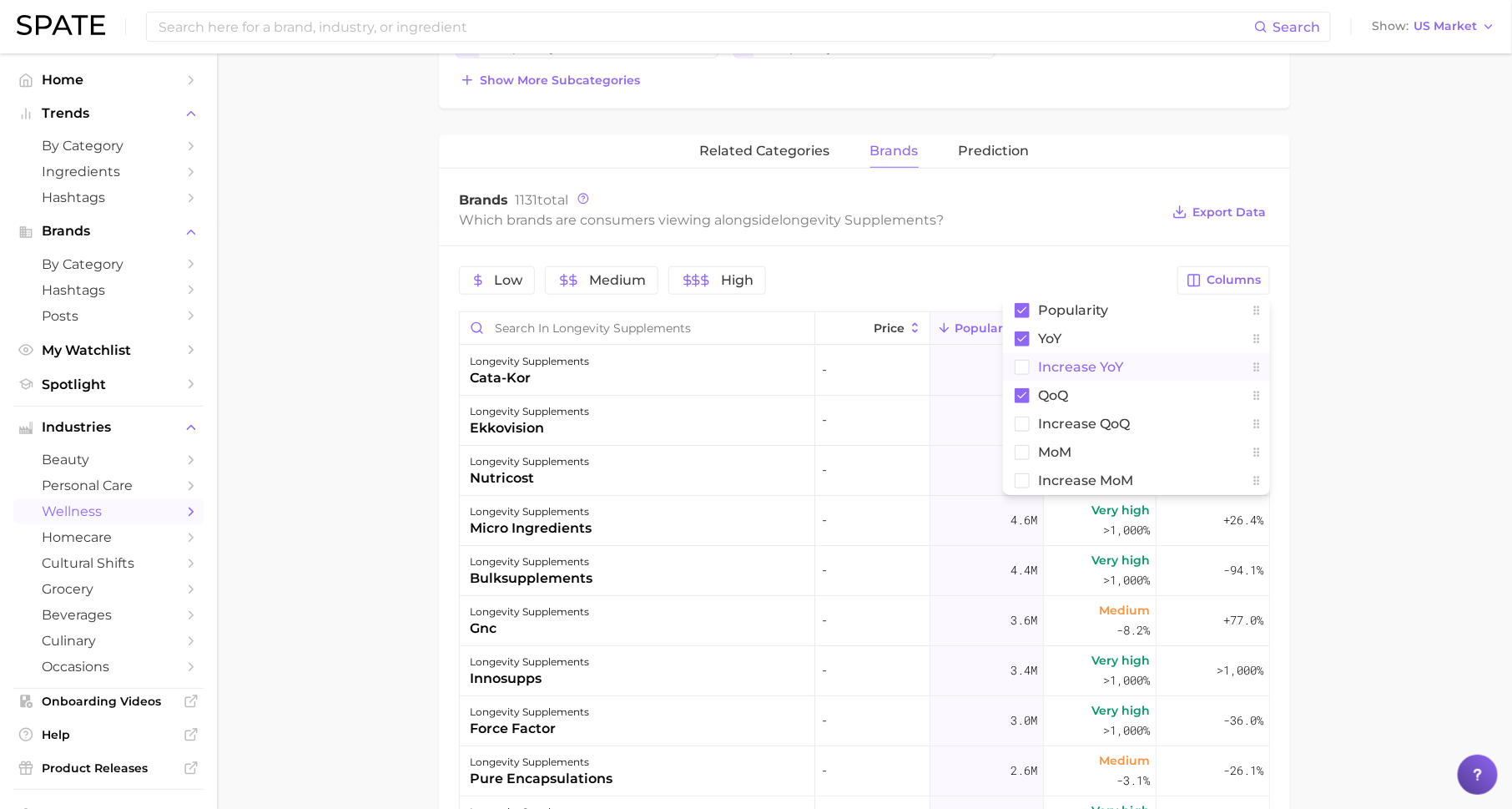
click at [1123, 354] on button "Increase YoY" at bounding box center [1137, 367] width 267 height 28
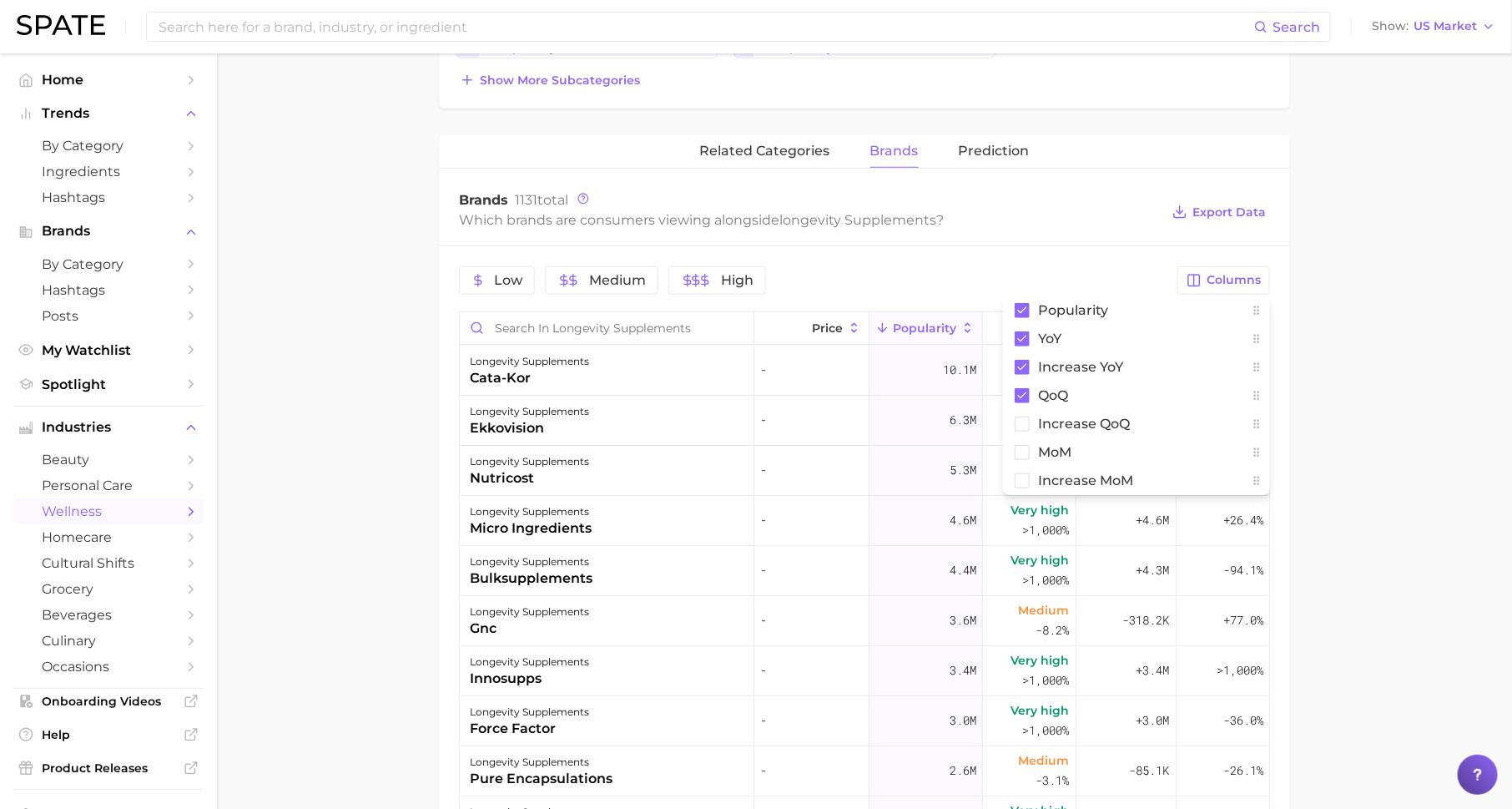
click at [1360, 354] on main "1. supplements & ingestibles 2. supplements 3. longevity supplements 4. Subcate…" at bounding box center [865, 345] width 1296 height 1755
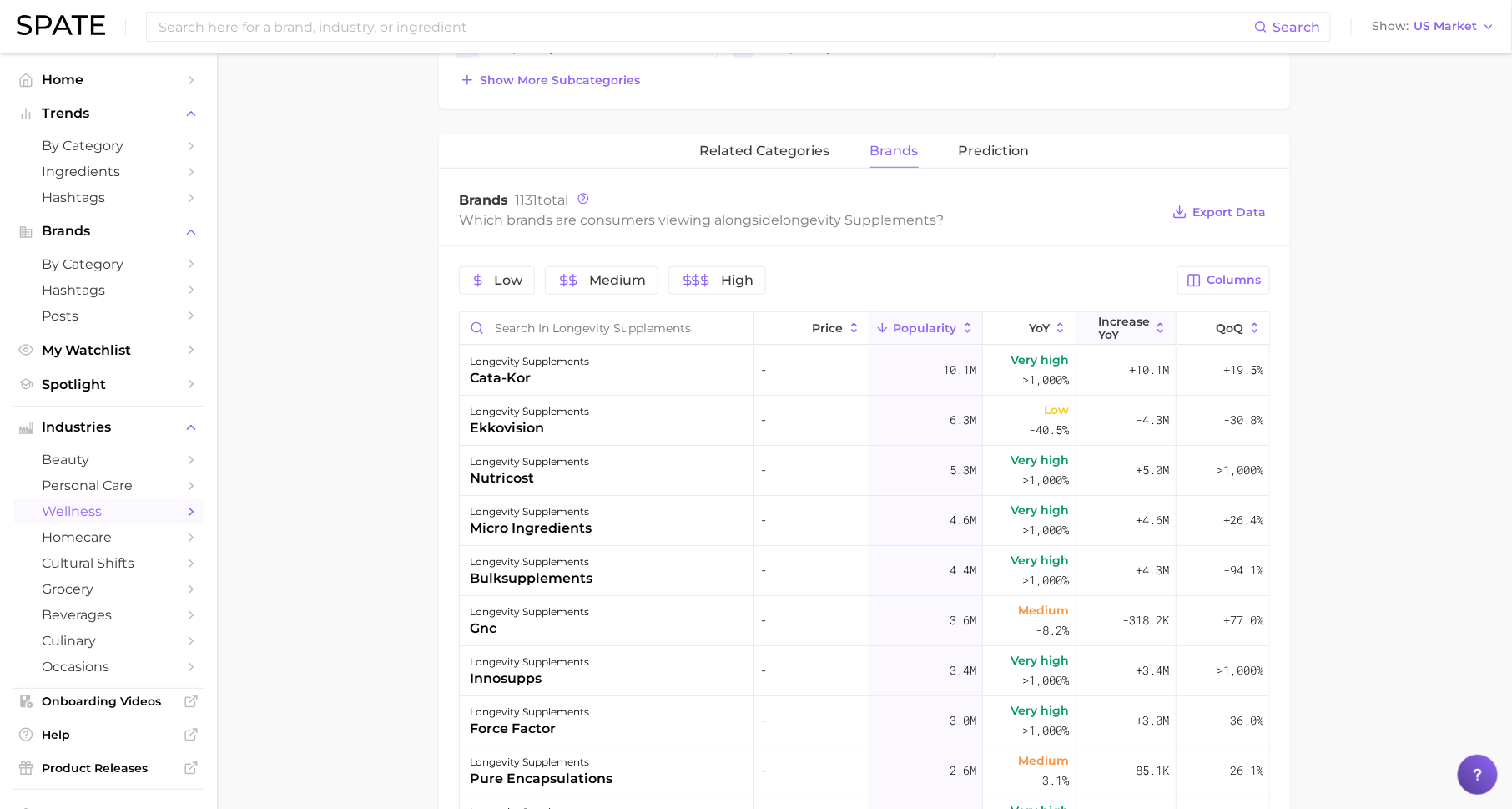
click at [1123, 323] on span "Increase YoY" at bounding box center [1124, 328] width 52 height 27
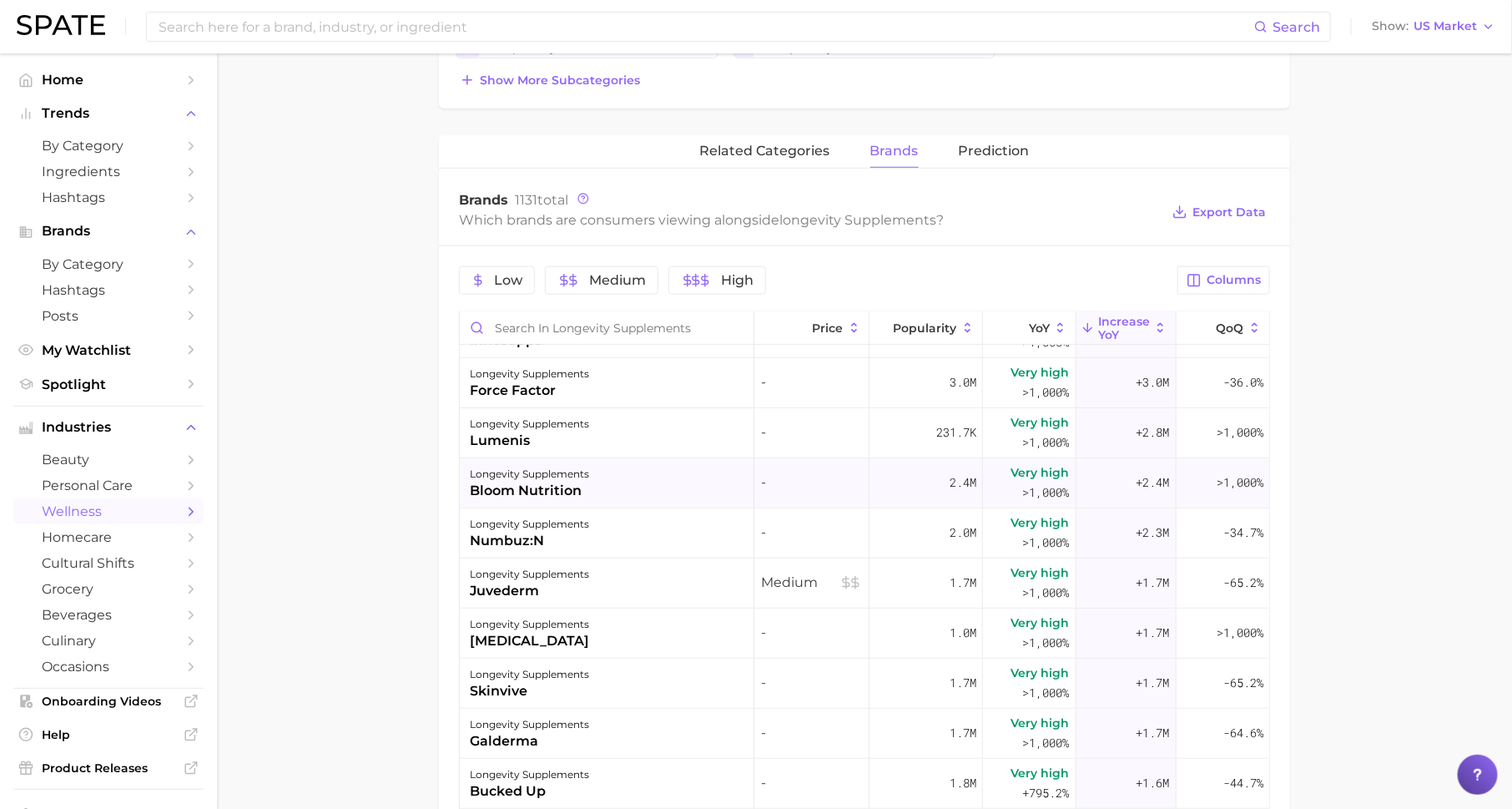
scroll to position [324, 0]
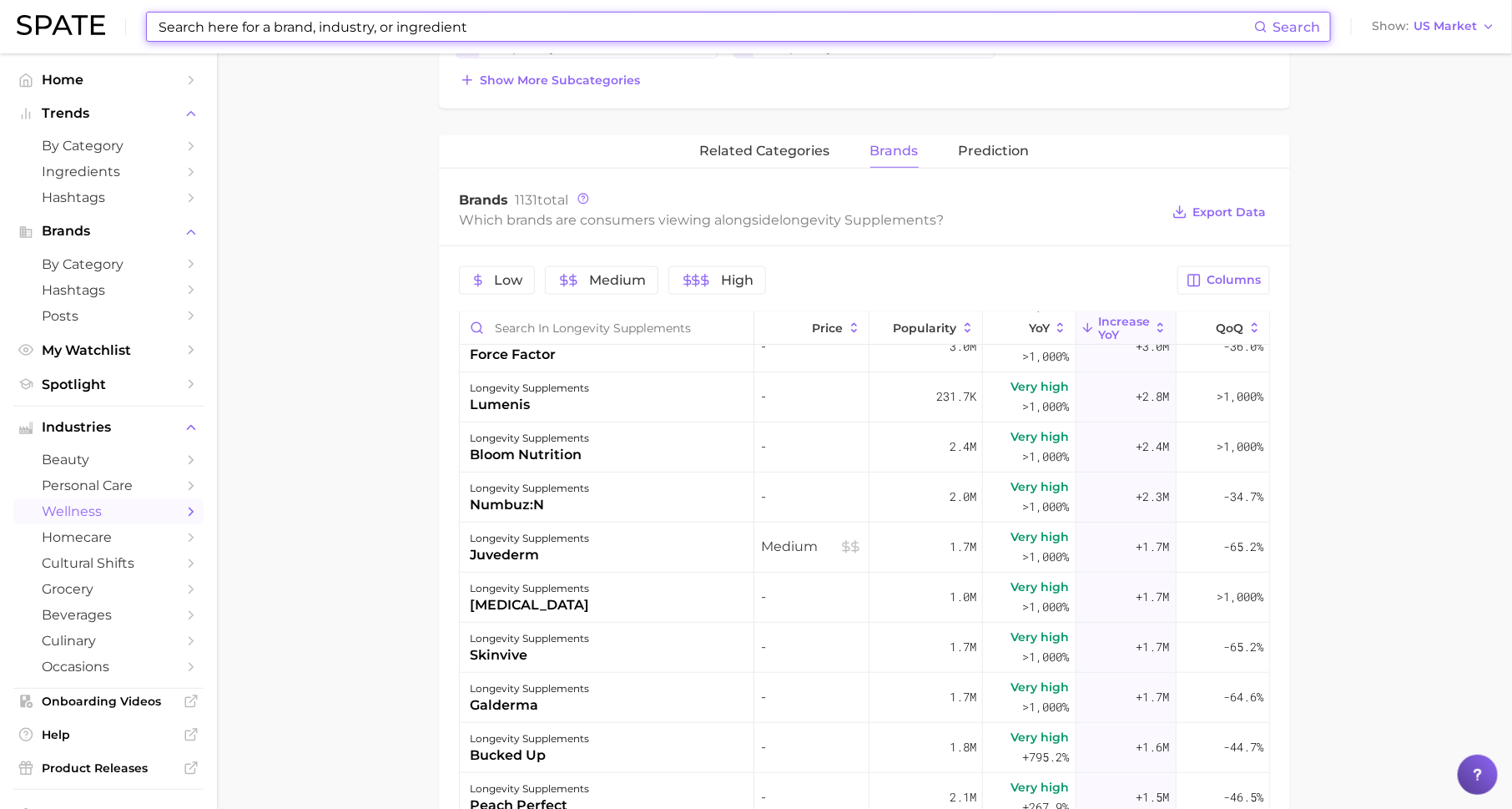
click at [417, 32] on input at bounding box center [705, 27] width 1097 height 28
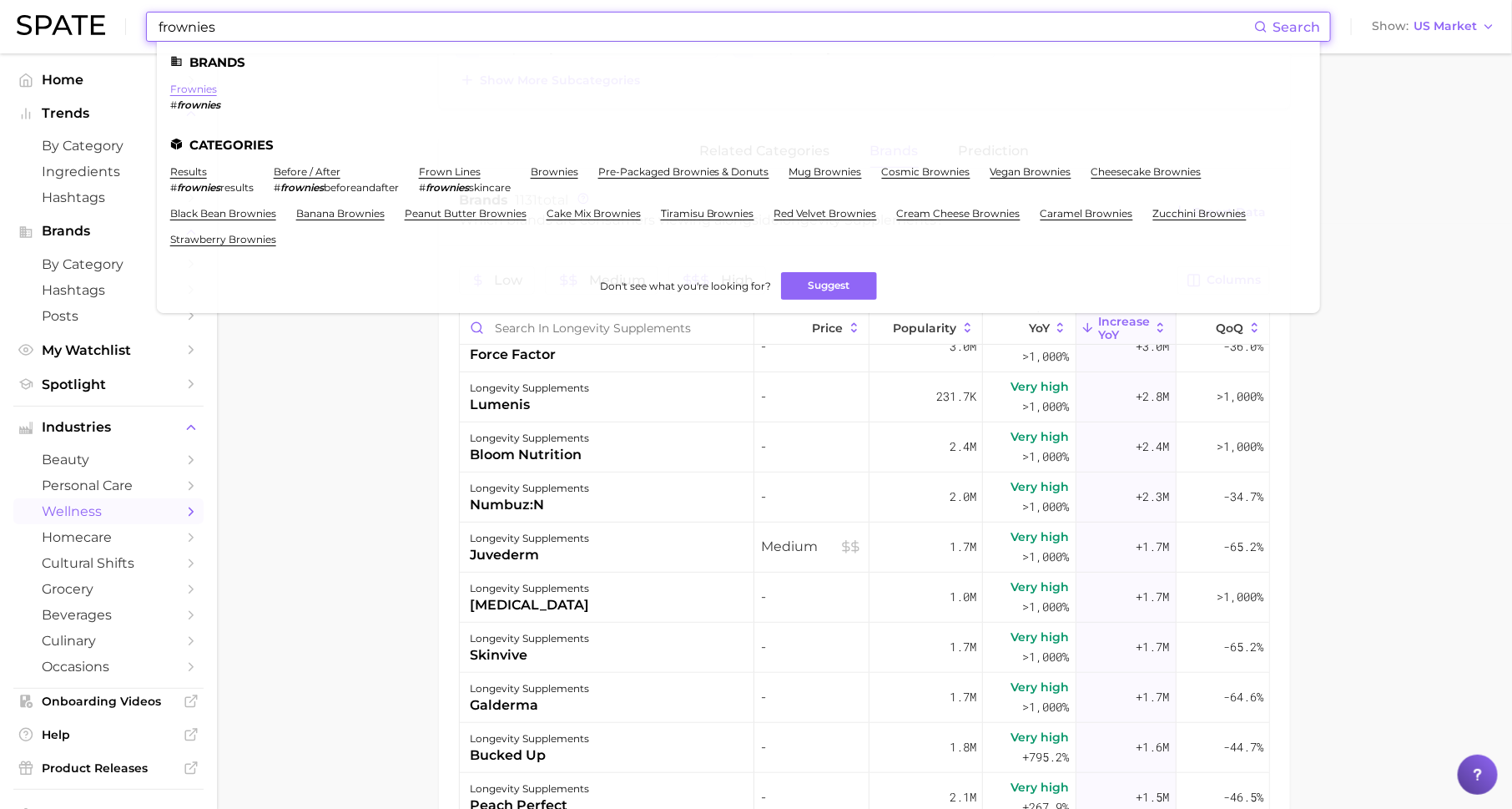
type input "frownies"
click at [196, 94] on link "frownies" at bounding box center [193, 89] width 47 height 13
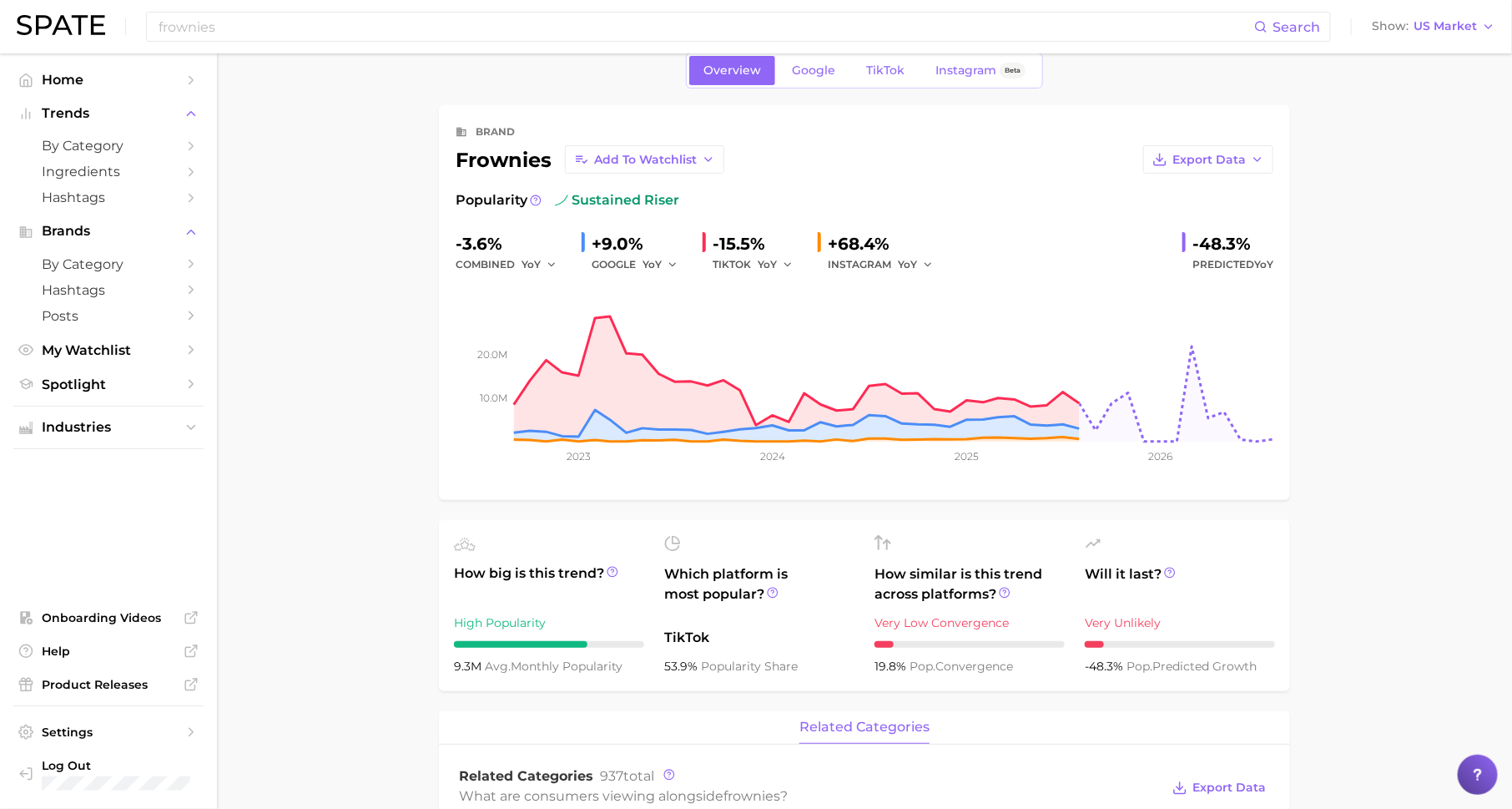
scroll to position [30, 0]
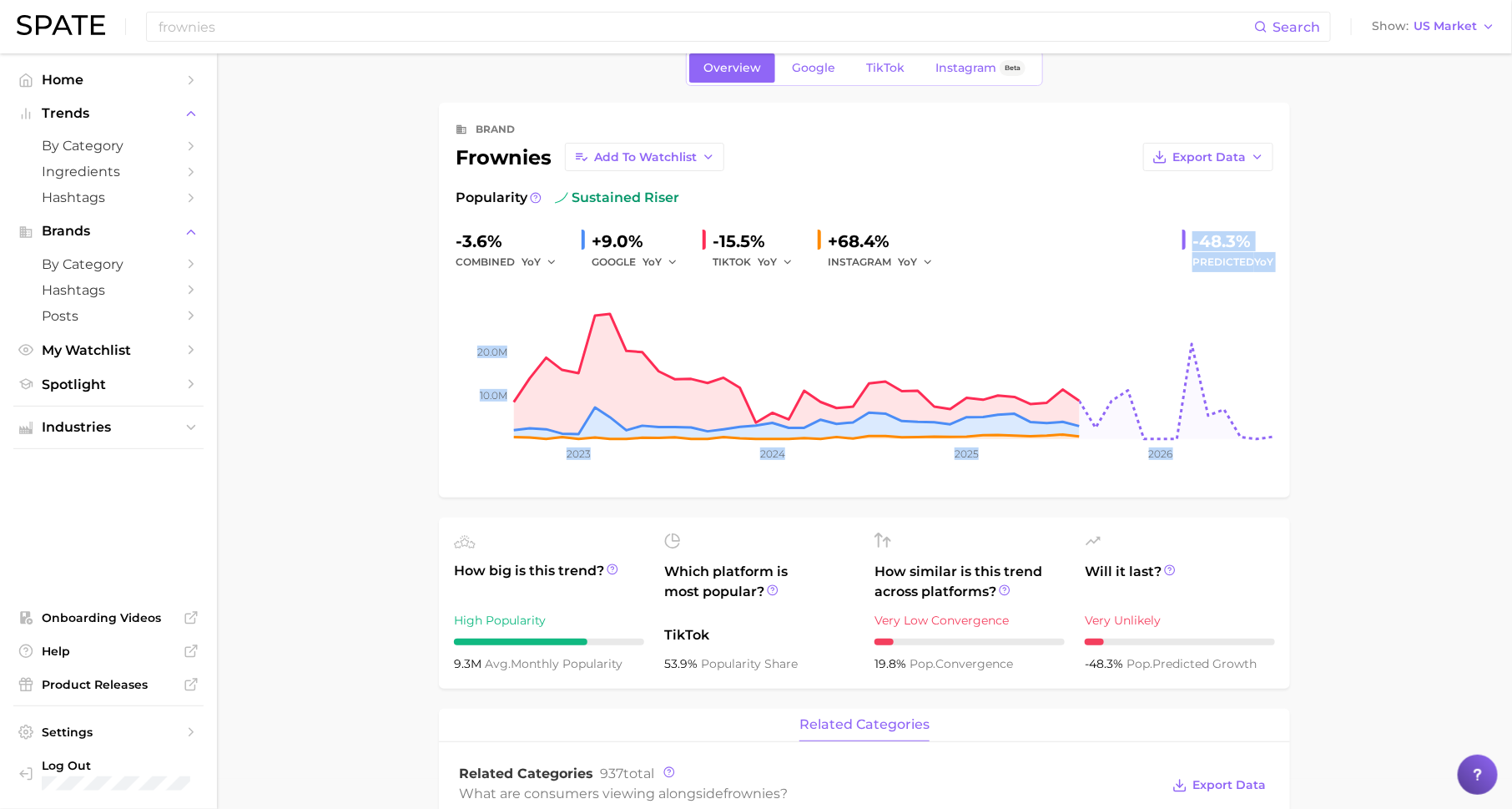
drag, startPoint x: 1193, startPoint y: 238, endPoint x: 1283, endPoint y: 282, distance: 100.2
click at [1283, 282] on div "brand frownies Add to Watchlist Export Data Popularity sustained riser -3.6% co…" at bounding box center [864, 300] width 851 height 395
click at [891, 61] on span "TikTok" at bounding box center [885, 68] width 38 height 15
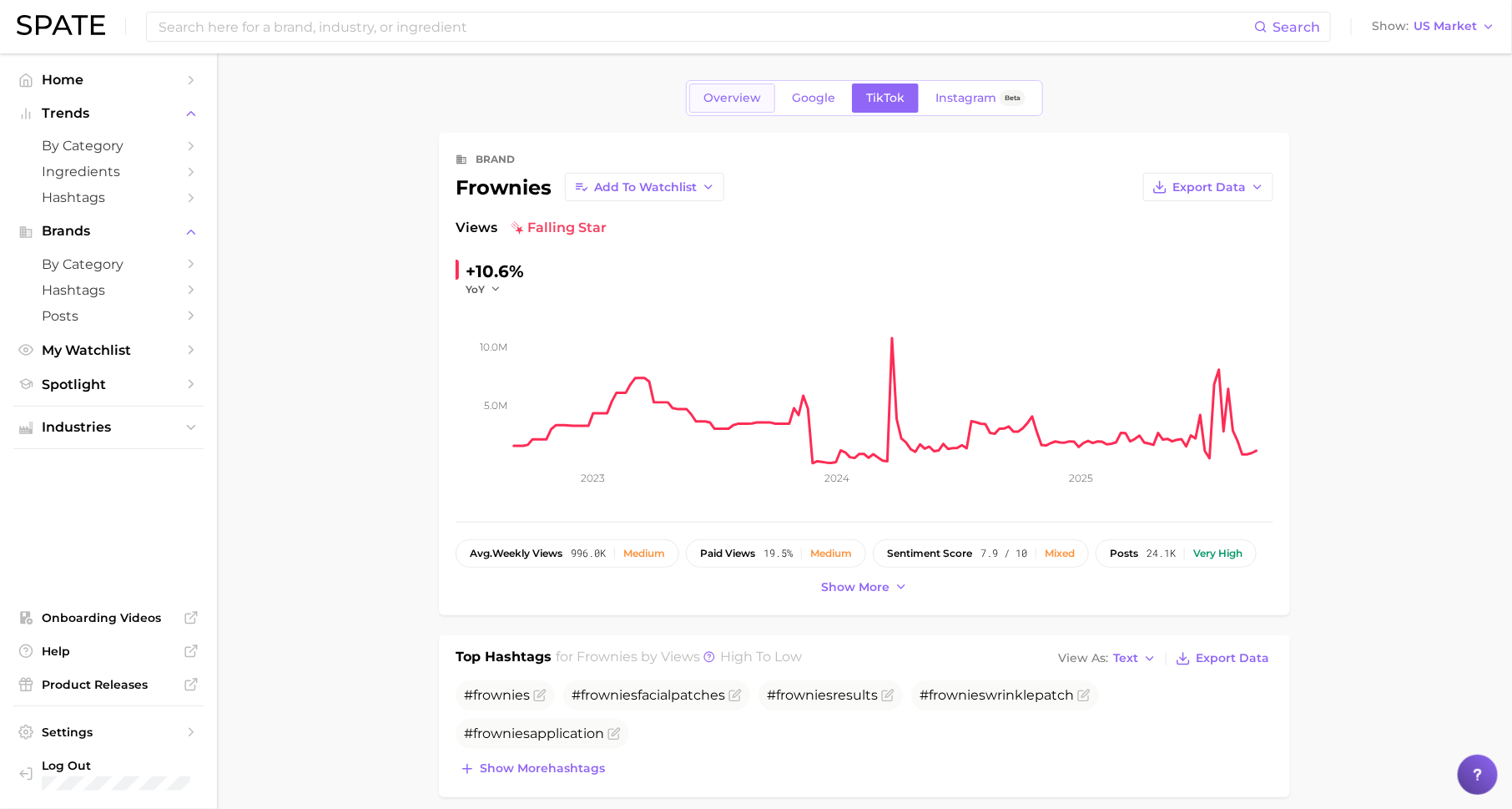
click at [704, 104] on link "Overview" at bounding box center [732, 98] width 86 height 29
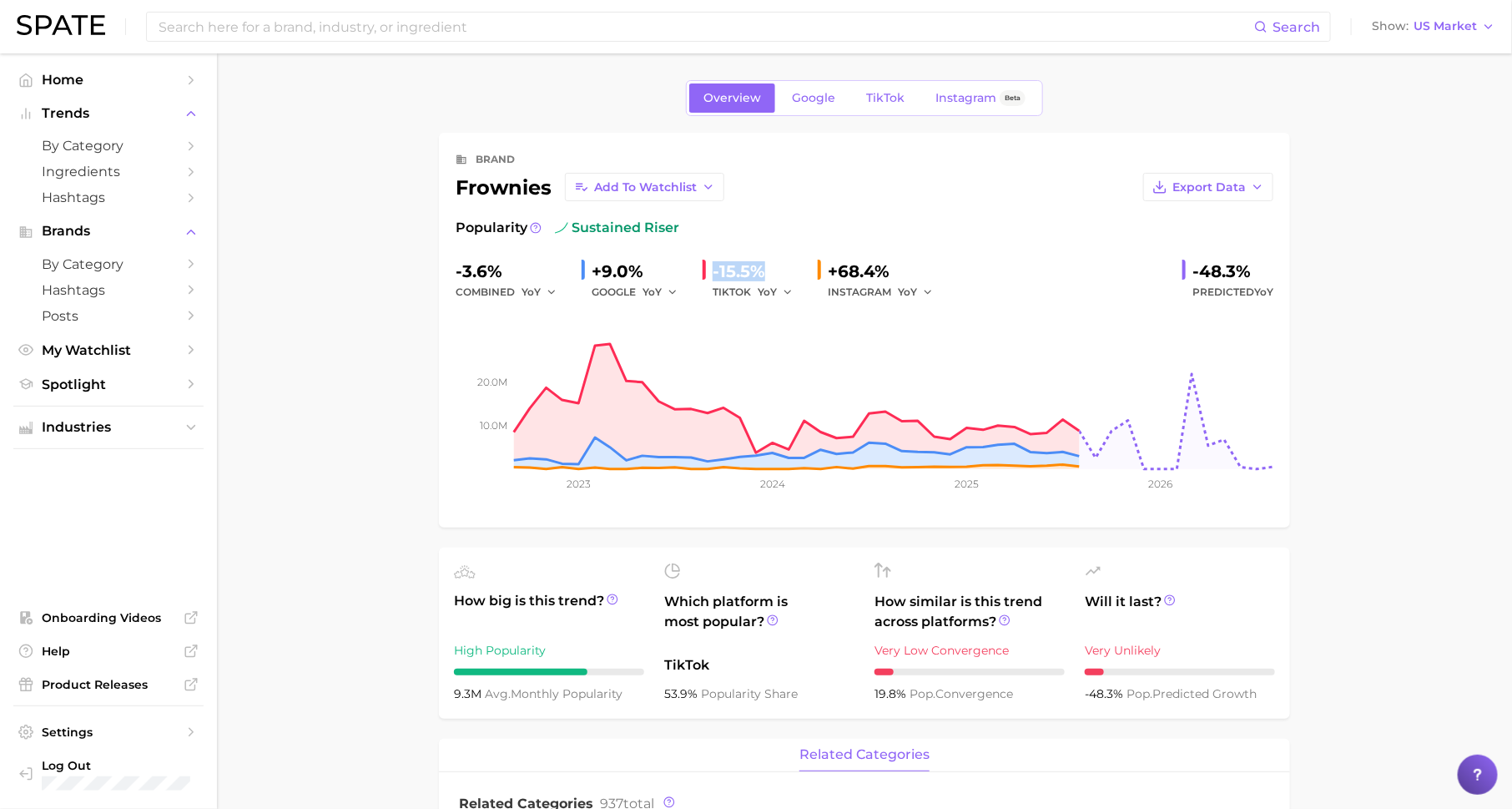
drag, startPoint x: 712, startPoint y: 272, endPoint x: 783, endPoint y: 280, distance: 71.4
click at [783, 280] on div "-15.5% TIKTOK YoY" at bounding box center [753, 280] width 102 height 44
click at [812, 91] on span "Google" at bounding box center [813, 97] width 44 height 15
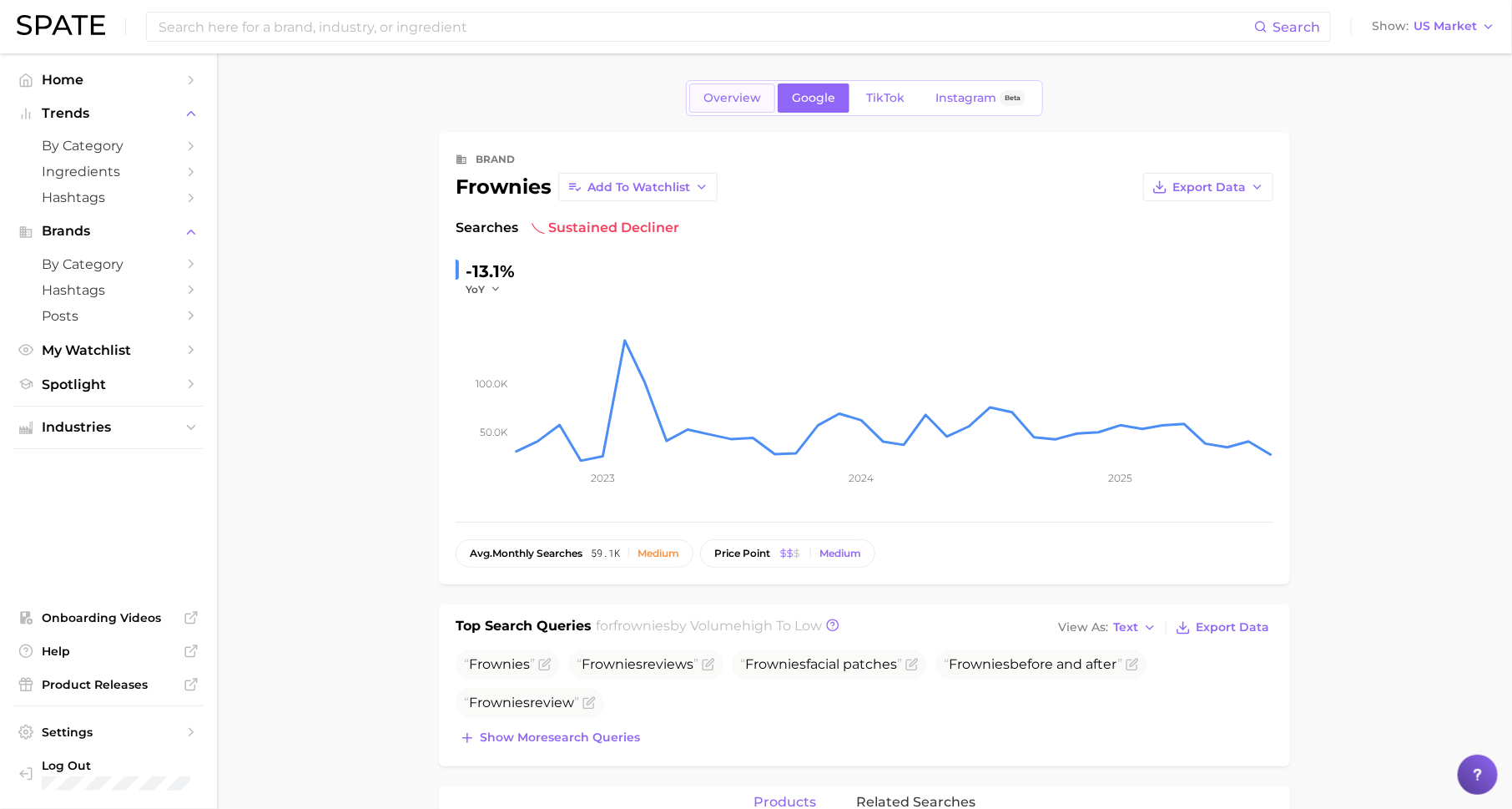
click at [724, 86] on link "Overview" at bounding box center [732, 98] width 86 height 29
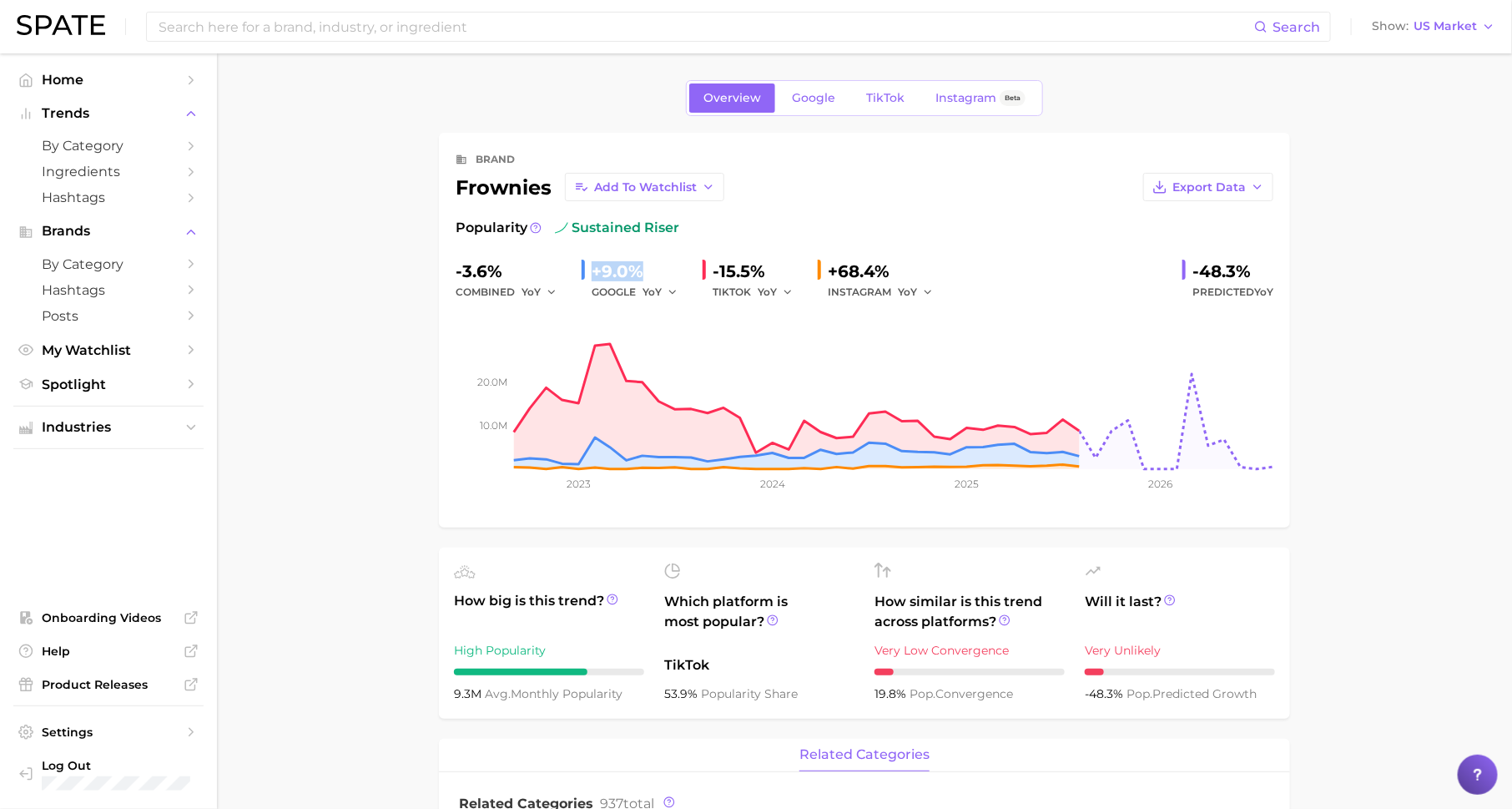
drag, startPoint x: 592, startPoint y: 268, endPoint x: 650, endPoint y: 267, distance: 58.0
click at [650, 267] on div "+9.0%" at bounding box center [641, 271] width 97 height 27
click at [888, 92] on span "TikTok" at bounding box center [885, 97] width 38 height 15
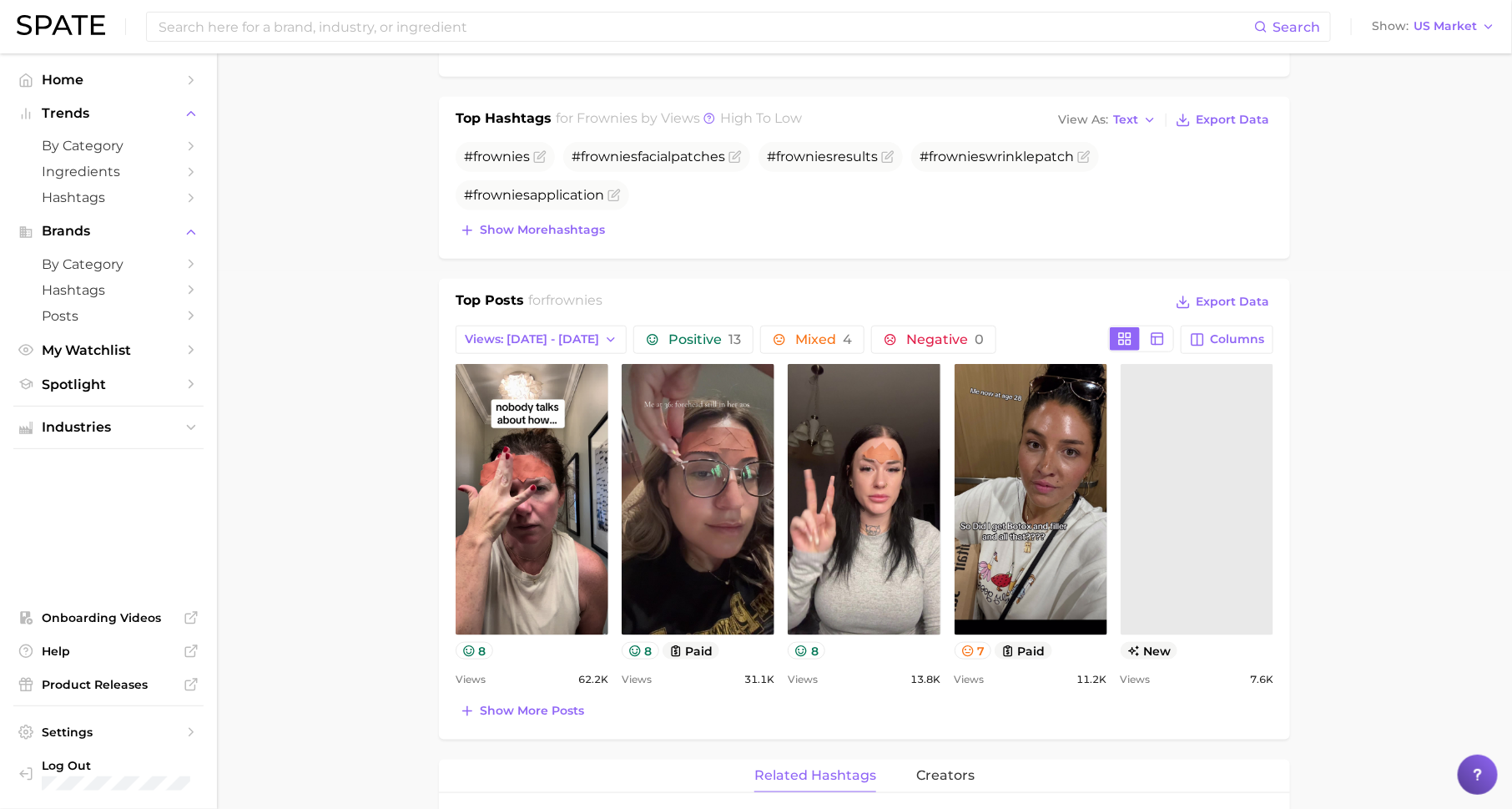
scroll to position [693, 0]
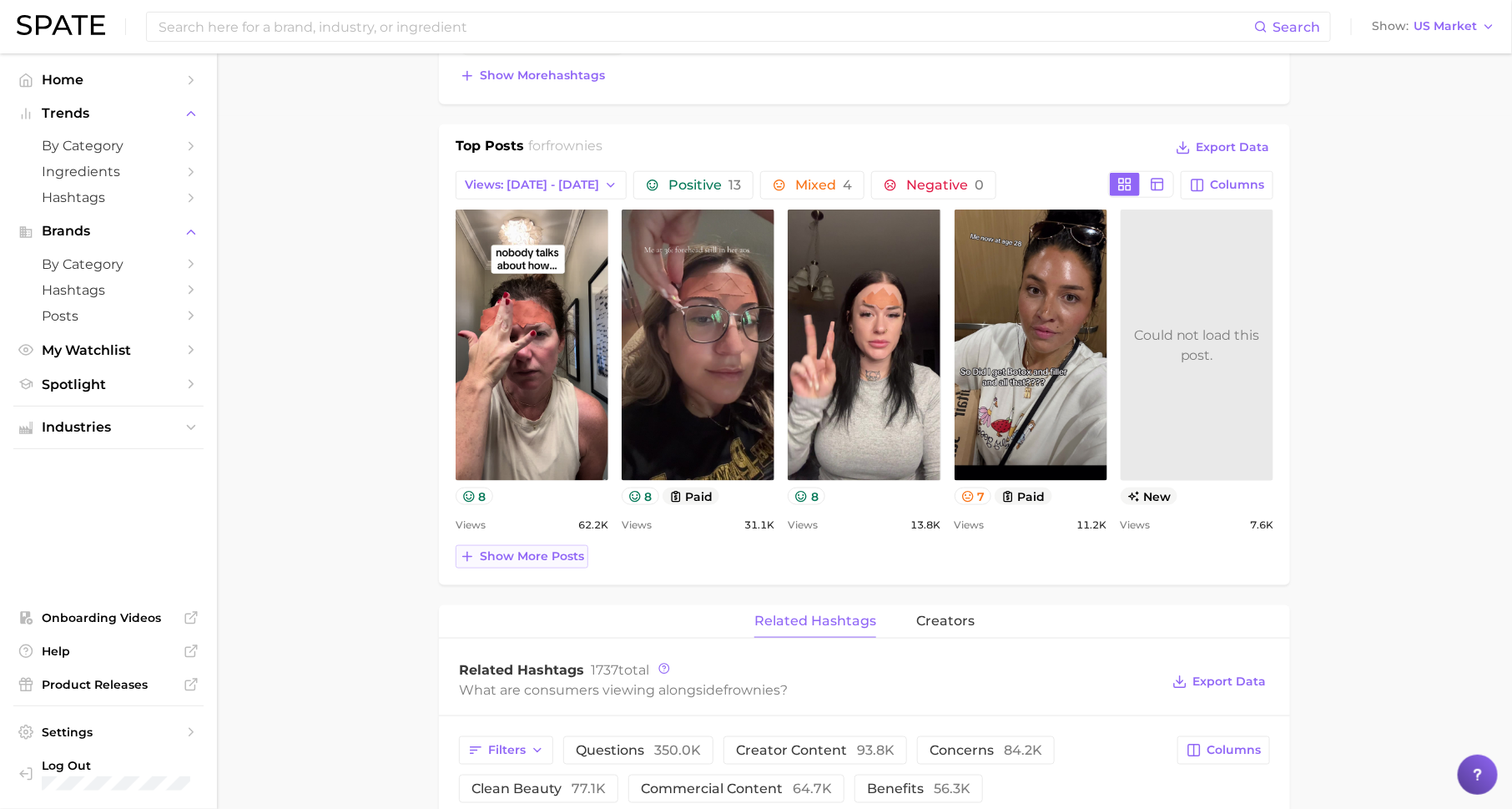
click at [509, 549] on span "Show more posts" at bounding box center [532, 556] width 104 height 15
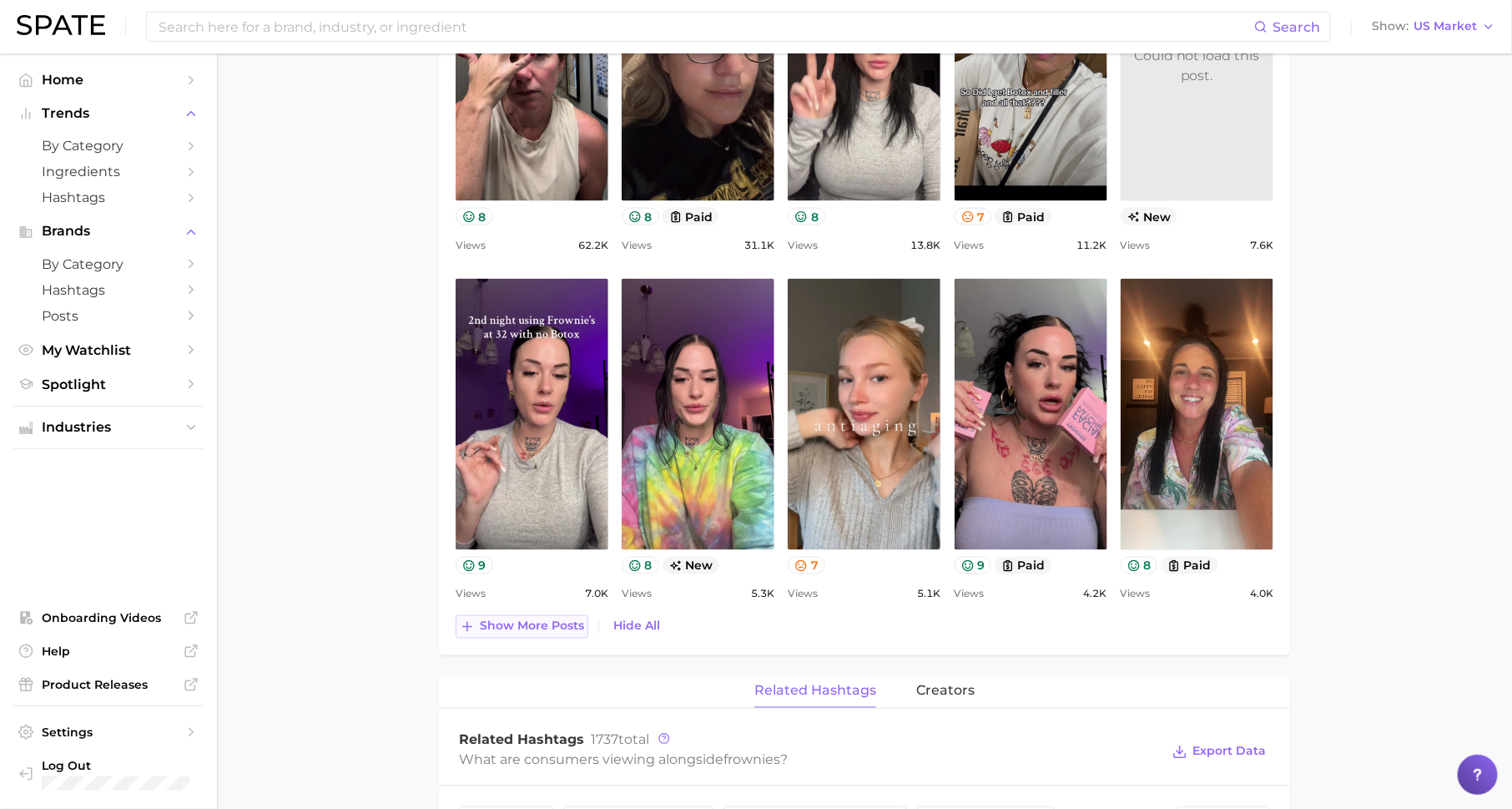
scroll to position [1013, 0]
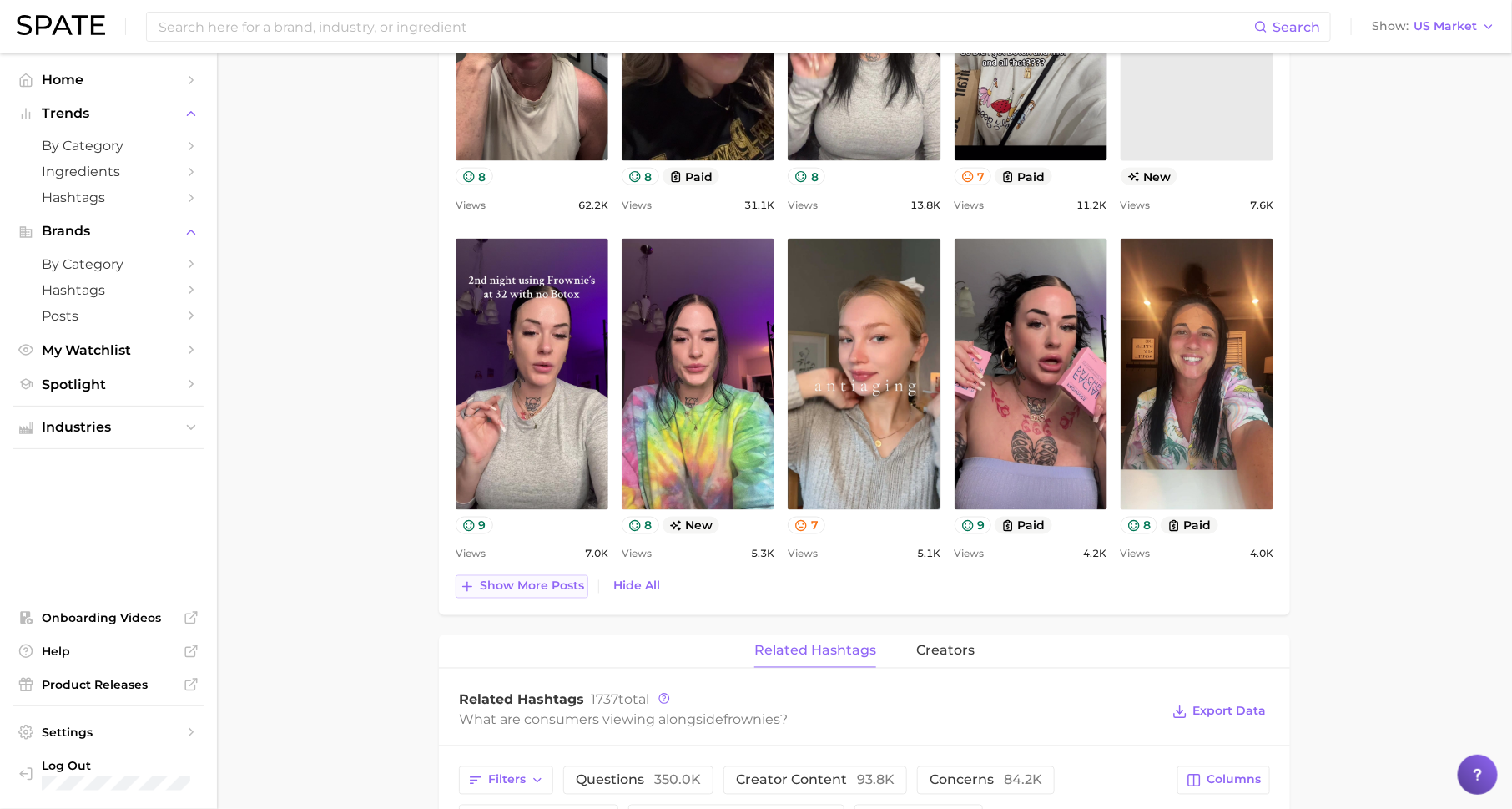
click at [528, 579] on span "Show more posts" at bounding box center [532, 586] width 104 height 15
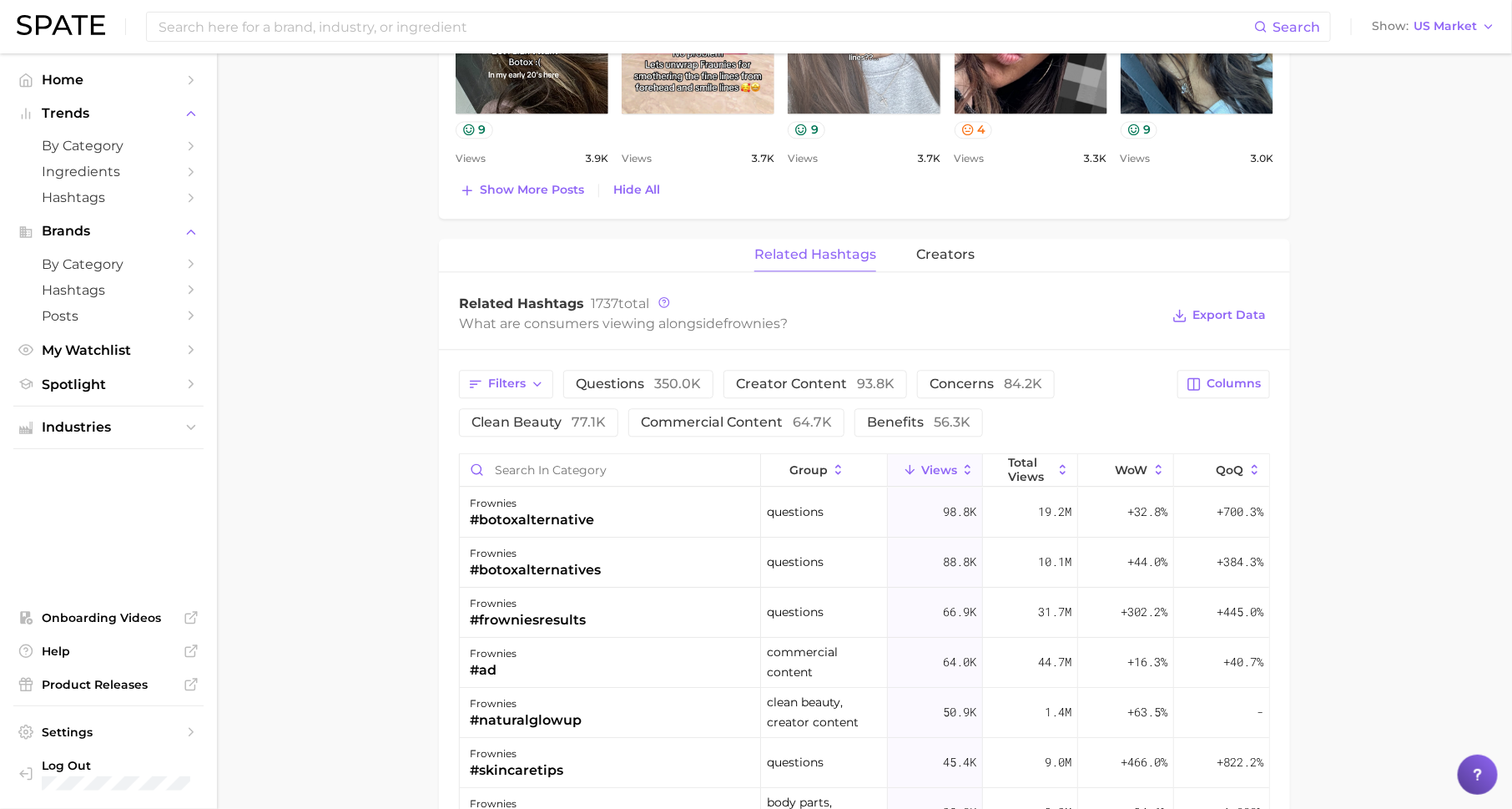
scroll to position [1921, 0]
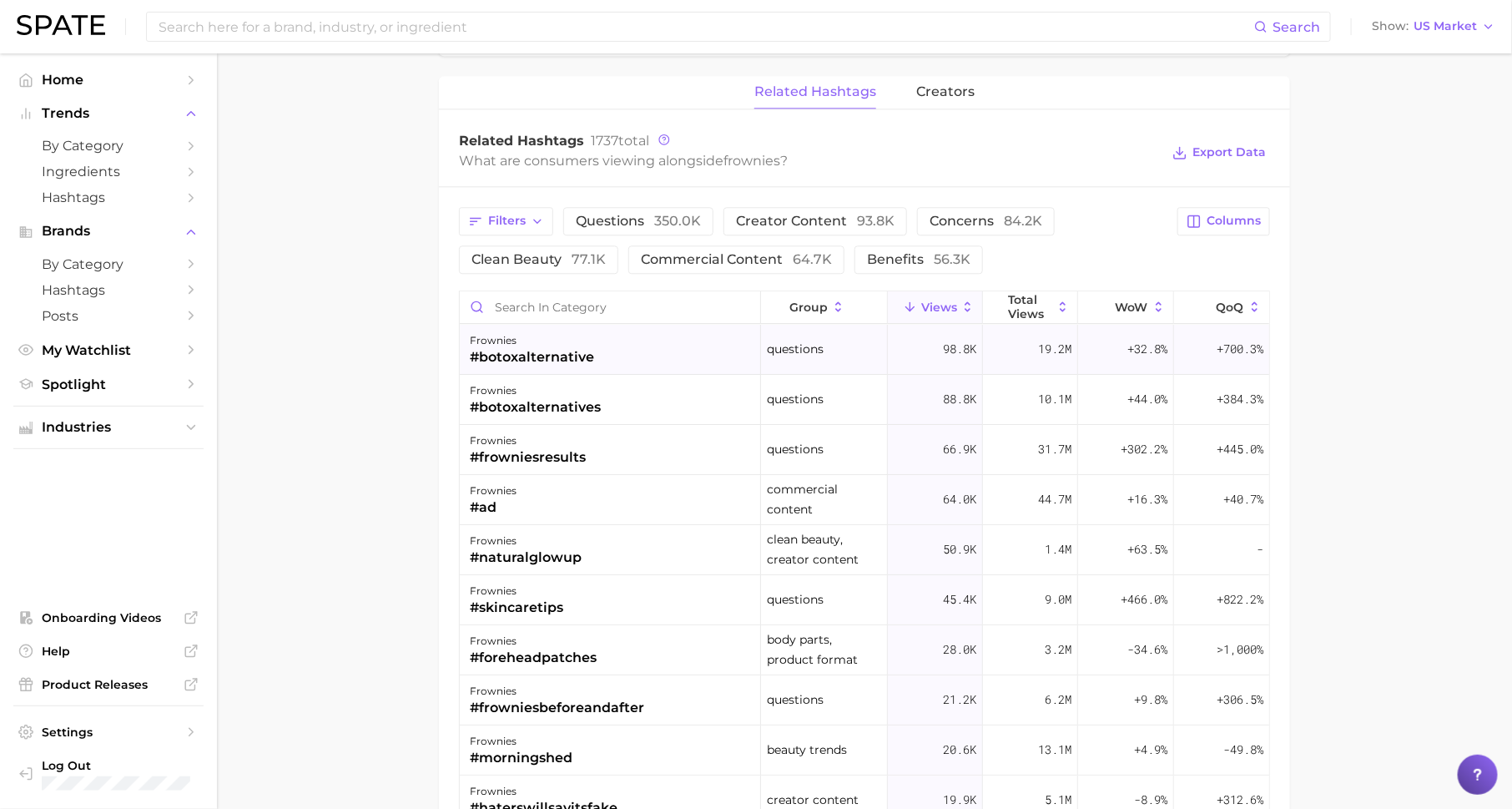
click at [576, 347] on div "#botoxalternative" at bounding box center [531, 357] width 124 height 20
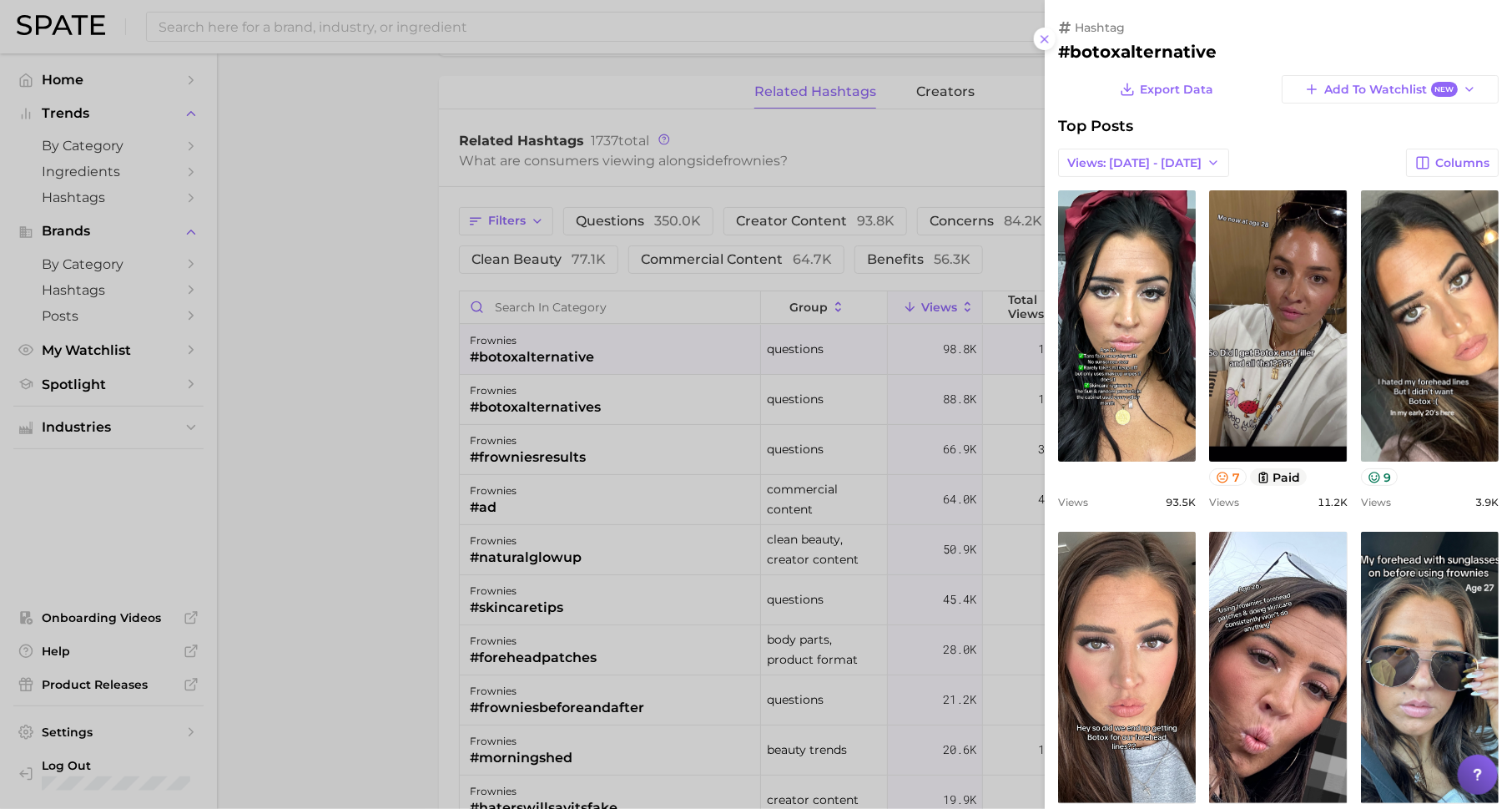
scroll to position [0, 0]
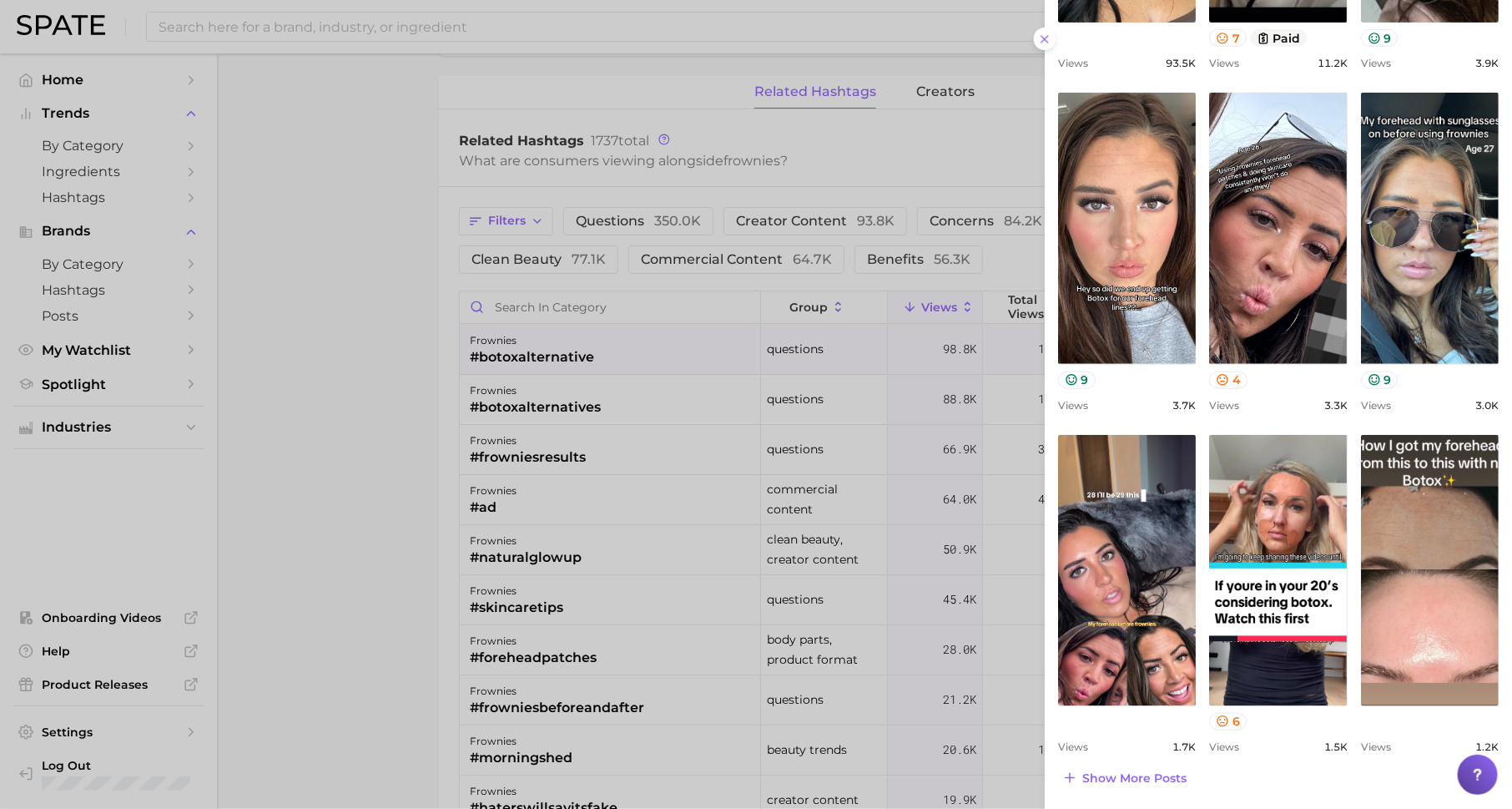
click at [854, 563] on div at bounding box center [756, 404] width 1512 height 809
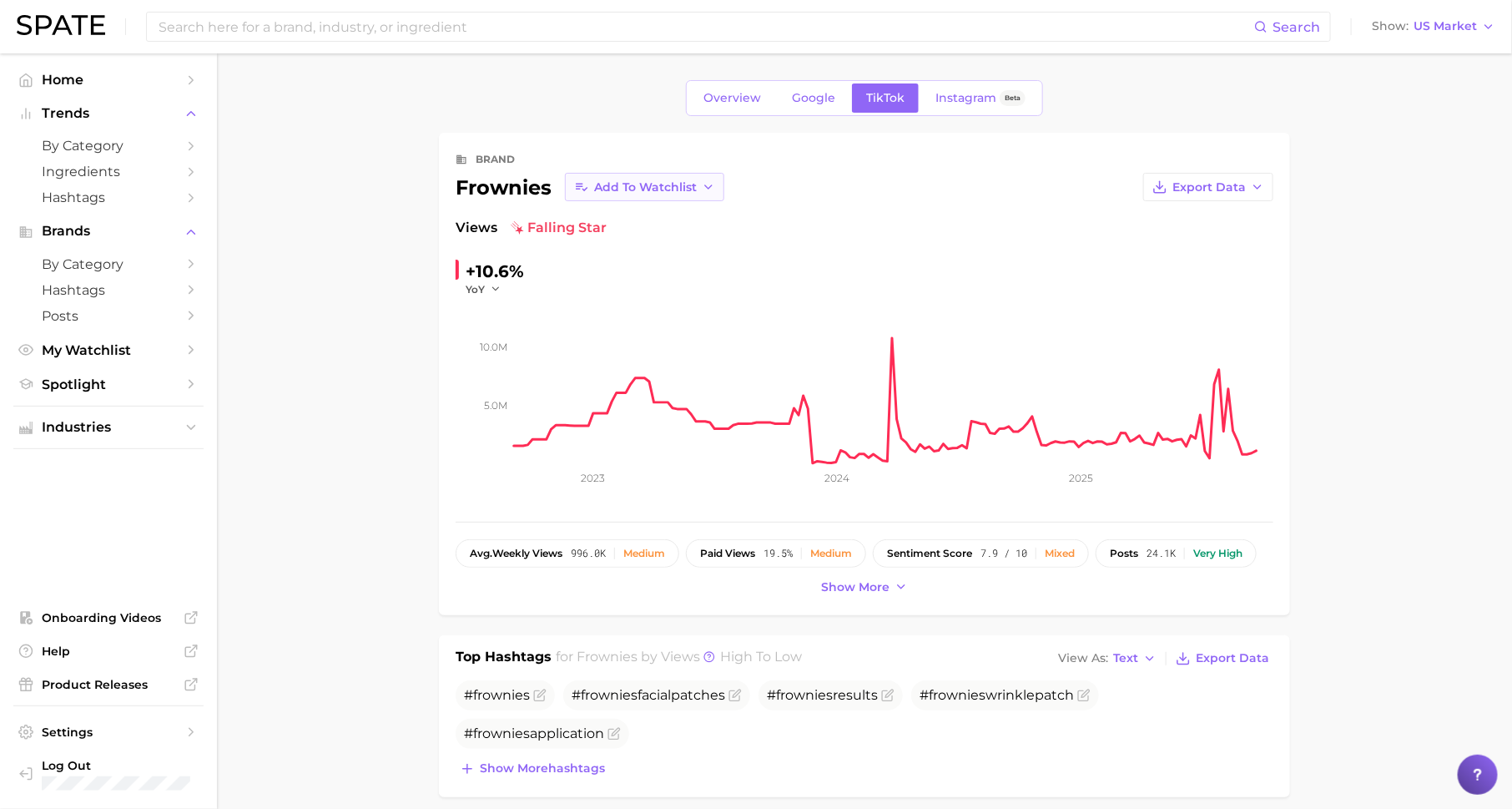
click at [653, 196] on button "Add to Watchlist" at bounding box center [645, 186] width 159 height 28
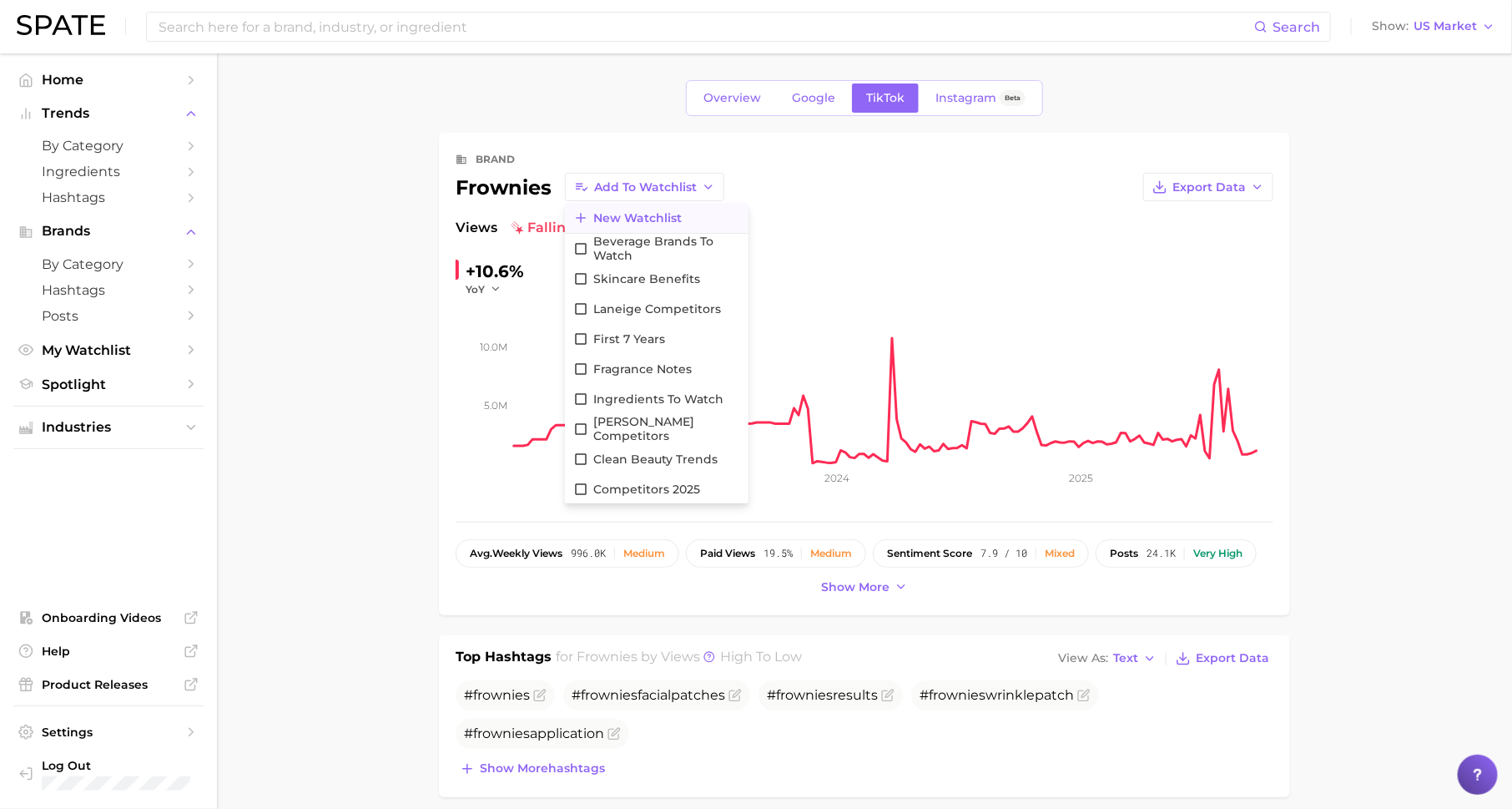
click at [664, 219] on span "New Watchlist" at bounding box center [637, 218] width 88 height 15
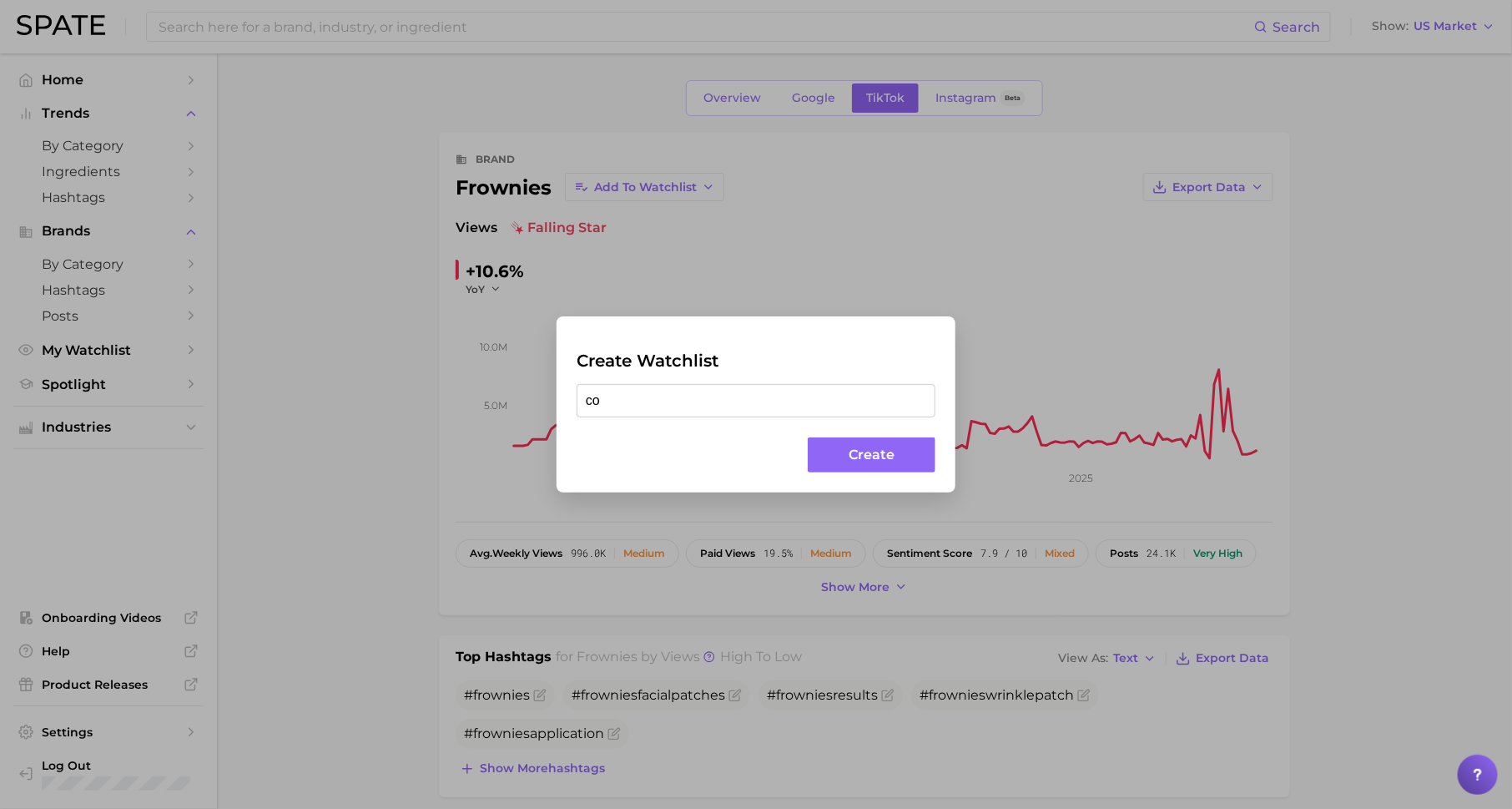
type input "c"
click at [273, 360] on div "Create Watchlist Create" at bounding box center [756, 404] width 1512 height 809
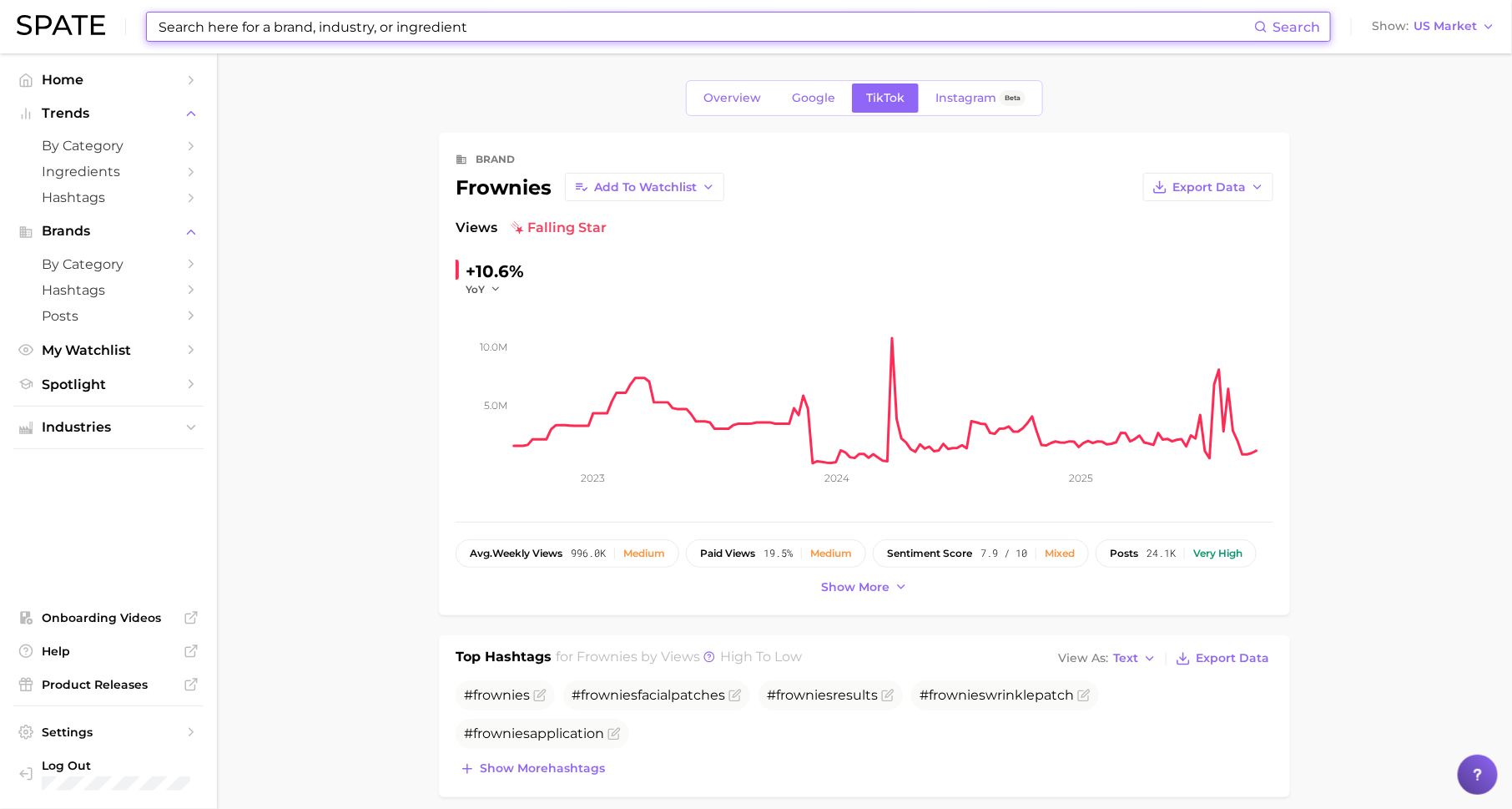
click at [434, 38] on input at bounding box center [705, 27] width 1097 height 28
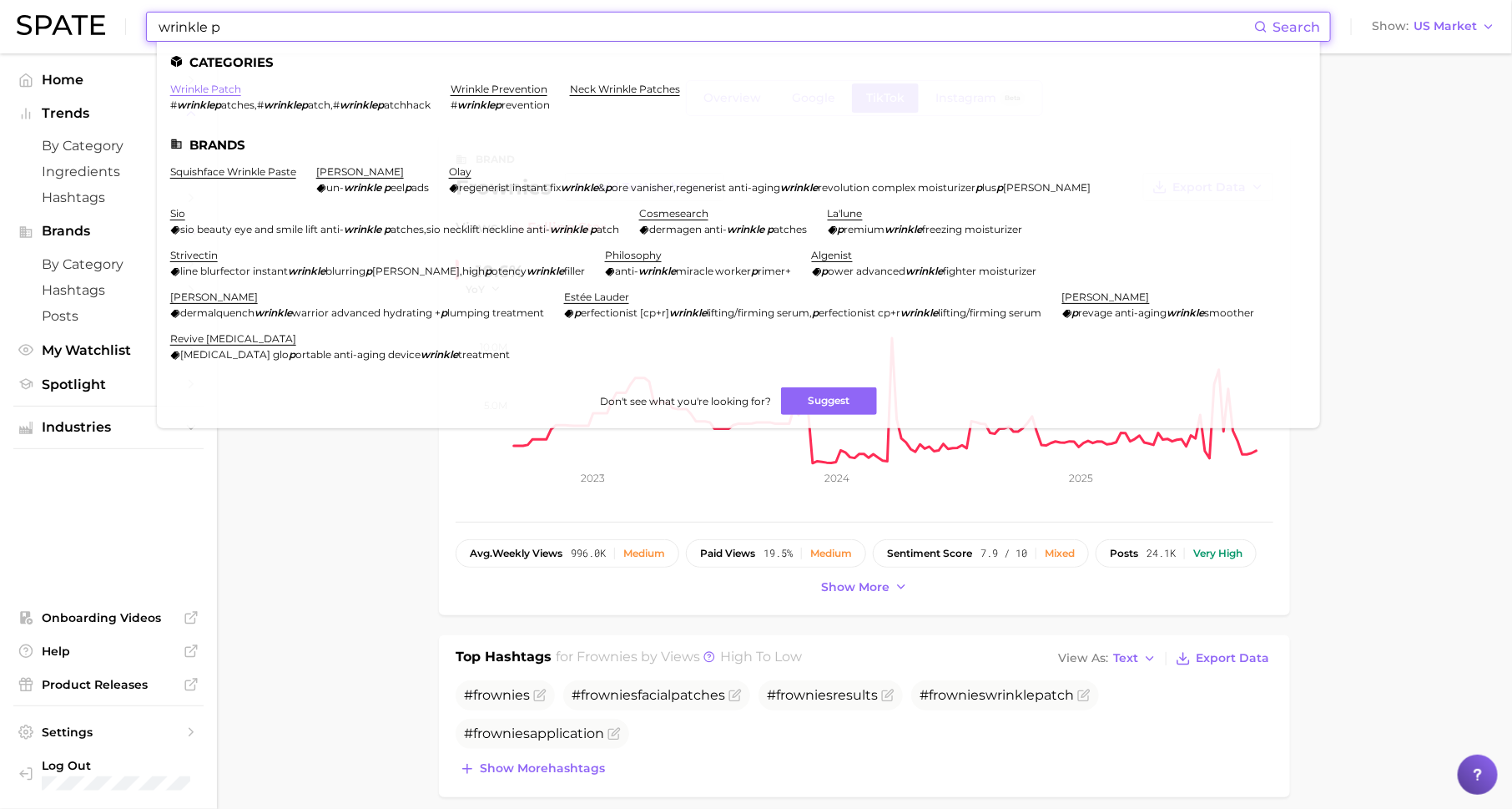
type input "wrinkle p"
click at [221, 88] on link "wrinkle patch" at bounding box center [205, 89] width 71 height 13
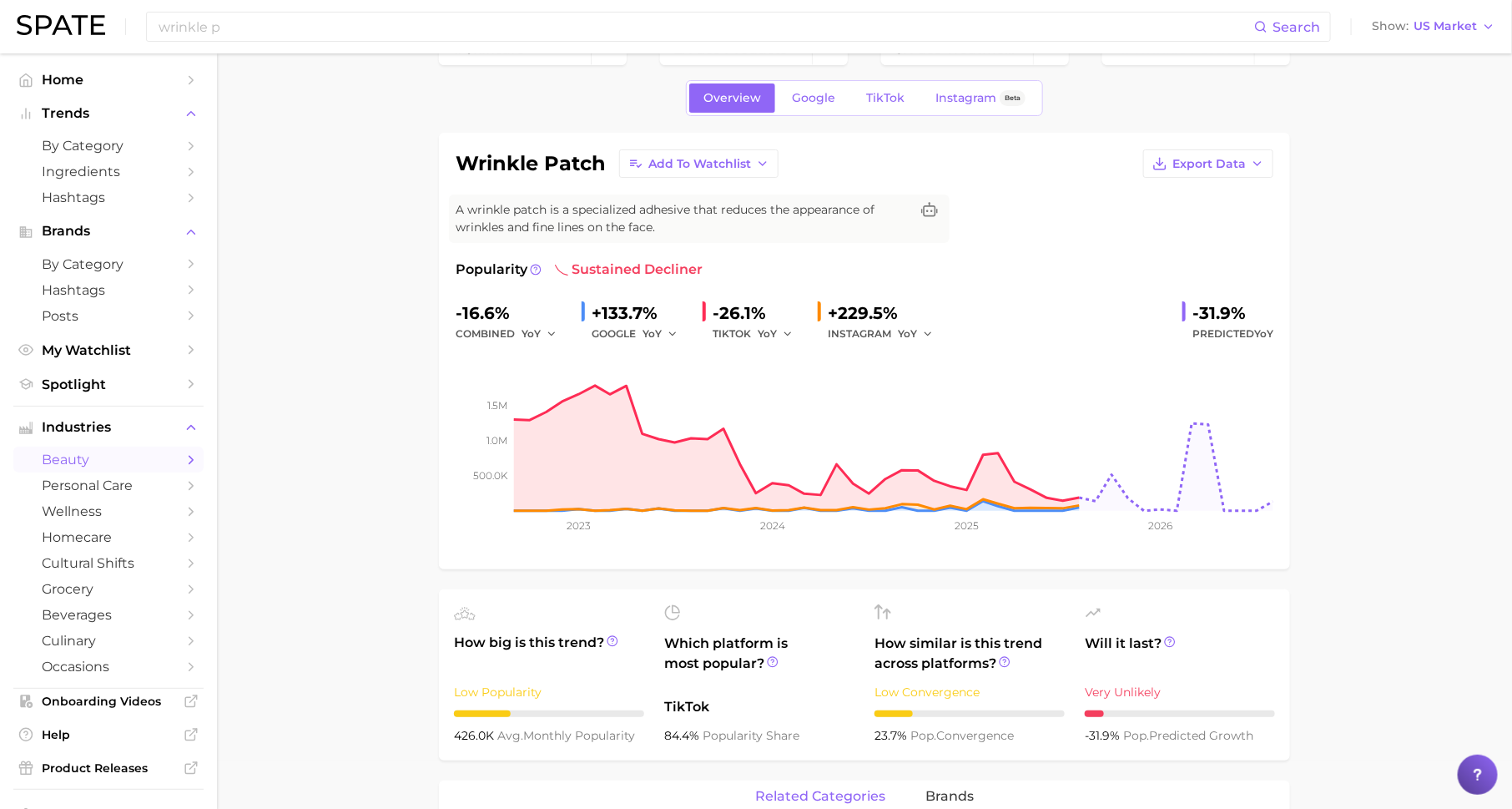
scroll to position [52, 0]
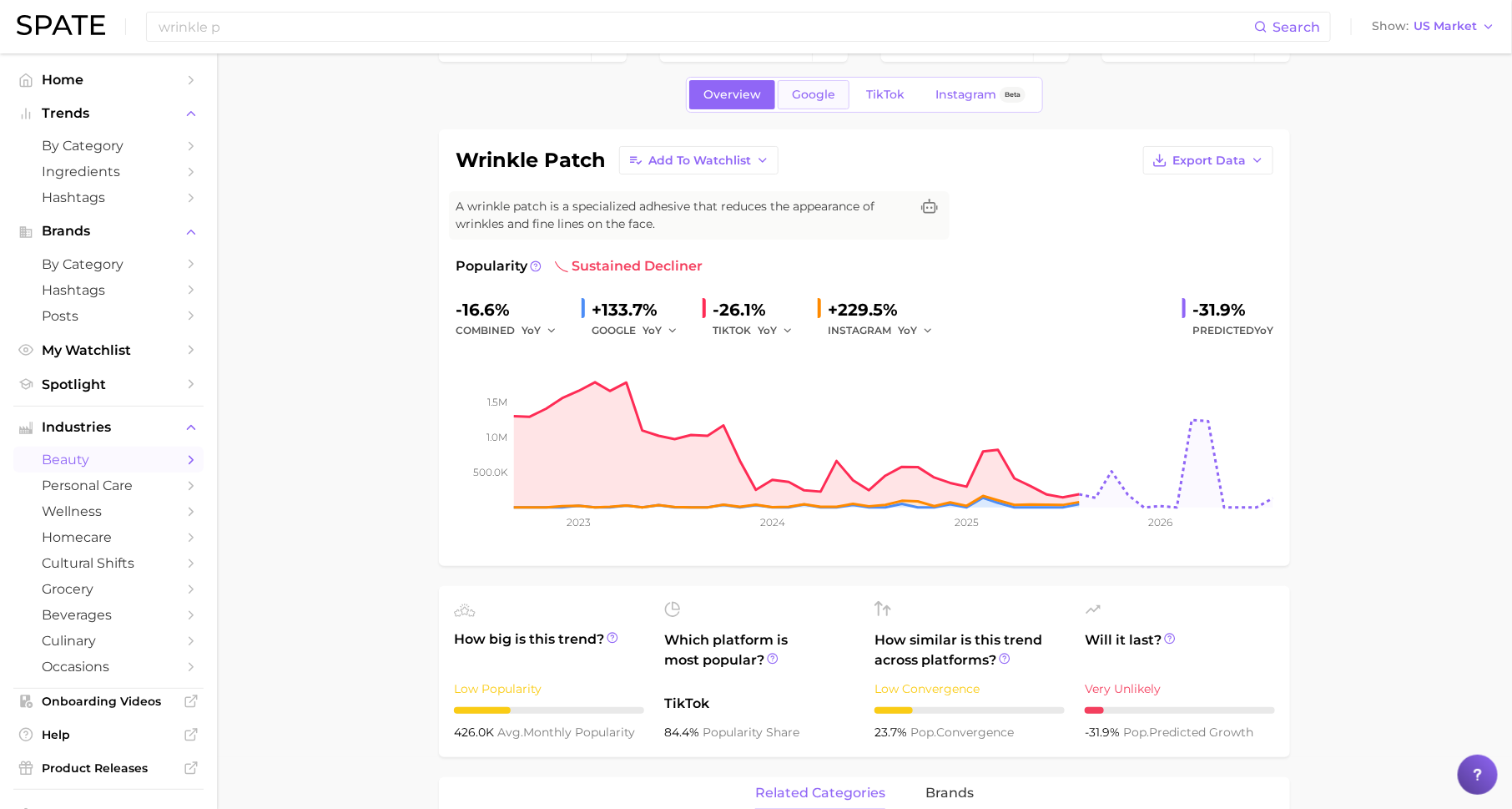
click at [817, 87] on span "Google" at bounding box center [813, 94] width 44 height 15
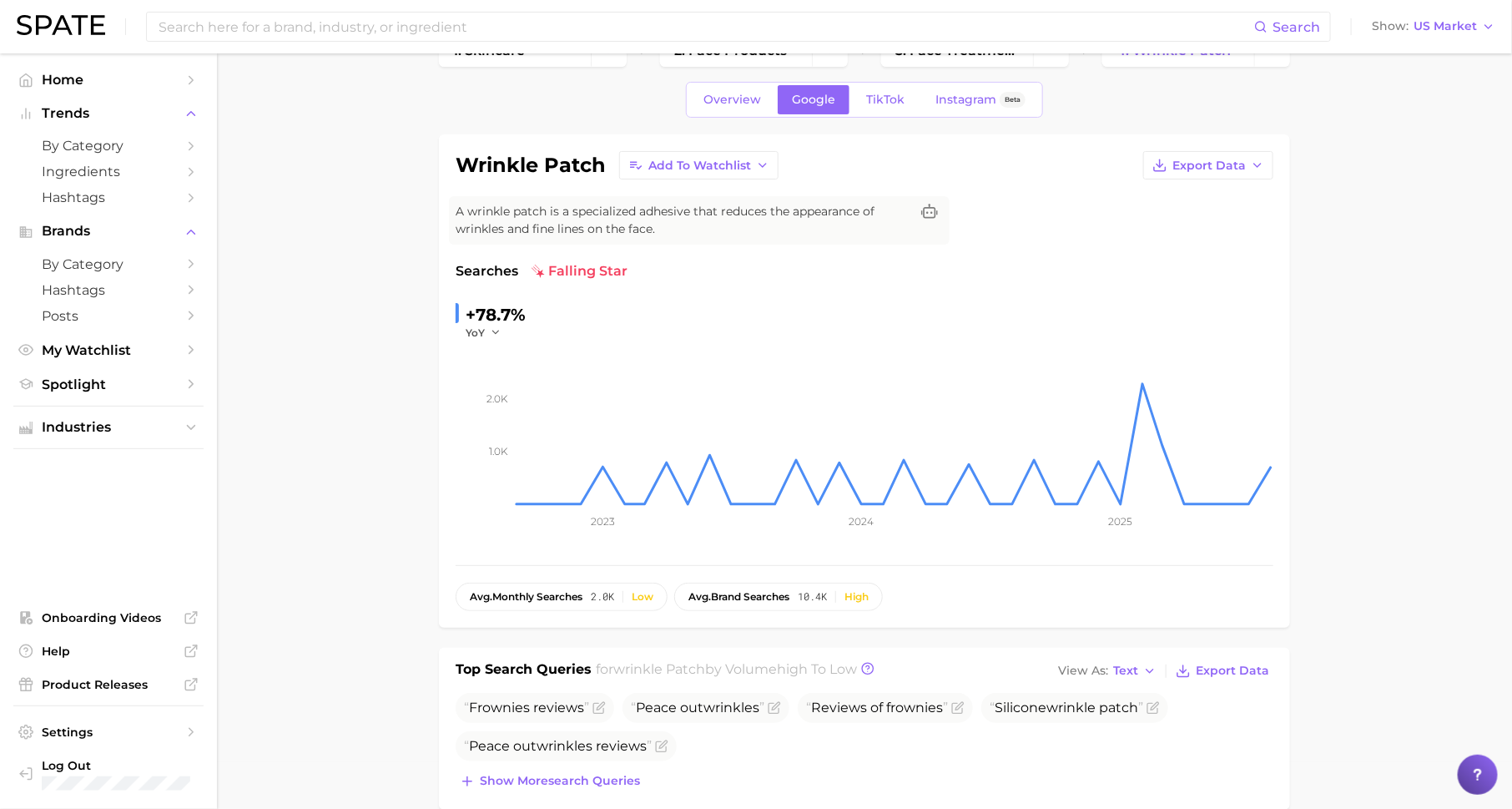
scroll to position [51, 0]
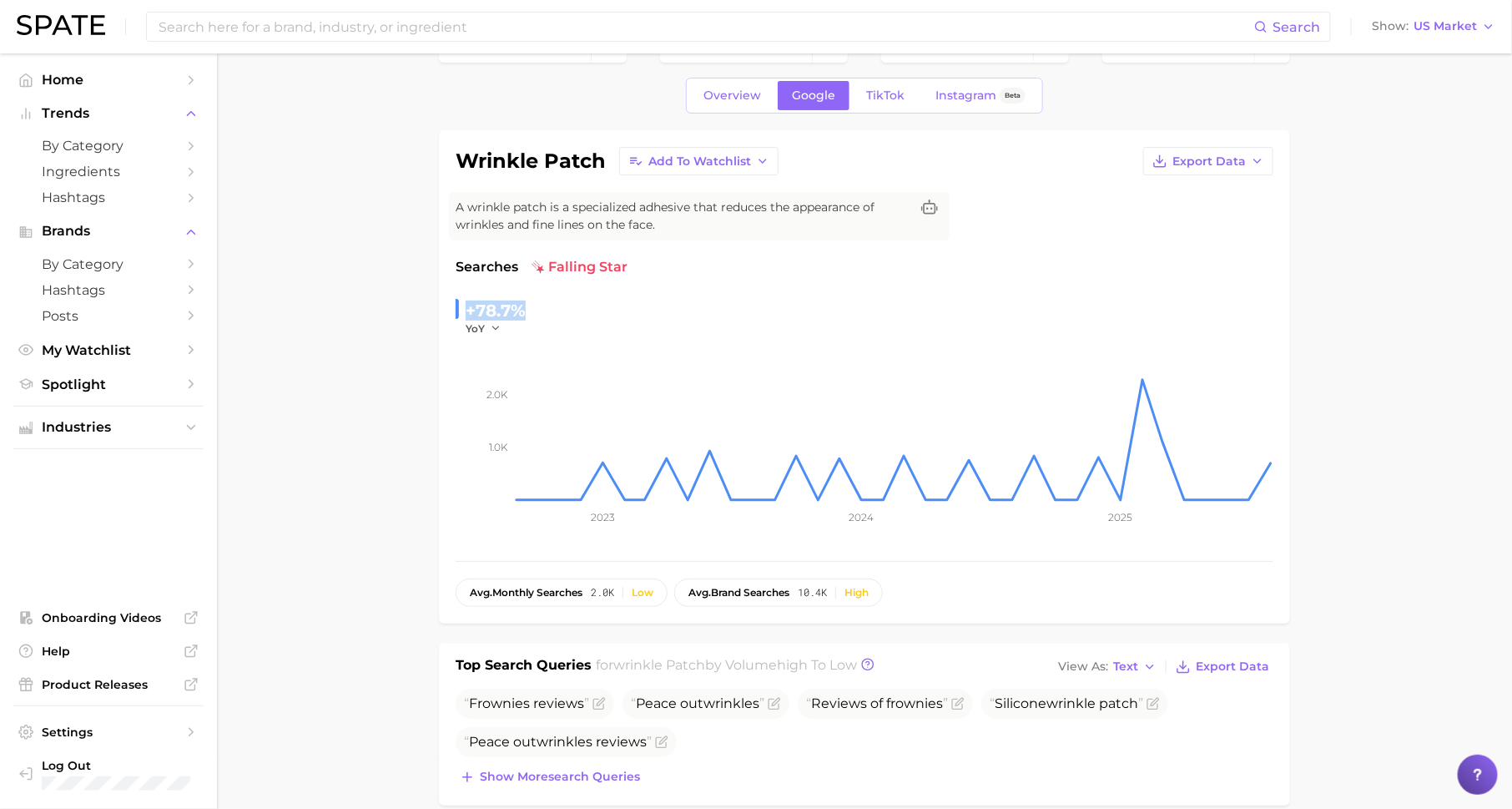
drag, startPoint x: 469, startPoint y: 309, endPoint x: 506, endPoint y: 324, distance: 39.9
click at [506, 324] on div "+78.7% YoY" at bounding box center [491, 316] width 70 height 38
click at [886, 98] on span "TikTok" at bounding box center [885, 95] width 38 height 15
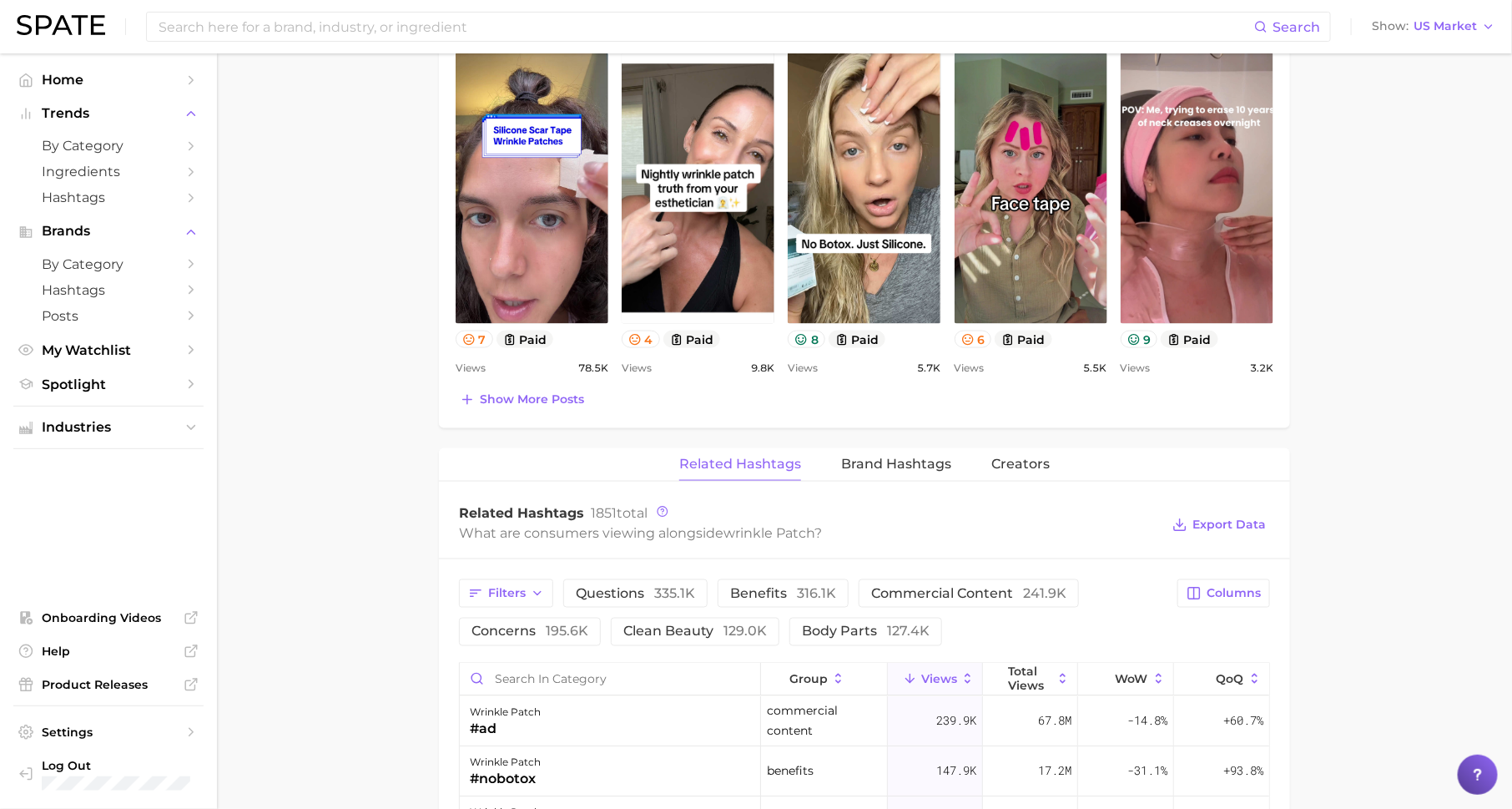
scroll to position [931, 0]
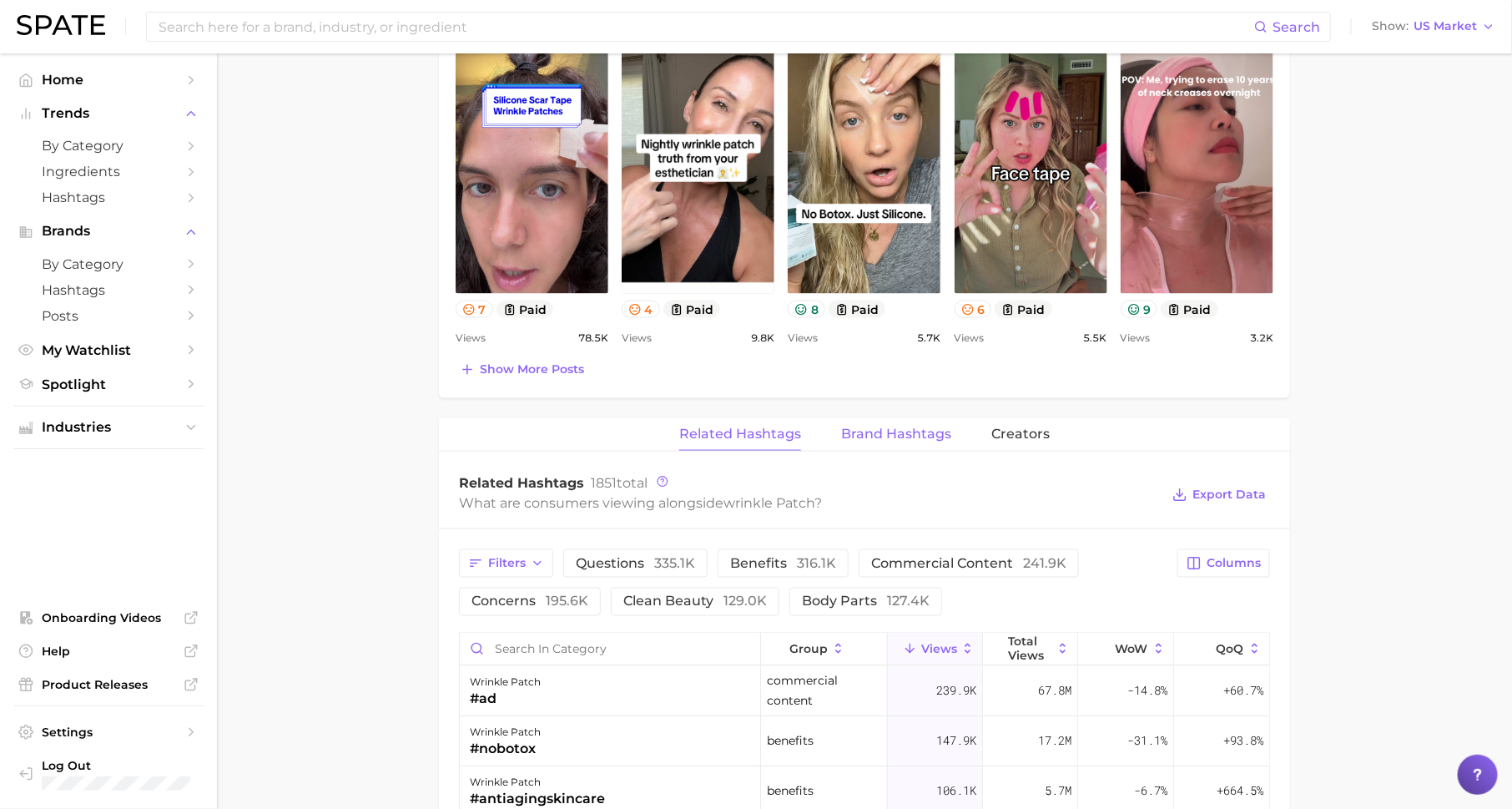
click at [878, 428] on span "Brand Hashtags" at bounding box center [896, 434] width 110 height 15
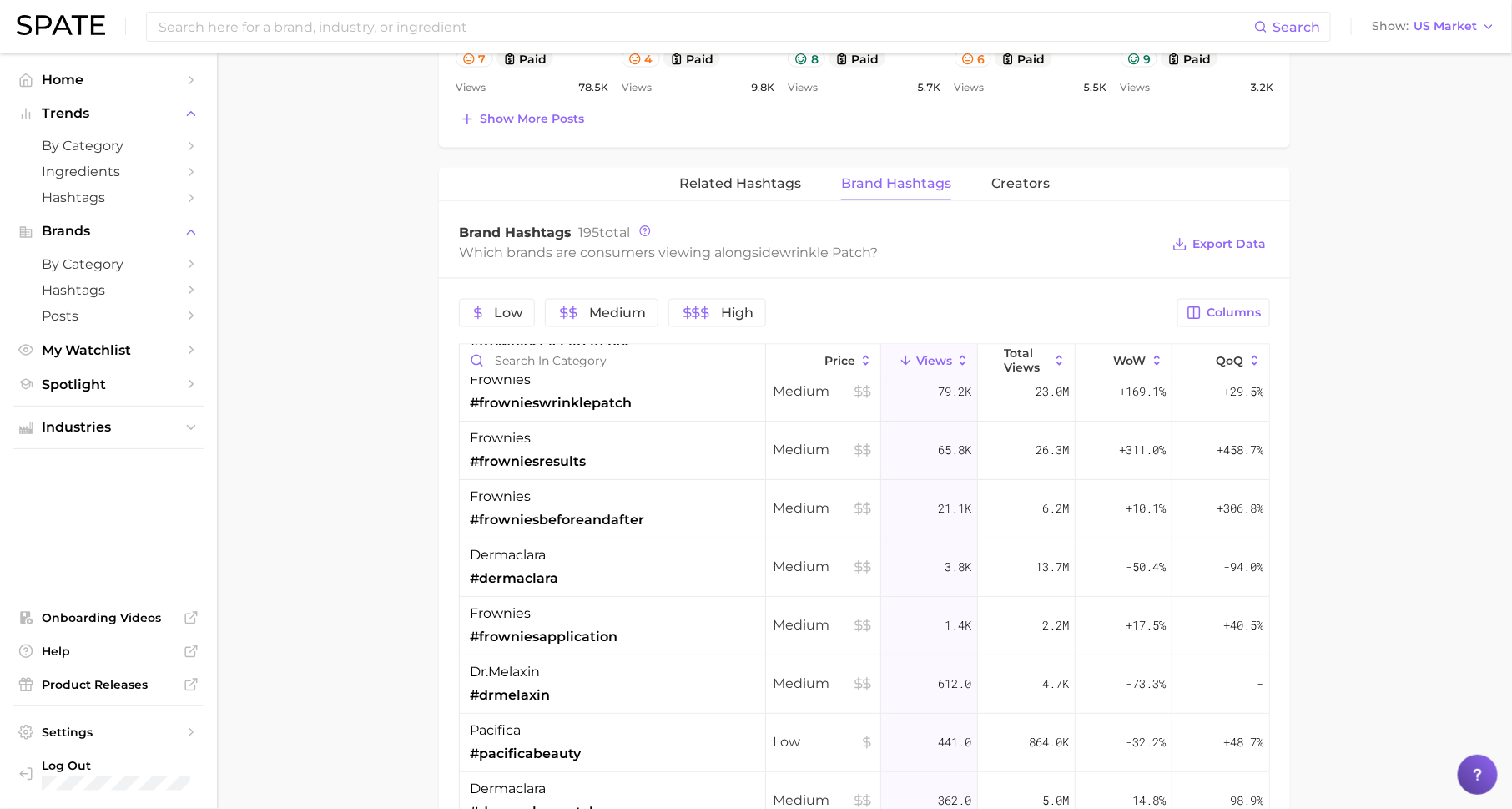
scroll to position [138, 0]
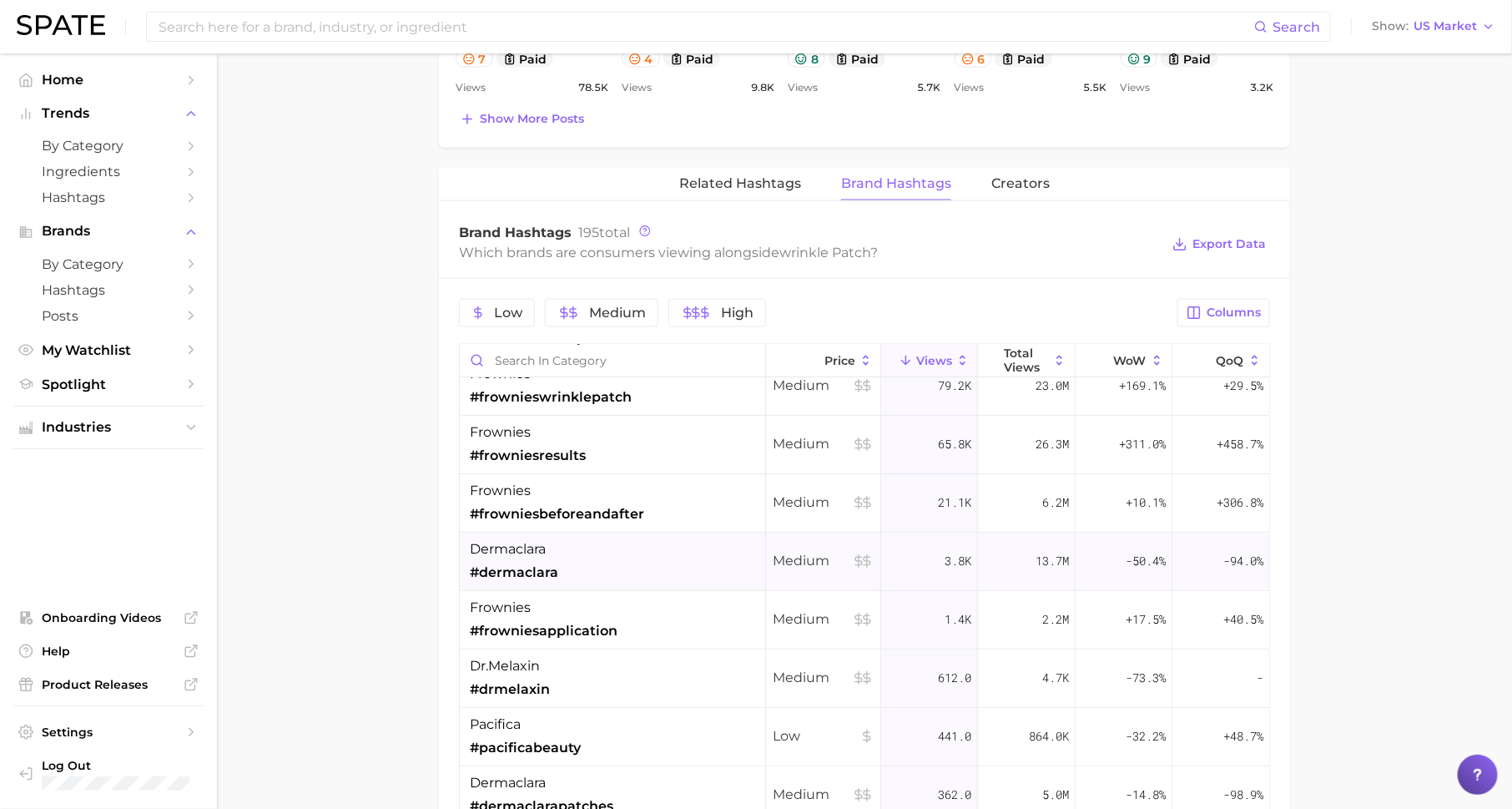
click at [635, 544] on div "dermaclara #dermaclara" at bounding box center [613, 562] width 306 height 58
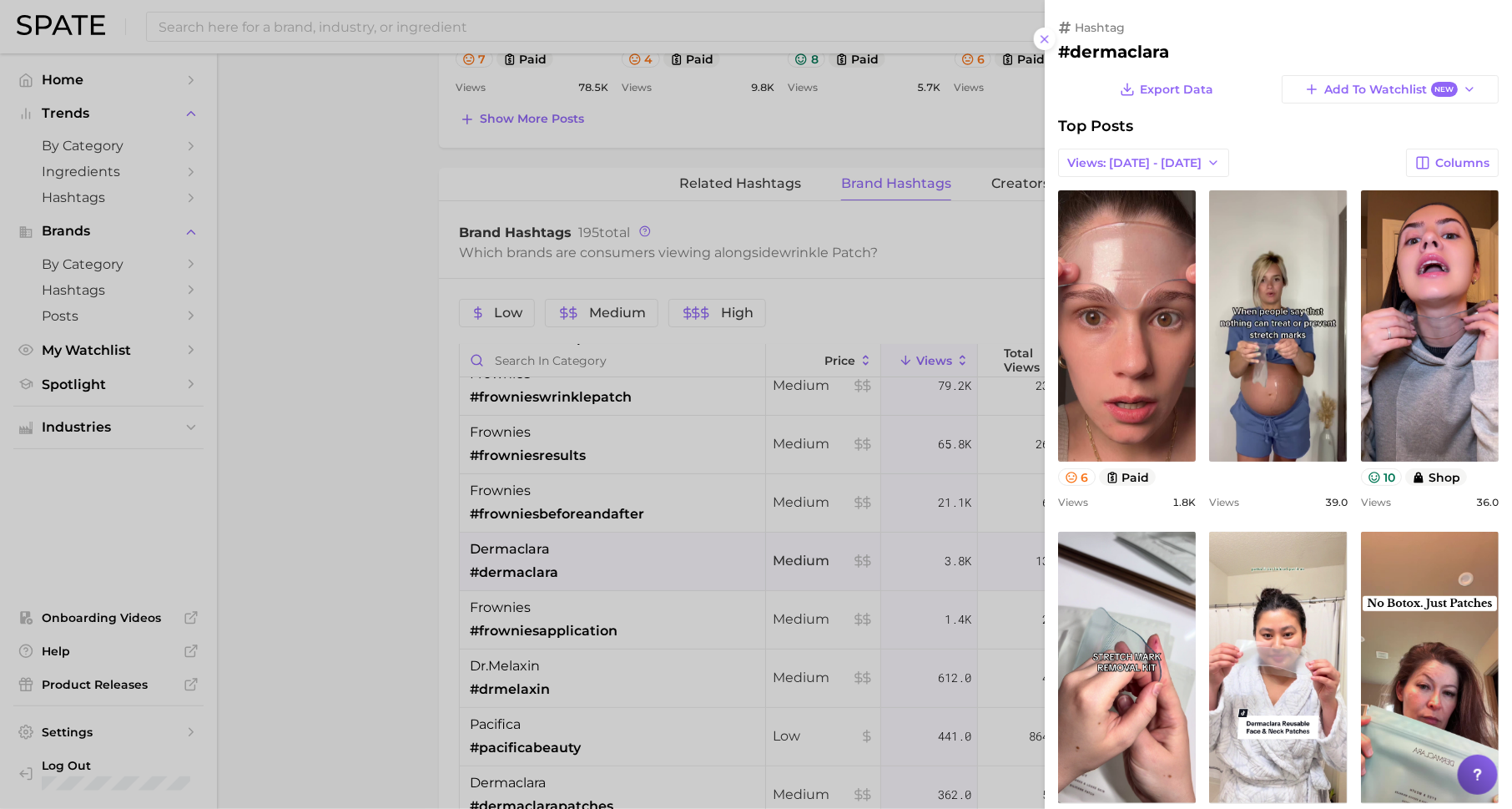
scroll to position [0, 0]
click at [635, 544] on div at bounding box center [756, 404] width 1512 height 809
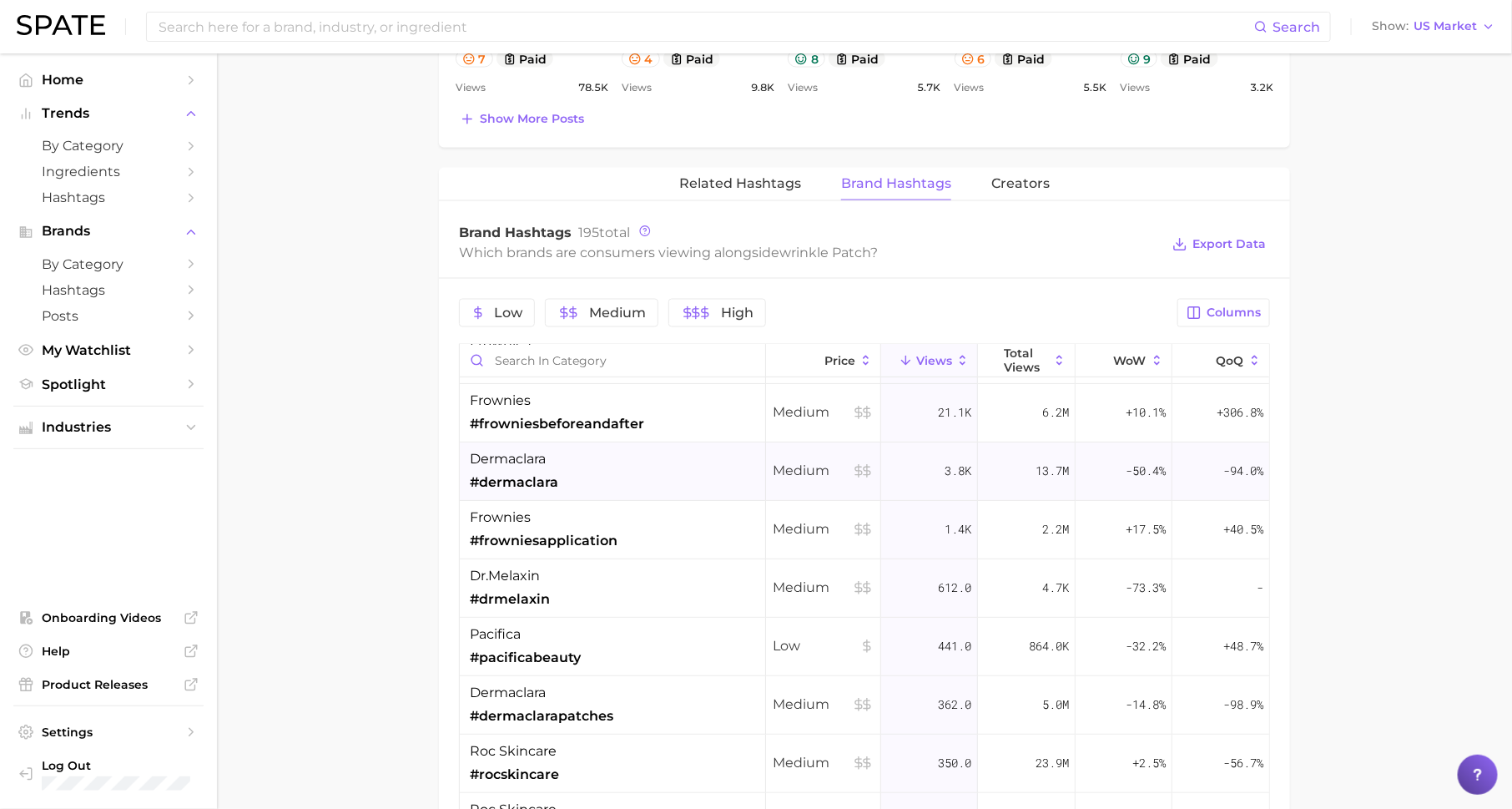
scroll to position [257, 0]
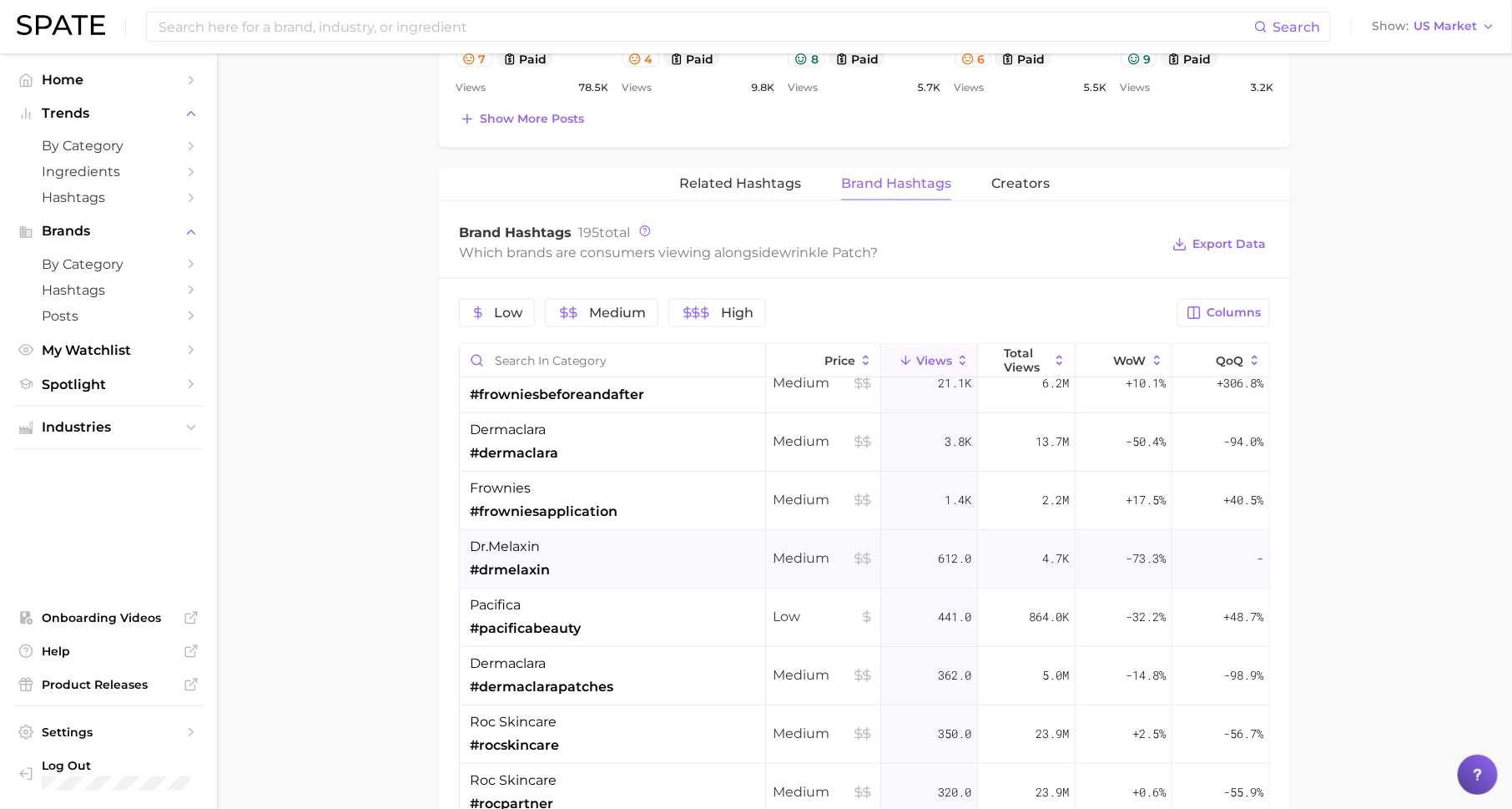
click at [632, 546] on div "dr.melaxin #drmelaxin" at bounding box center [613, 559] width 306 height 58
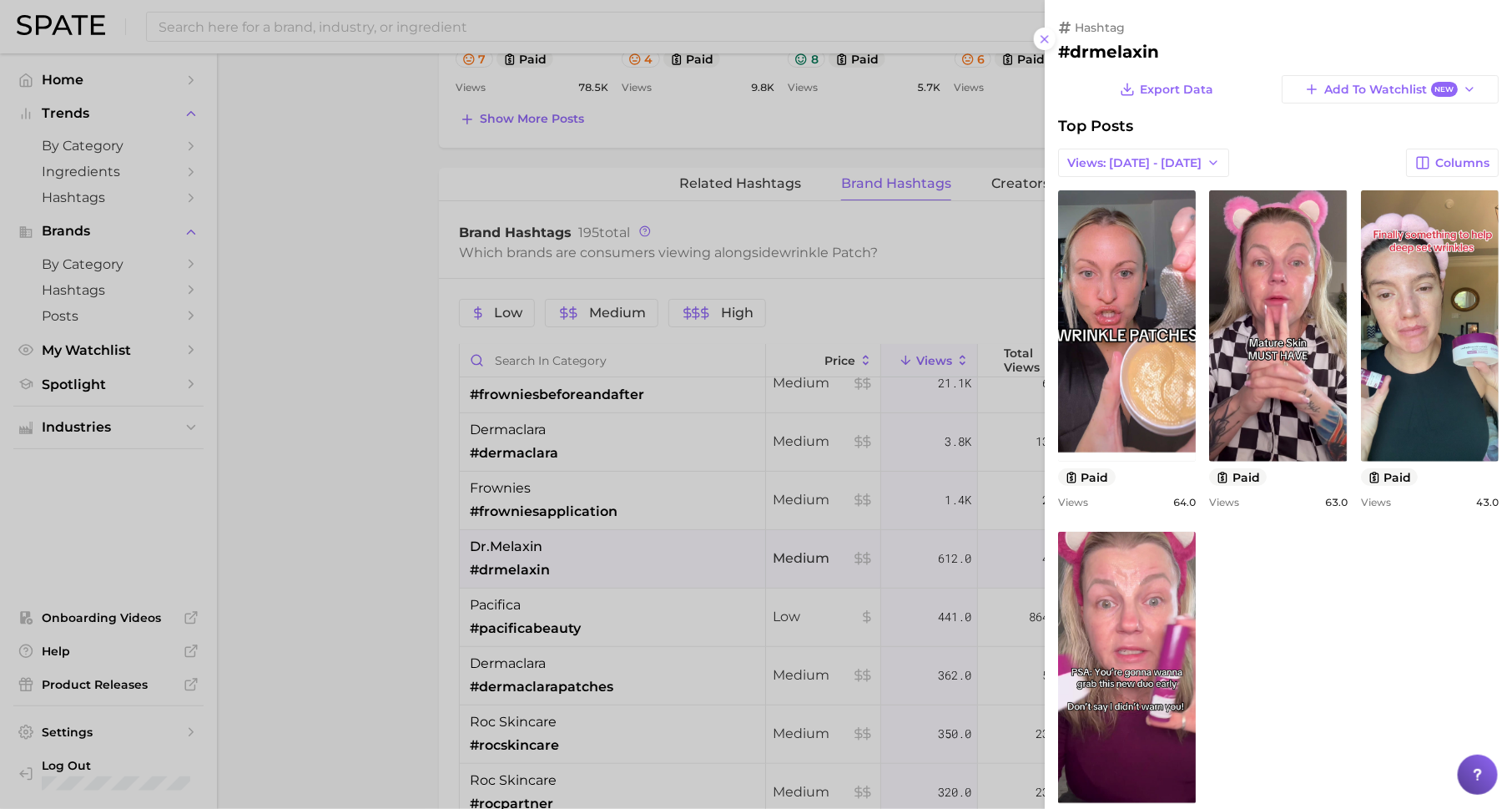
scroll to position [0, 0]
click at [632, 546] on div at bounding box center [756, 404] width 1512 height 809
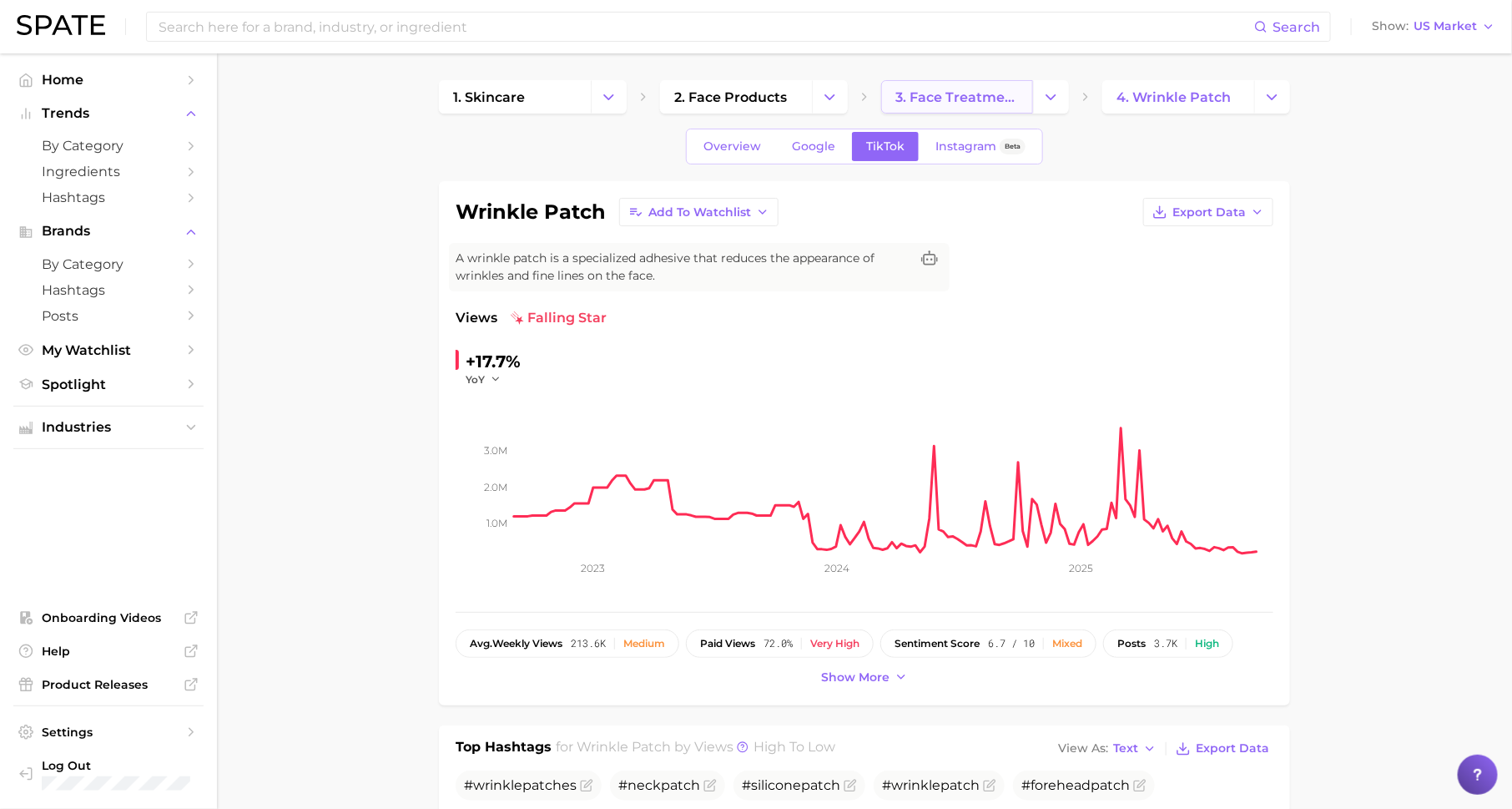
click at [943, 96] on span "3. face treatment products" at bounding box center [957, 97] width 123 height 16
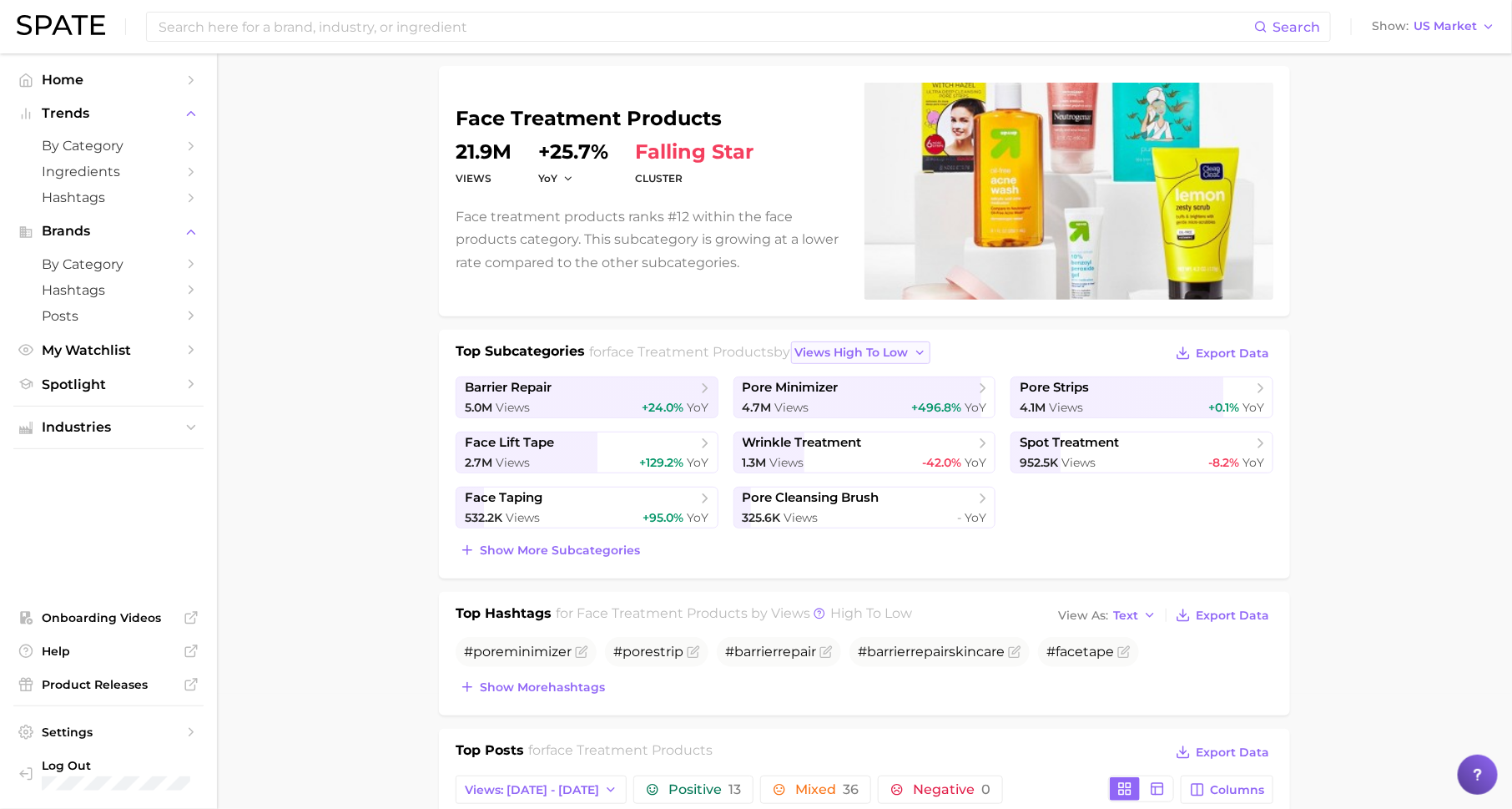
click at [866, 351] on span "views high to low" at bounding box center [852, 352] width 114 height 15
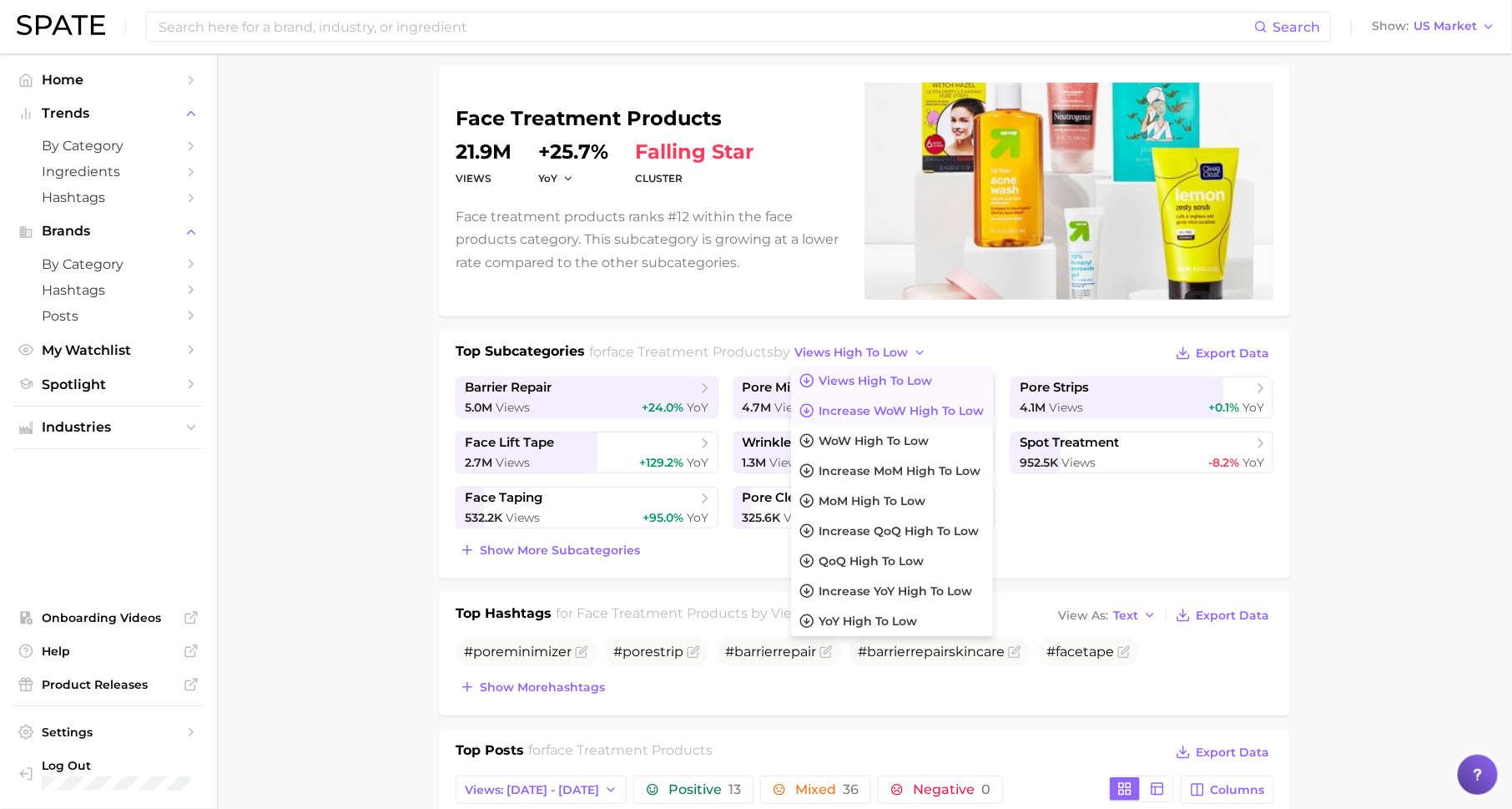
click at [866, 404] on span "Increase WoW high to low" at bounding box center [901, 410] width 165 height 15
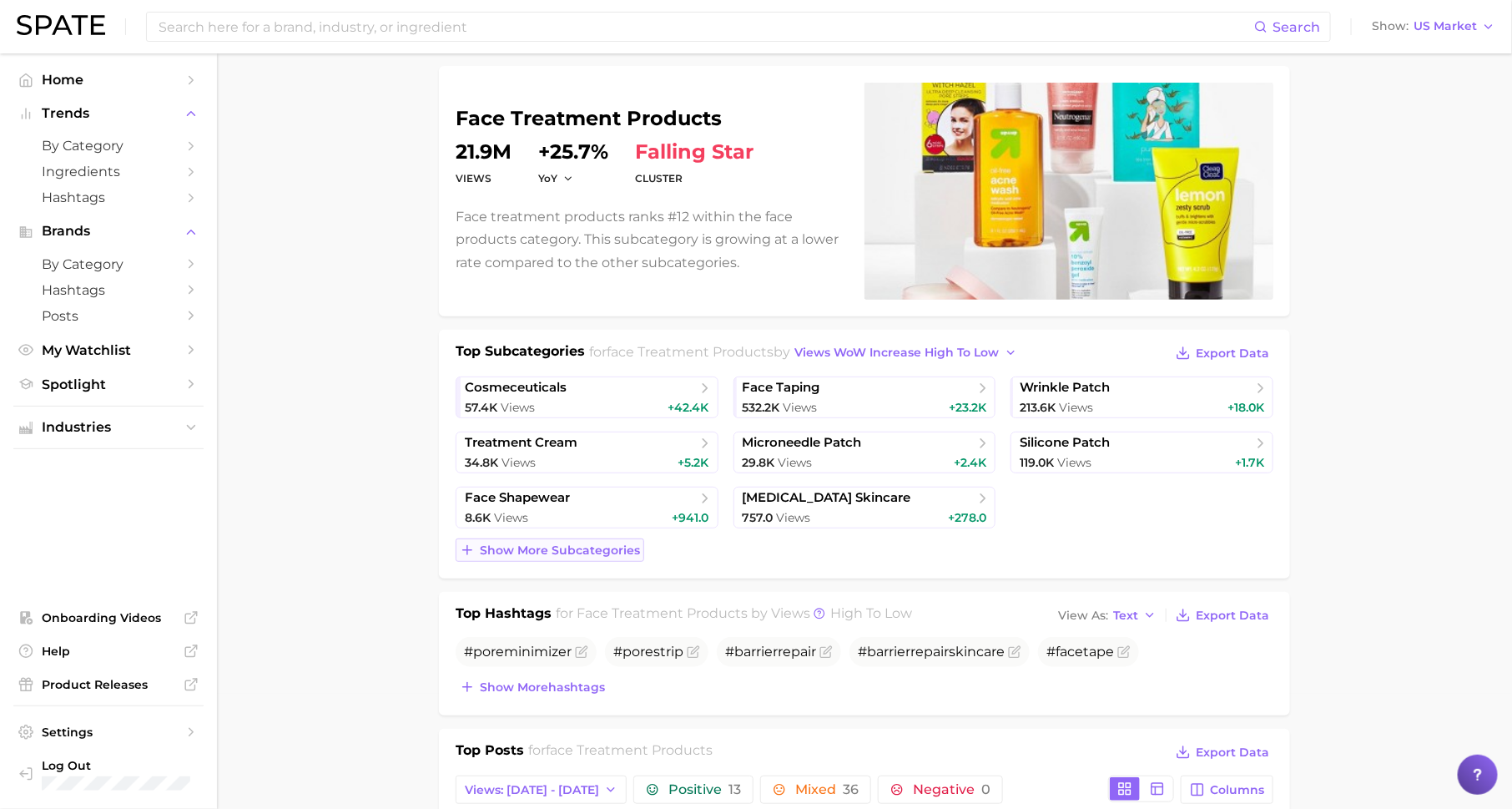
click at [572, 551] on span "Show more subcategories" at bounding box center [559, 550] width 160 height 15
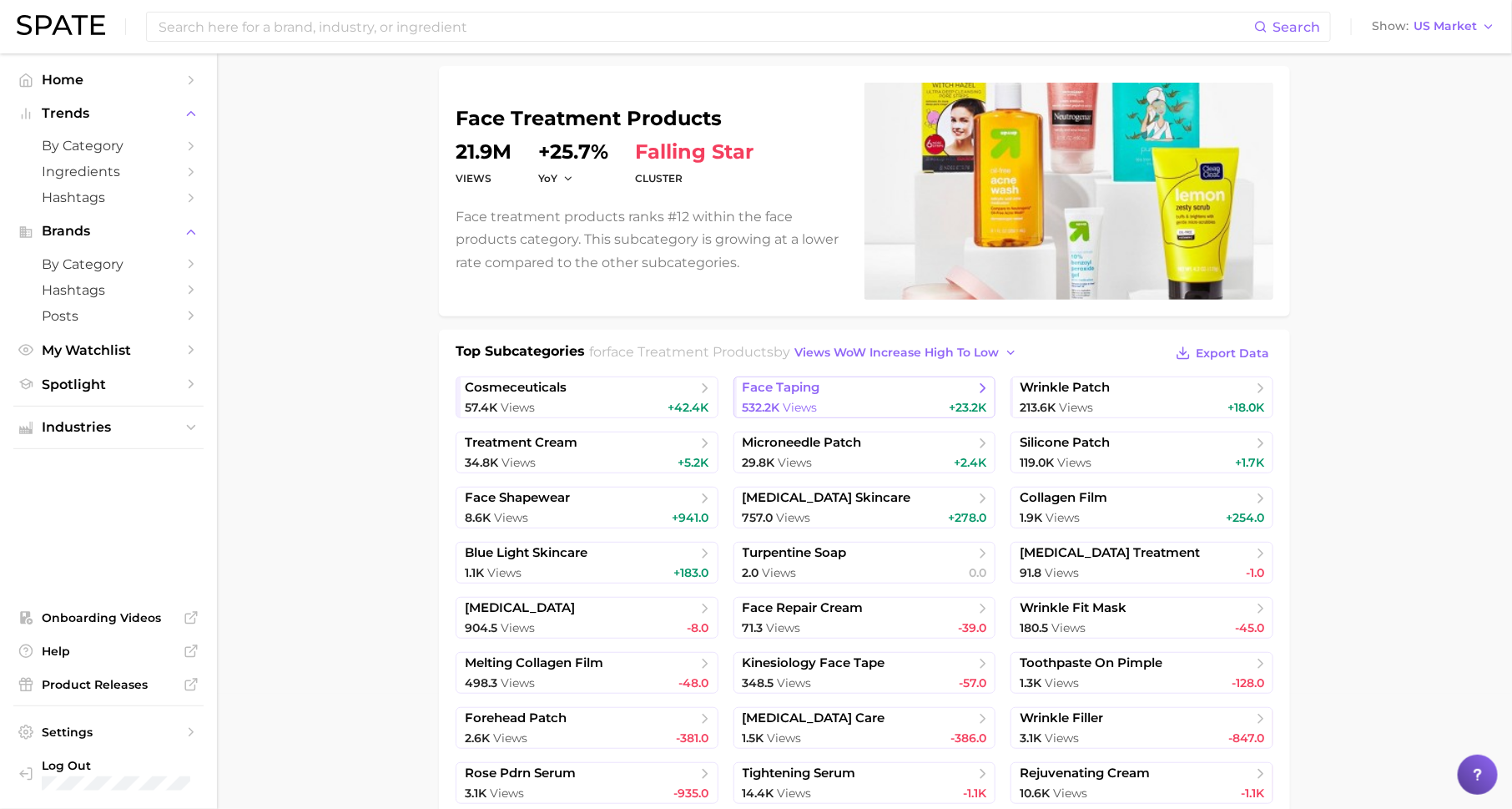
click at [834, 392] on span "face taping" at bounding box center [859, 388] width 232 height 17
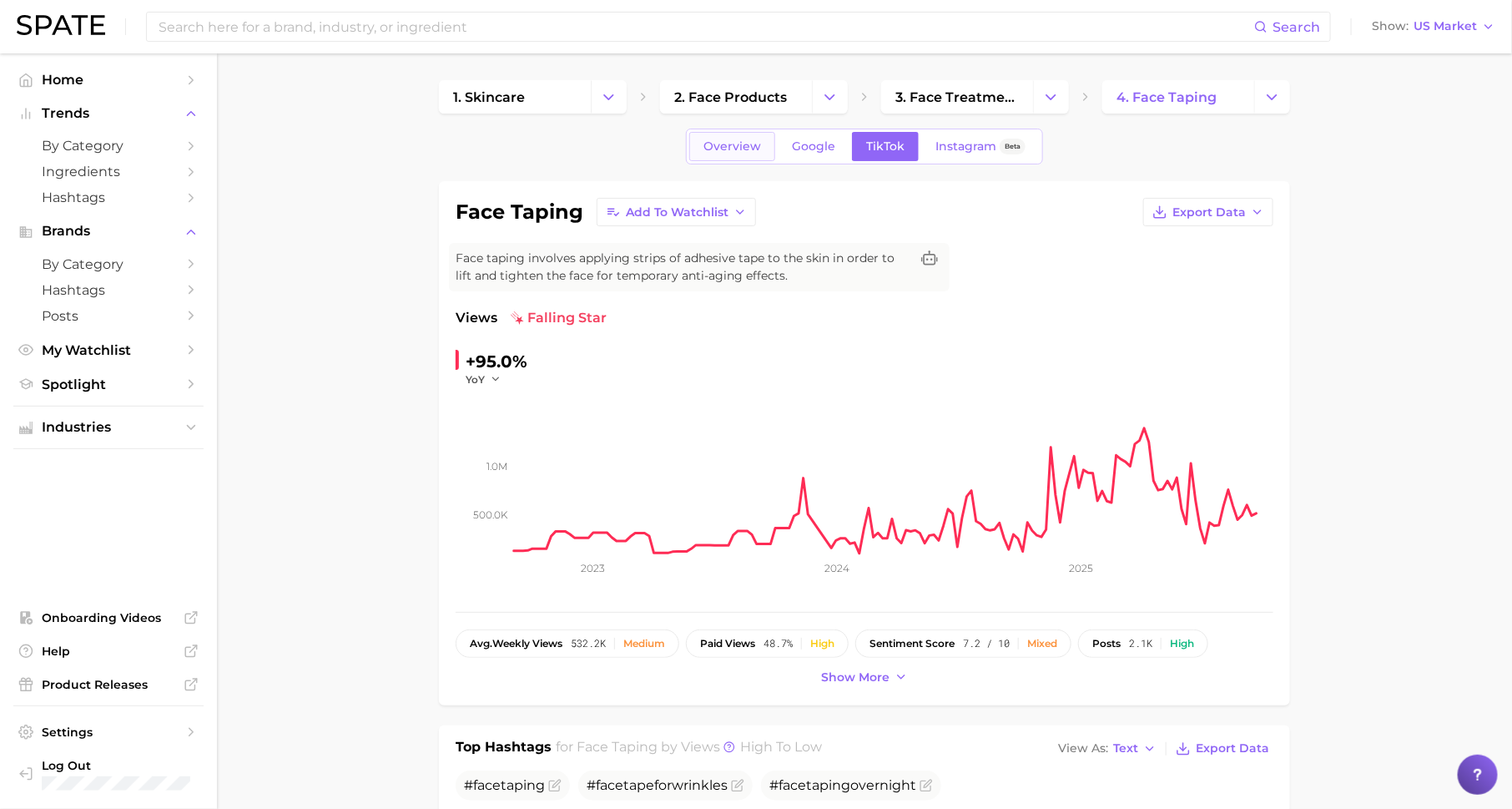
click at [742, 145] on span "Overview" at bounding box center [732, 146] width 57 height 15
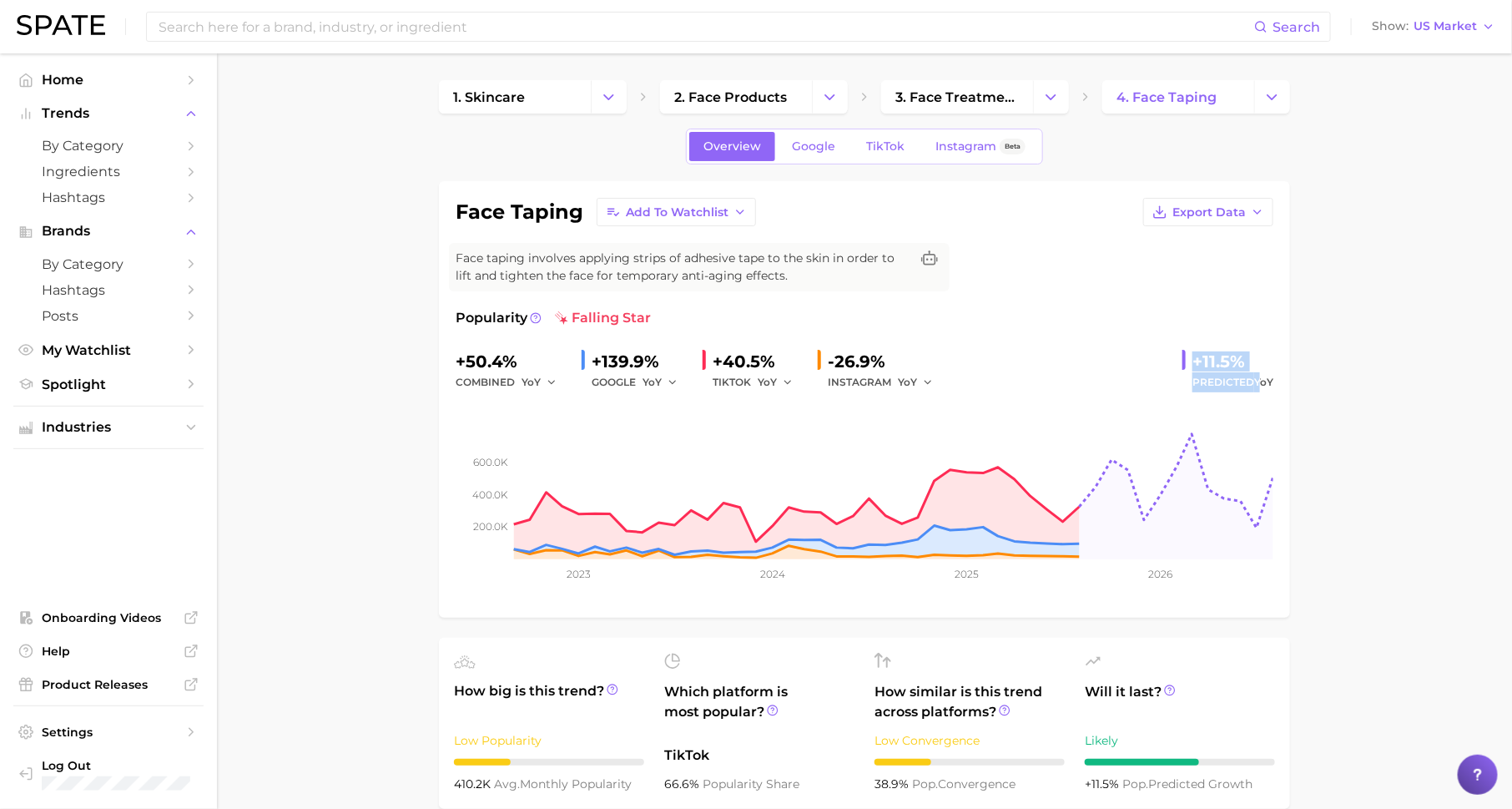
drag, startPoint x: 1193, startPoint y: 364, endPoint x: 1260, endPoint y: 387, distance: 70.8
click at [1261, 387] on div "+11.5% Predicted YoY" at bounding box center [1228, 370] width 91 height 44
click at [866, 146] on span "TikTok" at bounding box center [885, 146] width 38 height 15
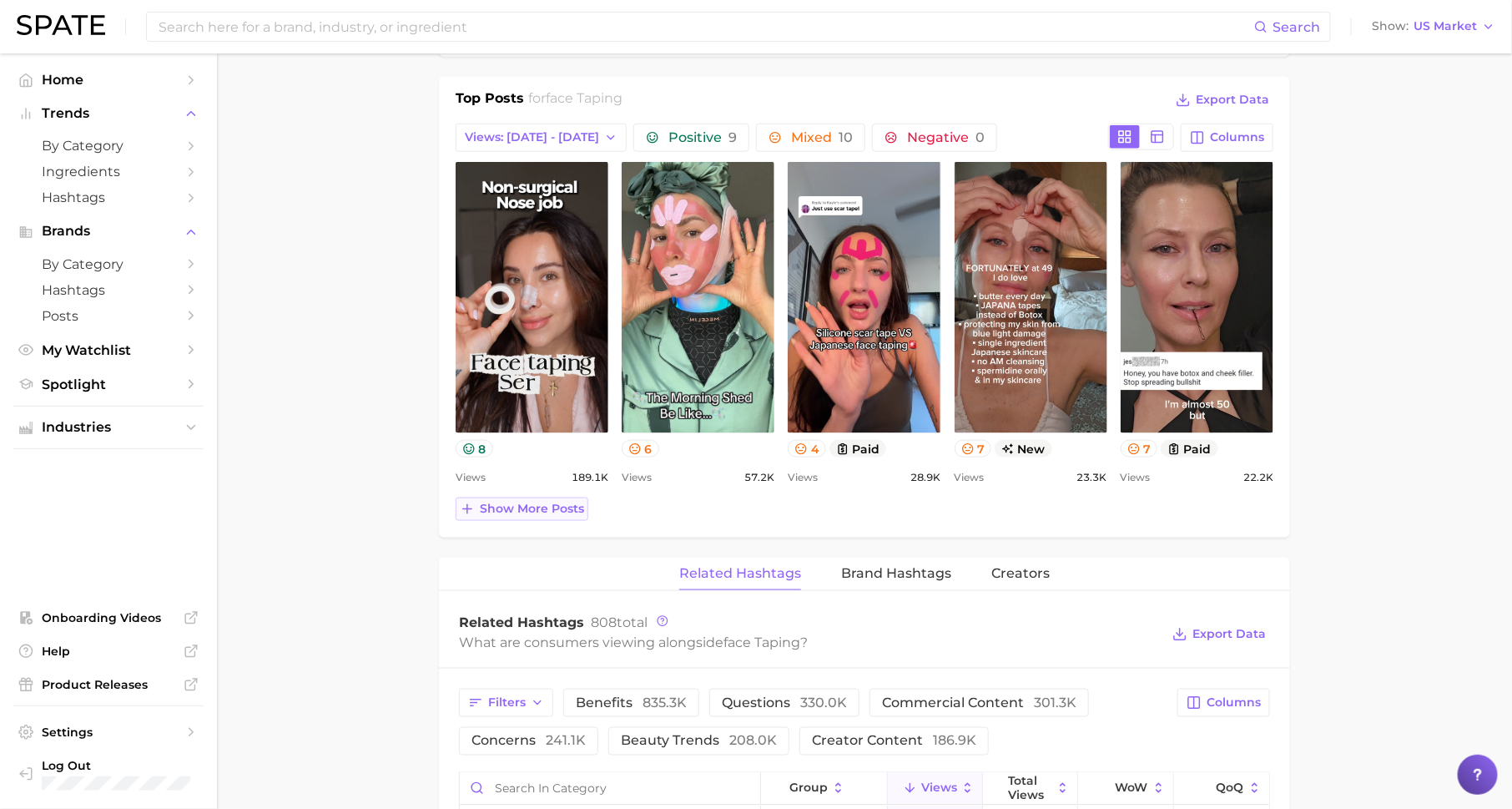
click at [554, 505] on span "Show more posts" at bounding box center [532, 509] width 104 height 15
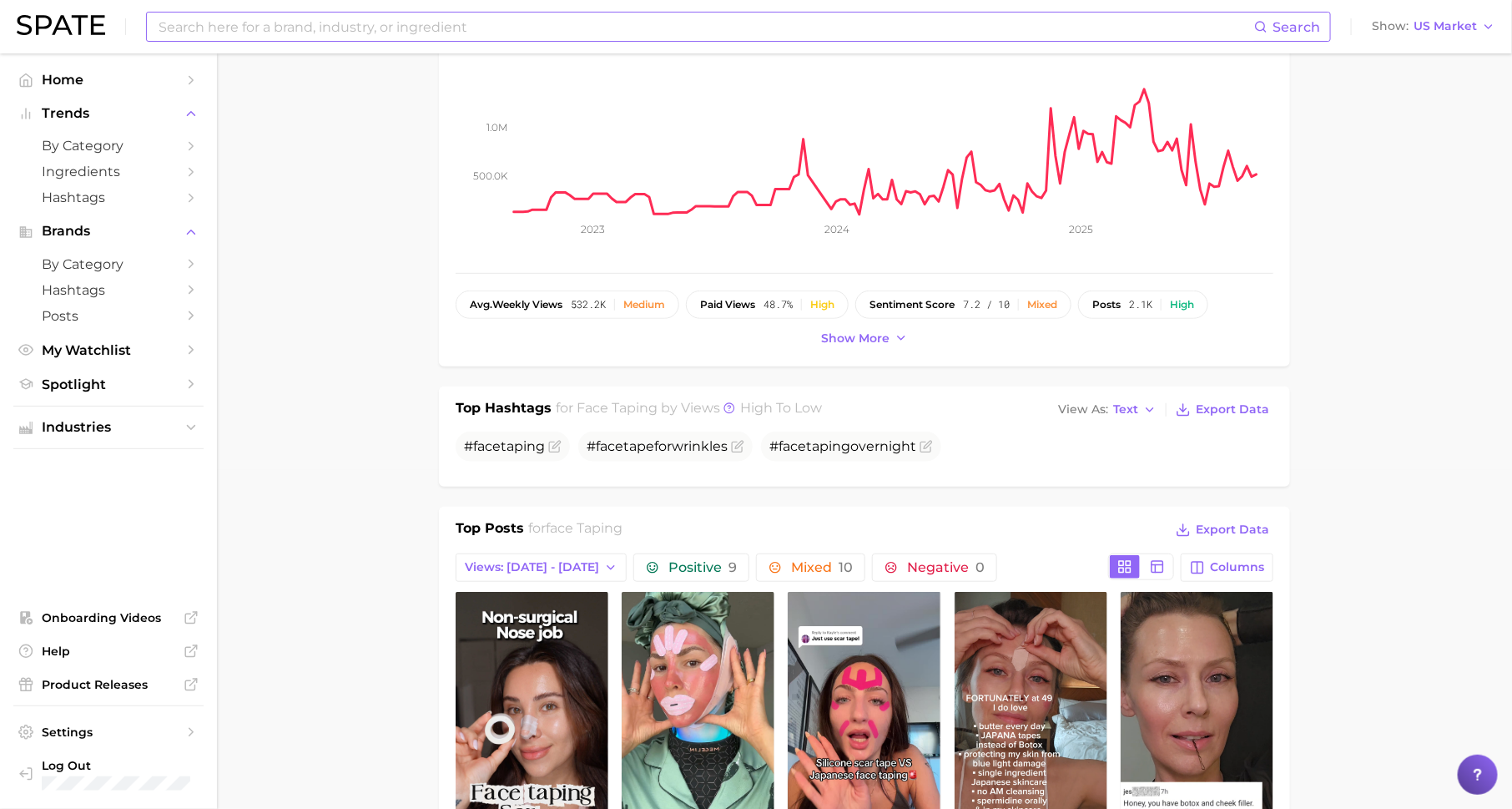
click at [560, 20] on input at bounding box center [705, 27] width 1097 height 28
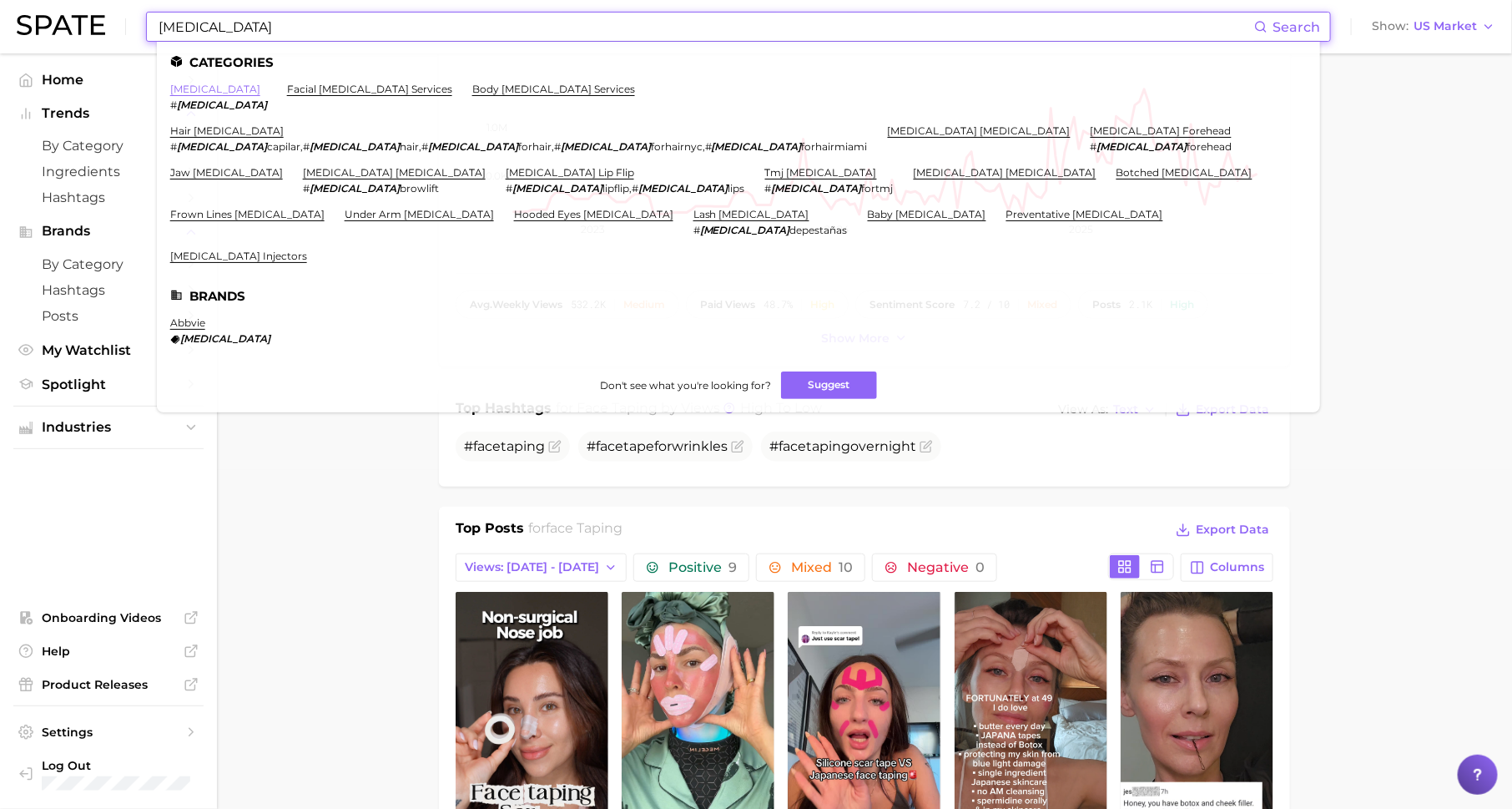
type input "botox"
click at [184, 89] on link "botox" at bounding box center [215, 89] width 90 height 13
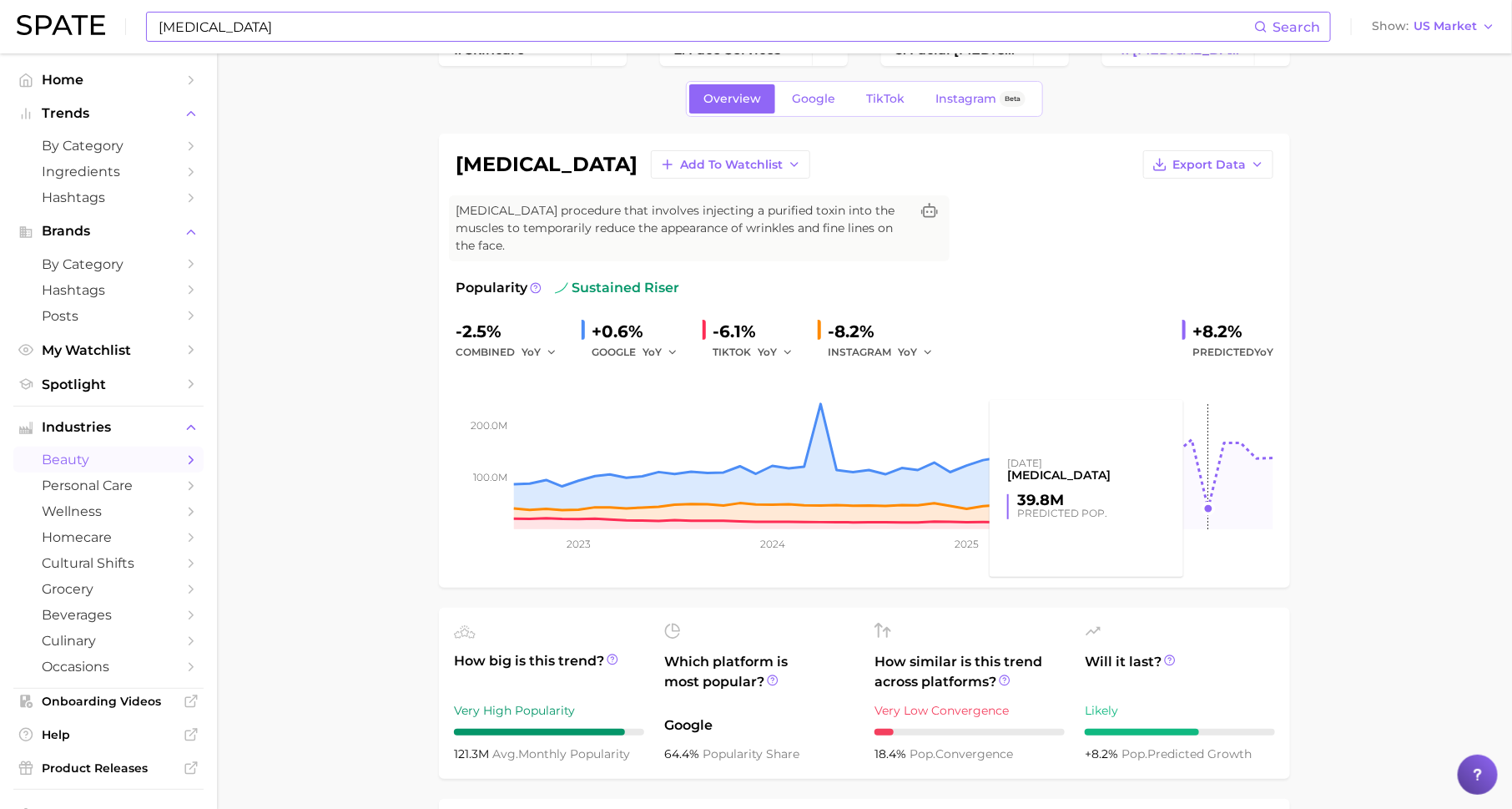
scroll to position [51, 0]
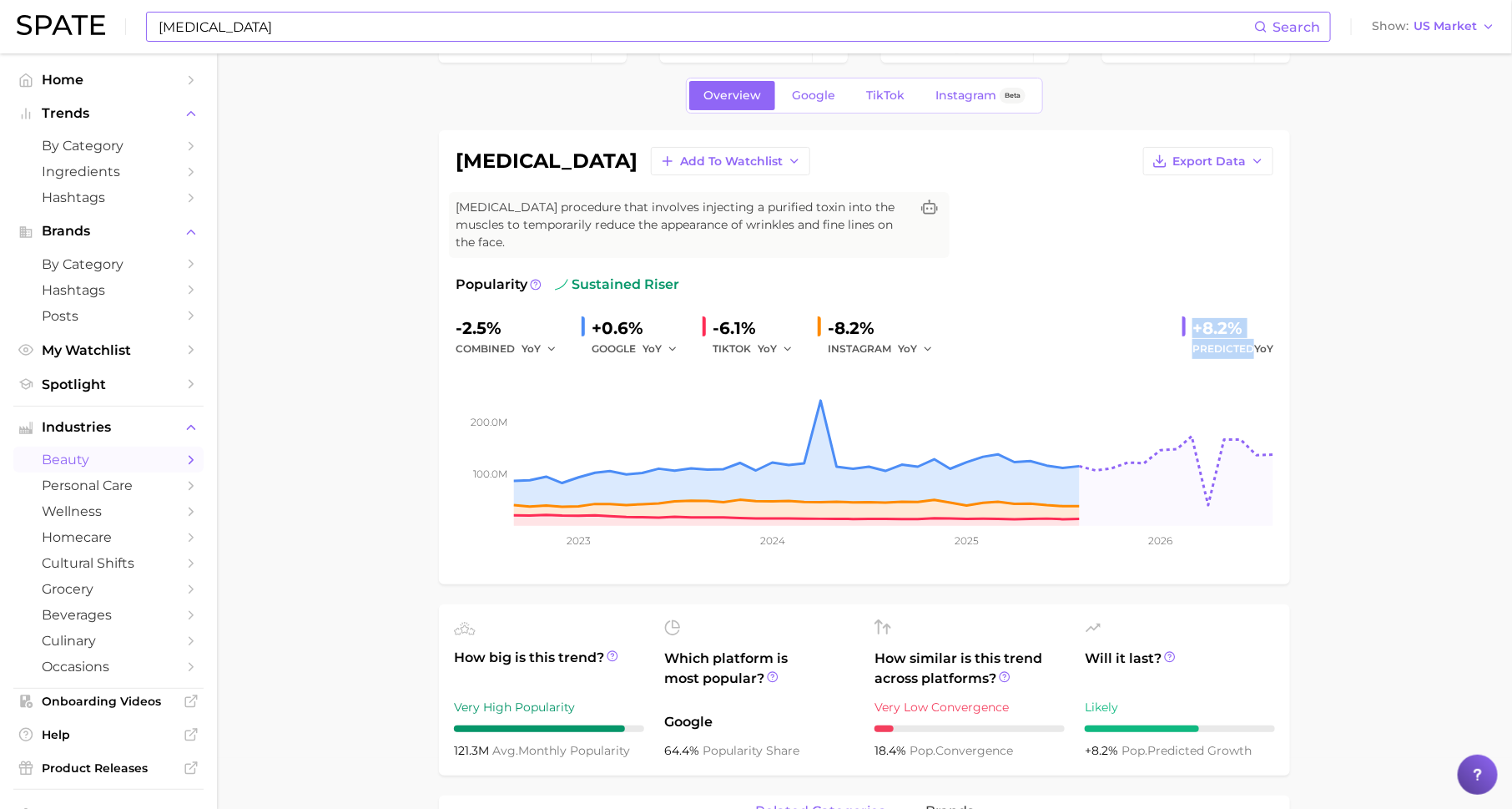
drag, startPoint x: 1194, startPoint y: 328, endPoint x: 1253, endPoint y: 351, distance: 63.3
click at [1254, 352] on div "+8.2% Predicted YoY" at bounding box center [1228, 337] width 91 height 44
click at [889, 91] on span "TikTok" at bounding box center [885, 95] width 38 height 15
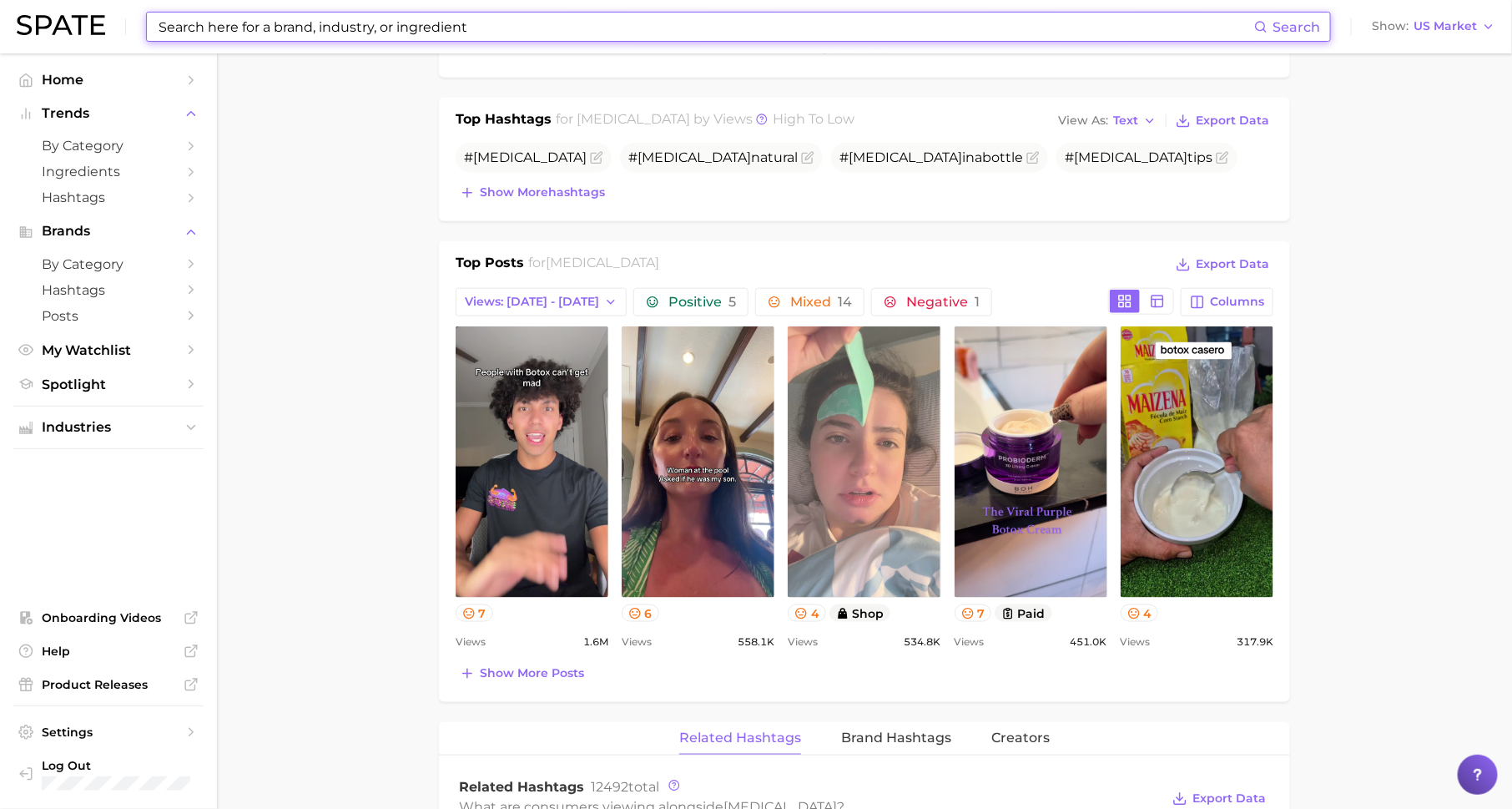
scroll to position [636, 0]
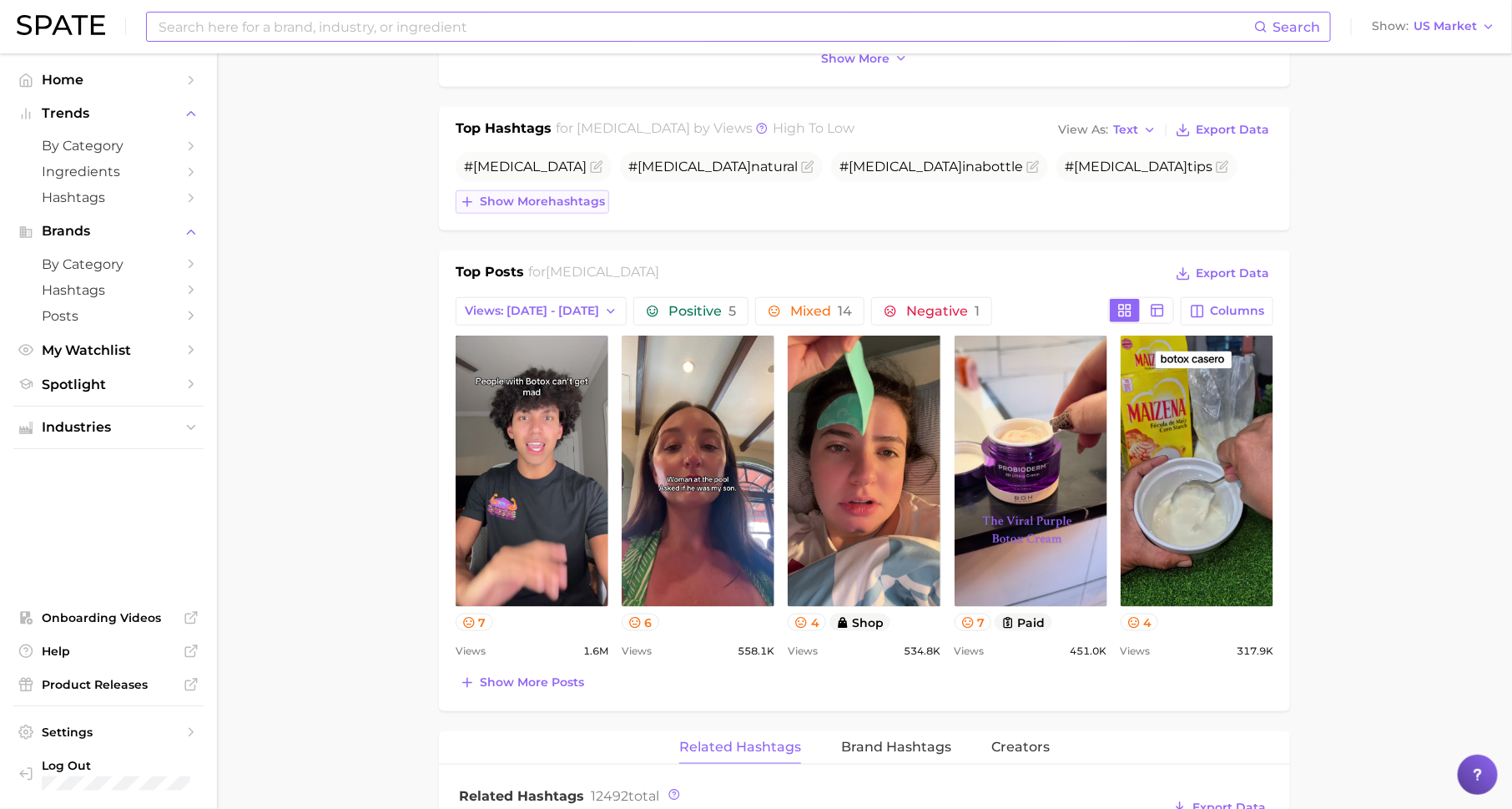
click at [582, 194] on span "Show more hashtags" at bounding box center [542, 201] width 125 height 15
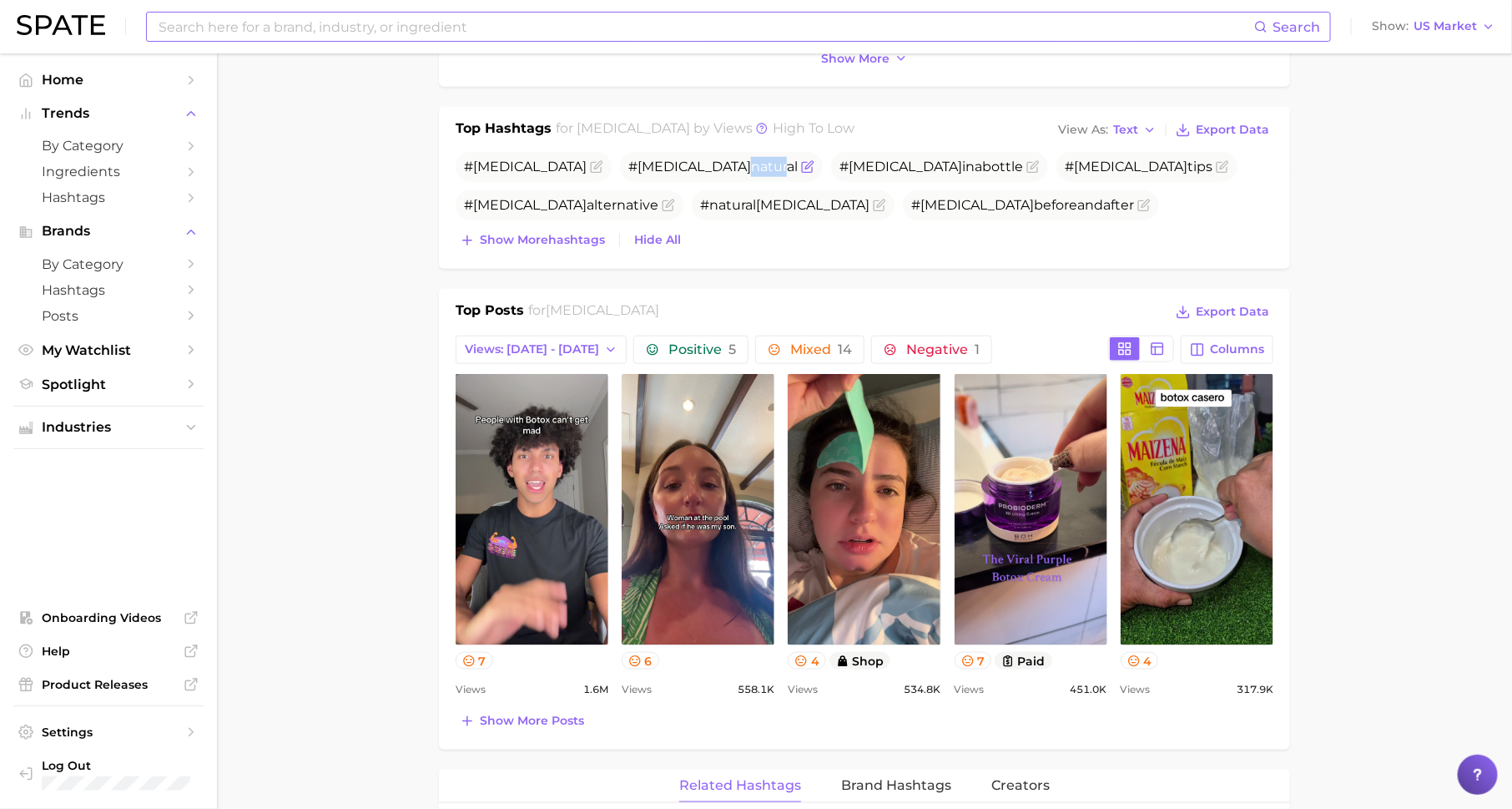
drag, startPoint x: 601, startPoint y: 164, endPoint x: 638, endPoint y: 163, distance: 37.0
click at [638, 163] on span "# botox natural" at bounding box center [713, 166] width 169 height 16
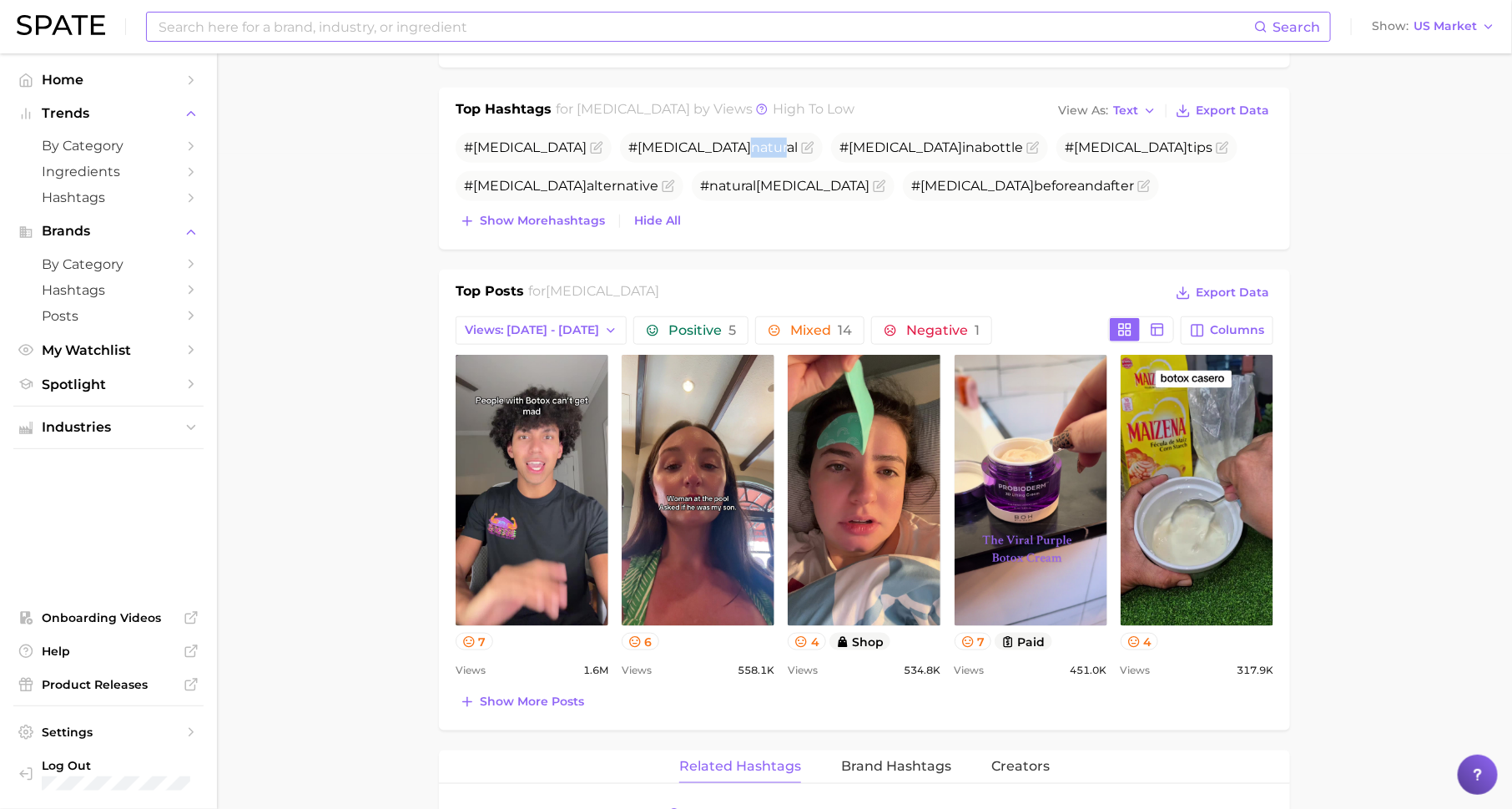
scroll to position [656, 0]
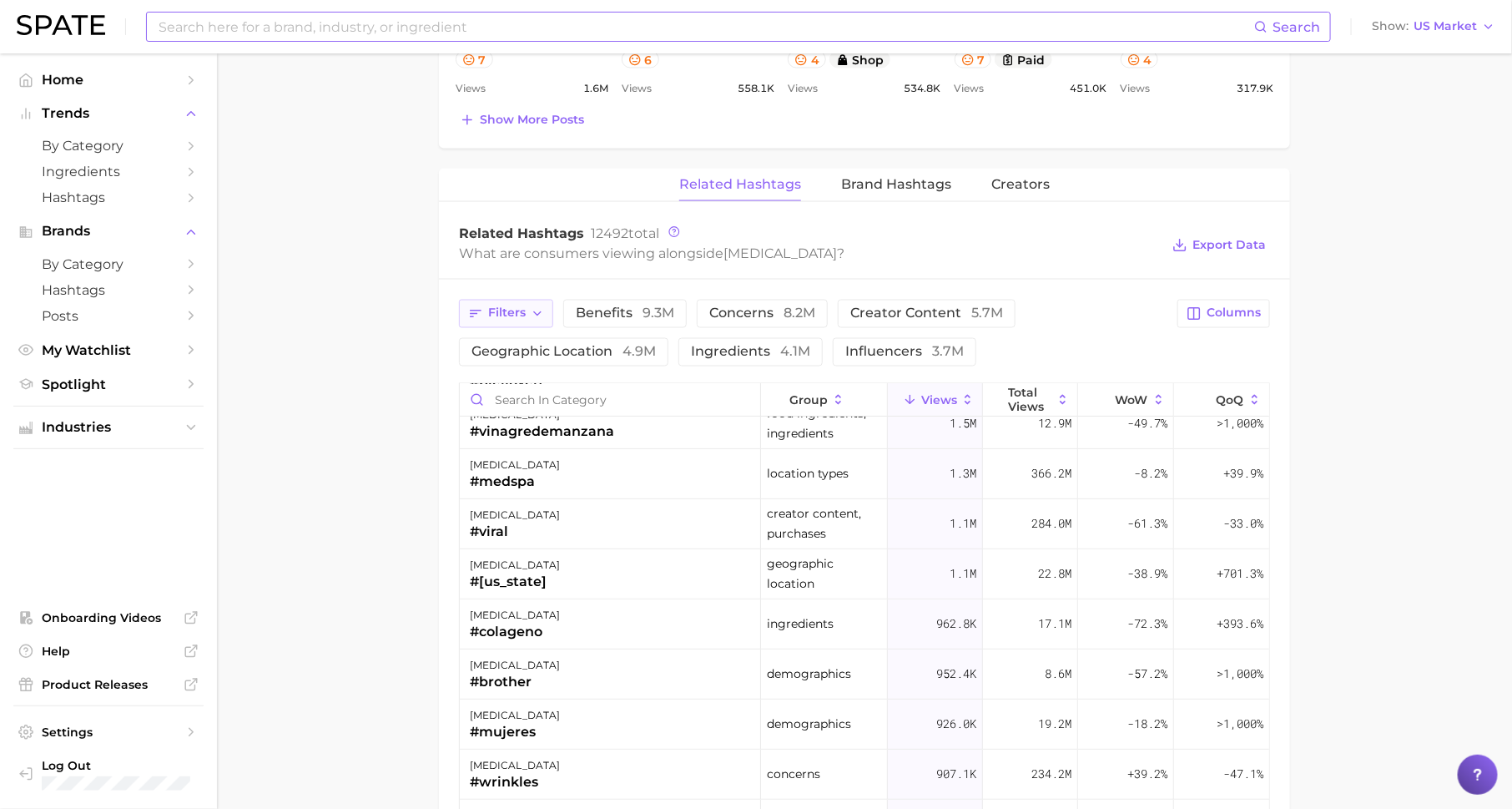
click at [491, 309] on span "Filters" at bounding box center [507, 313] width 38 height 15
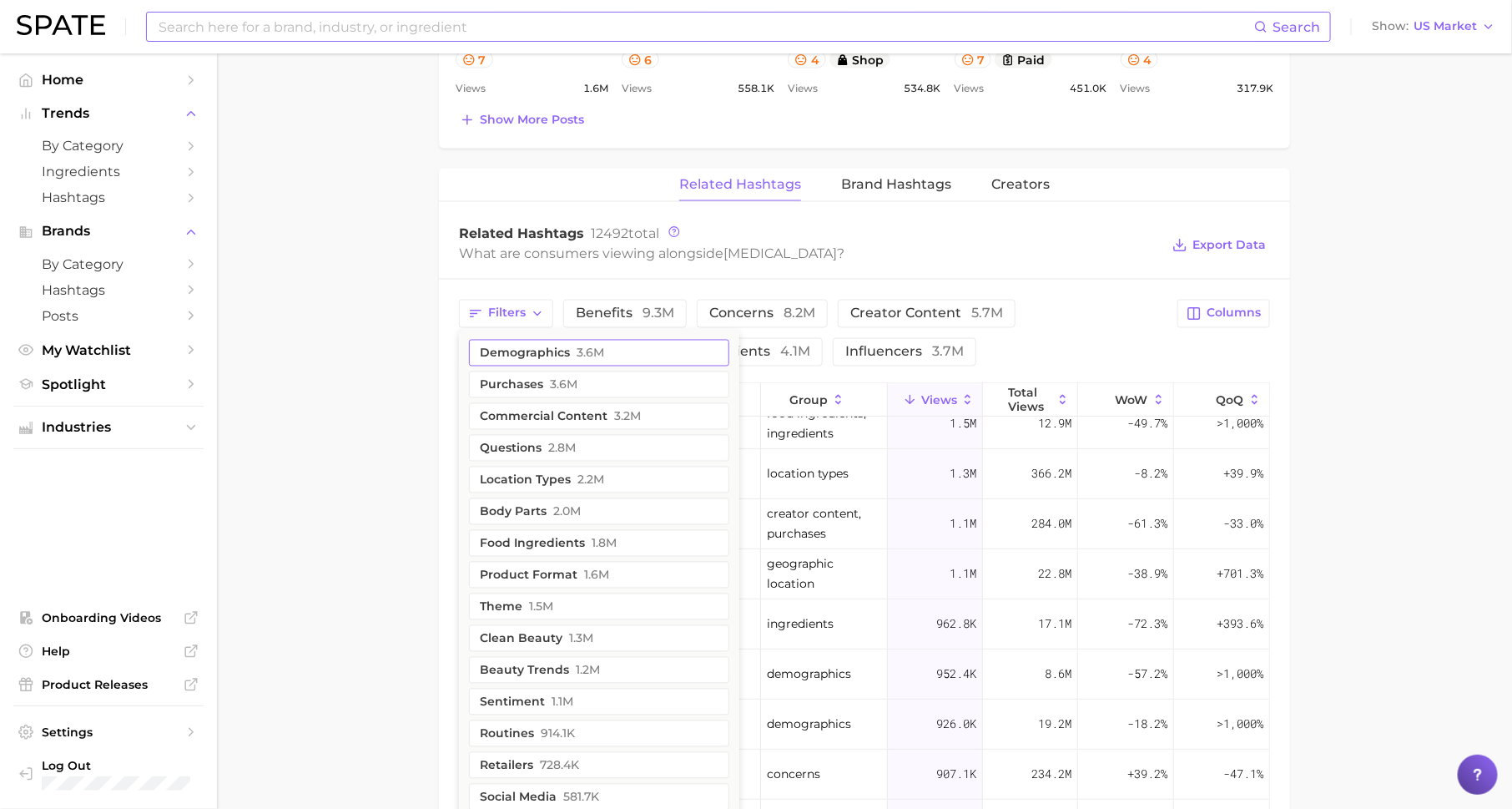
click at [511, 340] on button "demographics 3.6m" at bounding box center [599, 352] width 260 height 27
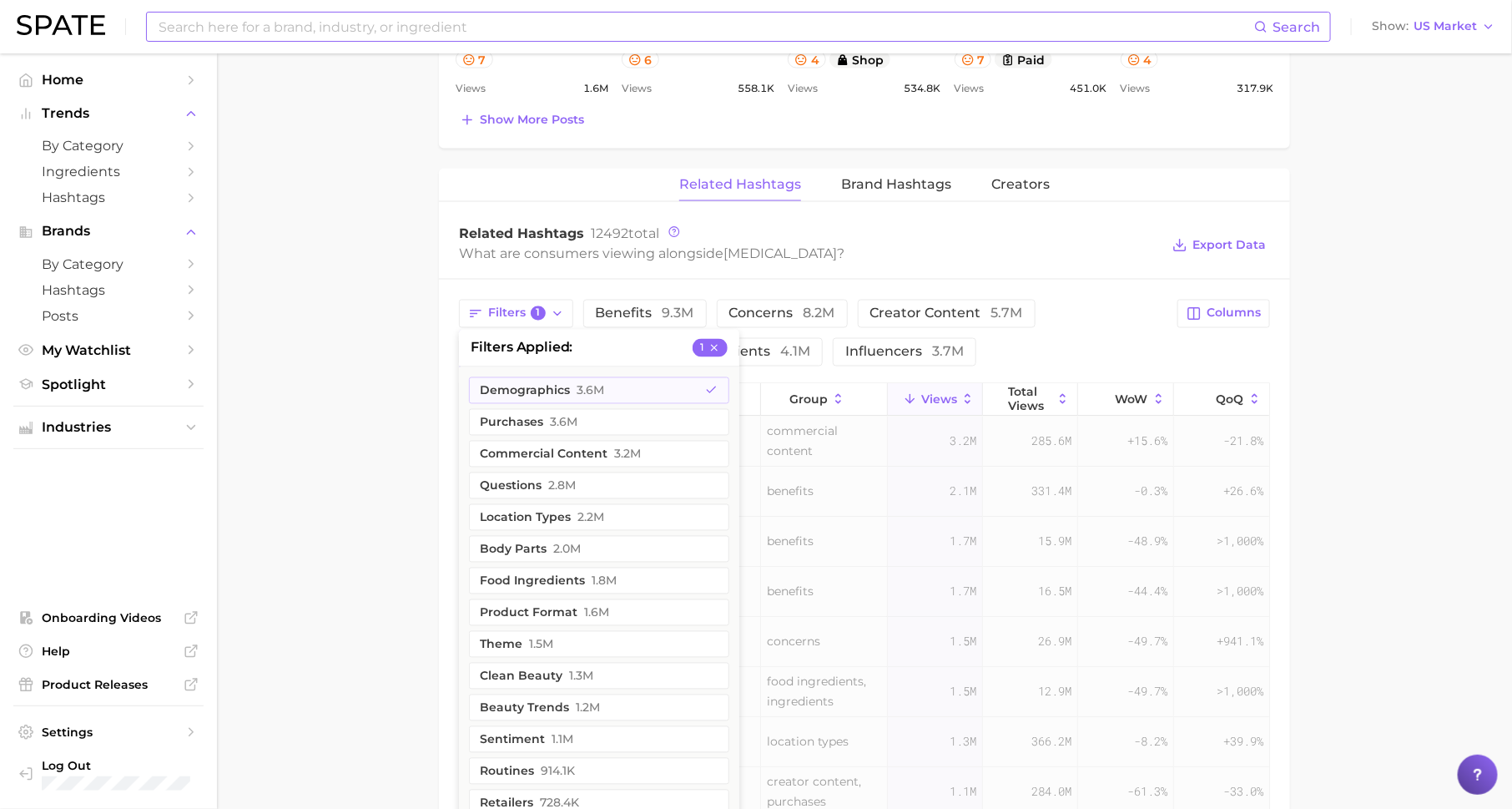
click at [387, 351] on main "1. skincare 2. face services 3. facial botox services 4. botox Overview Google …" at bounding box center [865, 56] width 1296 height 2479
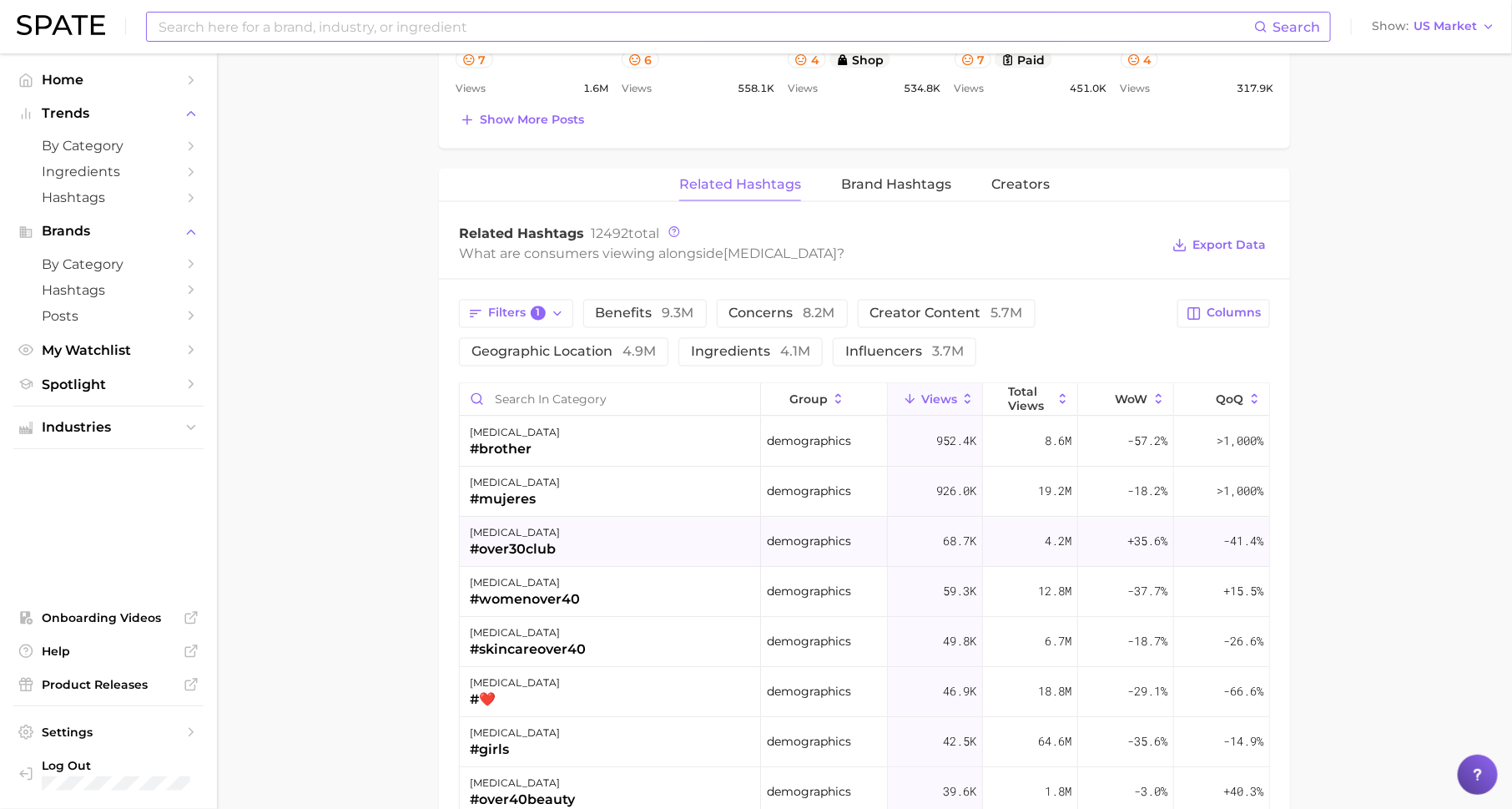
scroll to position [59, 0]
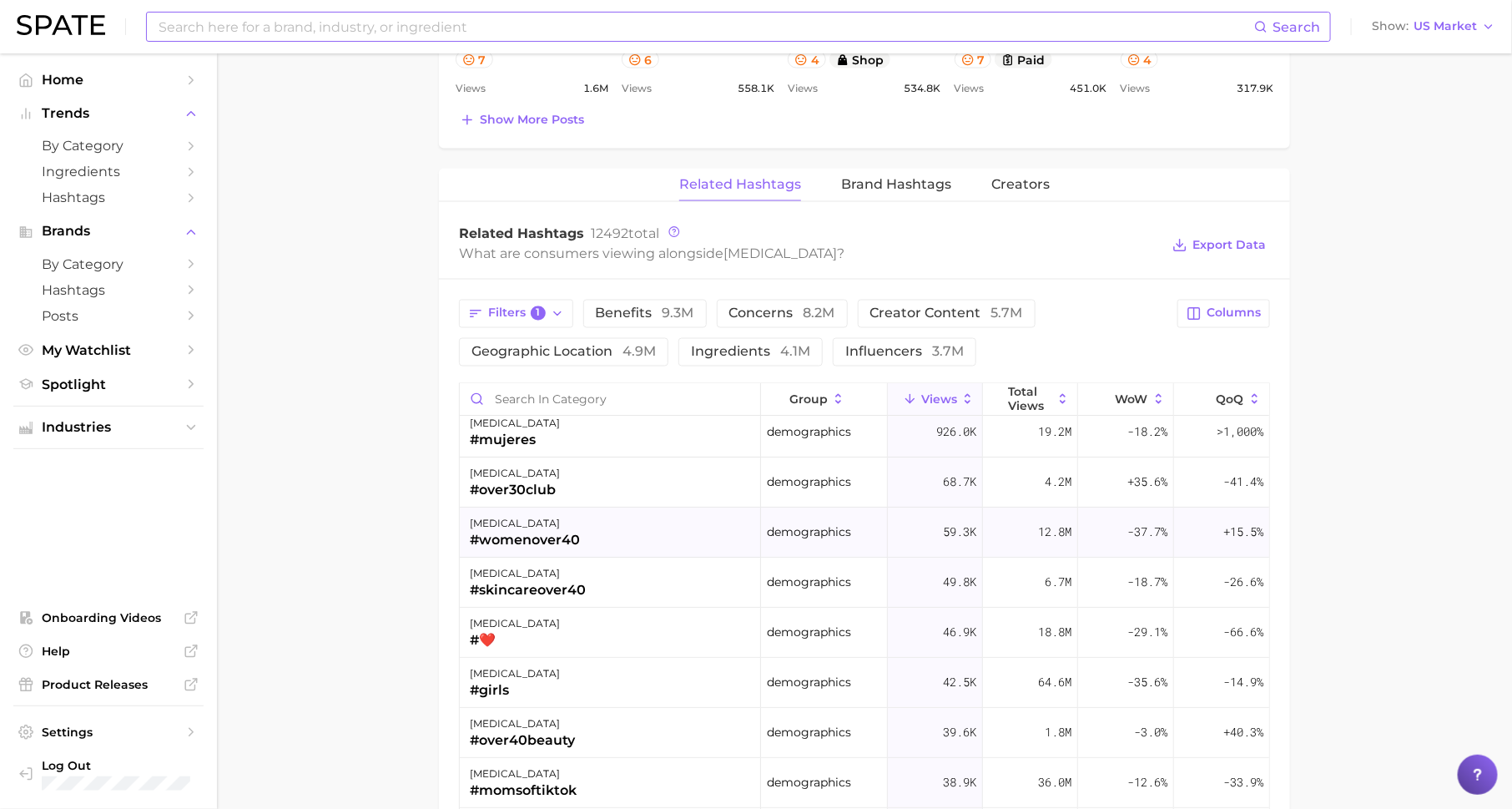
click at [557, 531] on div "#womenover40" at bounding box center [524, 540] width 110 height 20
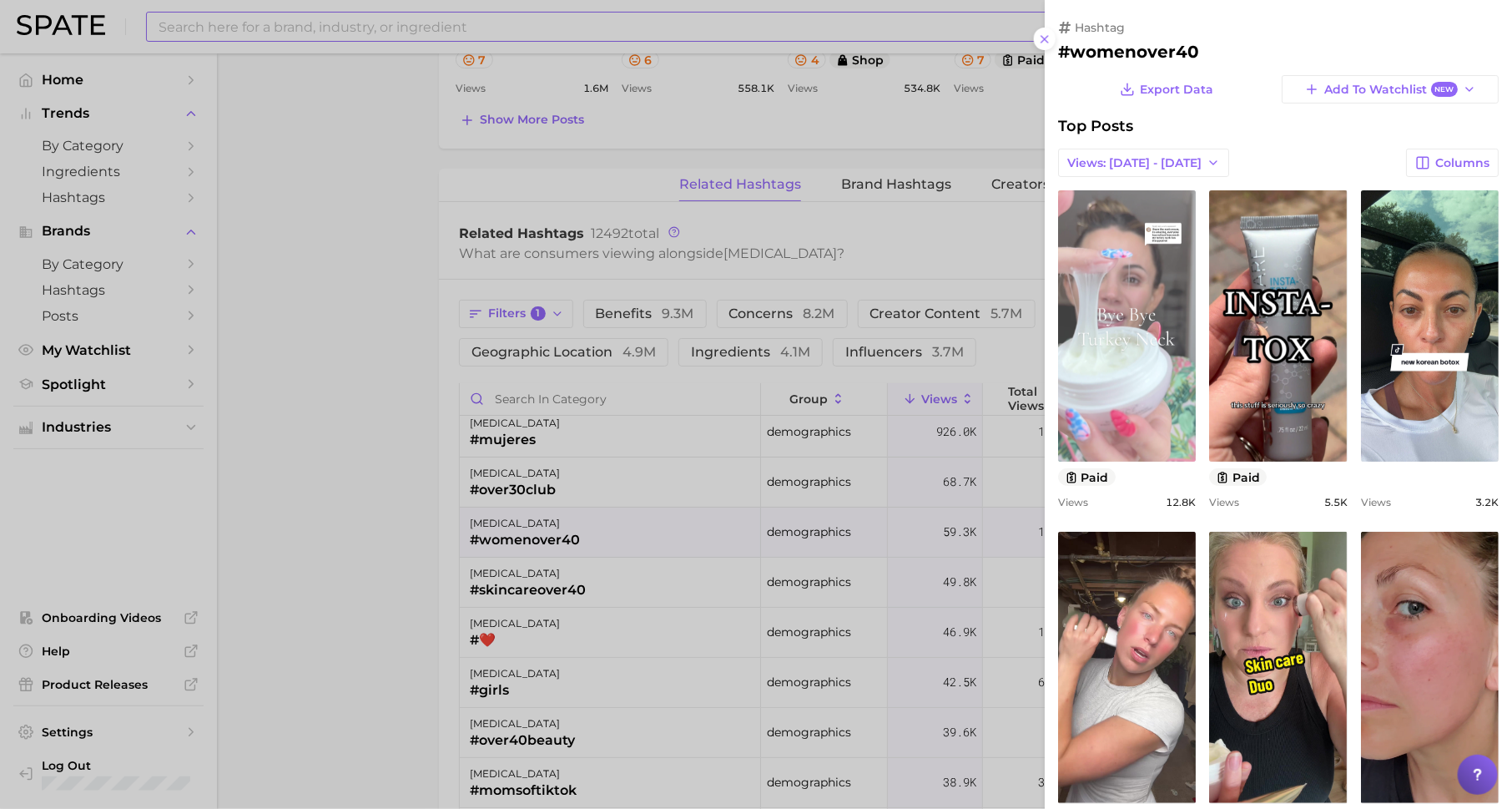
scroll to position [0, 0]
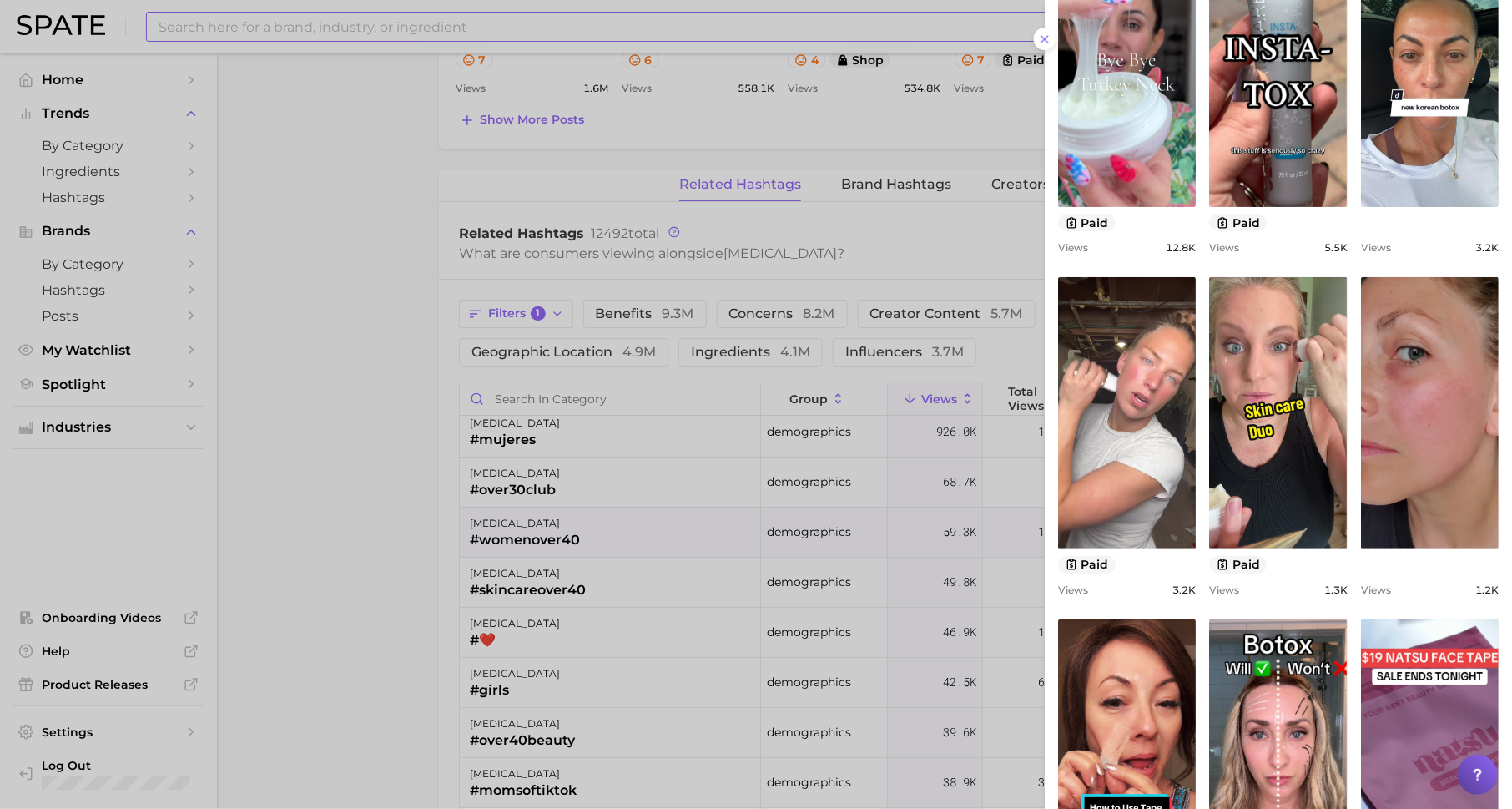
click at [849, 513] on div at bounding box center [756, 404] width 1512 height 809
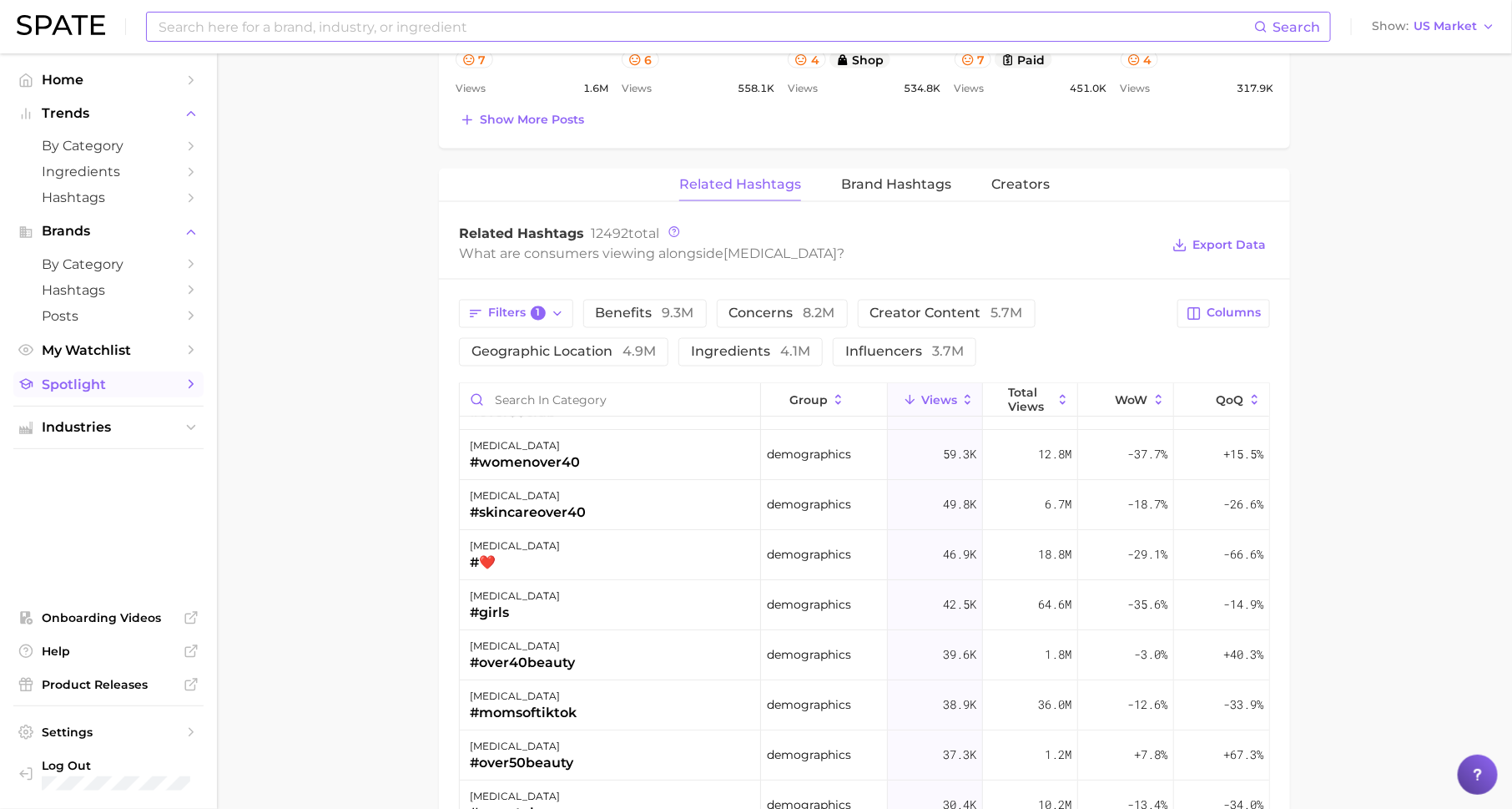
click at [138, 389] on span "Spotlight" at bounding box center [109, 384] width 133 height 16
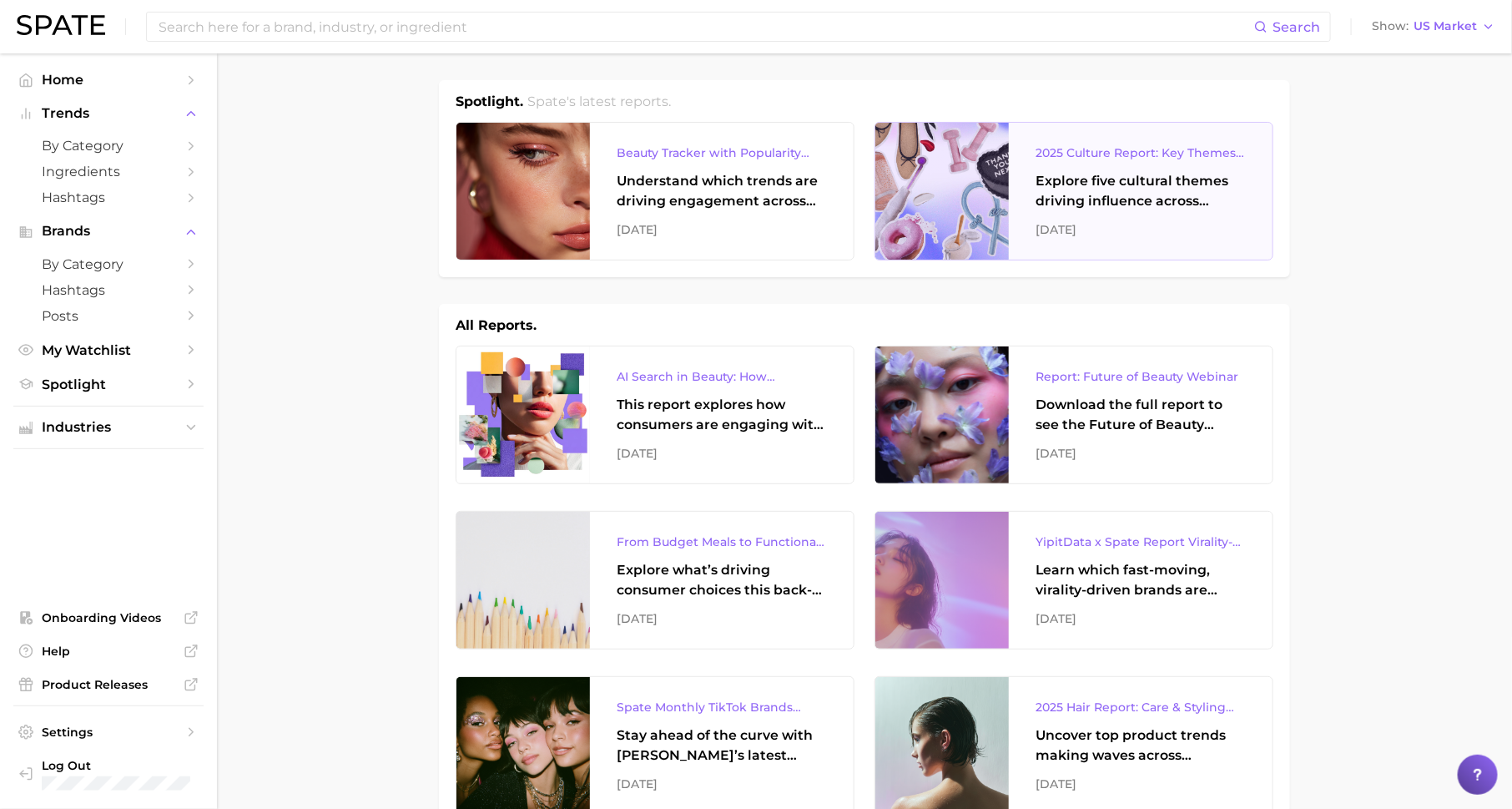
click at [1107, 202] on div "Explore five cultural themes driving influence across beauty, food, and pop cul…" at bounding box center [1141, 191] width 210 height 40
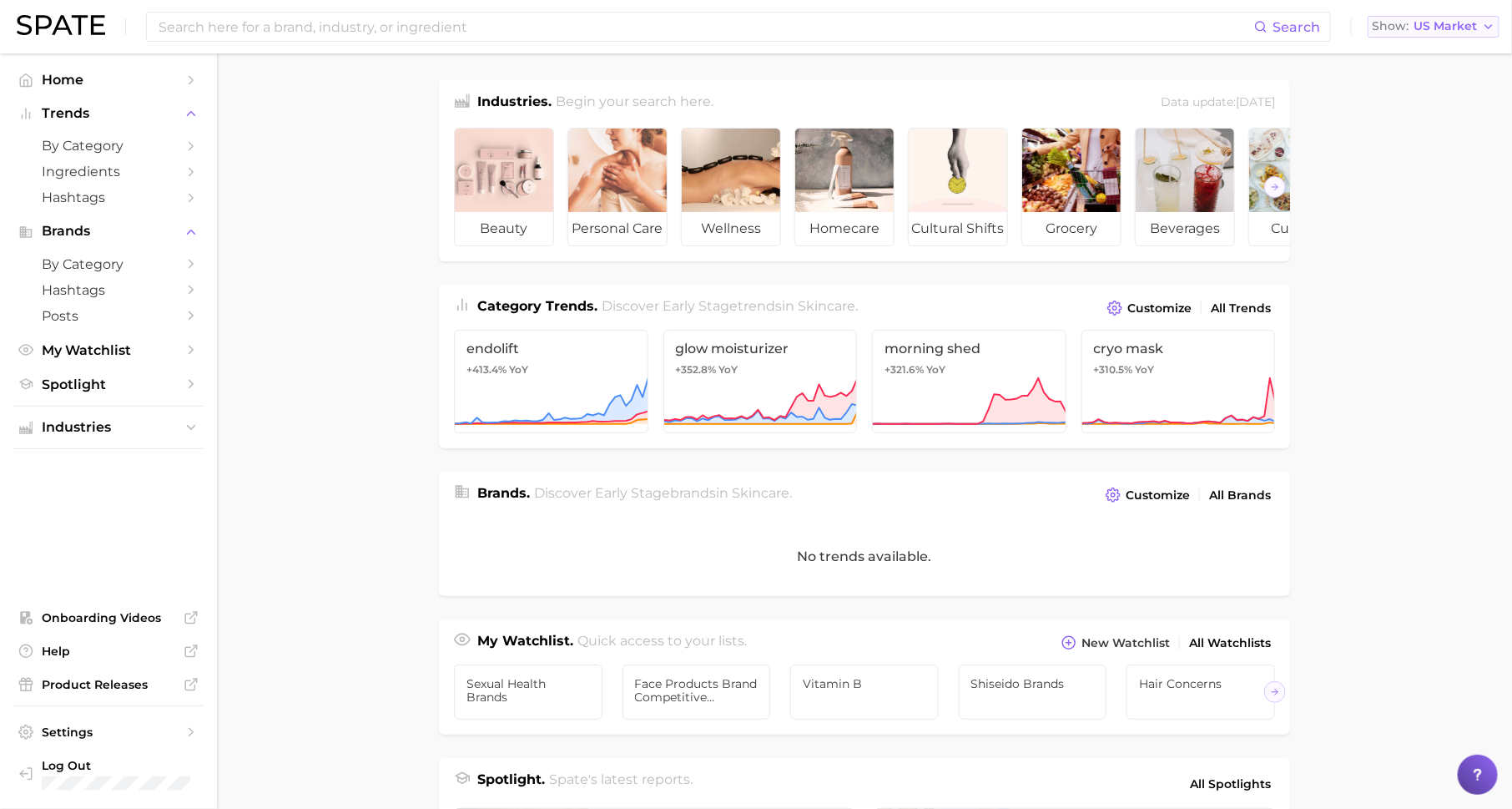
click at [1444, 31] on span "US Market" at bounding box center [1445, 26] width 63 height 9
click at [1416, 338] on main "Industries. Begin your search here. Data update: August 31st, 2025 beauty perso…" at bounding box center [865, 685] width 1296 height 1264
click at [162, 424] on span "Industries" at bounding box center [109, 428] width 133 height 15
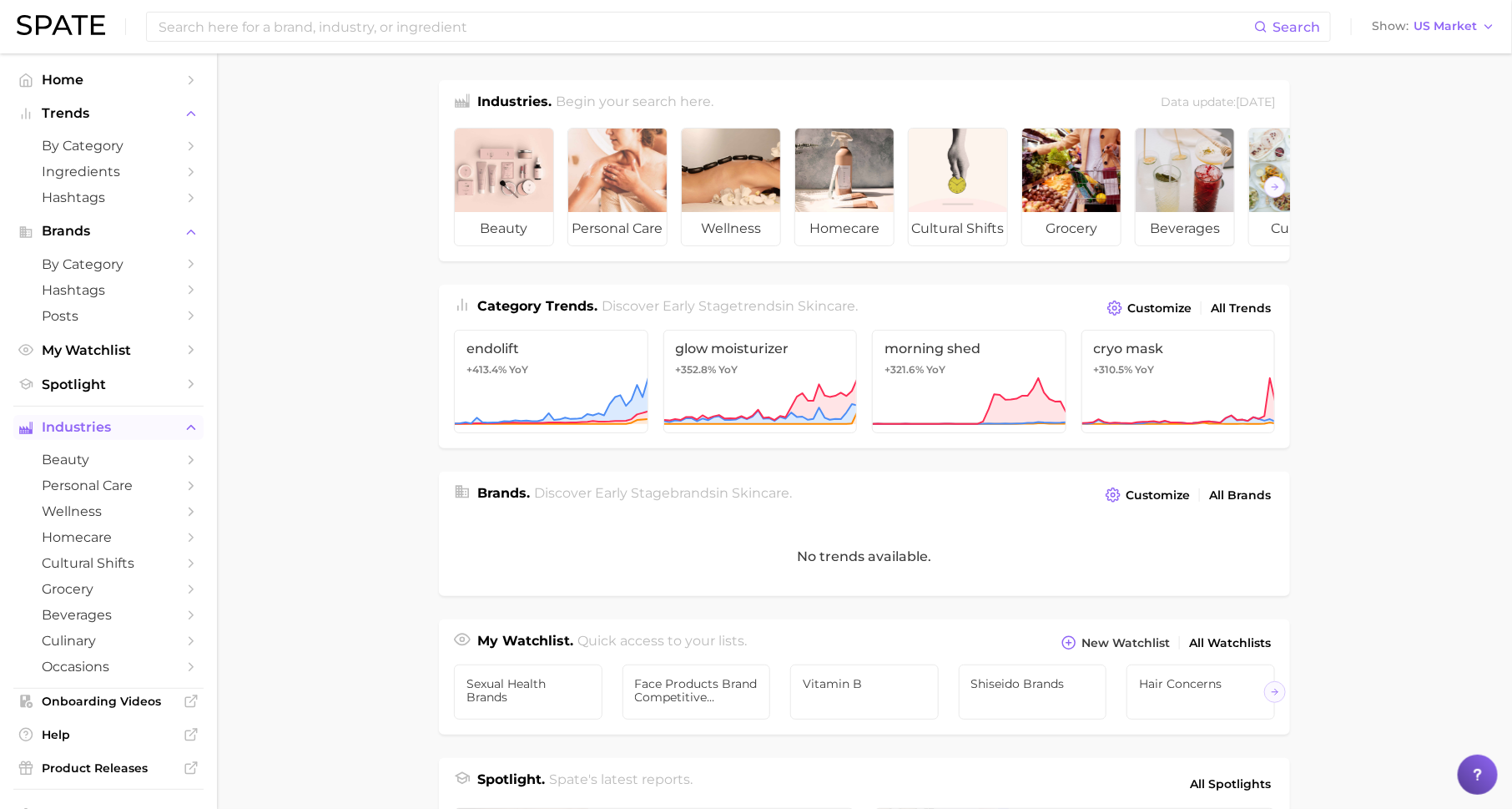
scroll to position [87, 0]
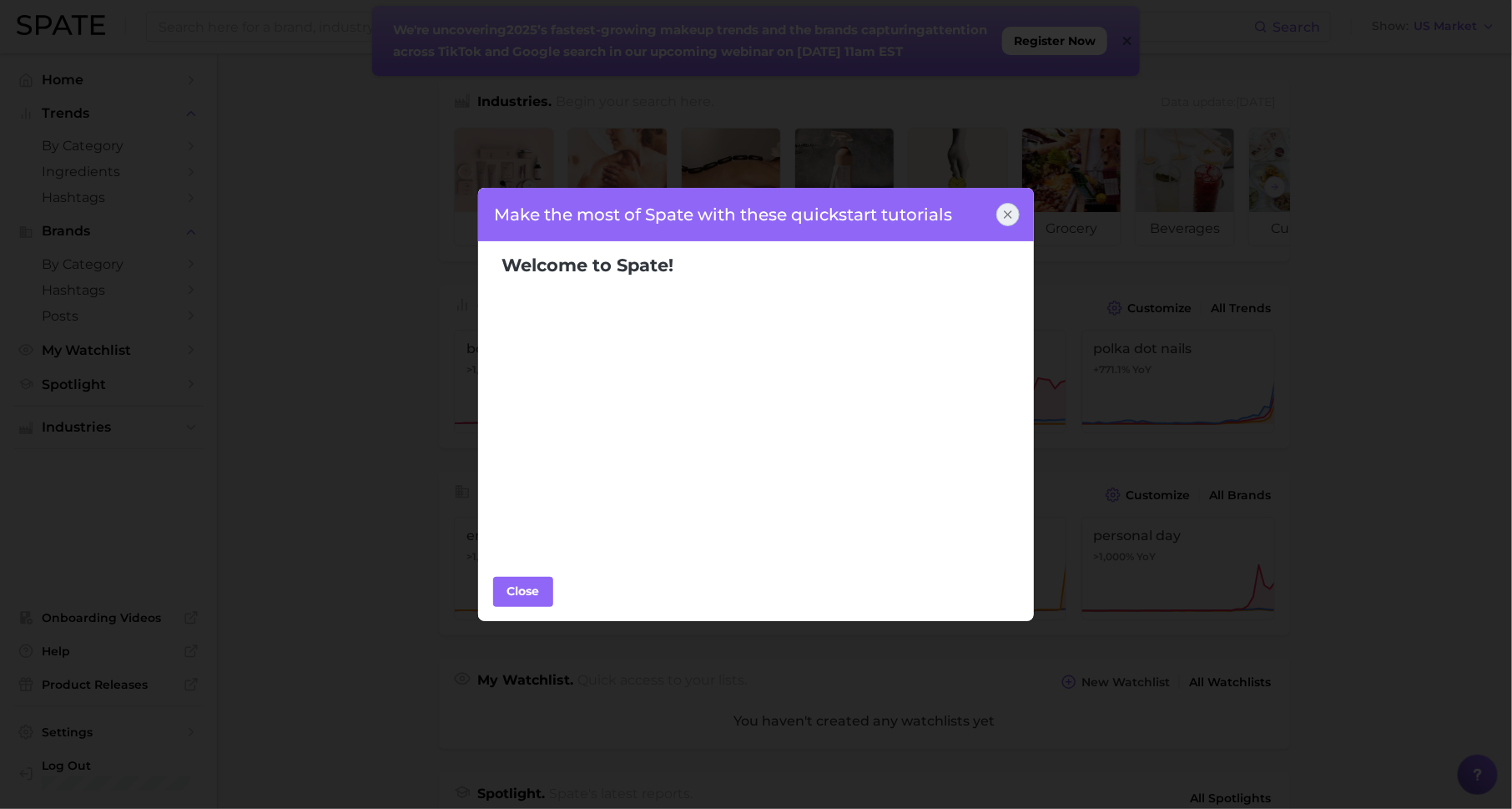
click at [1008, 216] on icon at bounding box center [1008, 215] width 14 height 14
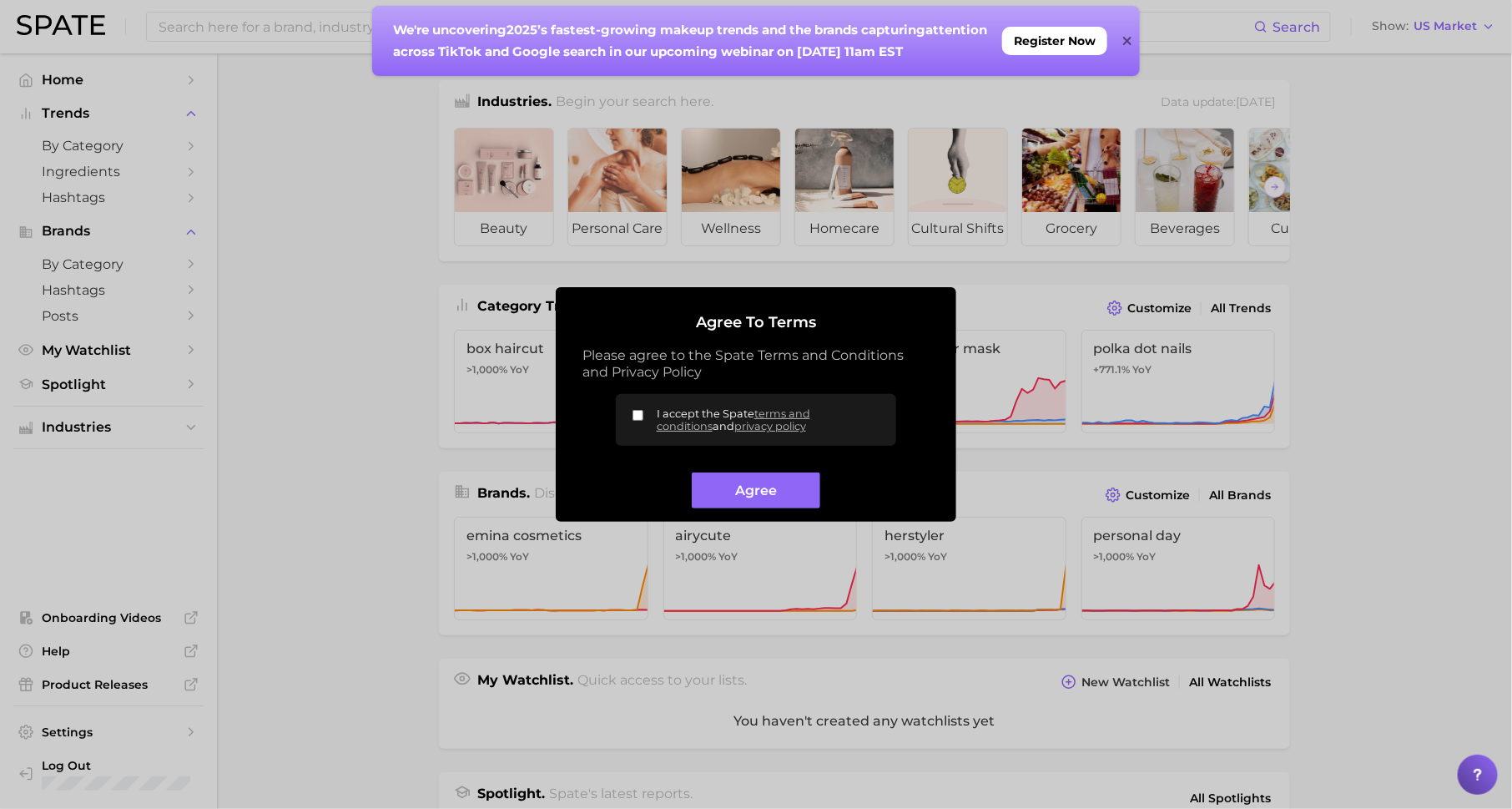
drag, startPoint x: 638, startPoint y: 415, endPoint x: 656, endPoint y: 435, distance: 26.9
click at [638, 416] on input "I accept the Spate terms and conditions and privacy policy" at bounding box center [638, 415] width 11 height 11
checkbox input "true"
click at [717, 497] on button "Agree" at bounding box center [755, 490] width 127 height 36
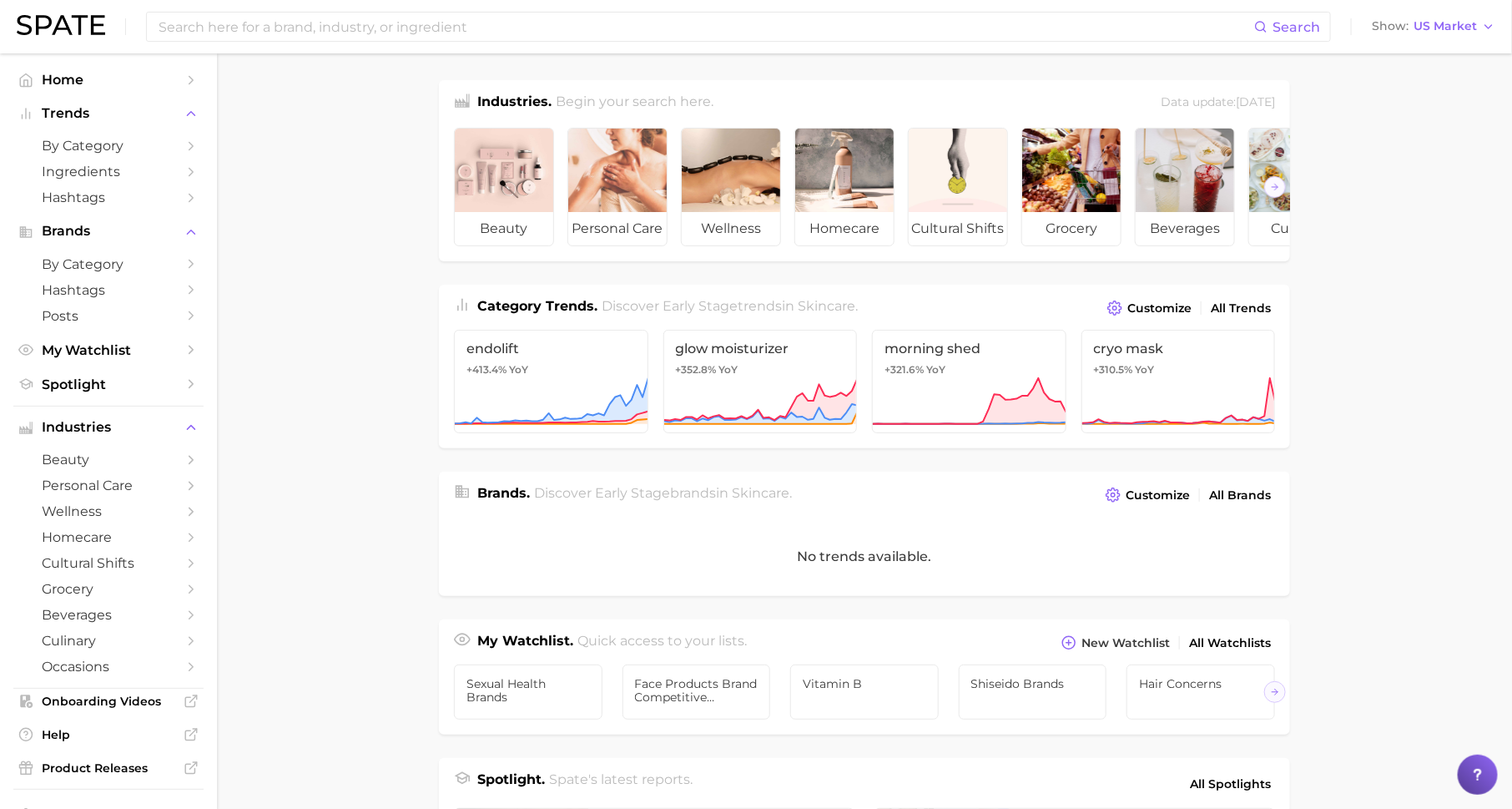
click at [202, 460] on link "beauty" at bounding box center [109, 459] width 191 height 26
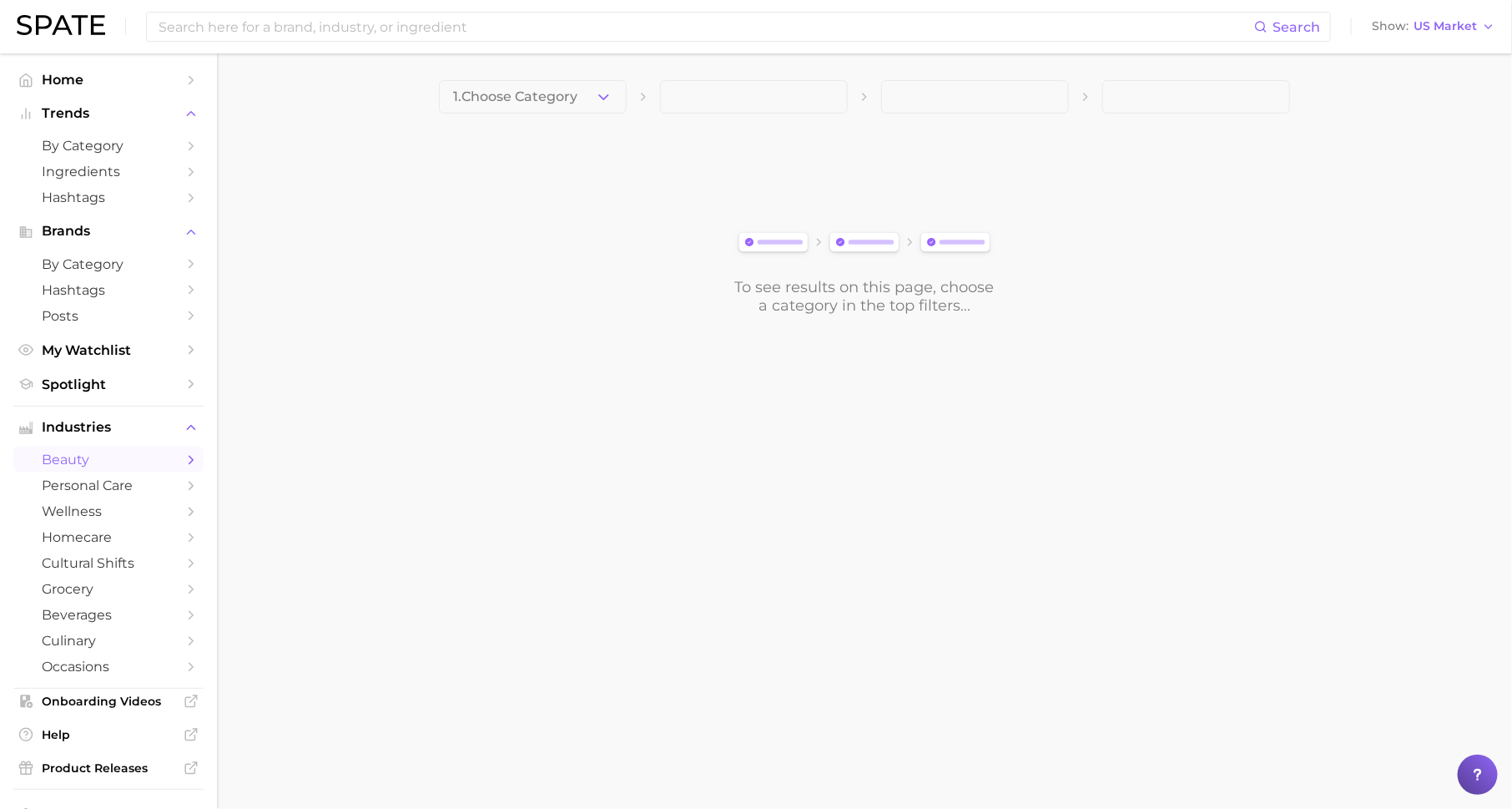
click at [522, 111] on button "1. Choose Category" at bounding box center [533, 97] width 188 height 33
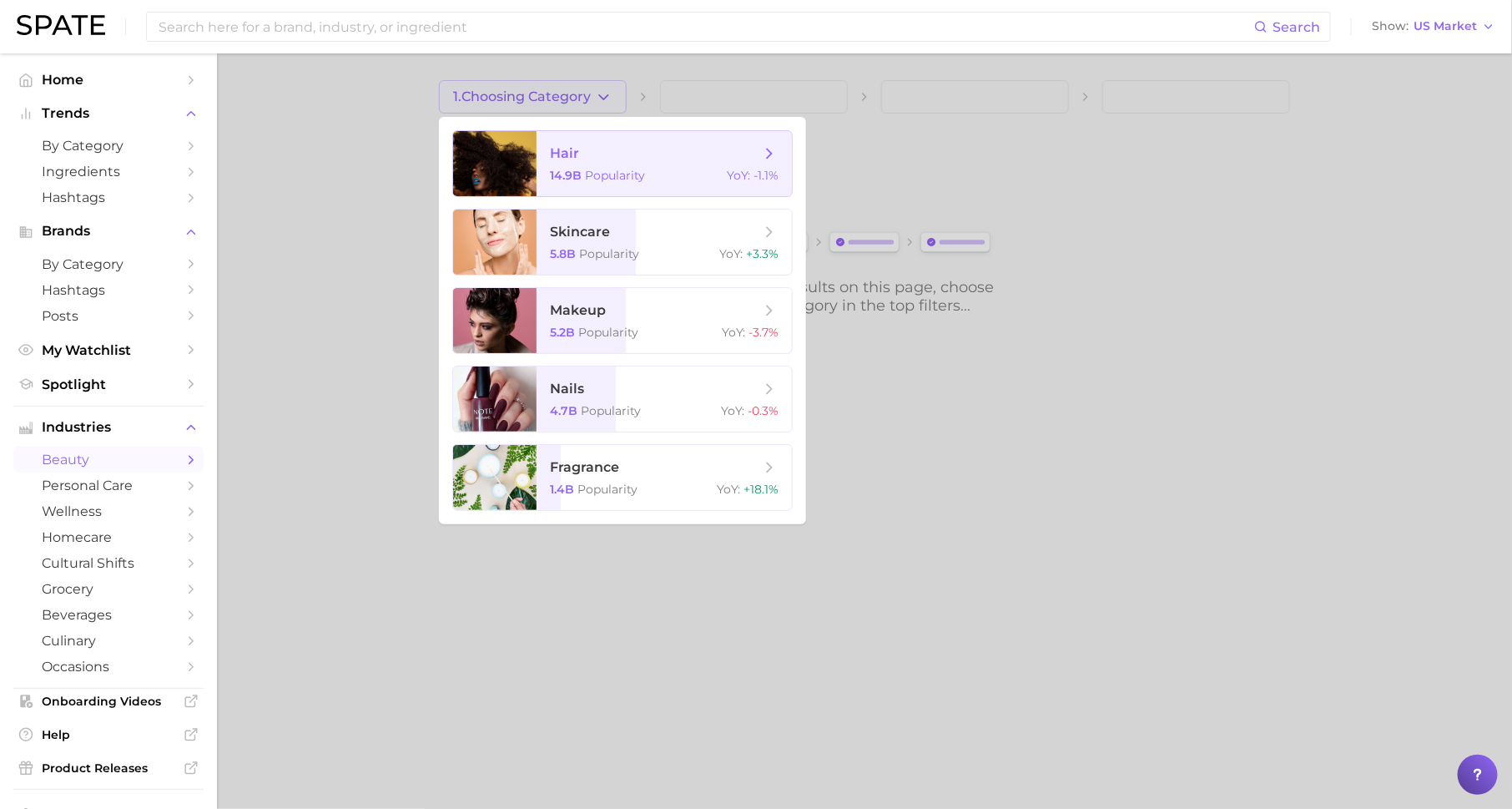
click at [561, 170] on span "14.9b" at bounding box center [565, 175] width 32 height 15
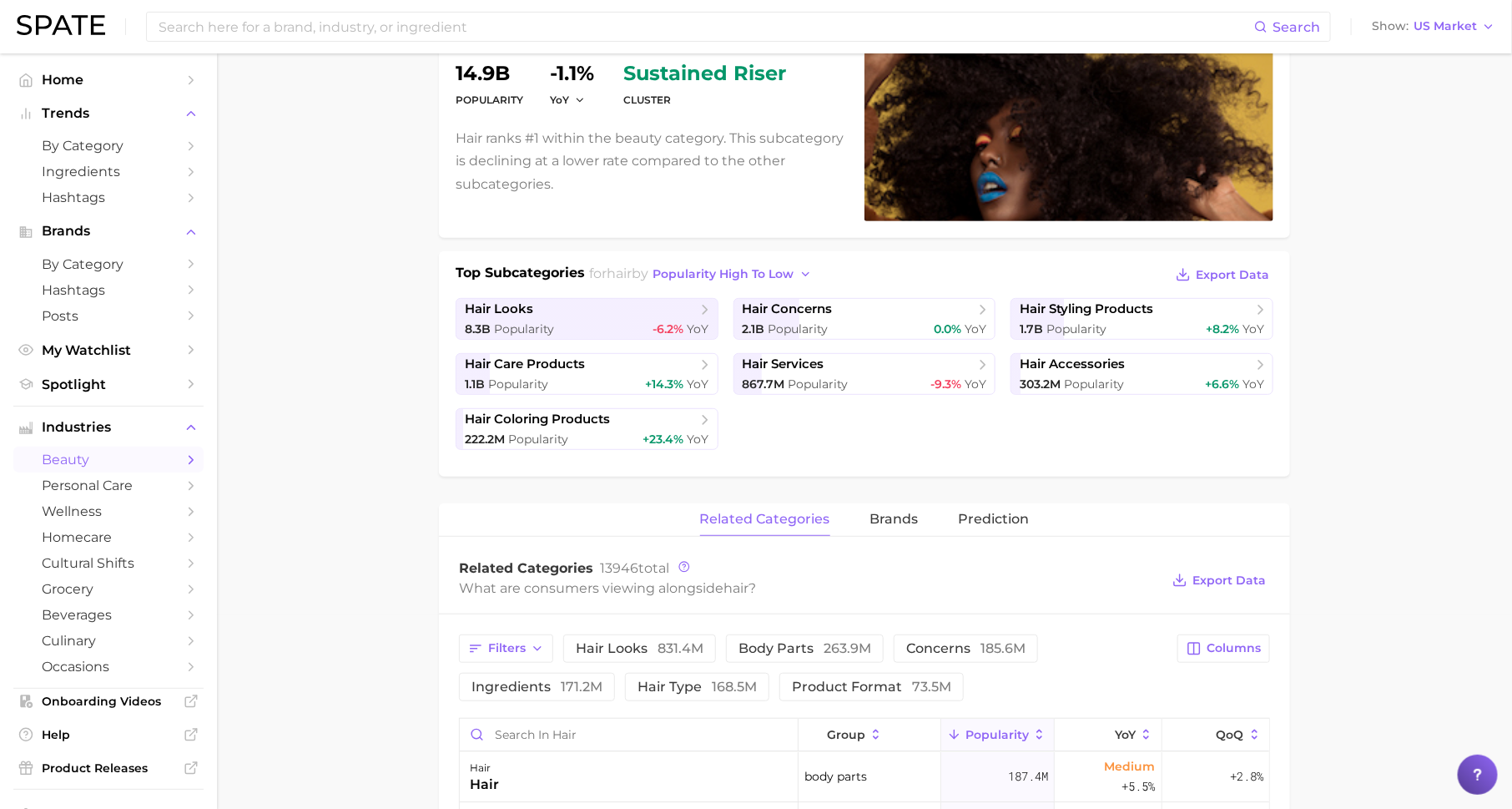
scroll to position [457, 0]
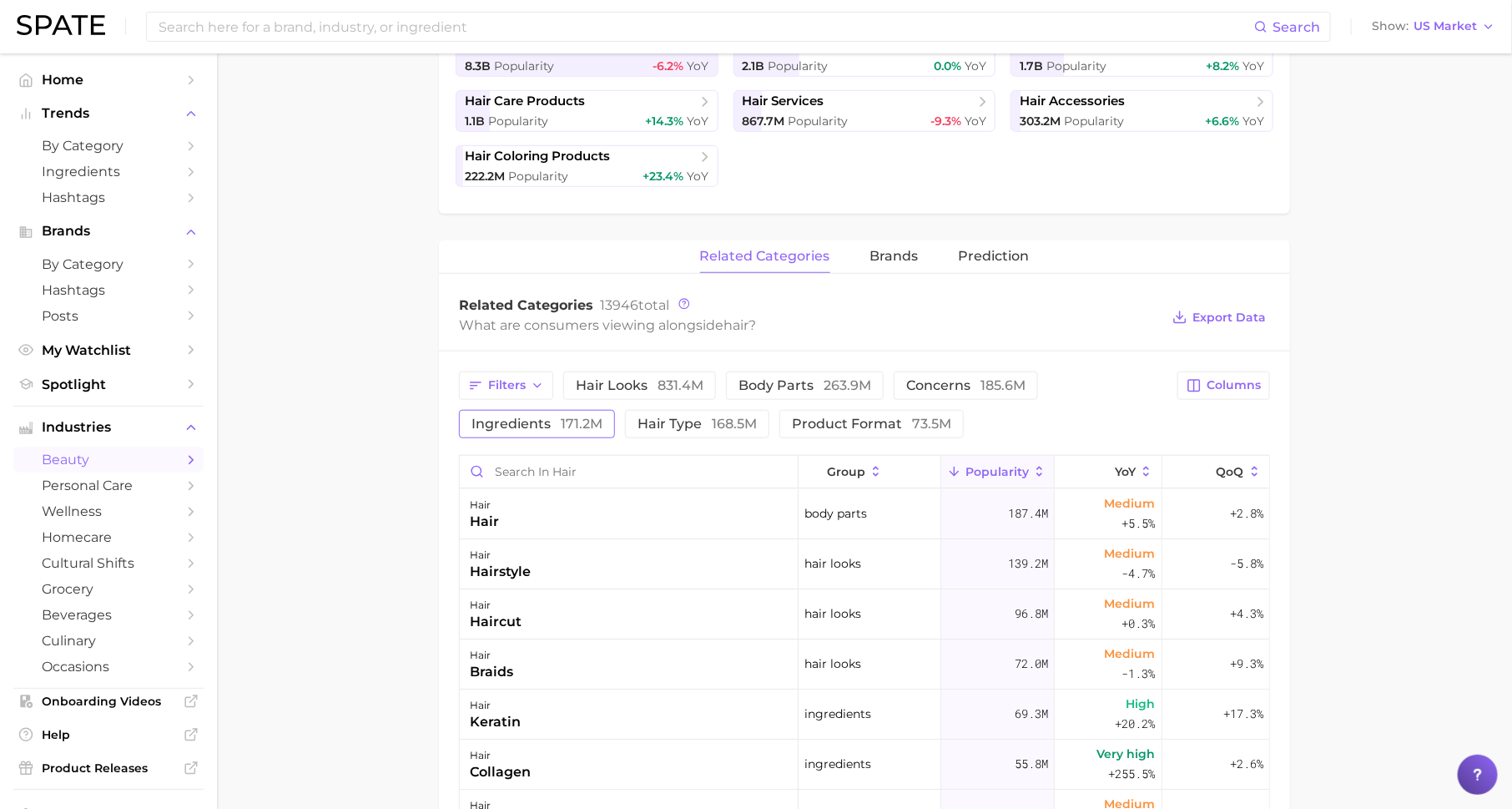
click at [552, 423] on span "ingredients 171.2m" at bounding box center [536, 424] width 131 height 14
click at [653, 476] on input "Search in hair" at bounding box center [629, 471] width 338 height 32
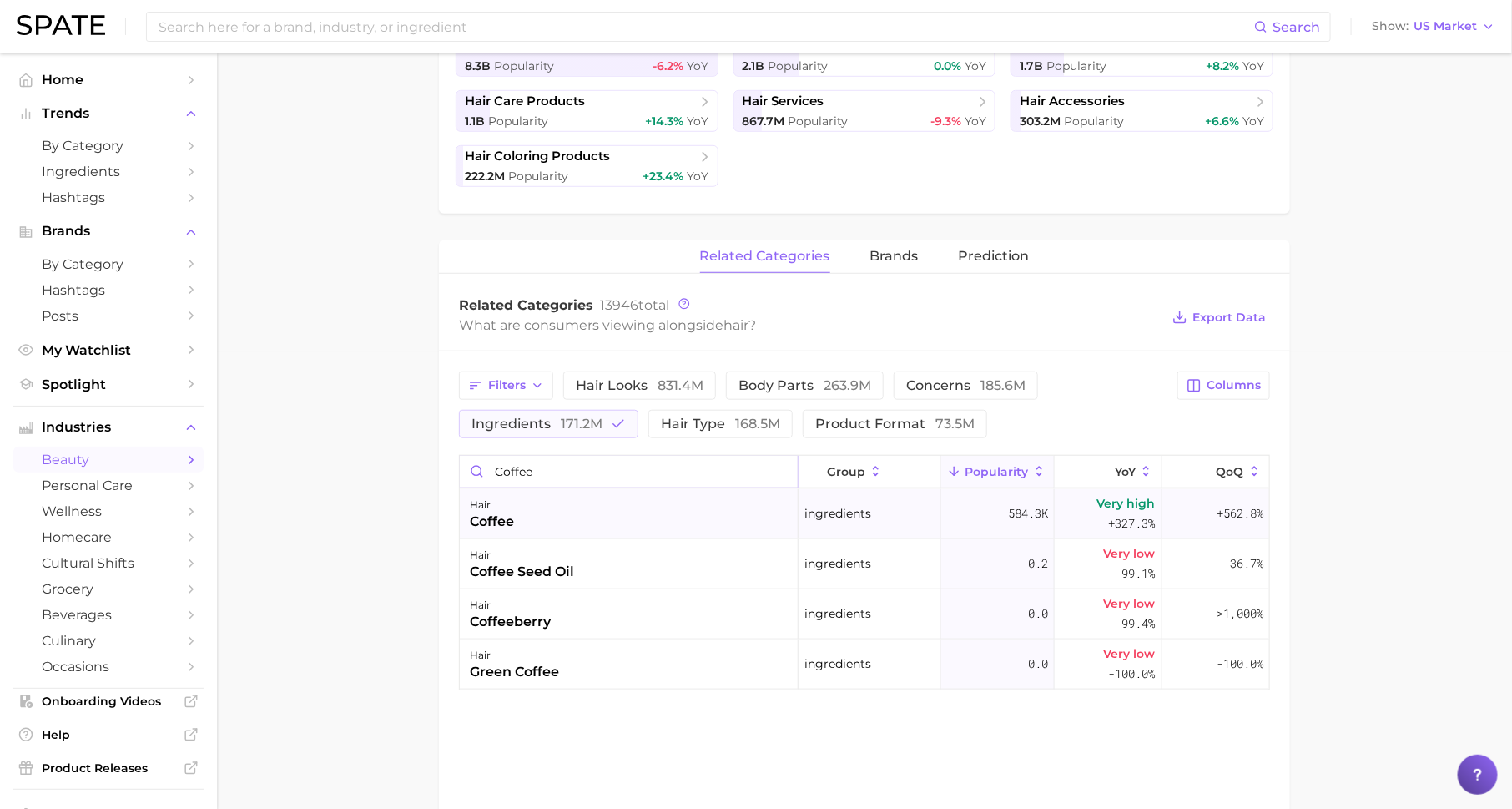
type input "coffee"
click at [1073, 507] on div "Very high +327.3%" at bounding box center [1109, 514] width 108 height 50
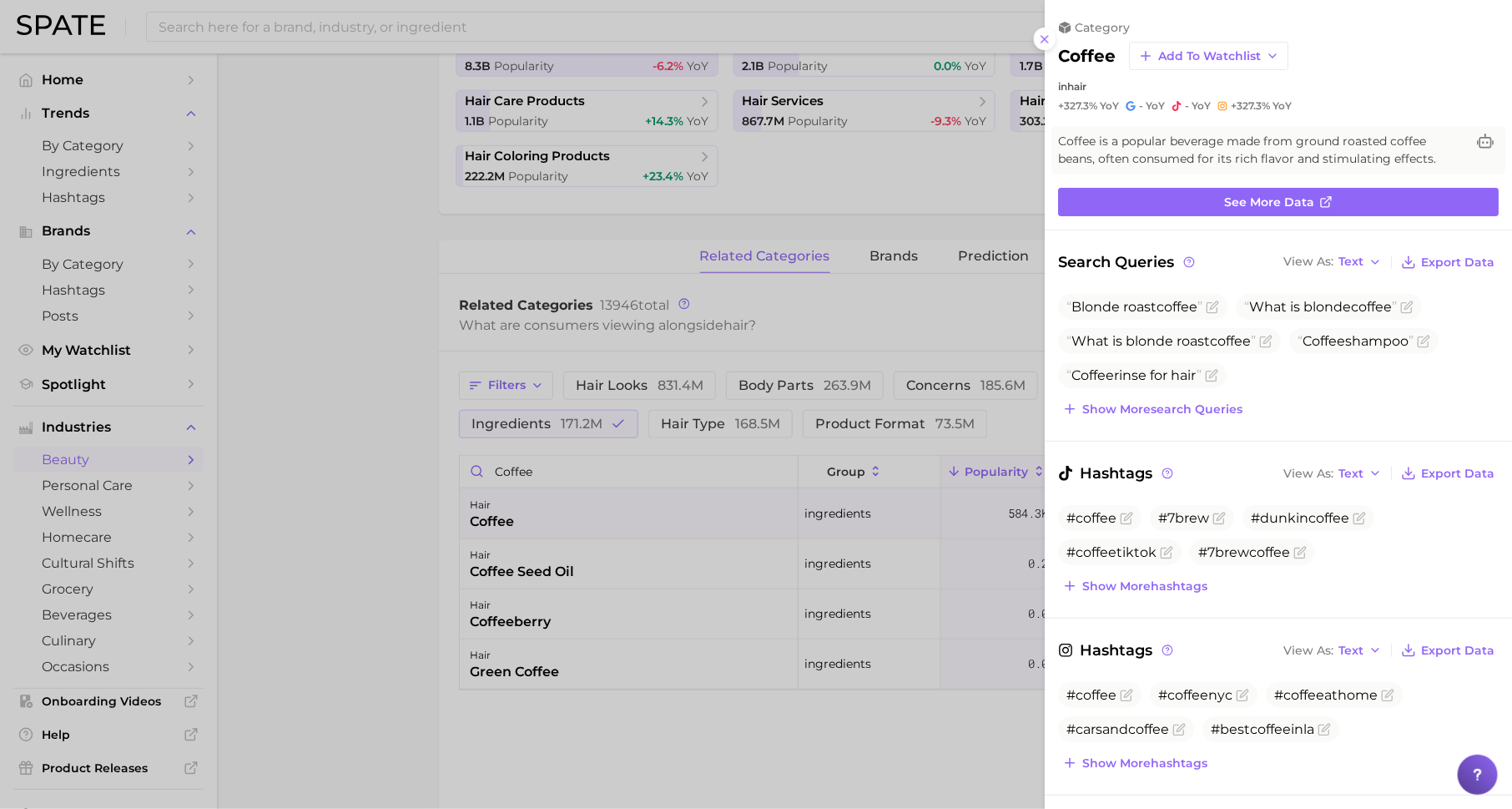
scroll to position [0, 0]
click at [1214, 304] on icon "Flag as miscategorized or irrelevant" at bounding box center [1213, 307] width 14 height 14
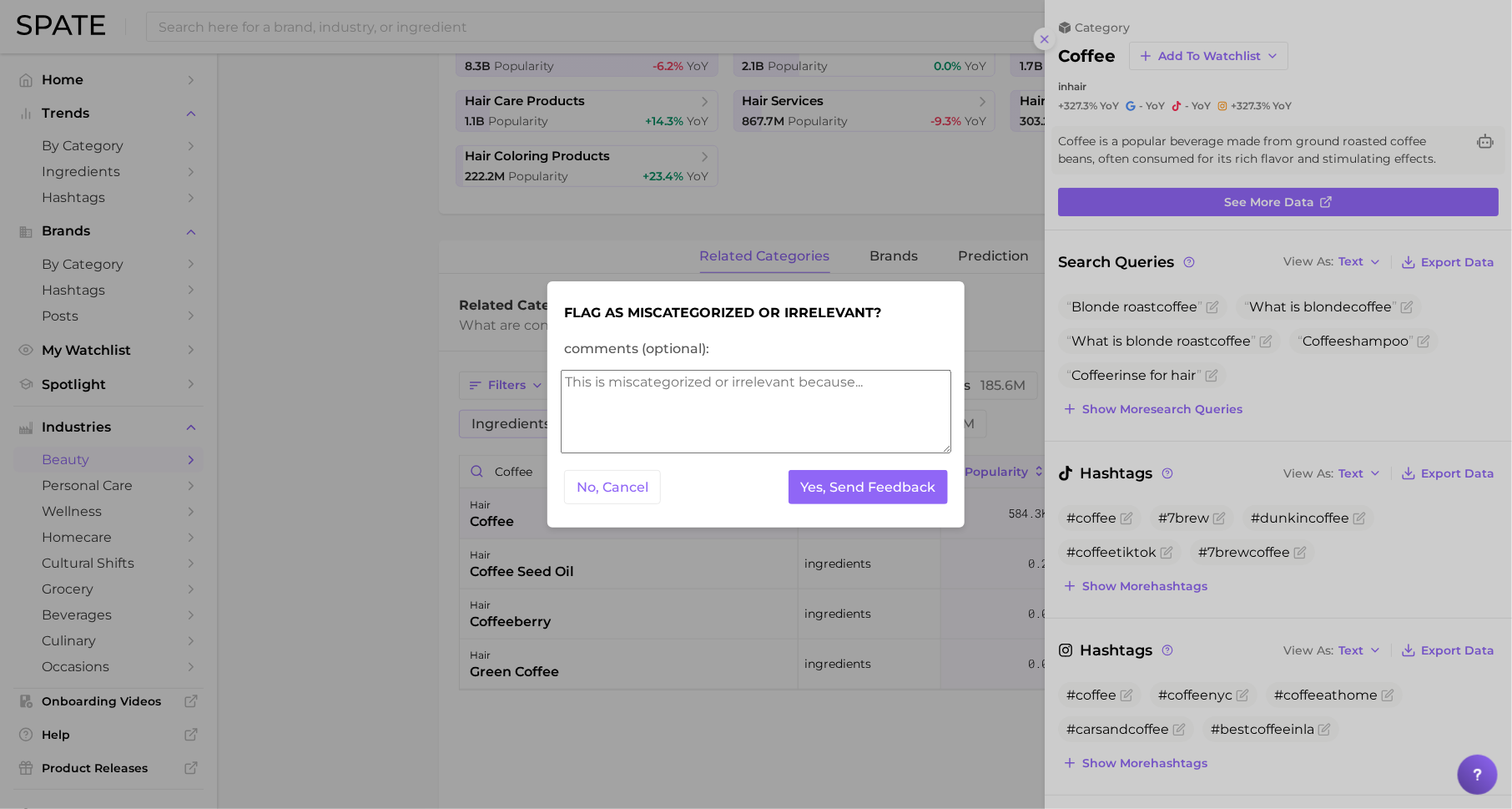
click at [676, 397] on textarea "comments (optional):" at bounding box center [756, 411] width 391 height 84
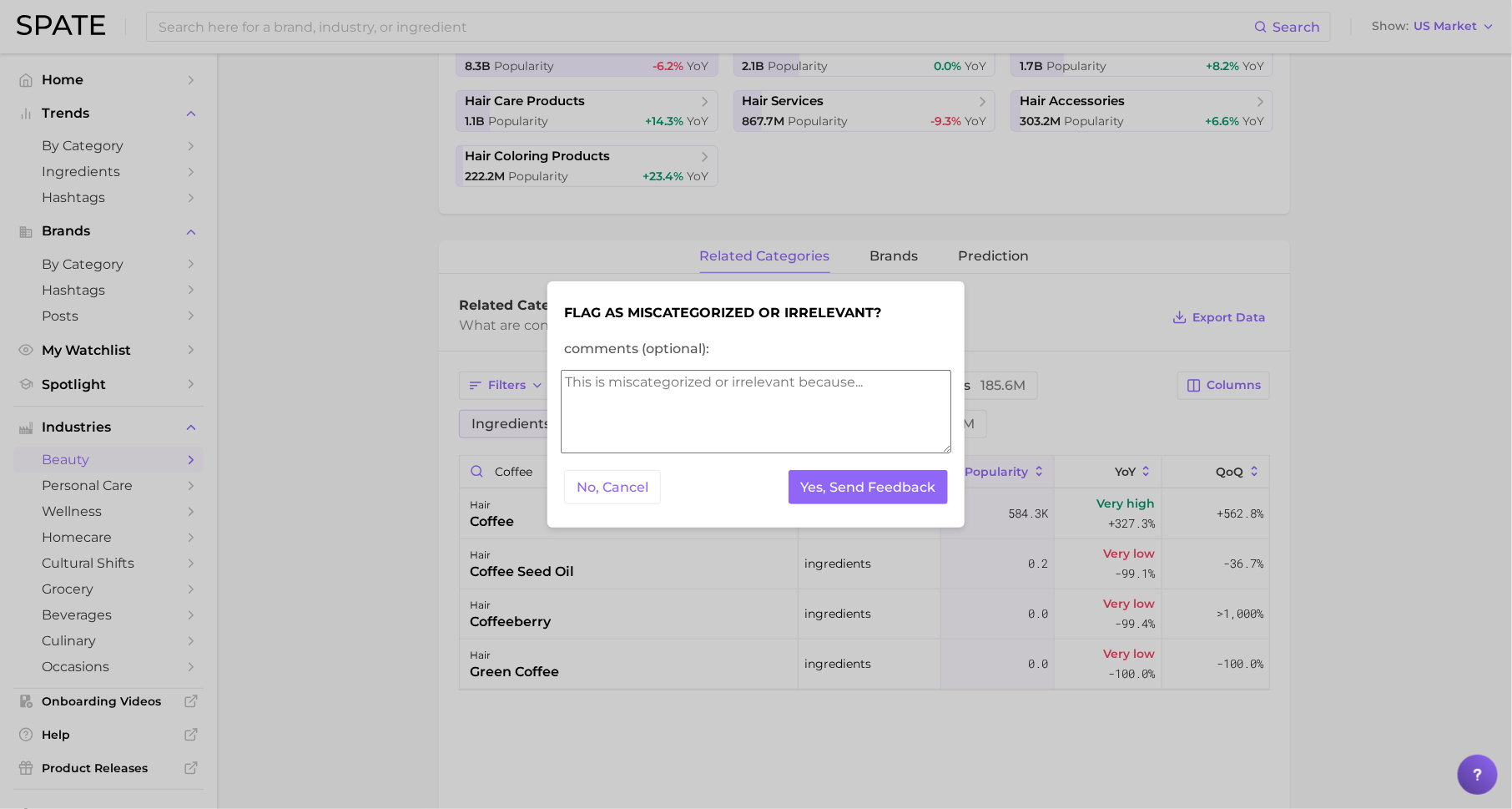
click at [676, 397] on textarea "comments (optional):" at bounding box center [756, 411] width 391 height 84
type textarea "this should be under coffee not haircare"
click at [826, 479] on button "Yes, Send Feedback" at bounding box center [868, 487] width 160 height 34
click at [501, 511] on div at bounding box center [756, 404] width 1512 height 809
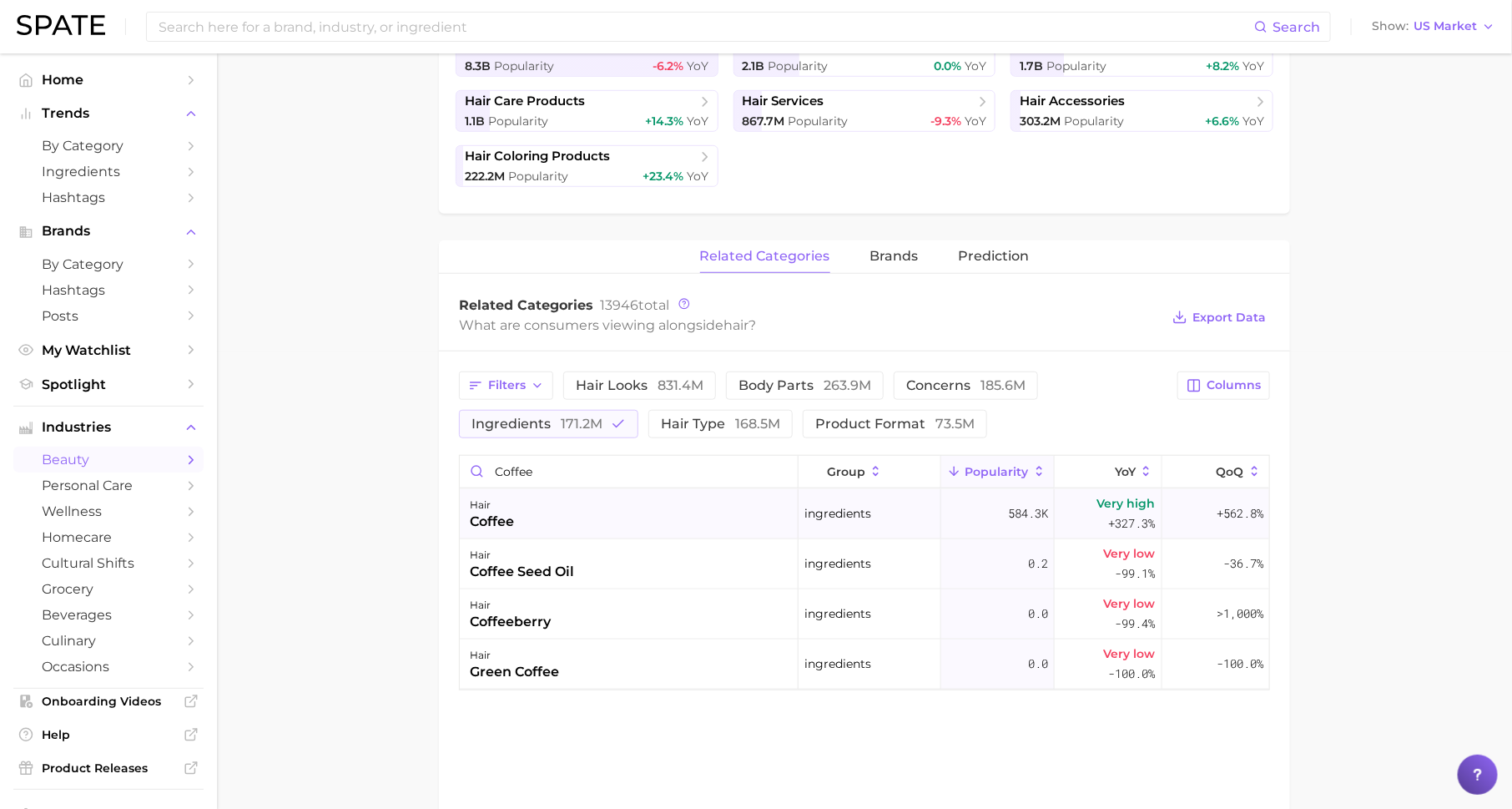
click at [512, 512] on div "coffee" at bounding box center [492, 521] width 44 height 20
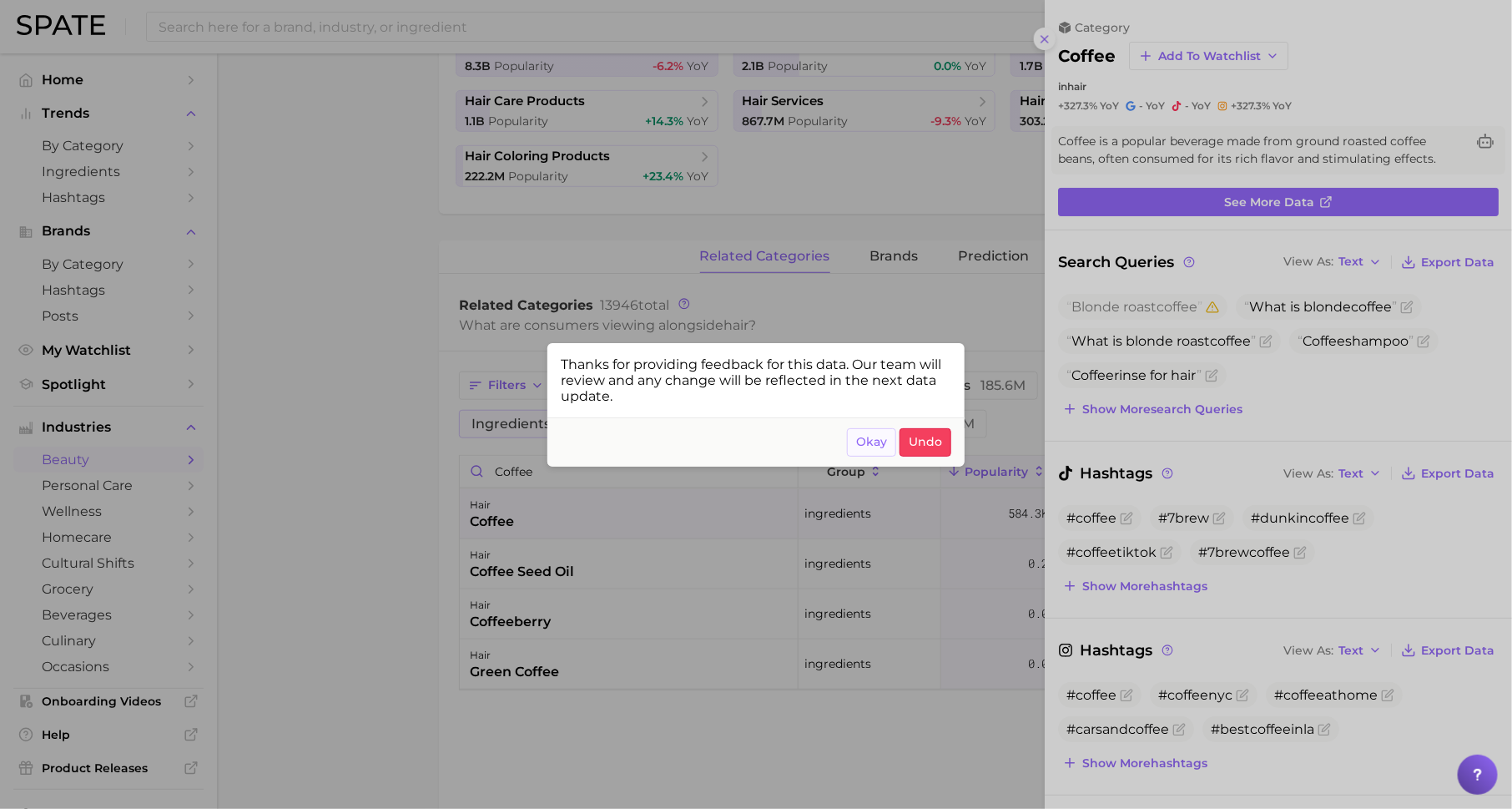
click at [875, 438] on span "Okay" at bounding box center [871, 441] width 31 height 15
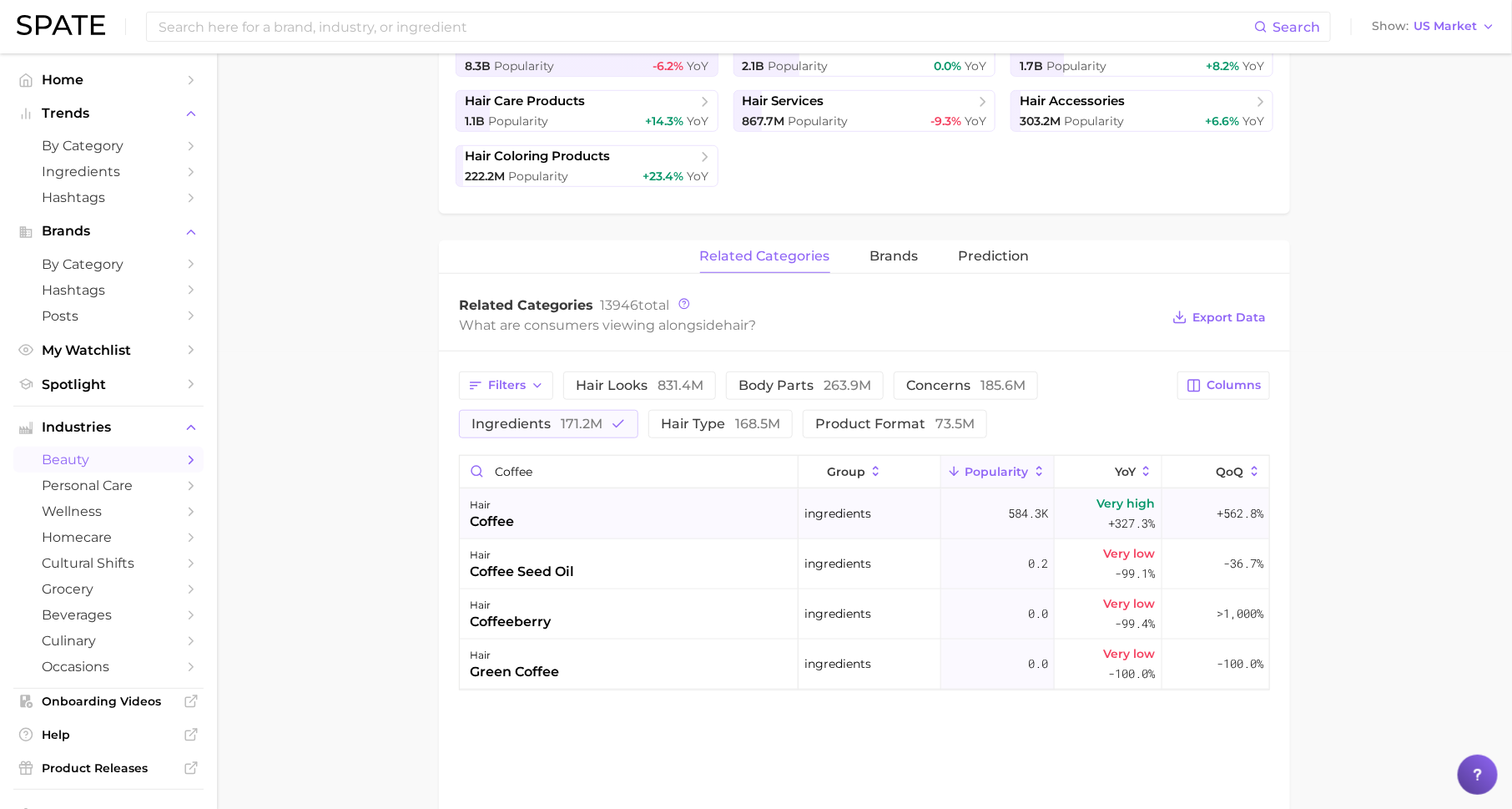
click at [794, 527] on div "hair coffee" at bounding box center [629, 514] width 339 height 50
